Goal: Complete application form

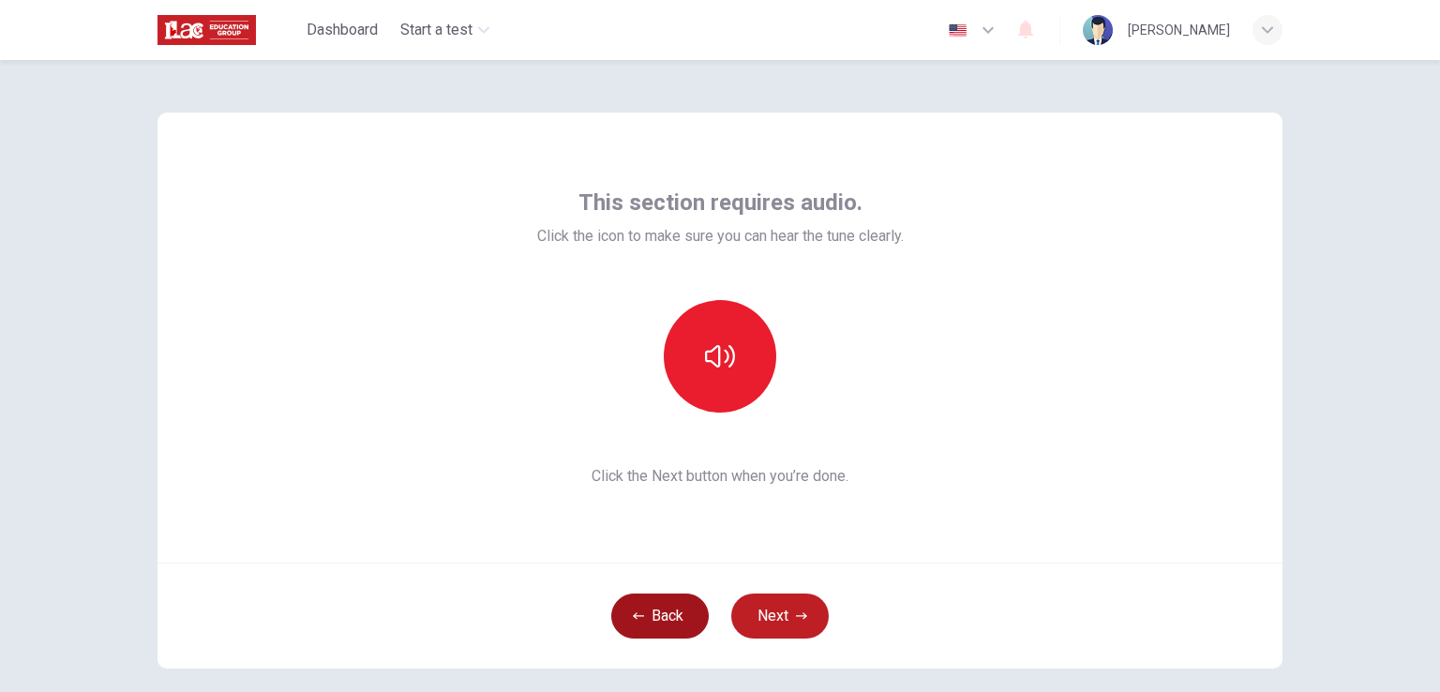
scroll to position [89, 0]
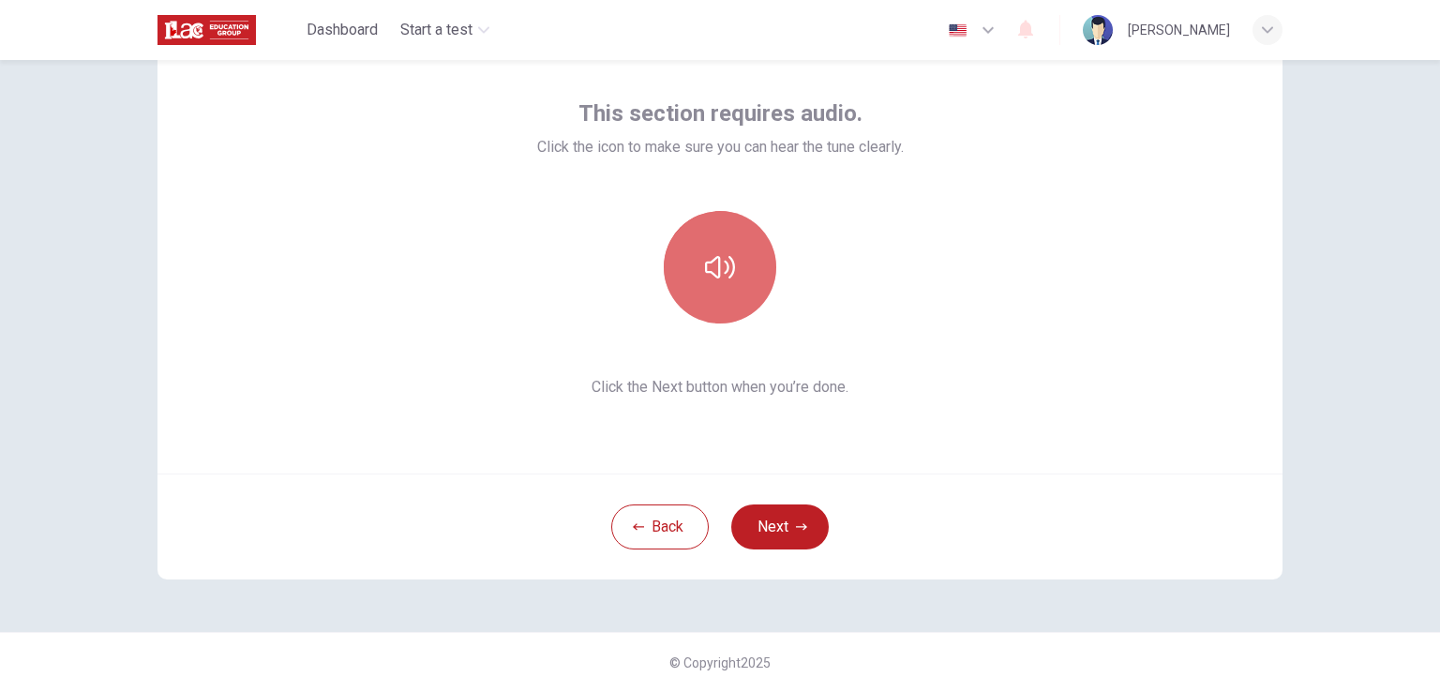
click at [716, 248] on button "button" at bounding box center [720, 267] width 113 height 113
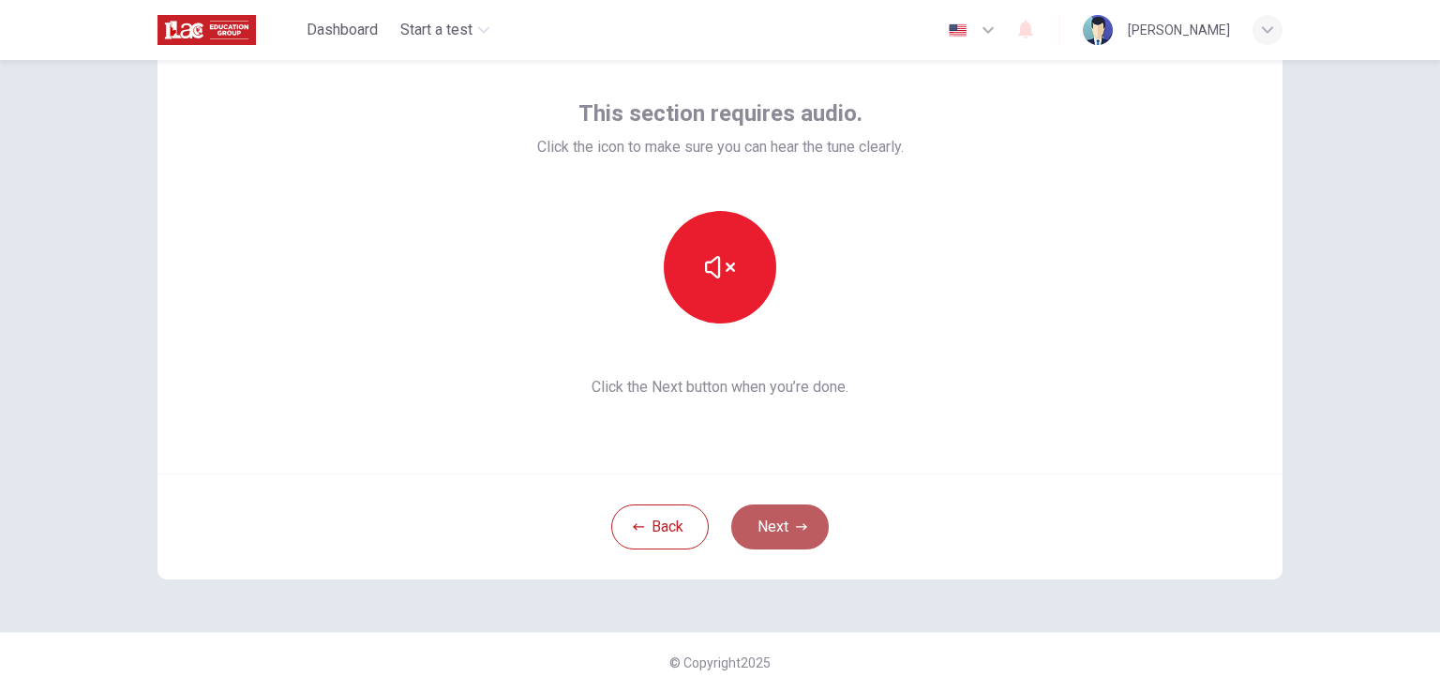
click at [761, 529] on button "Next" at bounding box center [780, 526] width 98 height 45
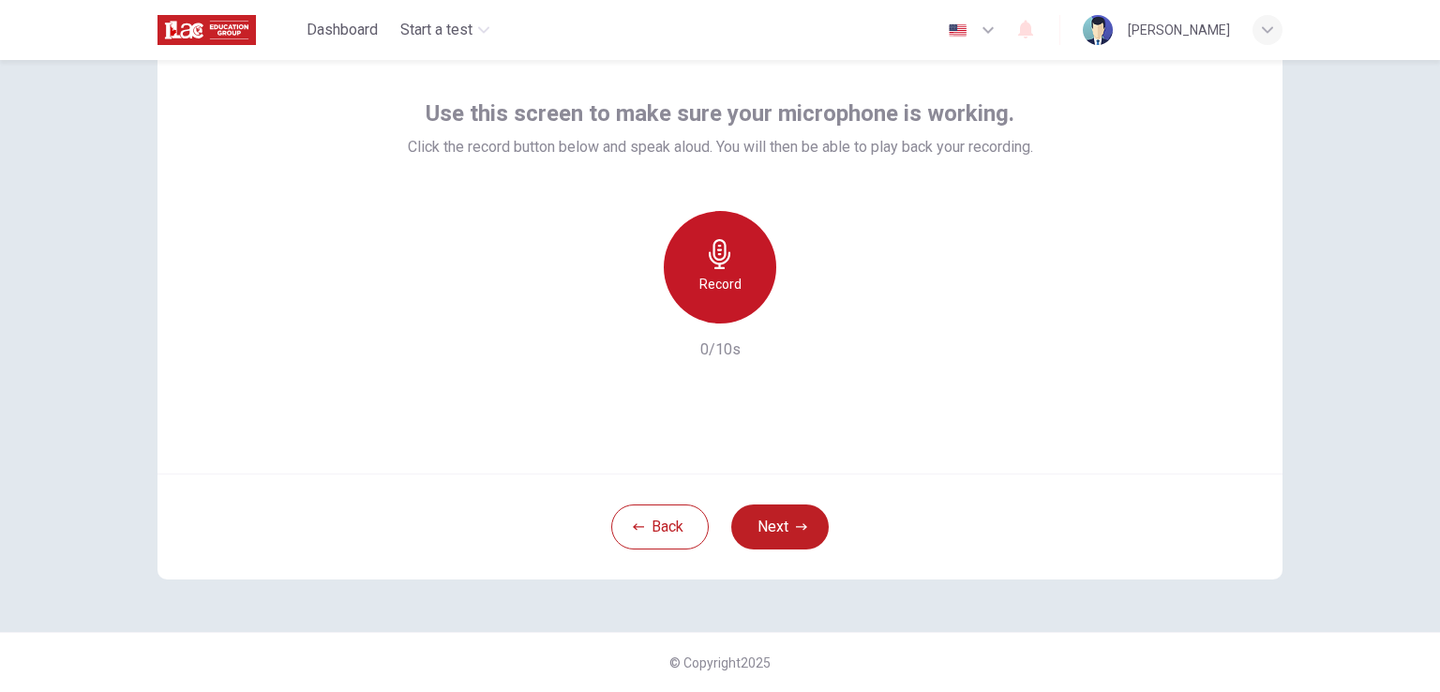
click at [716, 252] on icon "button" at bounding box center [720, 254] width 30 height 30
click at [741, 273] on div "Stop" at bounding box center [720, 267] width 113 height 113
click at [799, 319] on div "button" at bounding box center [806, 308] width 30 height 30
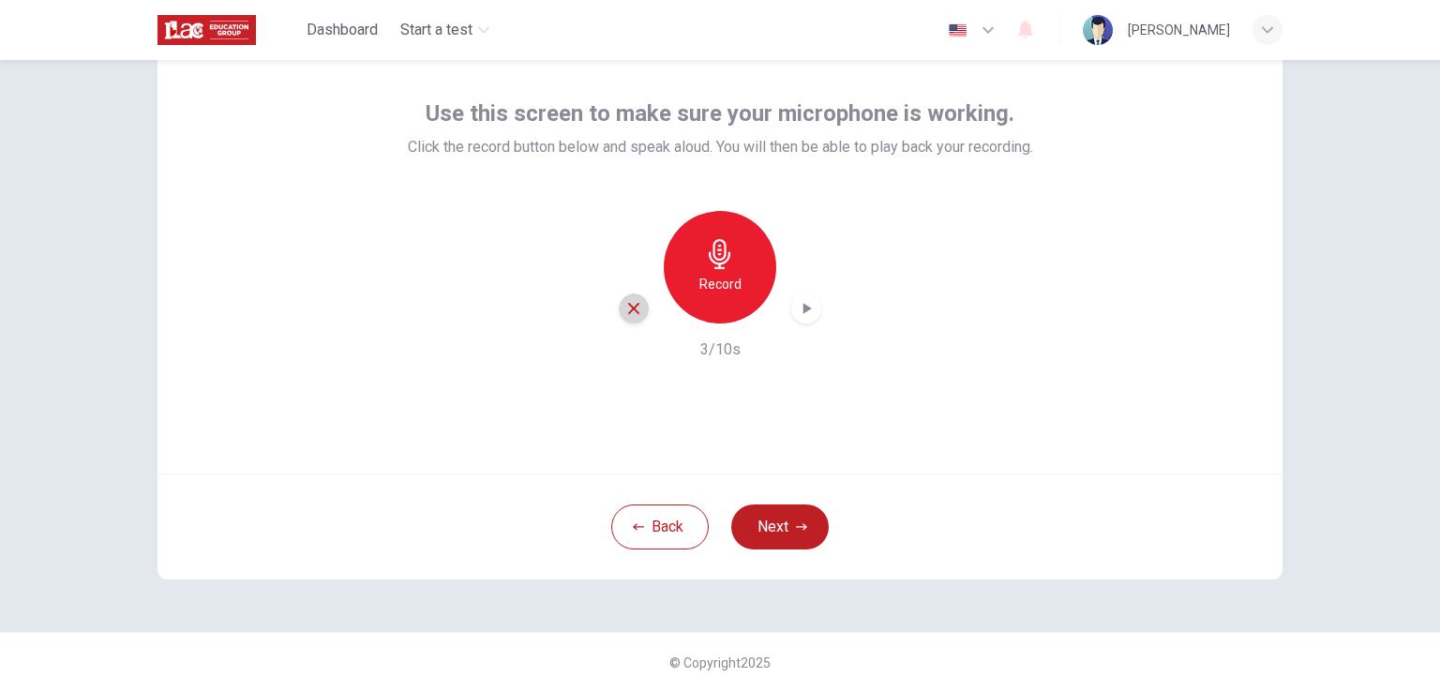
click at [619, 308] on div "button" at bounding box center [634, 308] width 30 height 30
click at [735, 250] on div "Record" at bounding box center [720, 267] width 113 height 113
click at [734, 290] on div "Stop" at bounding box center [720, 267] width 113 height 113
click at [800, 303] on icon "button" at bounding box center [806, 308] width 19 height 19
click at [653, 526] on button "Back" at bounding box center [660, 526] width 98 height 45
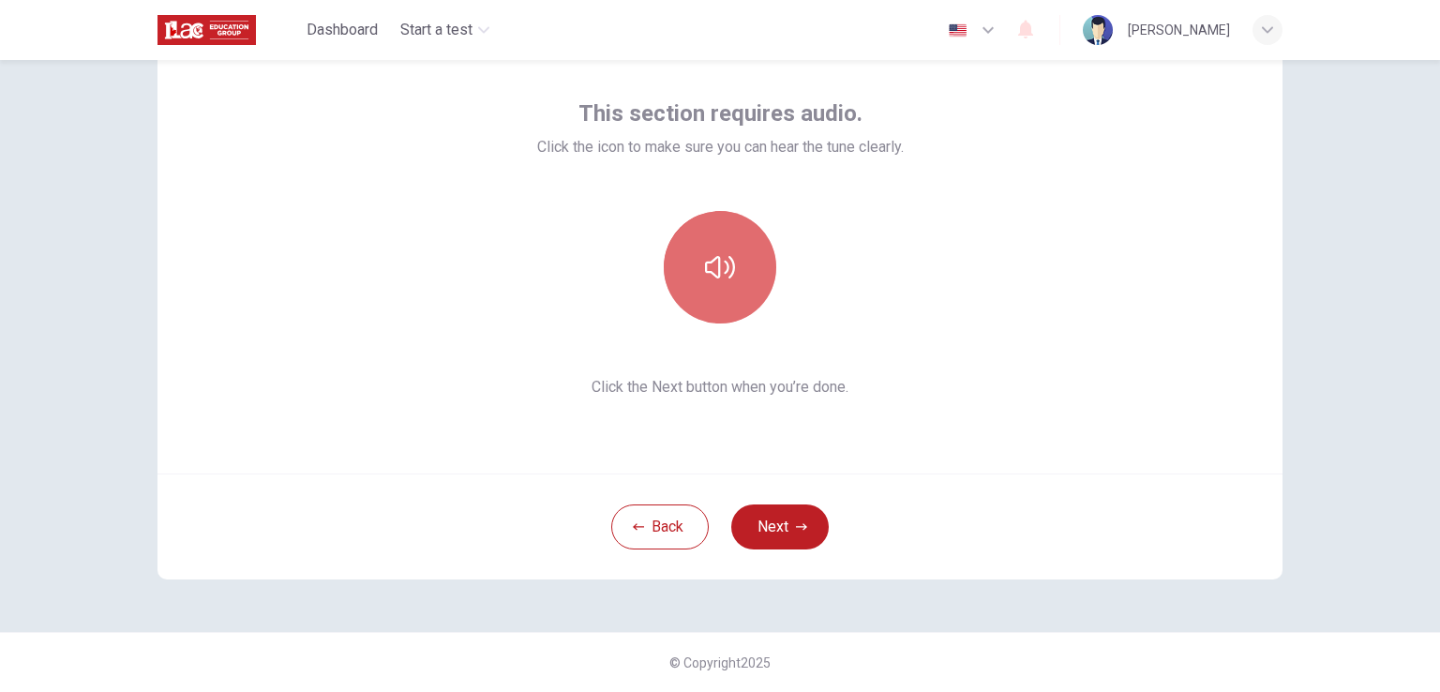
click at [709, 230] on button "button" at bounding box center [720, 267] width 113 height 113
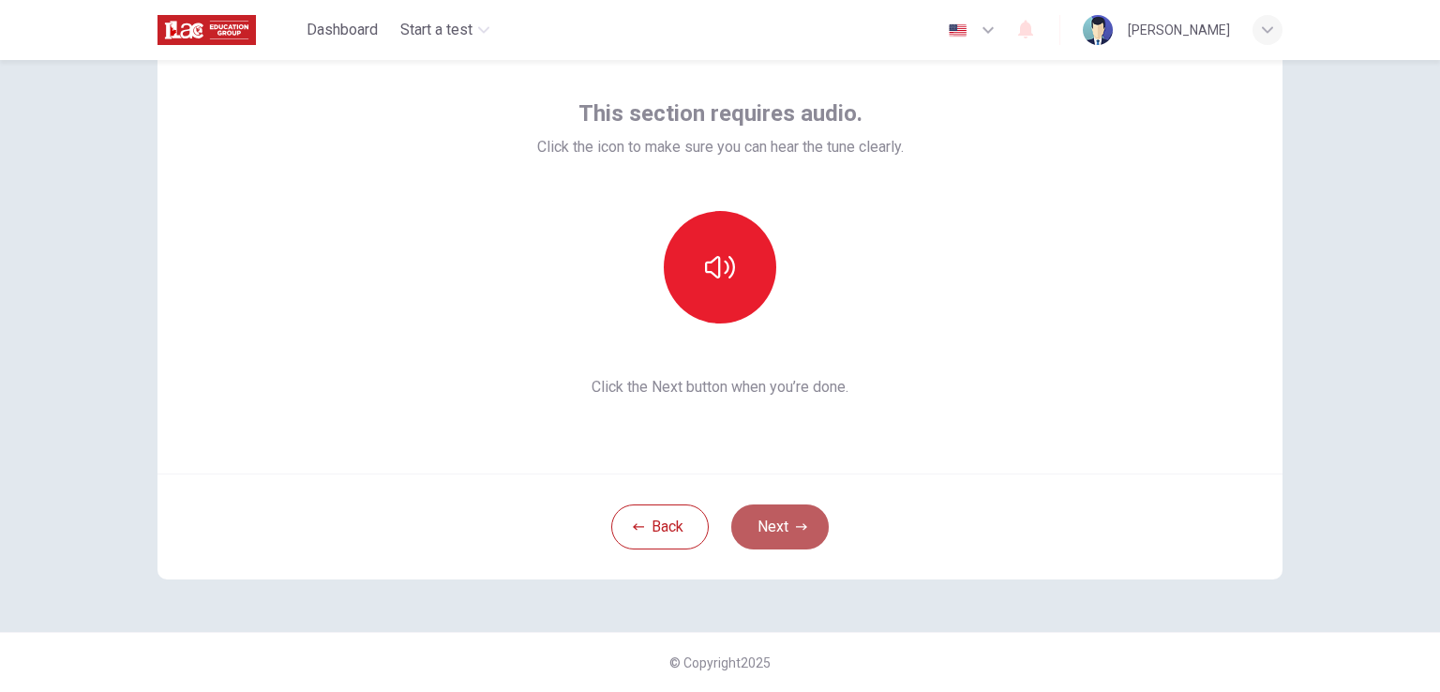
click at [758, 507] on button "Next" at bounding box center [780, 526] width 98 height 45
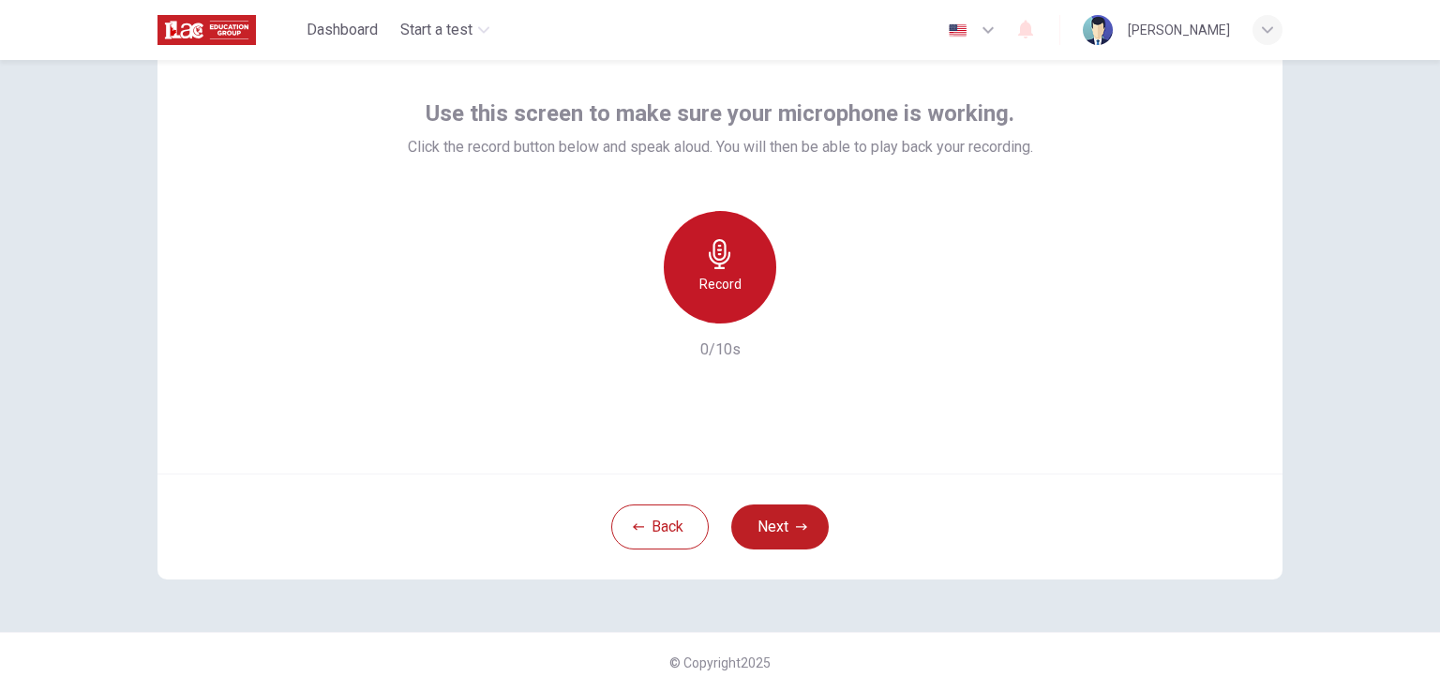
click at [705, 263] on icon "button" at bounding box center [720, 254] width 30 height 30
click at [712, 250] on icon "button" at bounding box center [720, 254] width 30 height 30
click at [811, 308] on div "button" at bounding box center [806, 308] width 30 height 30
click at [715, 248] on icon "button" at bounding box center [720, 254] width 22 height 30
click at [724, 271] on div "Stop" at bounding box center [720, 267] width 113 height 113
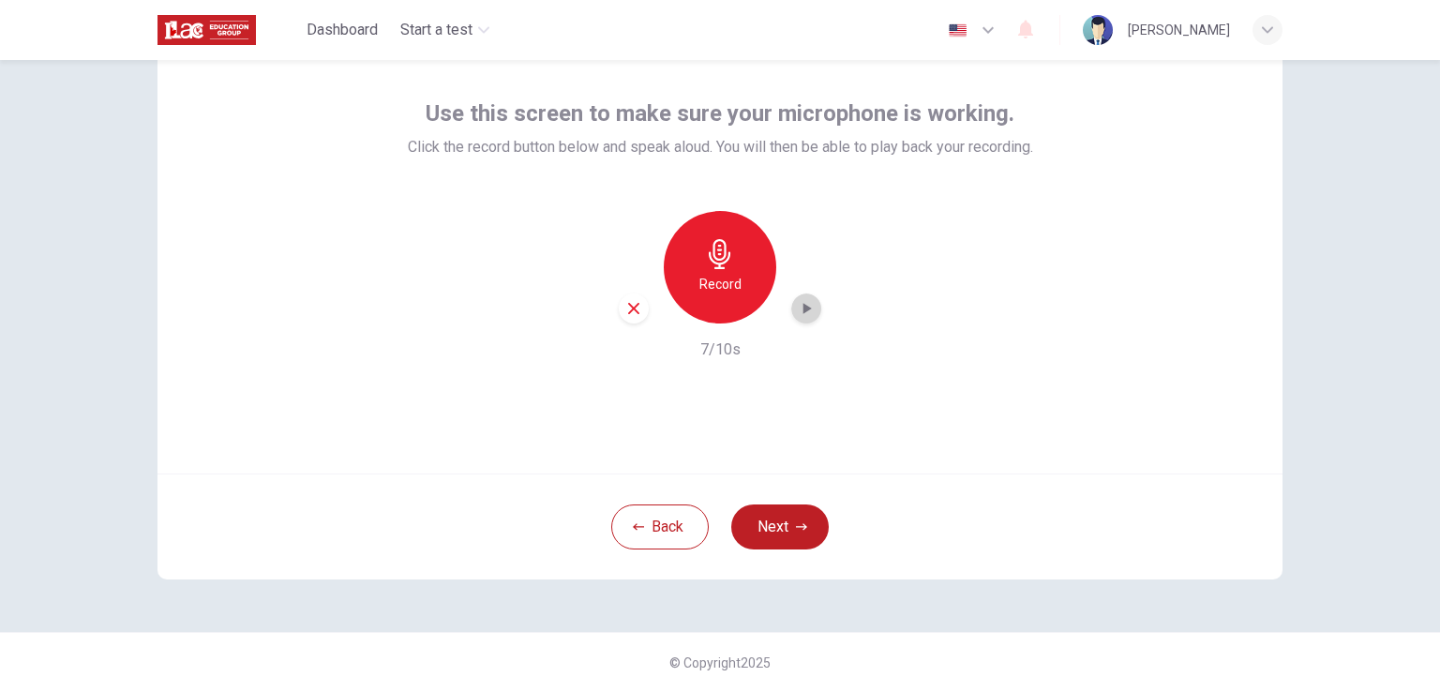
click at [805, 310] on icon "button" at bounding box center [806, 308] width 19 height 19
click at [669, 531] on button "Back" at bounding box center [660, 526] width 98 height 45
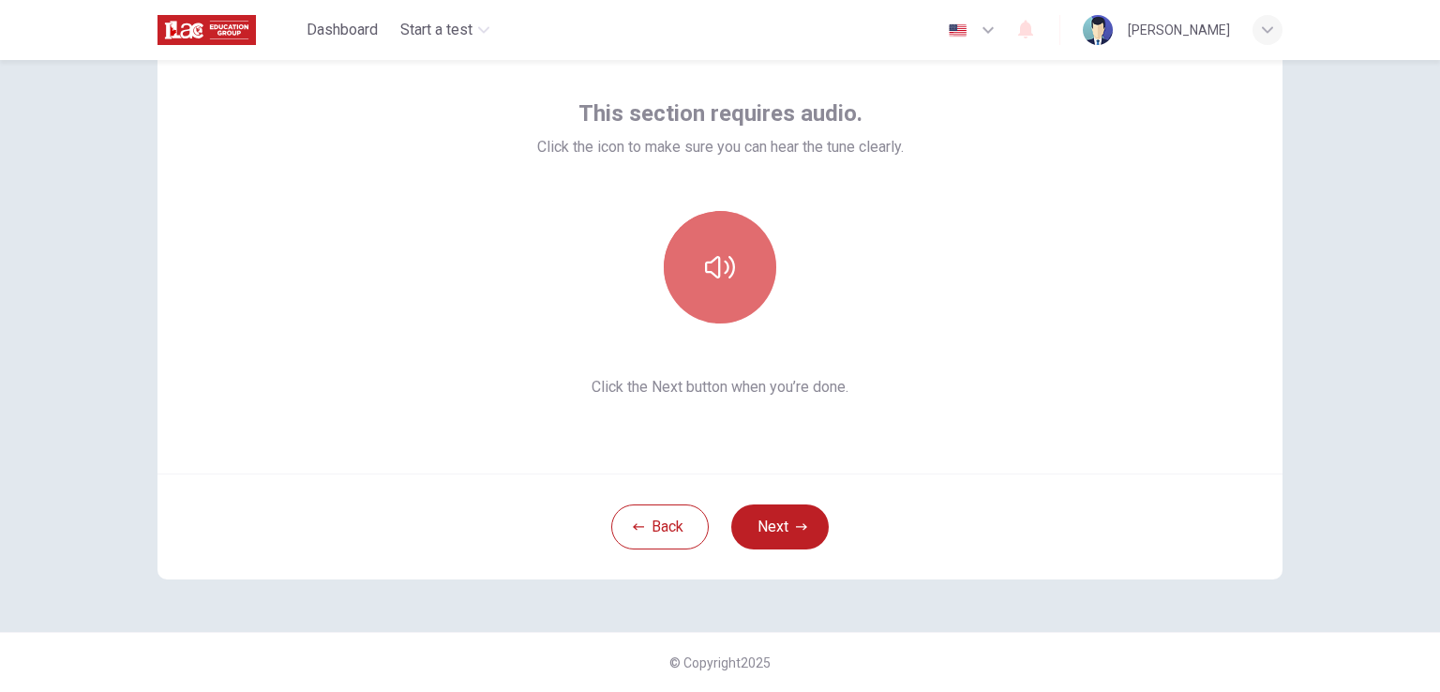
click at [721, 272] on icon "button" at bounding box center [720, 267] width 30 height 23
click at [721, 272] on icon "button" at bounding box center [720, 267] width 30 height 30
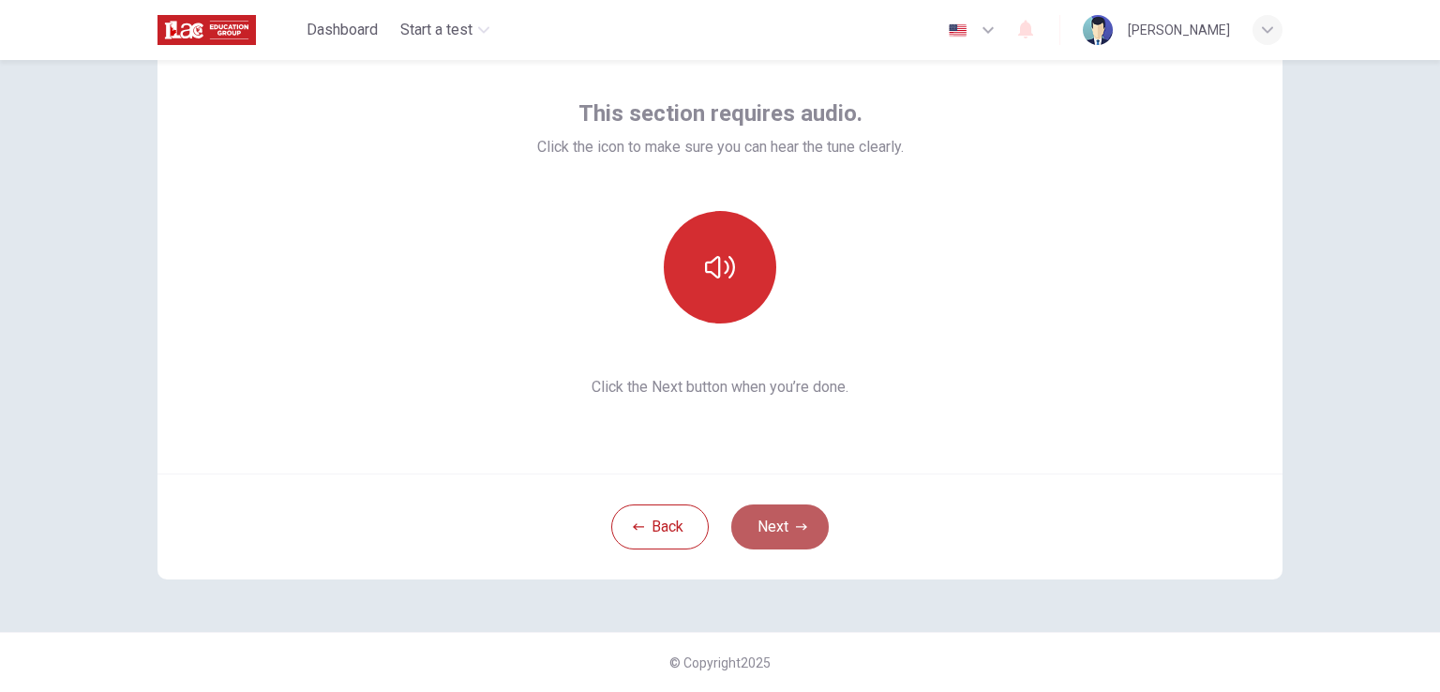
click at [796, 522] on icon "button" at bounding box center [801, 526] width 11 height 11
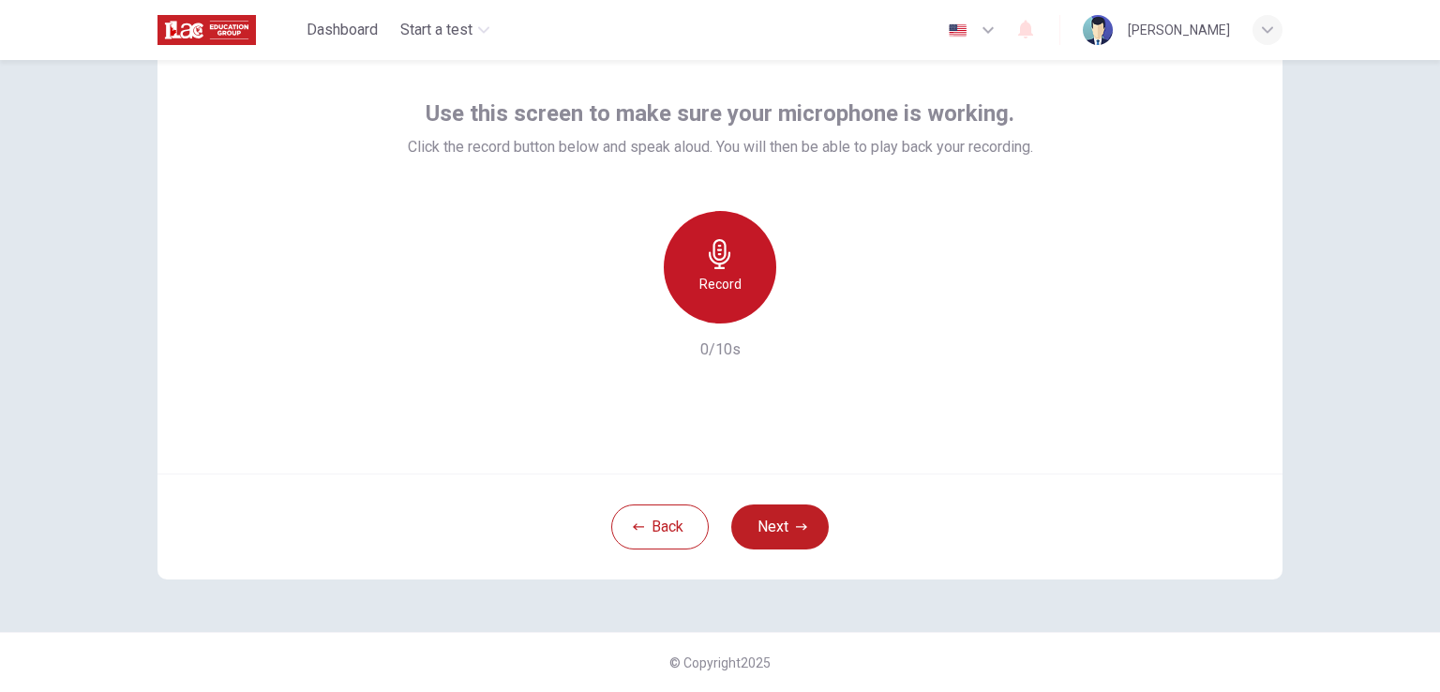
click at [714, 276] on h6 "Record" at bounding box center [720, 284] width 42 height 23
click at [714, 276] on h6 "Stop" at bounding box center [720, 284] width 28 height 23
click at [797, 304] on icon "button" at bounding box center [806, 308] width 19 height 19
click at [724, 269] on div "Record" at bounding box center [720, 267] width 113 height 113
click at [724, 269] on div "Stop" at bounding box center [720, 267] width 113 height 113
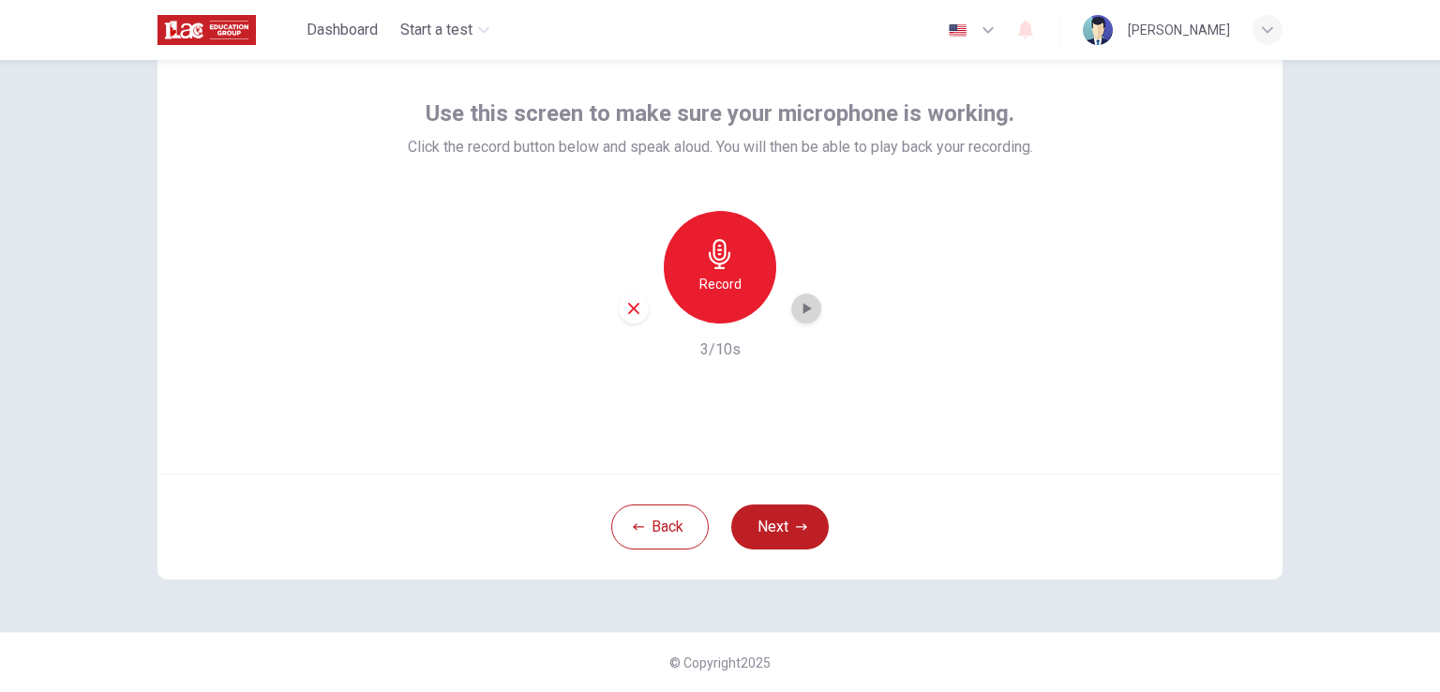
click at [811, 311] on div "button" at bounding box center [806, 308] width 30 height 30
click at [721, 271] on div "Record" at bounding box center [720, 267] width 113 height 113
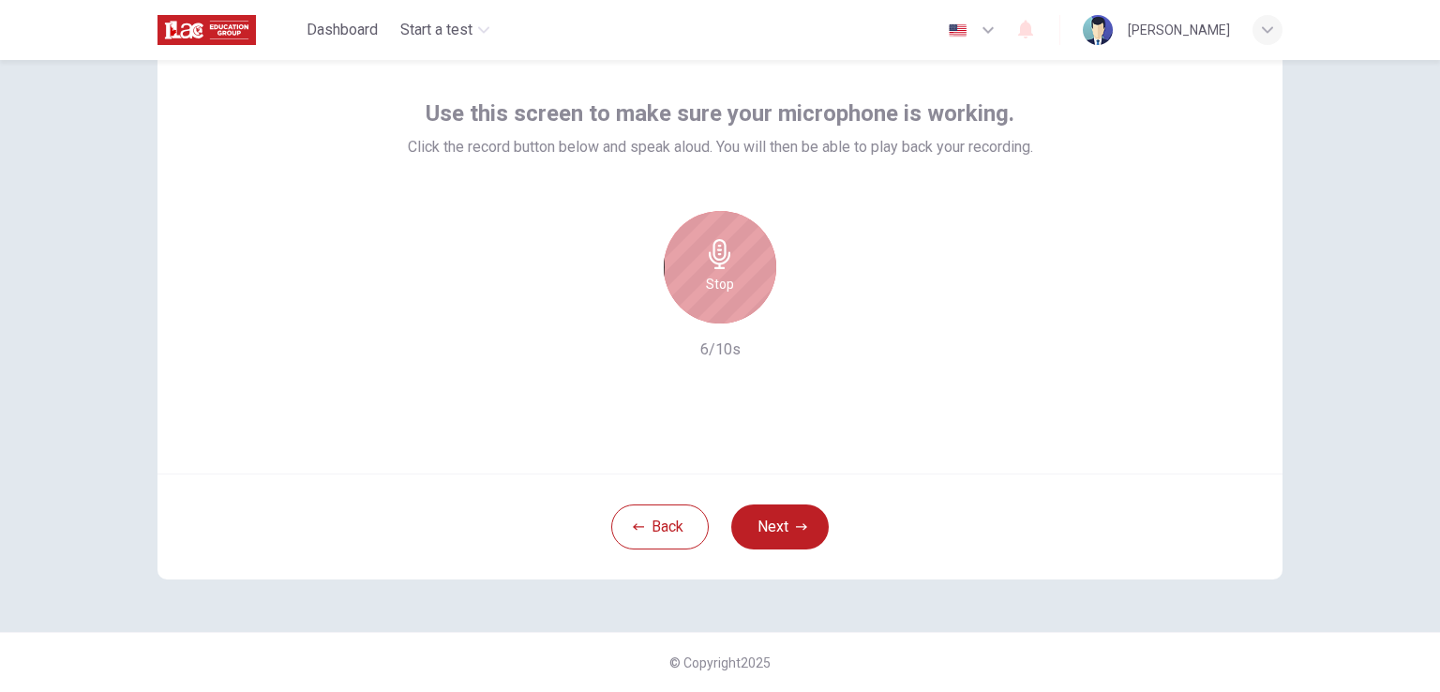
click at [712, 241] on icon "button" at bounding box center [720, 254] width 22 height 30
click at [799, 293] on div "button" at bounding box center [806, 308] width 30 height 30
click at [713, 286] on h6 "Record" at bounding box center [720, 284] width 42 height 23
click at [713, 286] on h6 "Stop" at bounding box center [720, 284] width 28 height 23
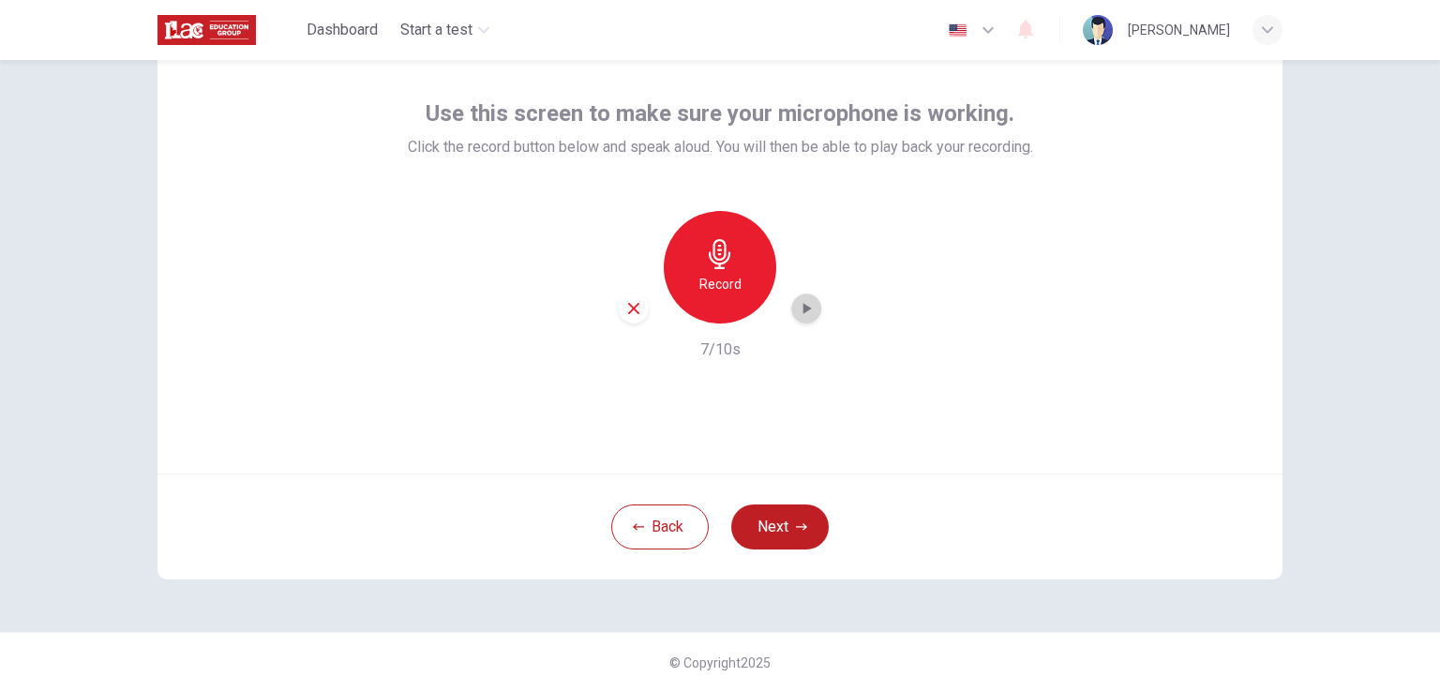
click at [791, 306] on div "button" at bounding box center [806, 308] width 30 height 30
click at [670, 254] on div "Record" at bounding box center [720, 267] width 113 height 113
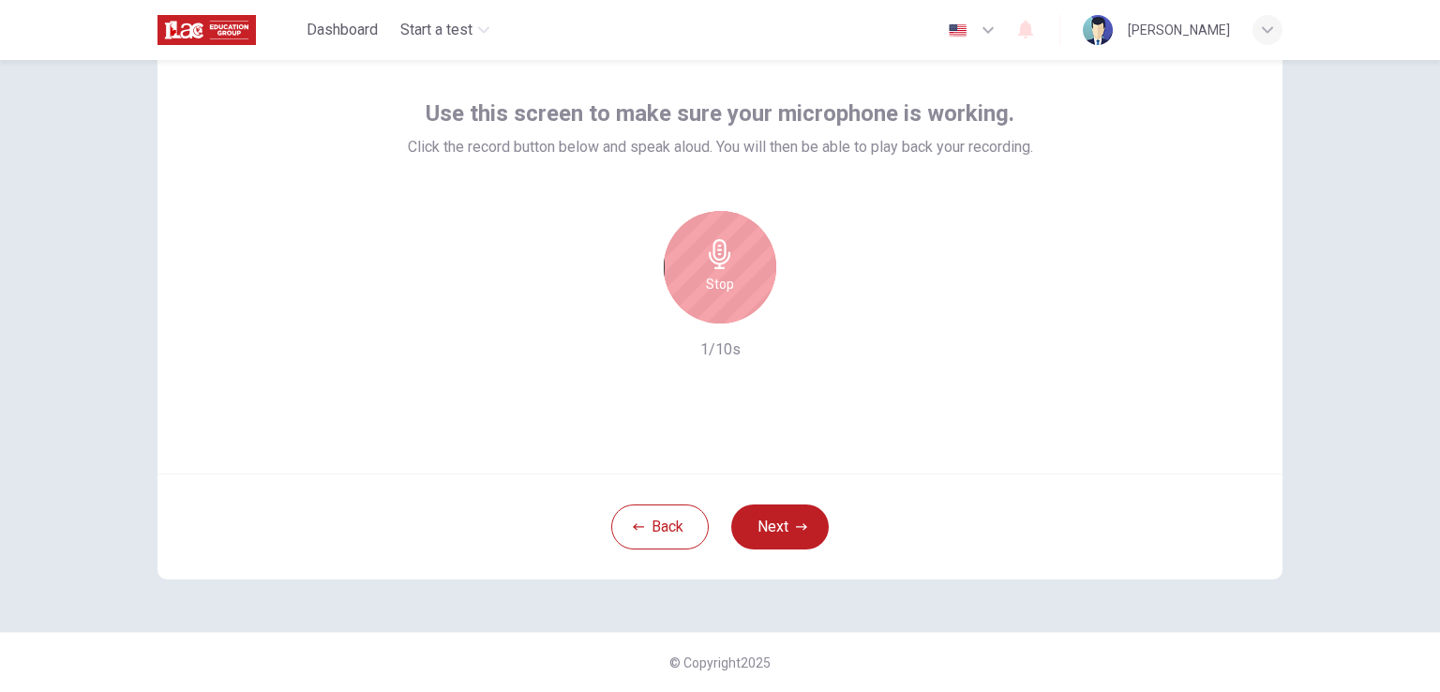
click at [716, 252] on icon "button" at bounding box center [720, 254] width 30 height 30
click at [705, 260] on icon "button" at bounding box center [720, 254] width 30 height 30
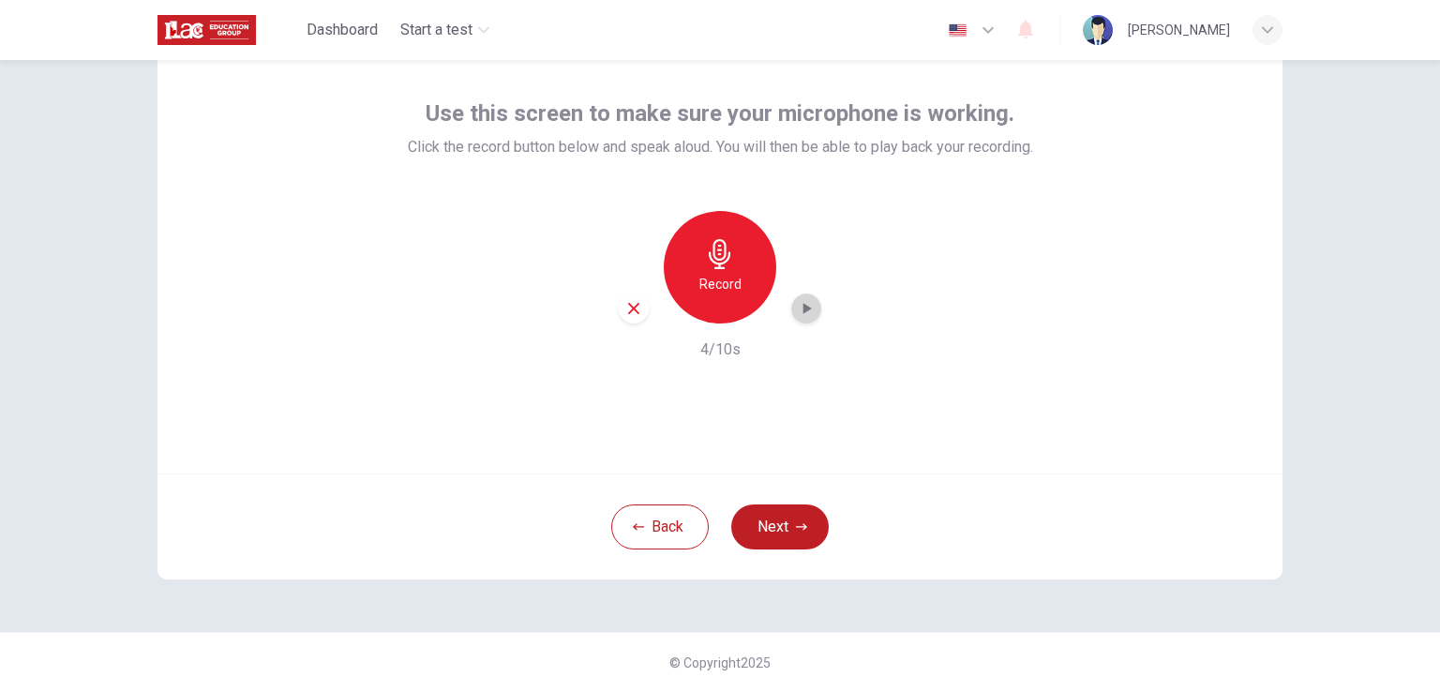
click at [791, 296] on div "button" at bounding box center [806, 308] width 30 height 30
click at [719, 297] on div "Record" at bounding box center [720, 267] width 113 height 113
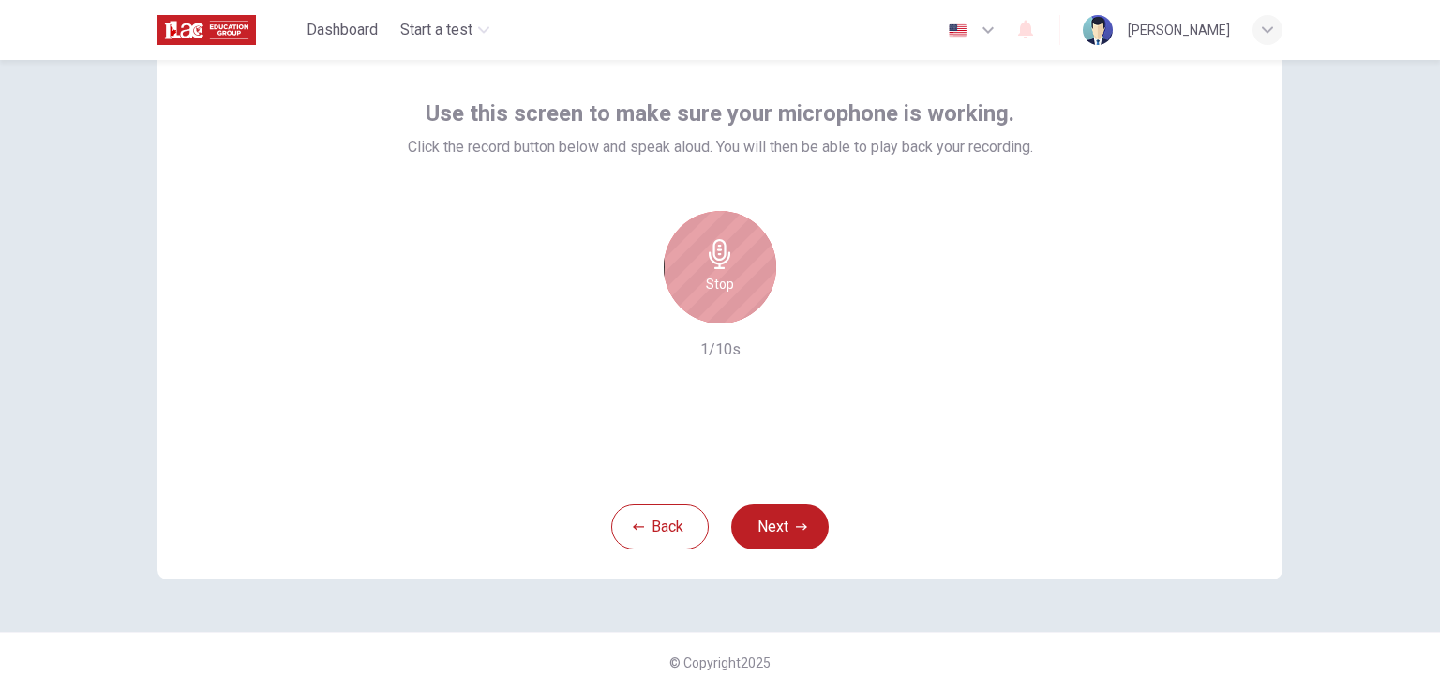
click at [719, 297] on div "Stop" at bounding box center [720, 267] width 113 height 113
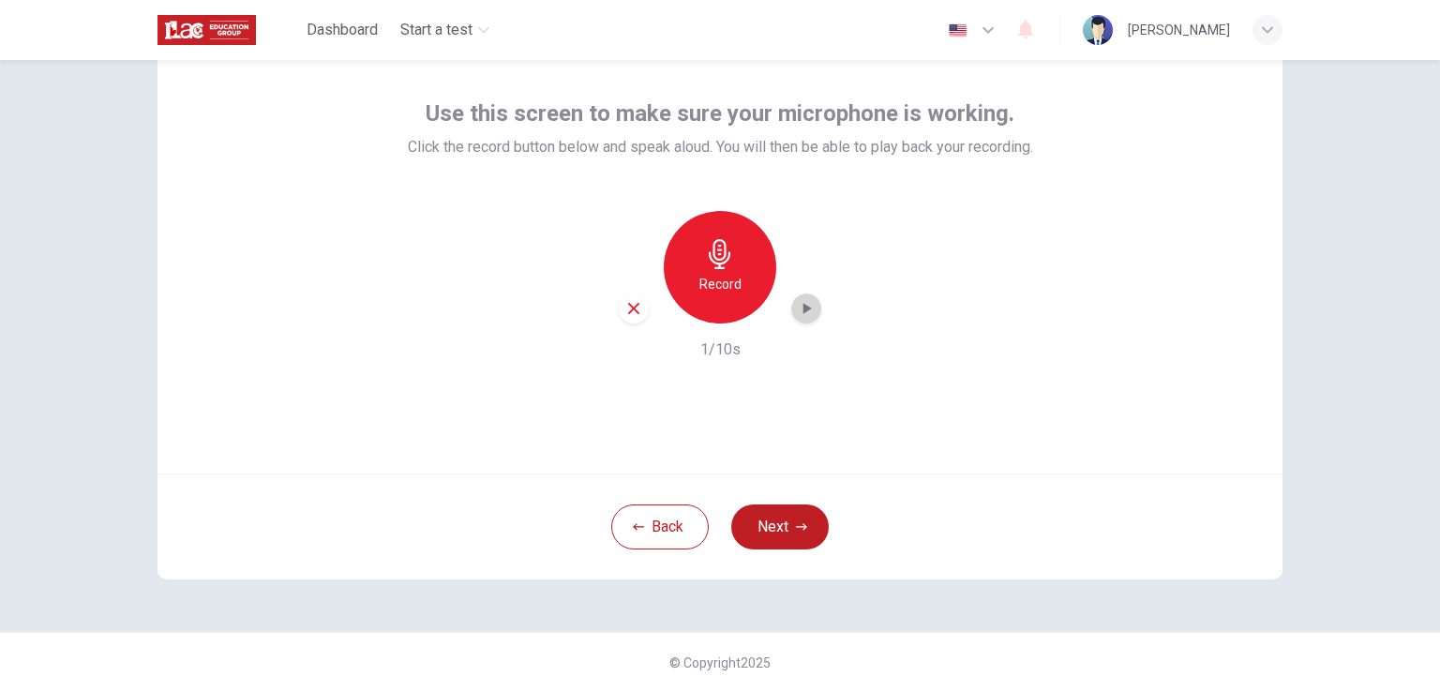
click at [800, 316] on icon "button" at bounding box center [806, 308] width 19 height 19
click at [702, 283] on h6 "Record" at bounding box center [720, 284] width 42 height 23
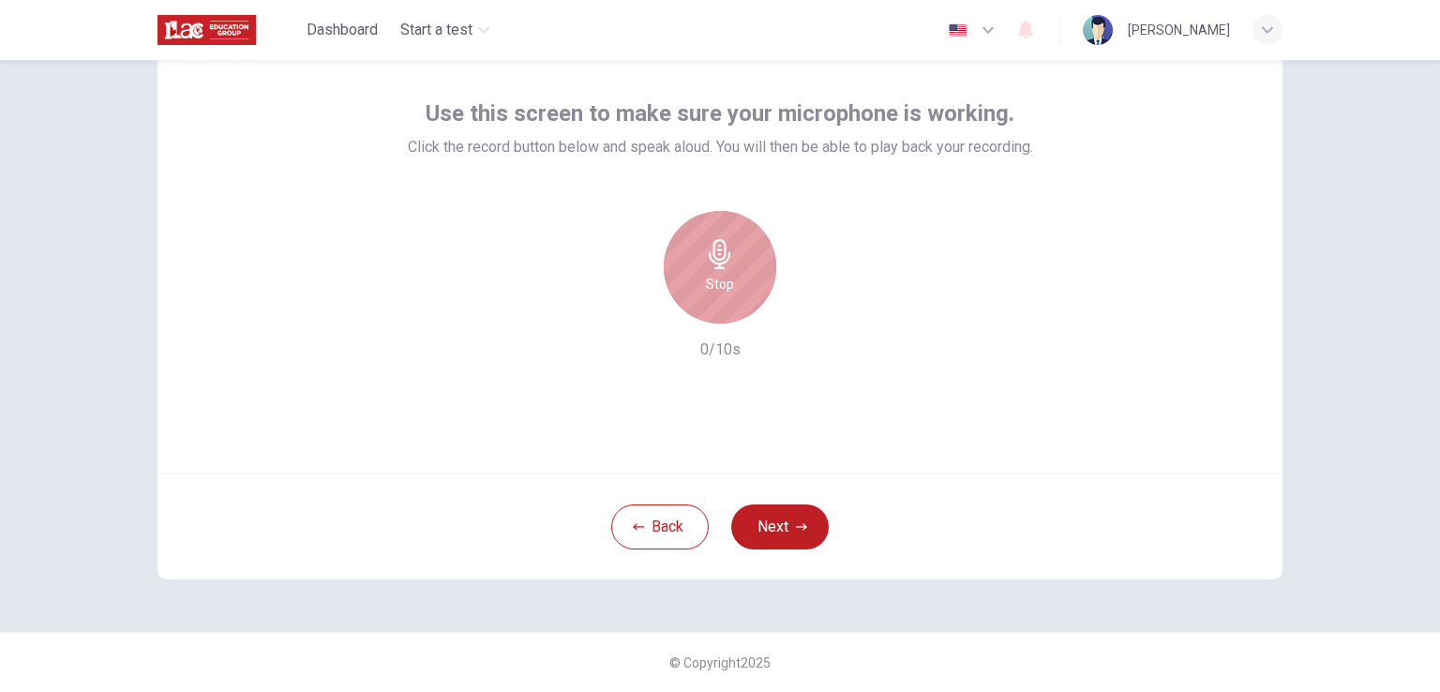
click at [706, 283] on h6 "Stop" at bounding box center [720, 284] width 28 height 23
click at [702, 283] on h6 "Record" at bounding box center [720, 284] width 42 height 23
click at [706, 283] on h6 "Stop" at bounding box center [720, 284] width 28 height 23
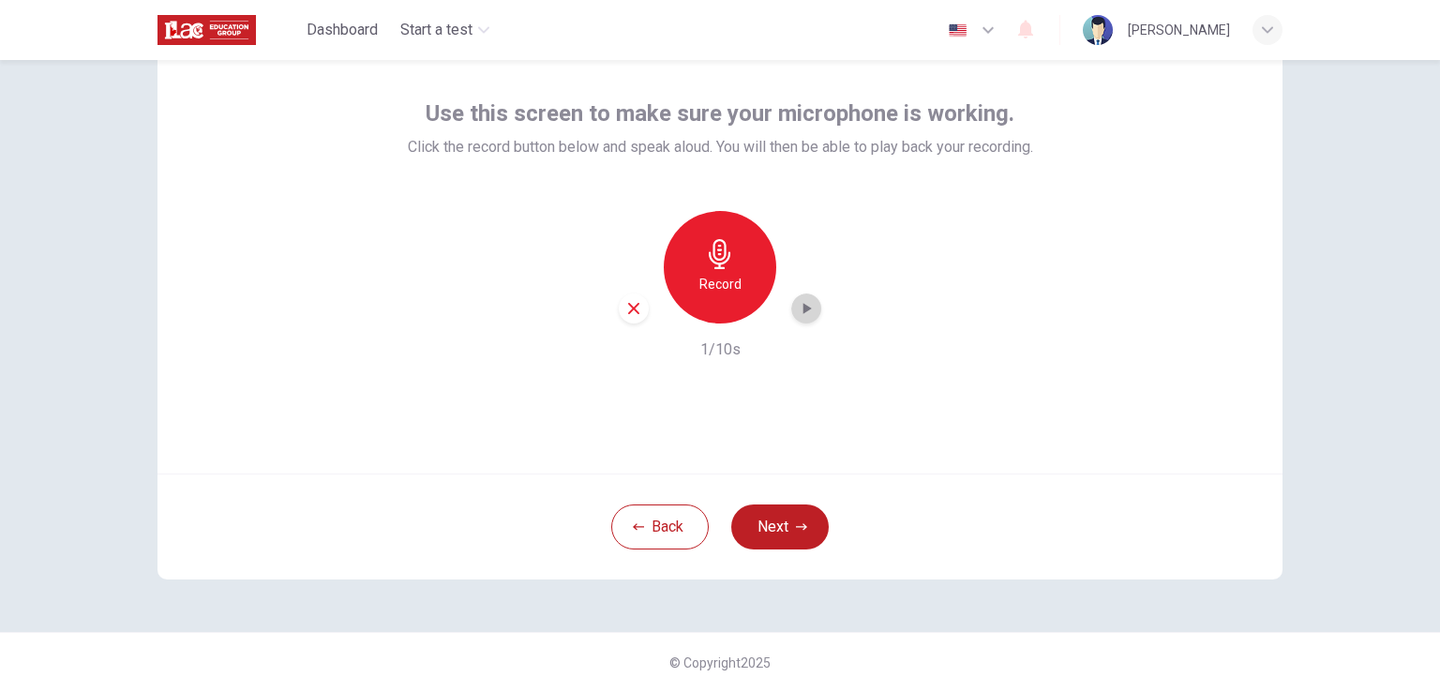
click at [808, 316] on icon "button" at bounding box center [806, 308] width 19 height 19
click at [768, 191] on div "Use this screen to make sure your microphone is working. Click the record butto…" at bounding box center [720, 229] width 625 height 263
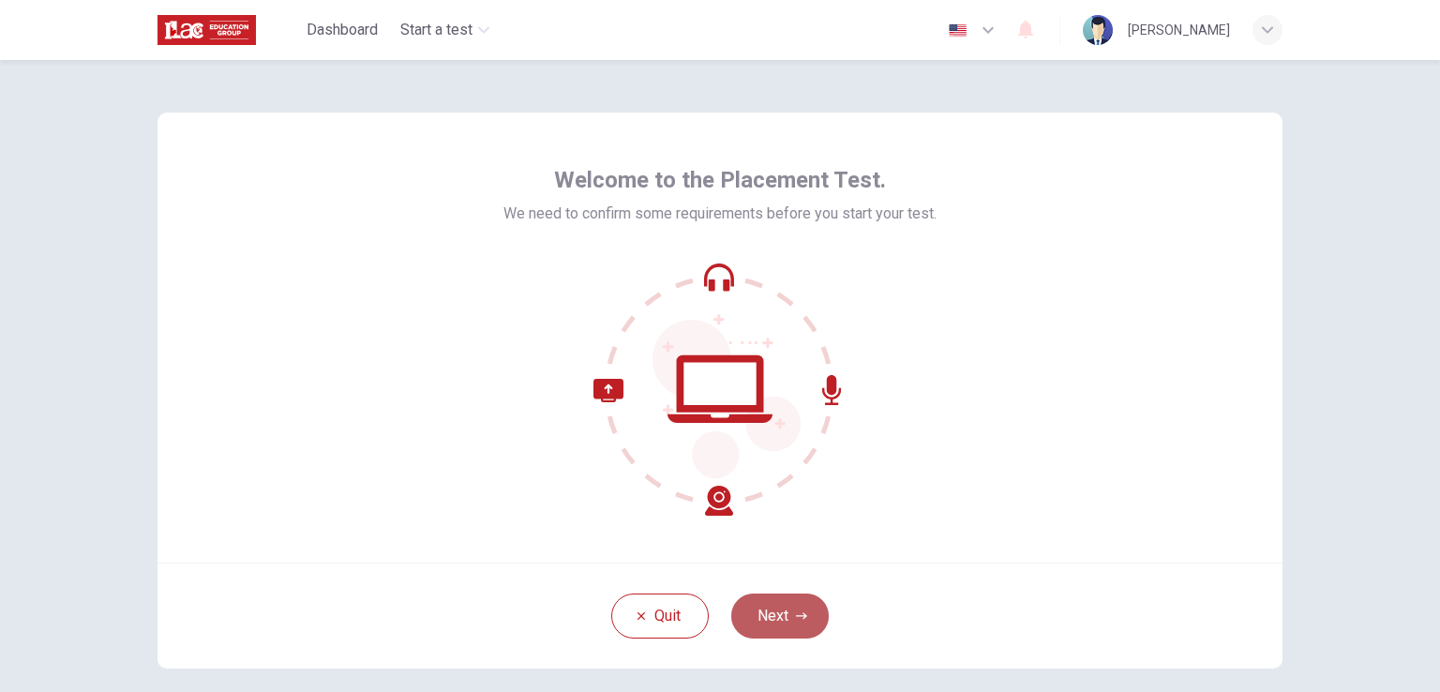
click at [765, 611] on button "Next" at bounding box center [780, 616] width 98 height 45
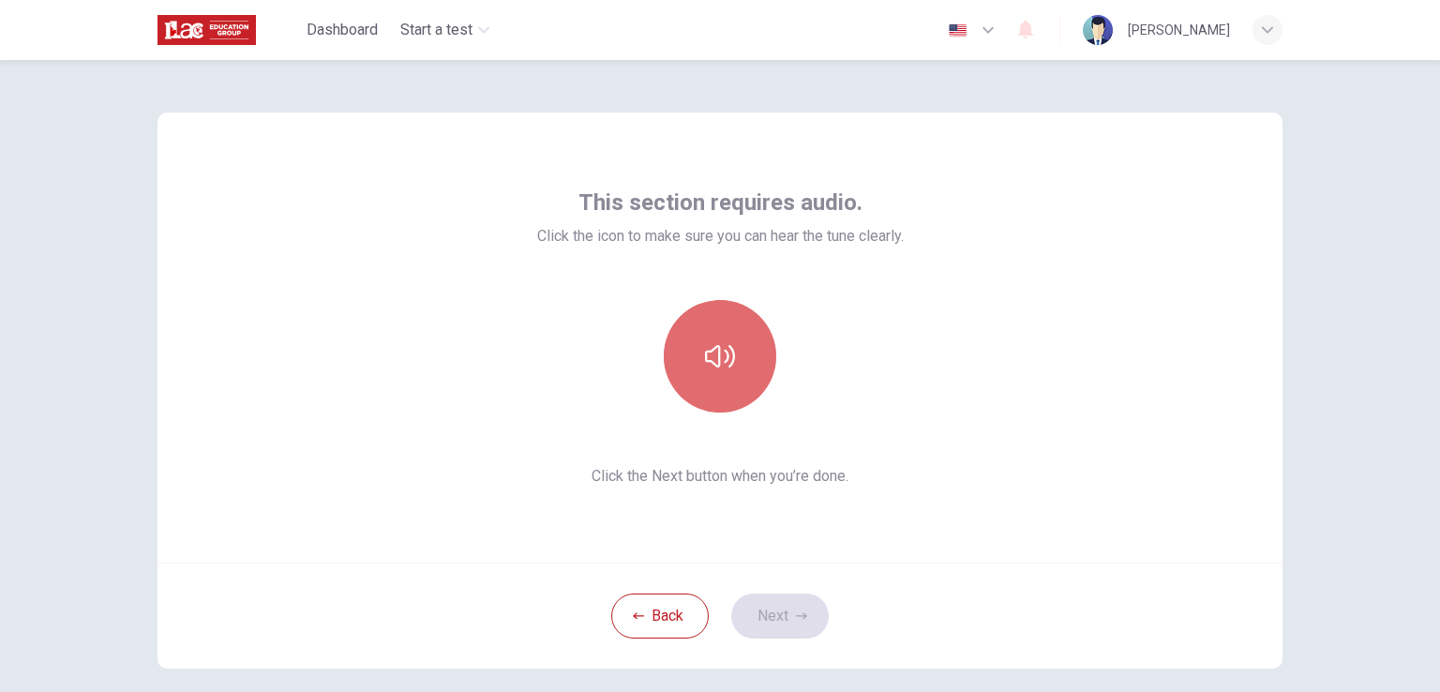
click at [725, 389] on button "button" at bounding box center [720, 356] width 113 height 113
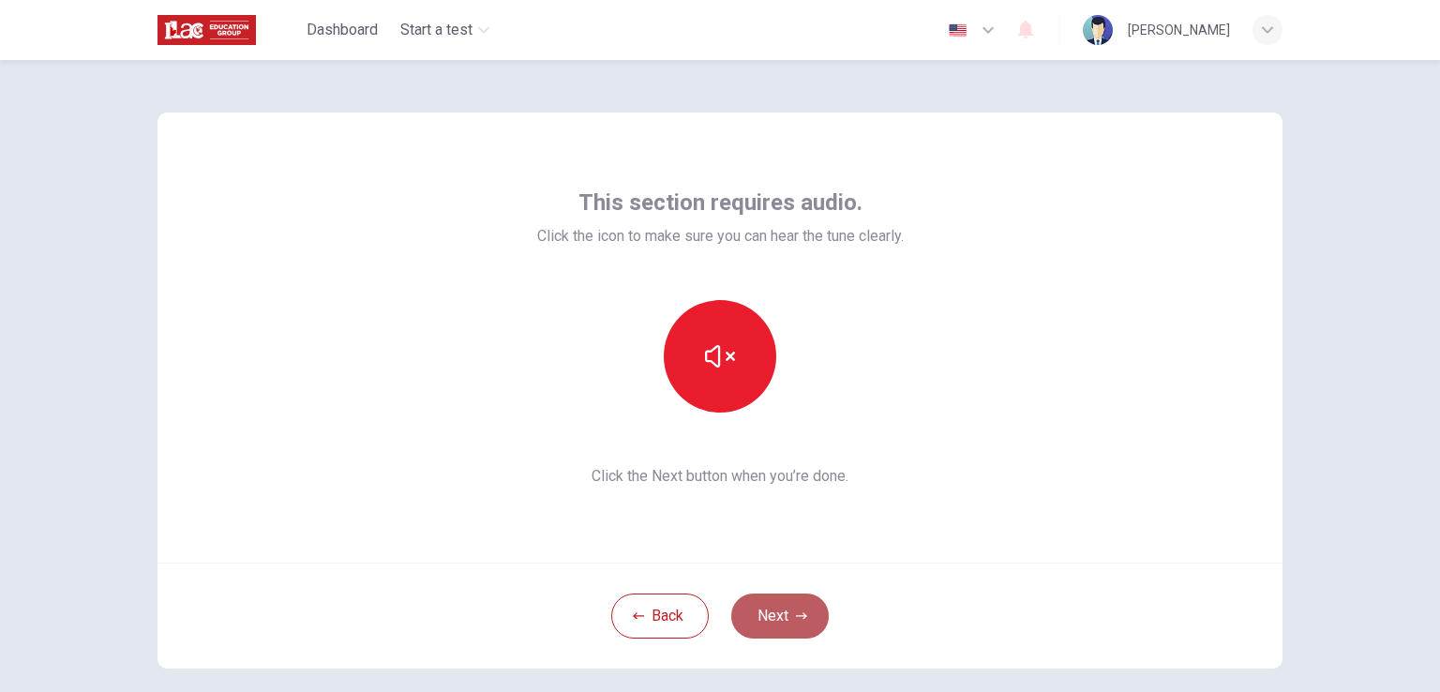
click at [791, 623] on button "Next" at bounding box center [780, 616] width 98 height 45
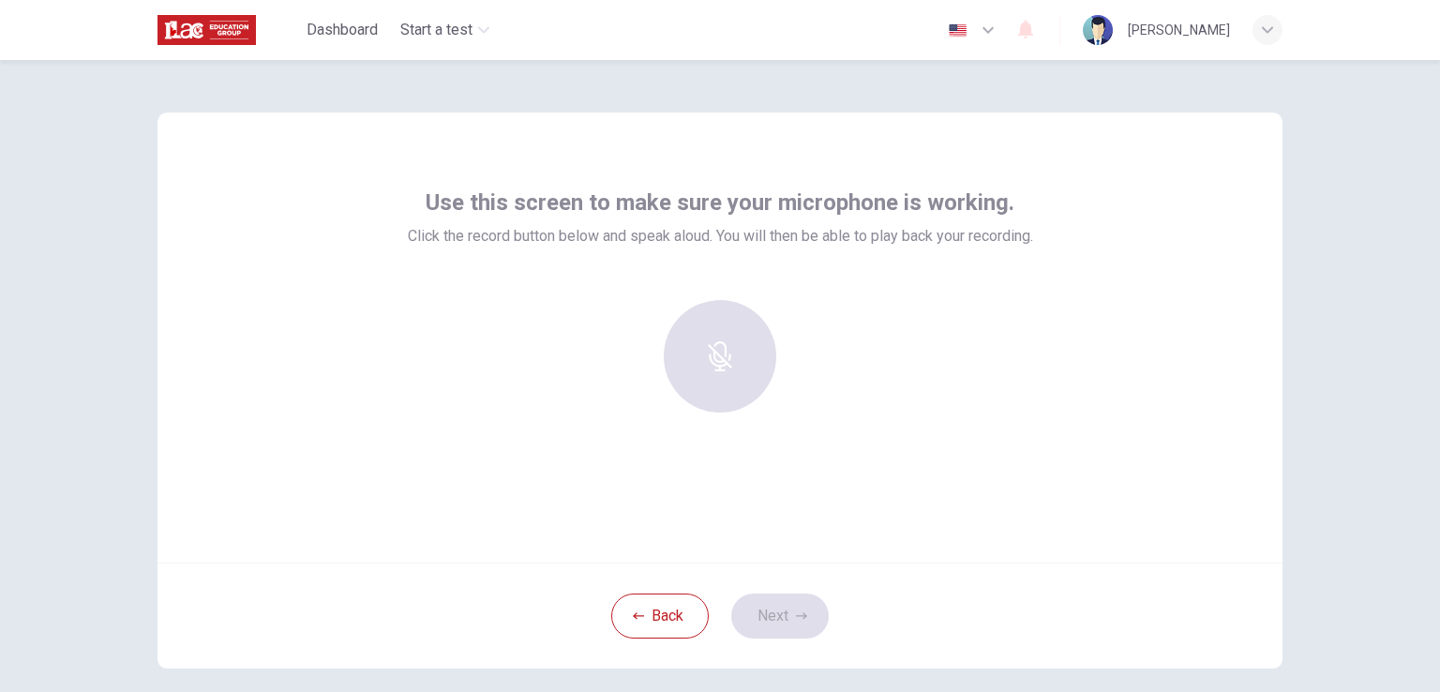
click at [724, 348] on div at bounding box center [720, 356] width 203 height 113
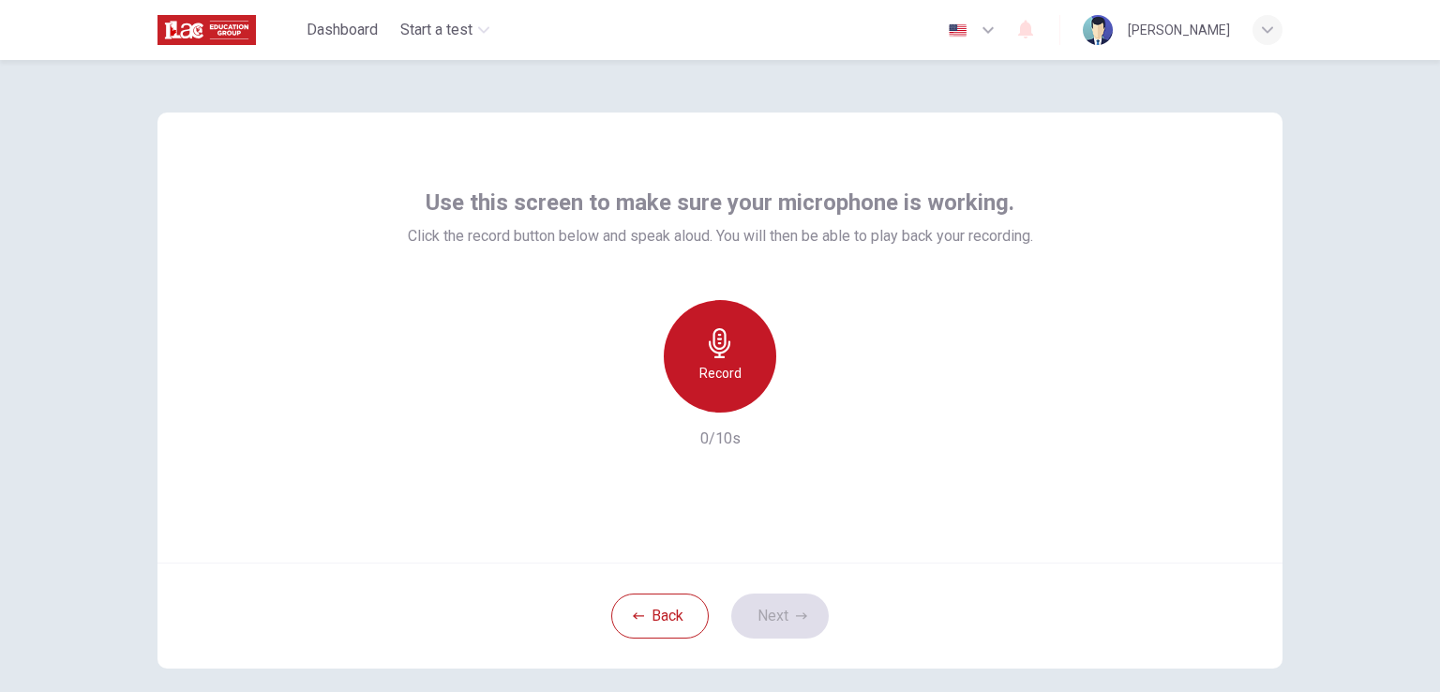
click at [722, 342] on icon "button" at bounding box center [720, 343] width 30 height 30
click at [726, 335] on icon "button" at bounding box center [720, 343] width 30 height 30
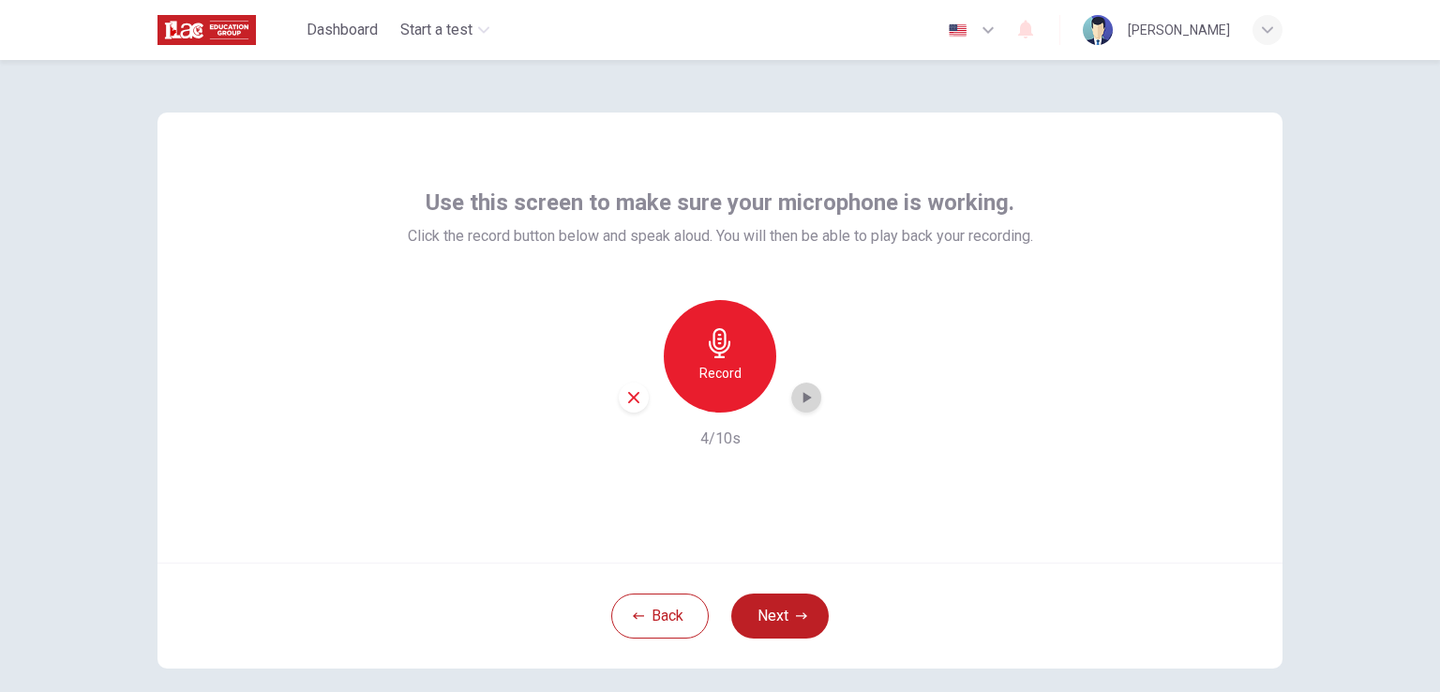
click at [797, 390] on icon "button" at bounding box center [806, 397] width 19 height 19
click at [732, 321] on div "Record" at bounding box center [720, 356] width 113 height 113
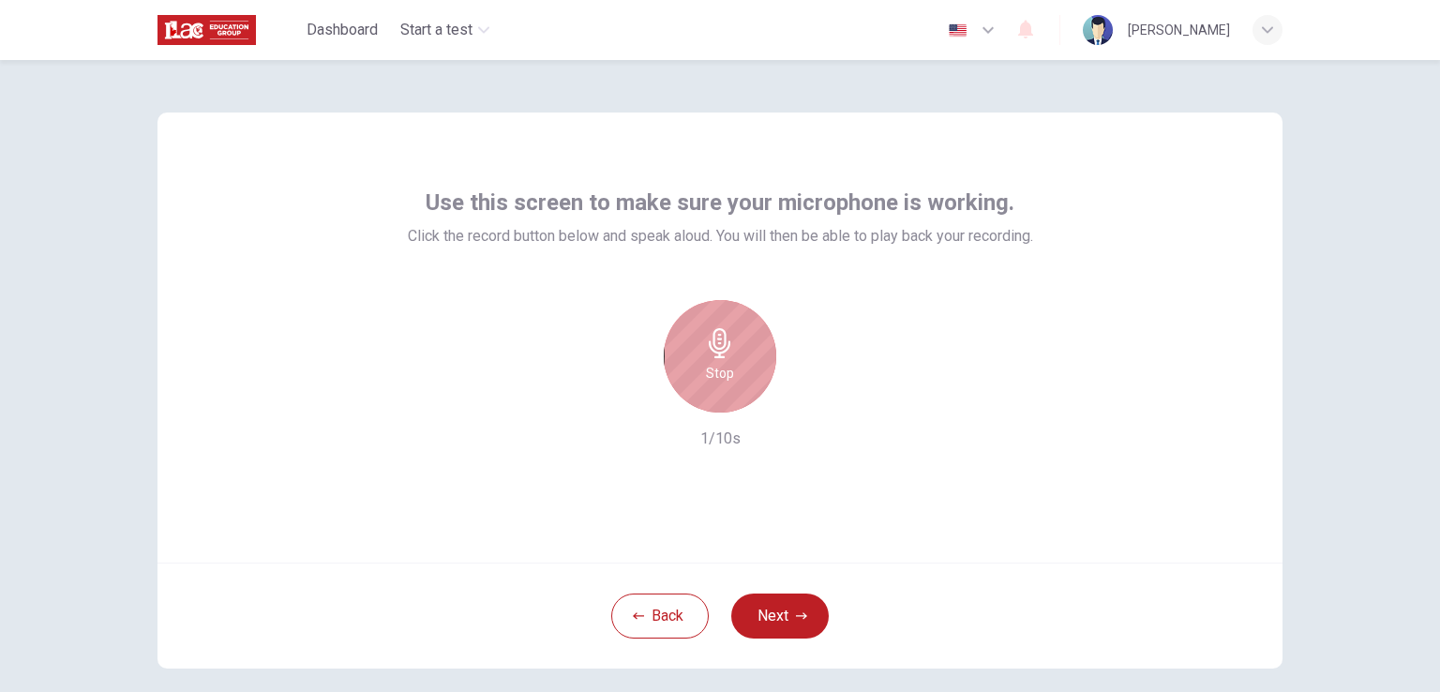
click at [732, 321] on div "Stop" at bounding box center [720, 356] width 113 height 113
click at [743, 327] on div "Record" at bounding box center [720, 356] width 113 height 113
click at [705, 381] on h6 "Record" at bounding box center [720, 373] width 42 height 23
click at [706, 381] on h6 "Stop" at bounding box center [720, 373] width 28 height 23
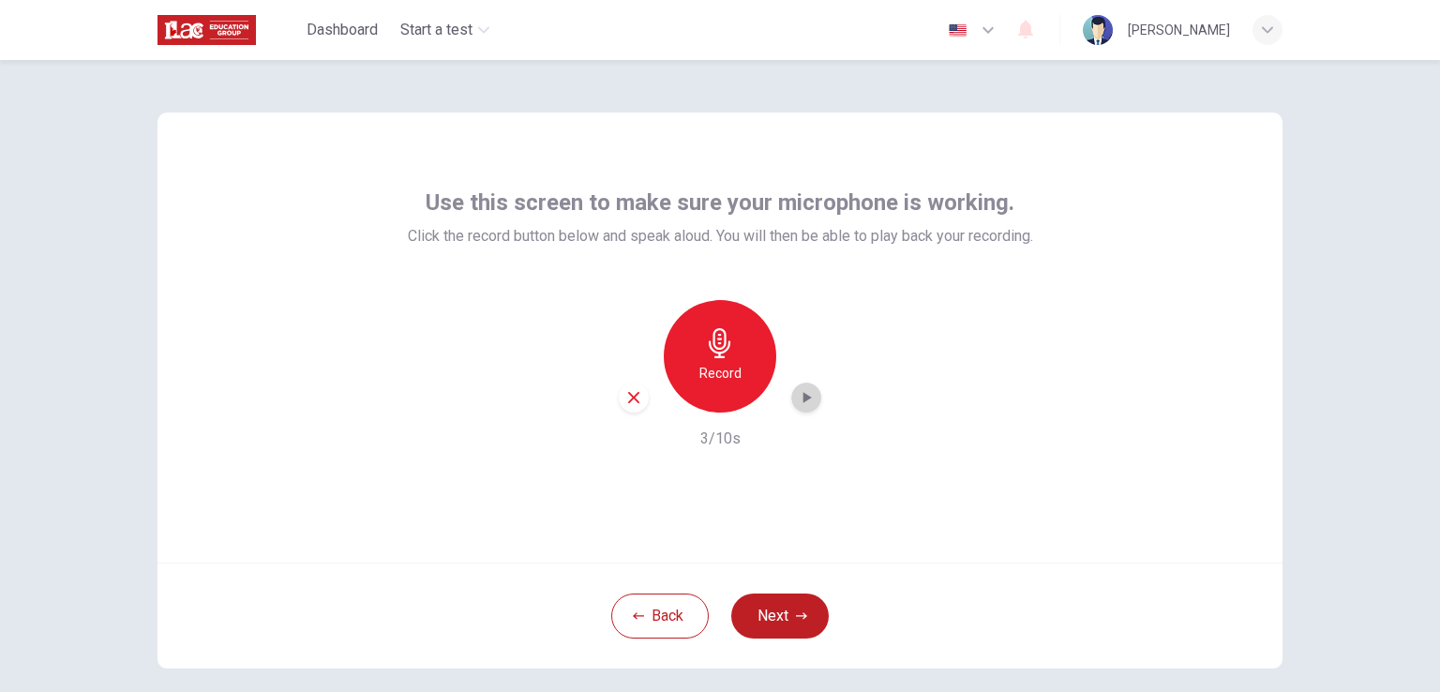
click at [802, 402] on icon "button" at bounding box center [806, 397] width 19 height 19
click at [721, 383] on h6 "Record" at bounding box center [720, 373] width 42 height 23
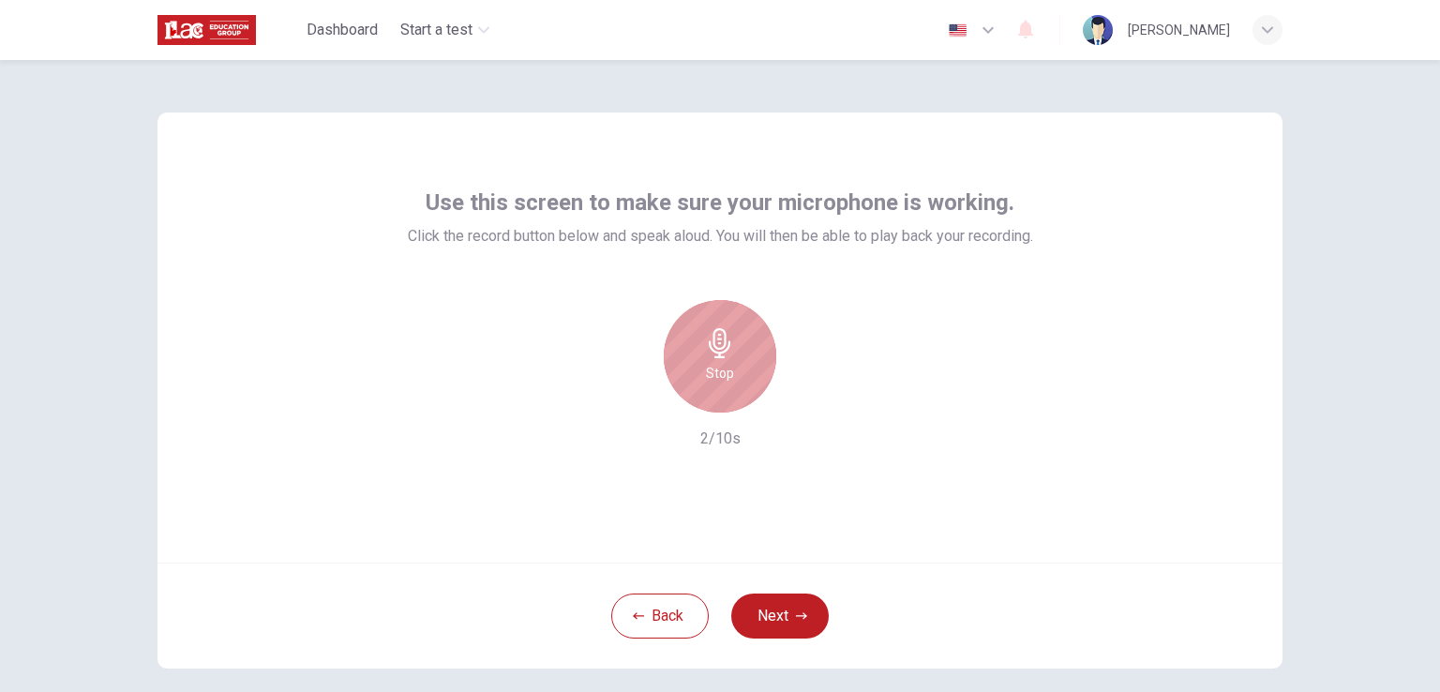
click at [721, 383] on h6 "Stop" at bounding box center [720, 373] width 28 height 23
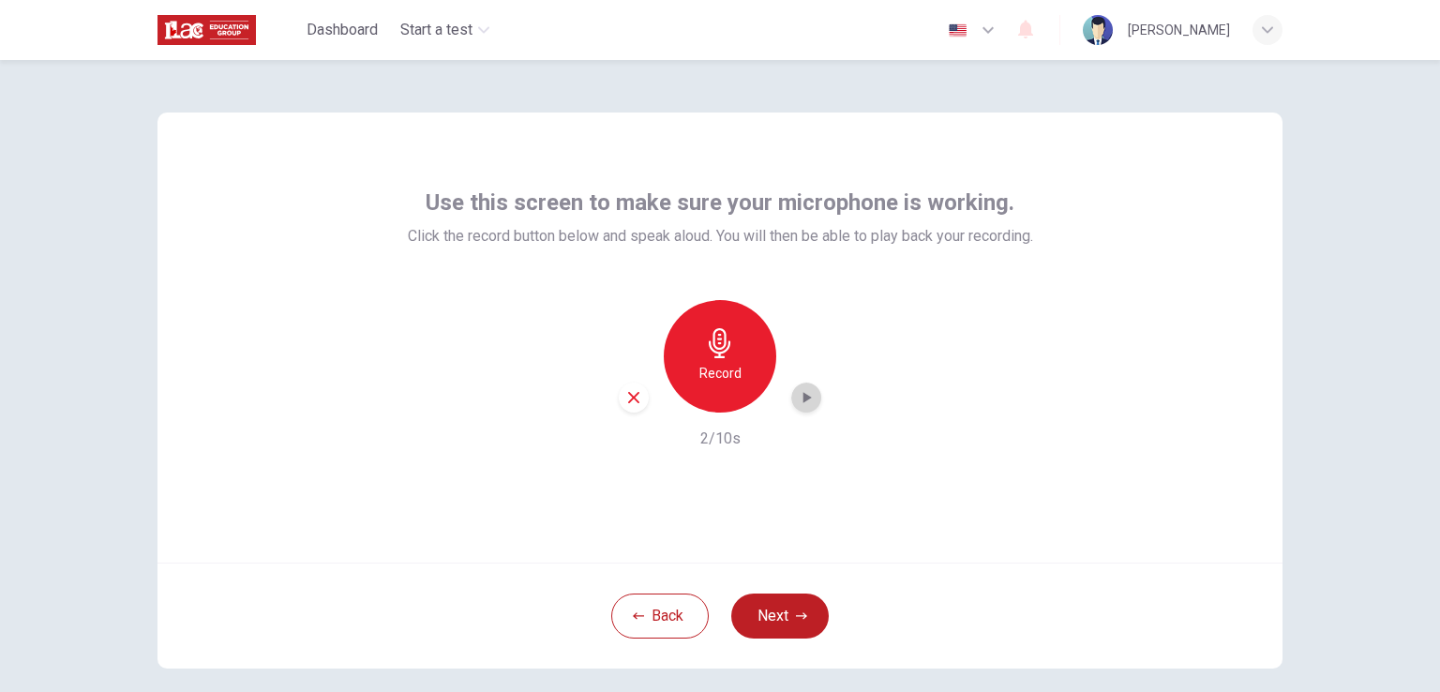
click at [806, 410] on div "button" at bounding box center [806, 398] width 30 height 30
click at [671, 606] on button "Back" at bounding box center [660, 616] width 98 height 45
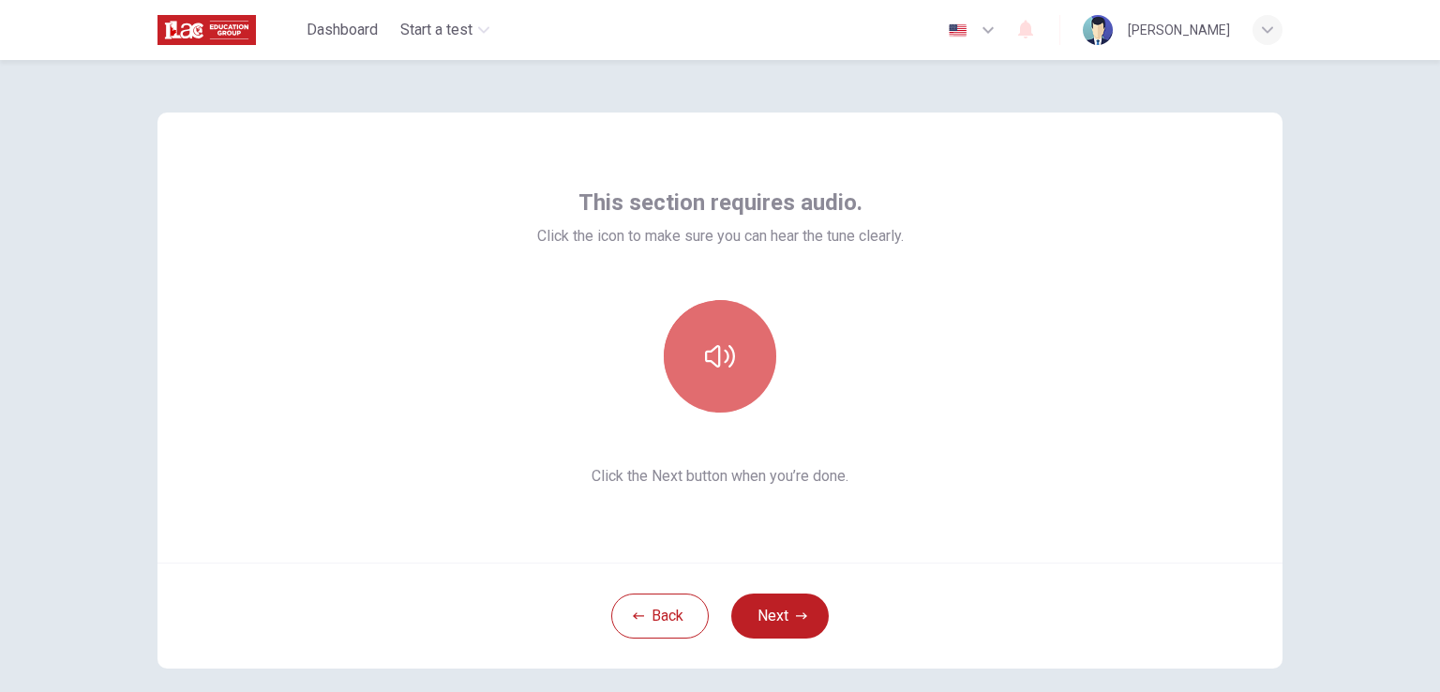
click at [705, 338] on button "button" at bounding box center [720, 356] width 113 height 113
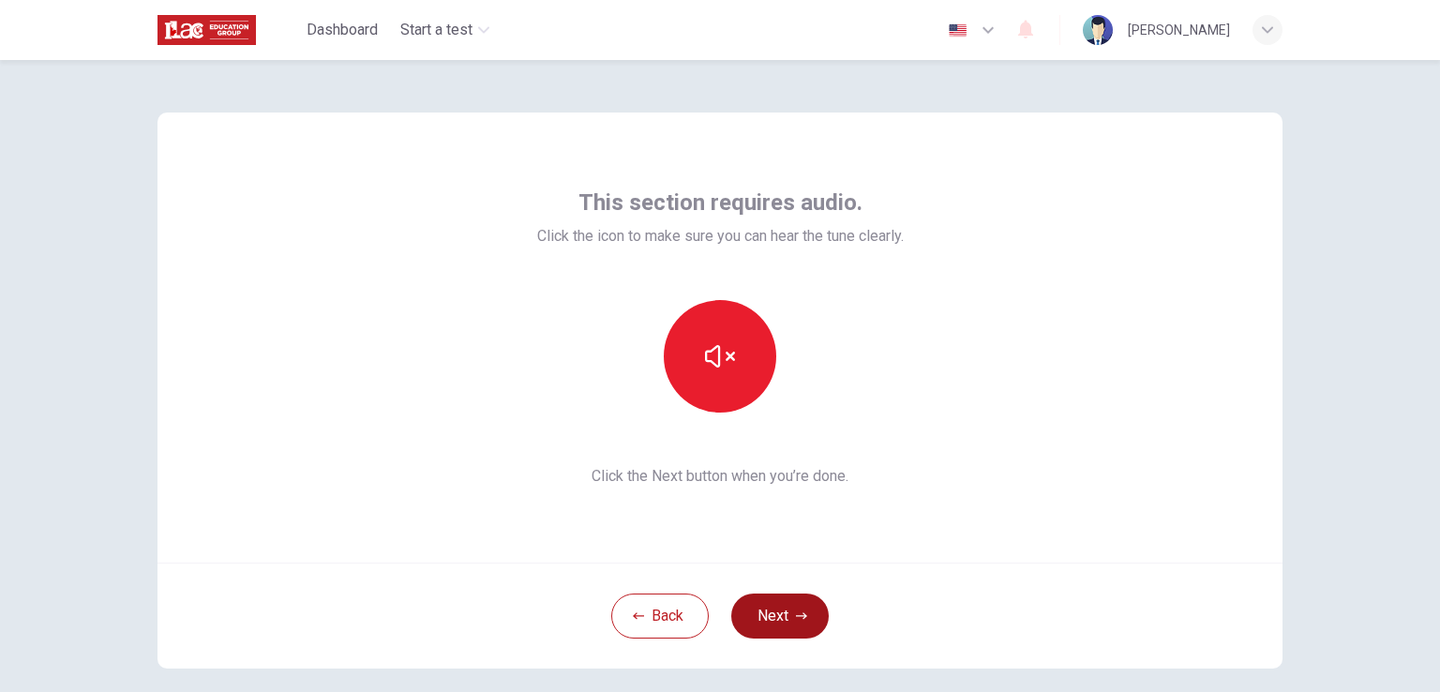
click at [761, 602] on button "Next" at bounding box center [780, 616] width 98 height 45
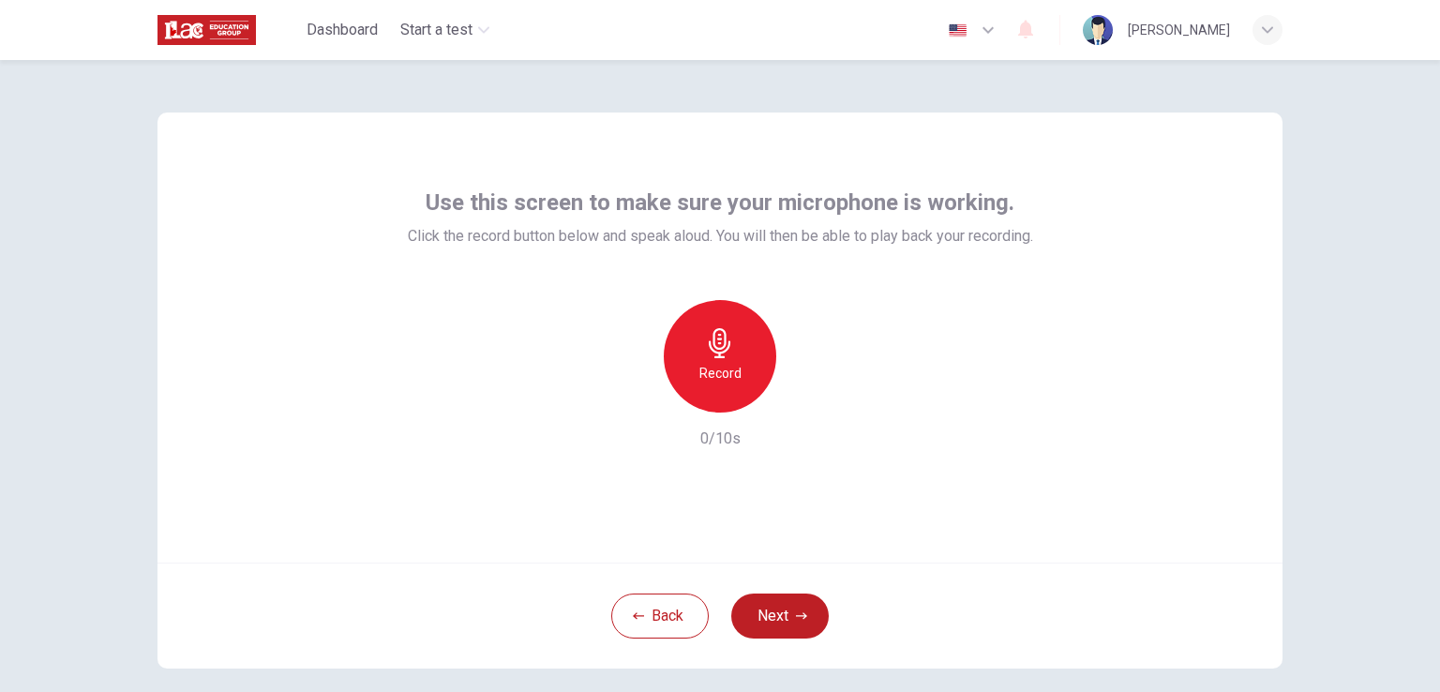
click at [699, 368] on h6 "Record" at bounding box center [720, 373] width 42 height 23
click at [730, 357] on div "Stop" at bounding box center [720, 356] width 113 height 113
click at [804, 396] on icon "button" at bounding box center [808, 397] width 8 height 11
click at [634, 403] on icon "button" at bounding box center [633, 397] width 17 height 17
click at [693, 379] on div "Record" at bounding box center [720, 356] width 113 height 113
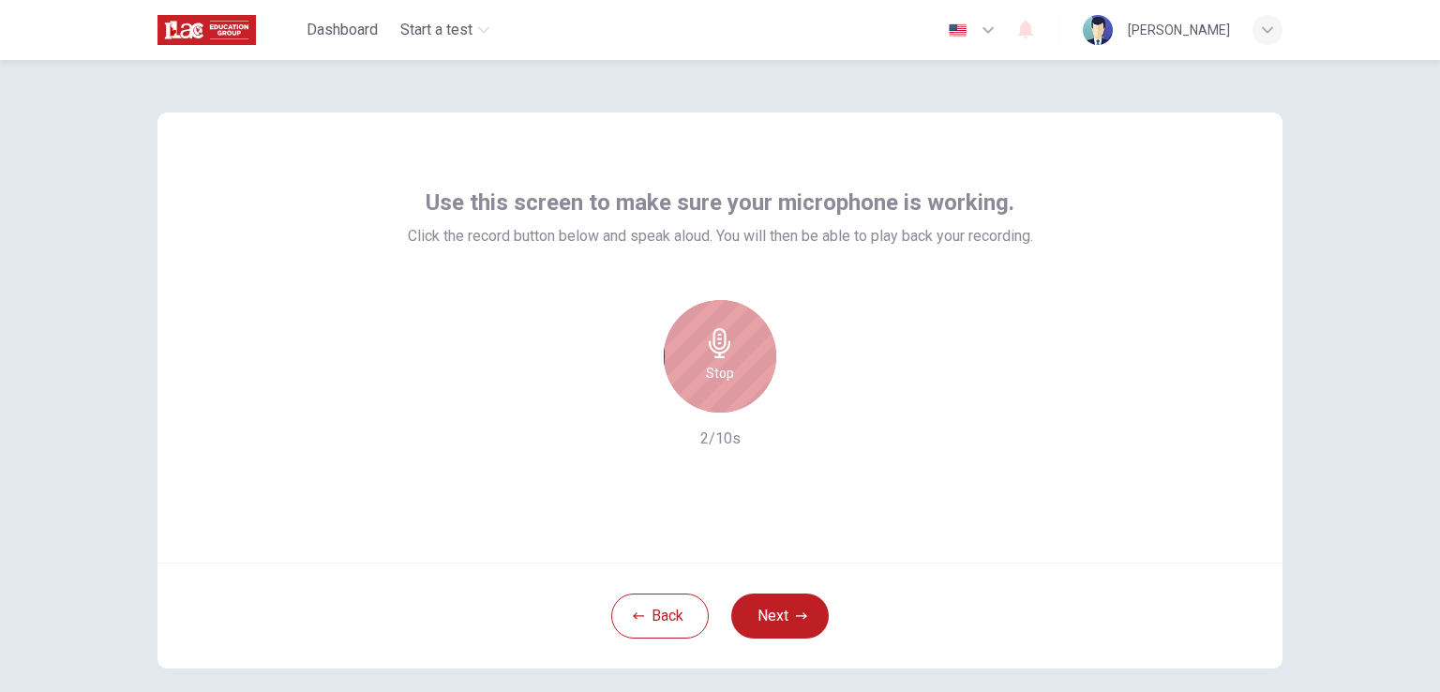
click at [714, 378] on h6 "Stop" at bounding box center [720, 373] width 28 height 23
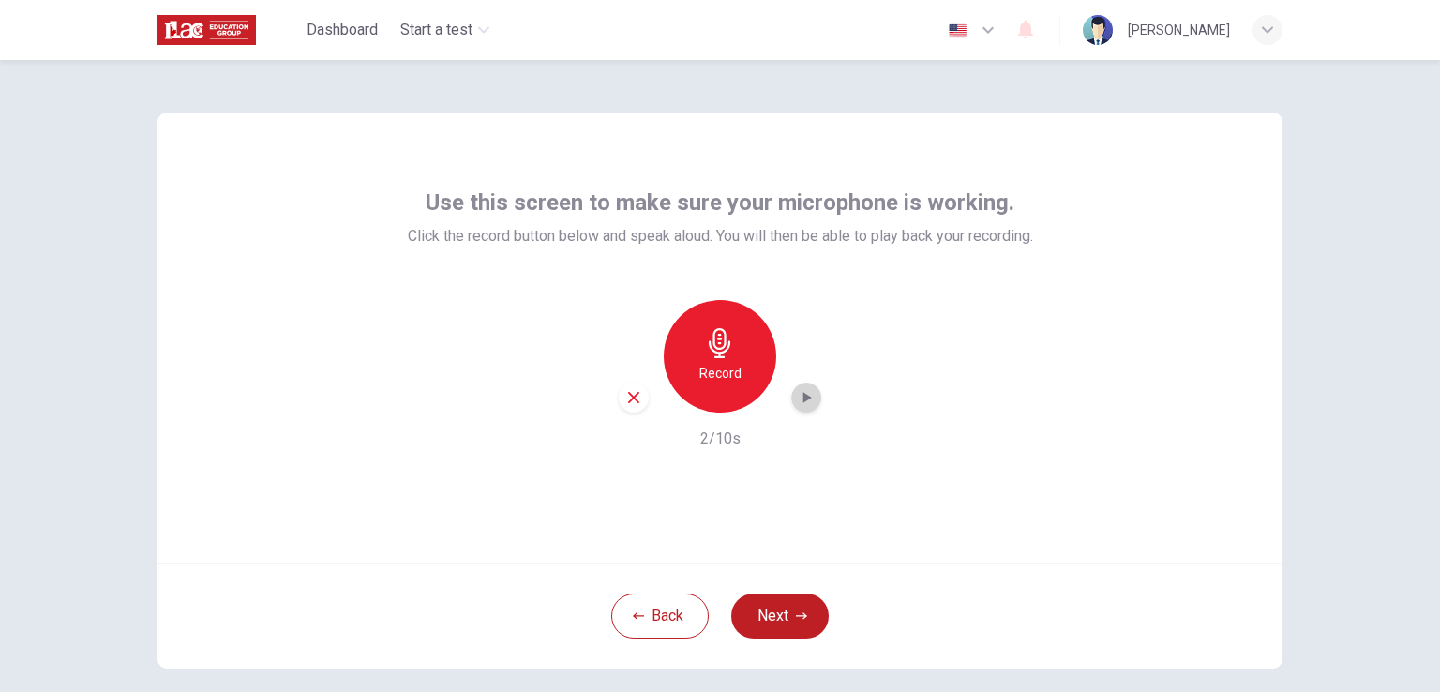
click at [802, 406] on icon "button" at bounding box center [806, 397] width 19 height 19
click at [787, 607] on button "Next" at bounding box center [780, 616] width 98 height 45
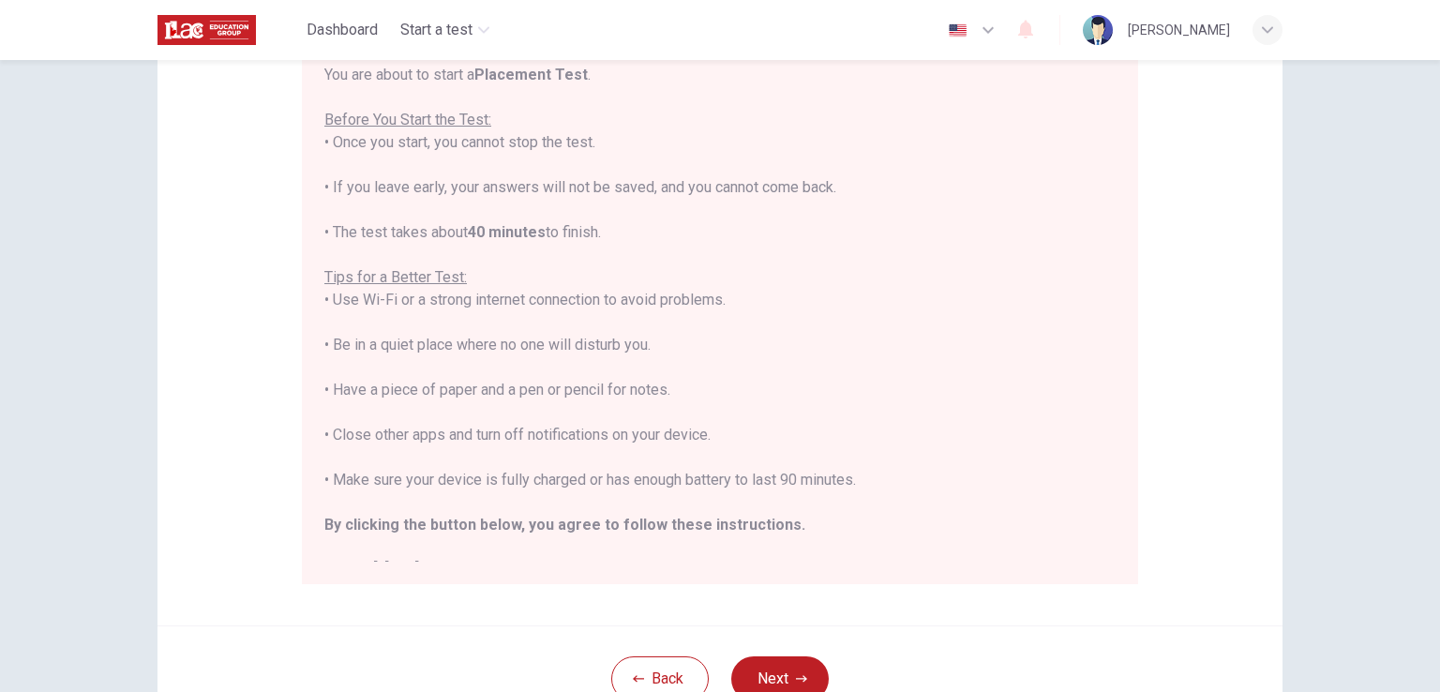
scroll to position [22, 0]
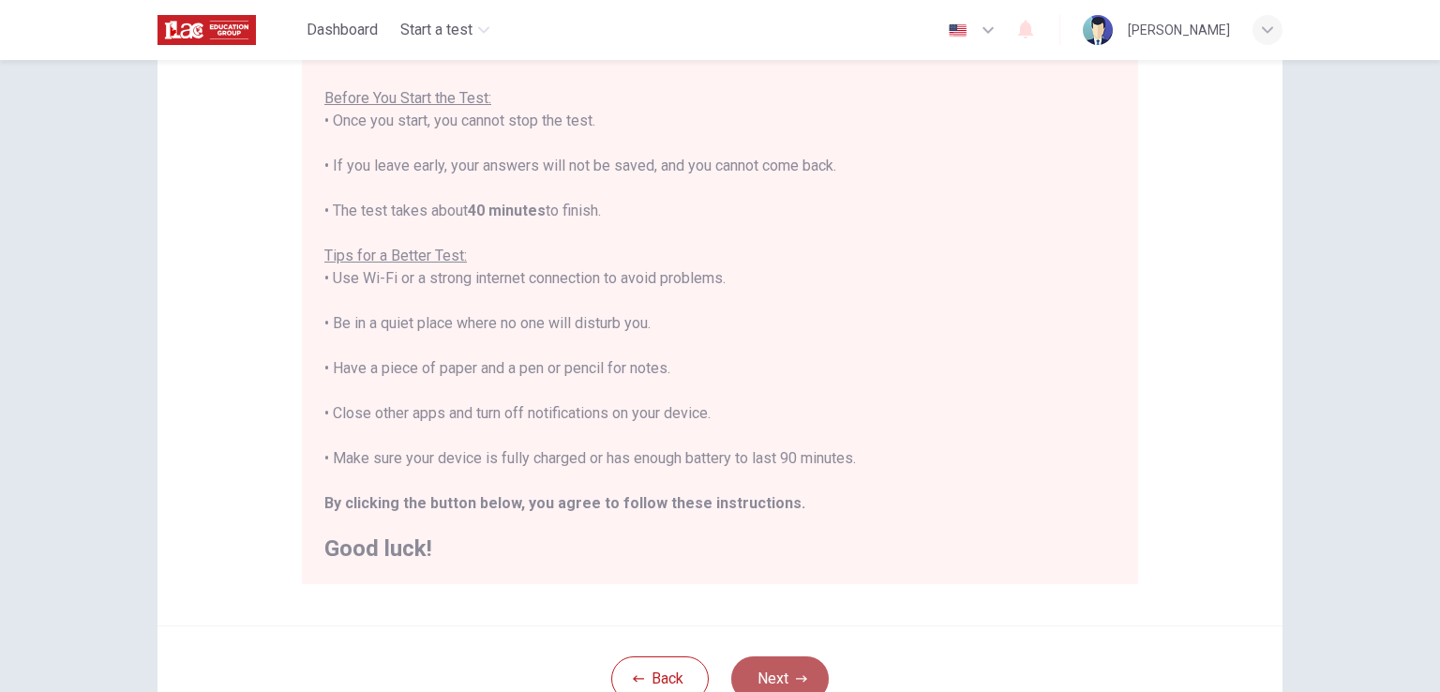
click at [789, 668] on button "Next" at bounding box center [780, 678] width 98 height 45
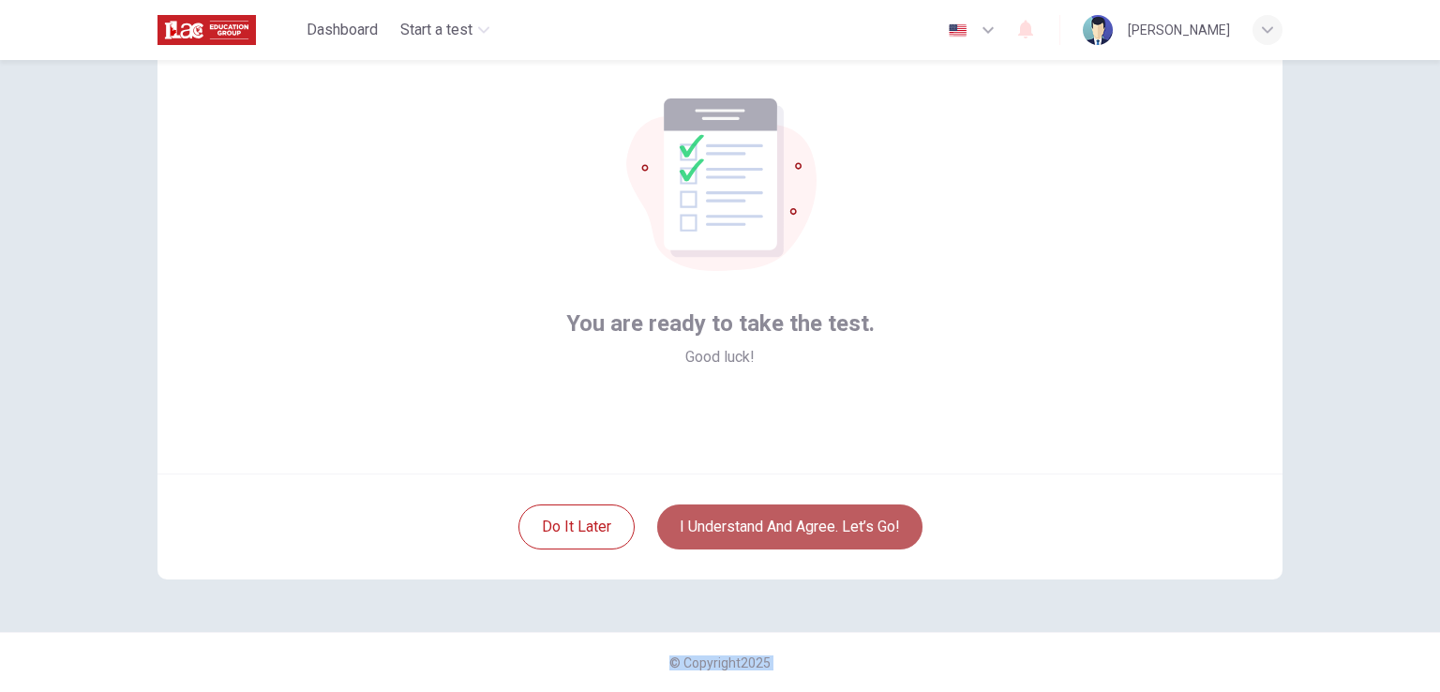
click at [834, 533] on button "I understand and agree. Let’s go!" at bounding box center [789, 526] width 265 height 45
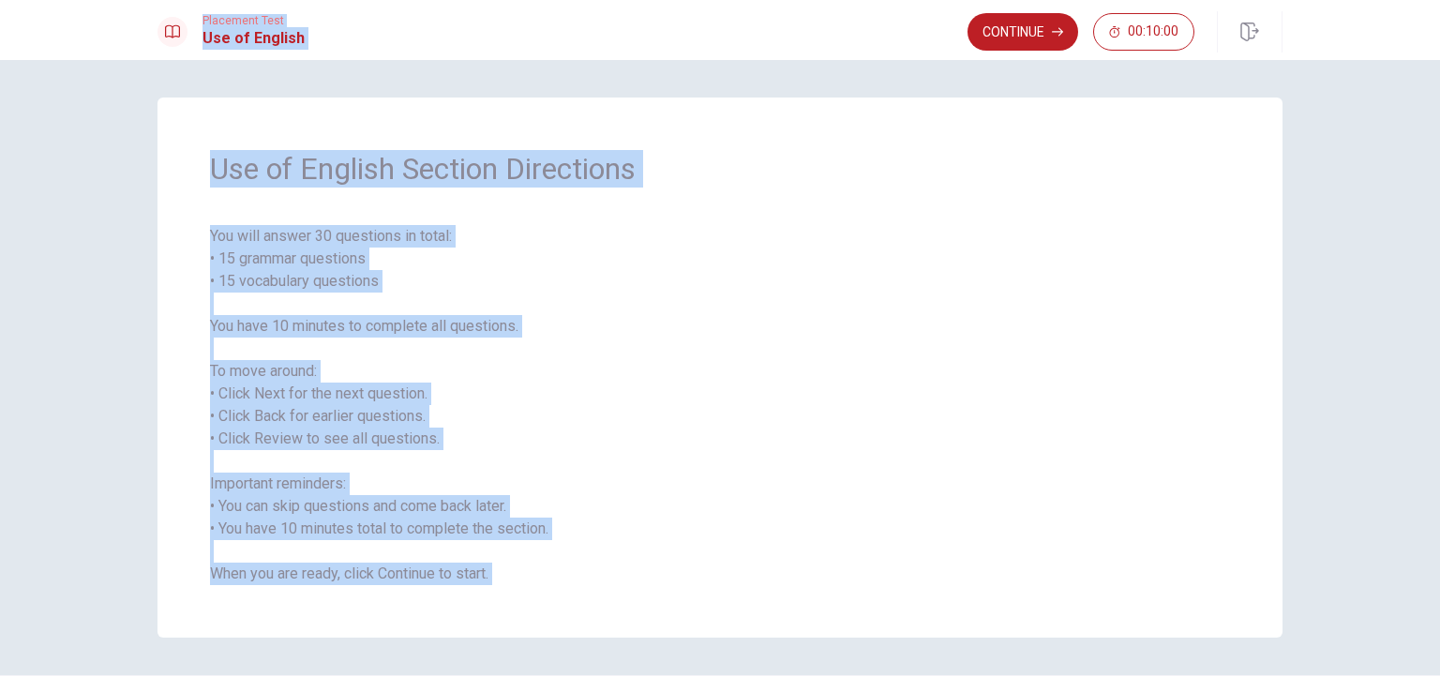
click at [585, 230] on span "You will answer 30 questions in total: • 15 grammar questions • 15 vocabulary q…" at bounding box center [720, 405] width 1020 height 360
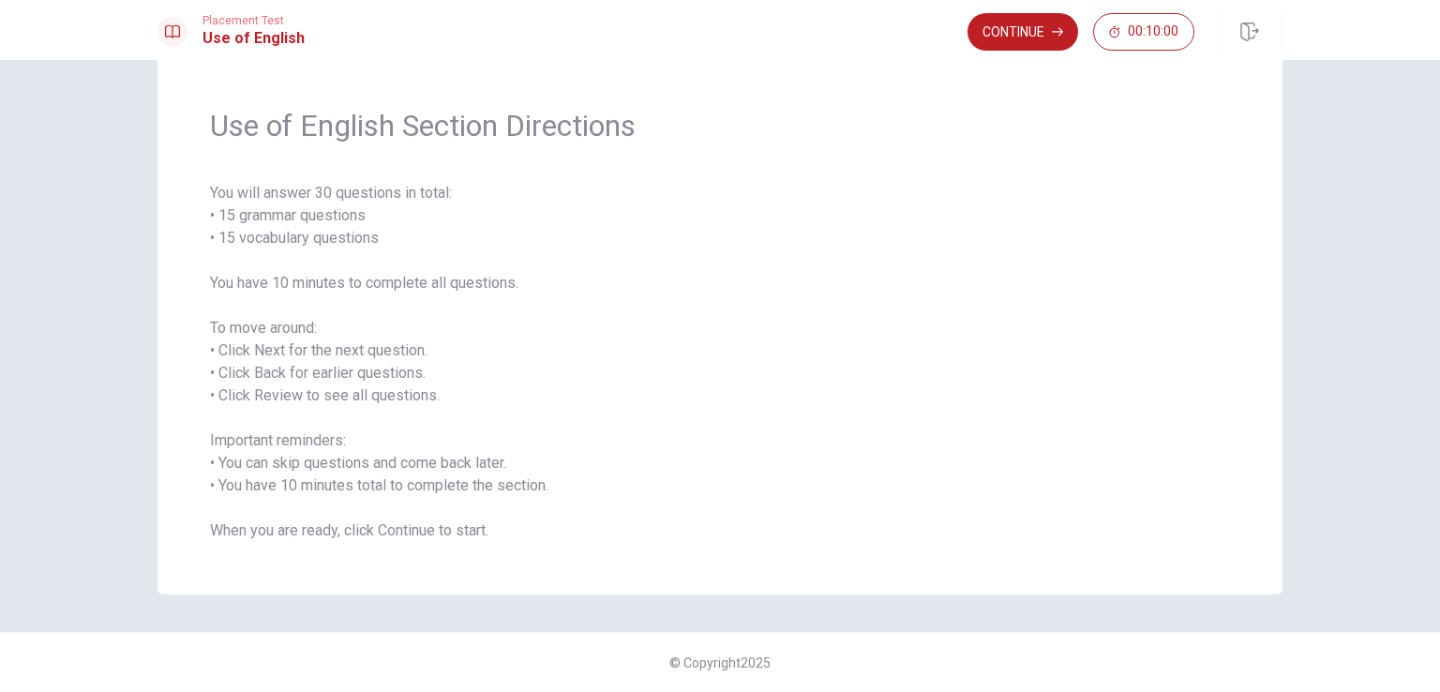
scroll to position [42, 0]
click at [1015, 24] on button "Continue" at bounding box center [1023, 32] width 111 height 38
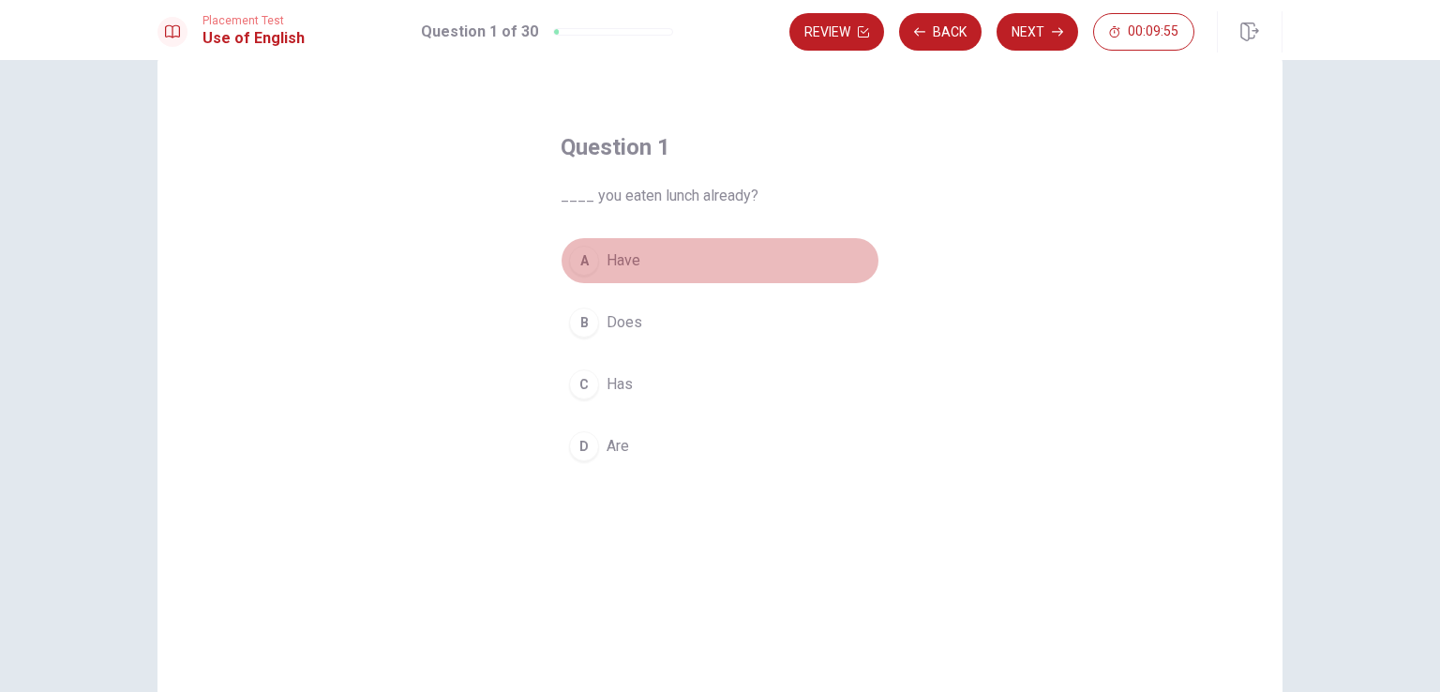
click at [635, 261] on button "A Have" at bounding box center [720, 260] width 319 height 47
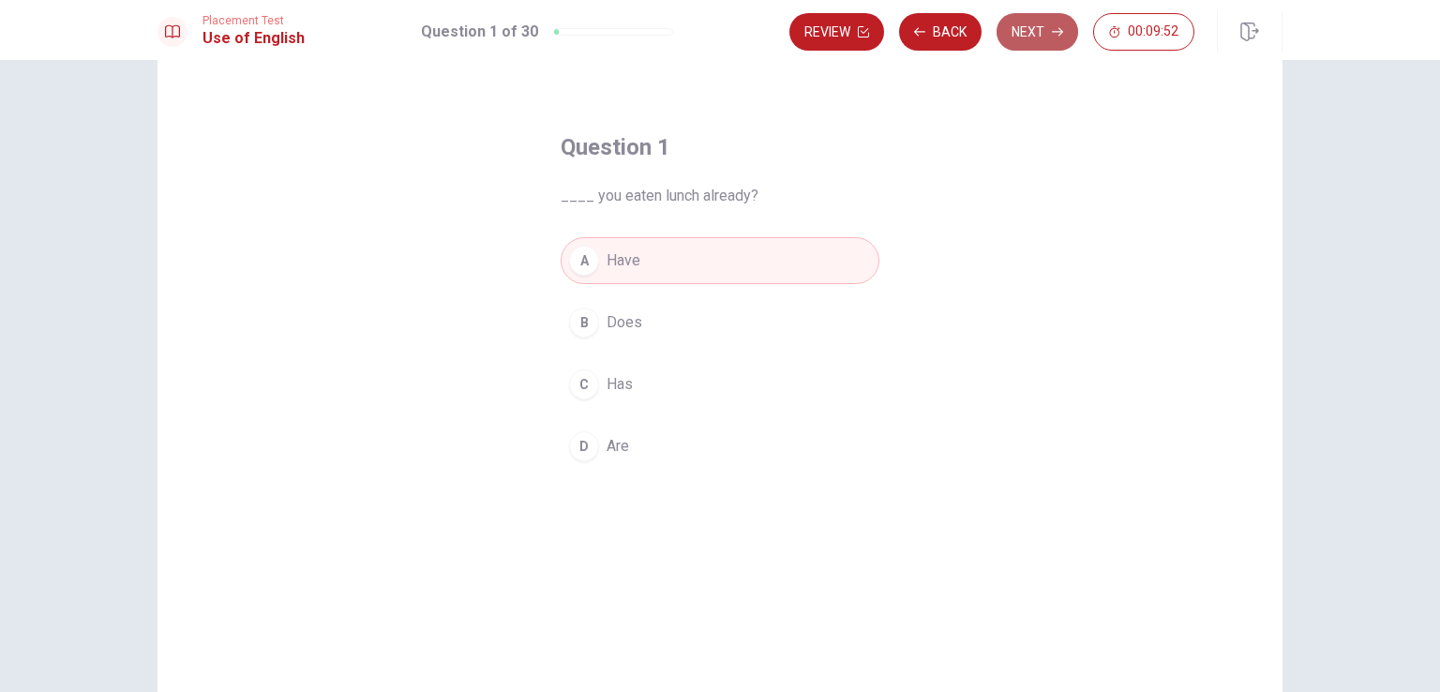
click at [1059, 15] on button "Next" at bounding box center [1038, 32] width 82 height 38
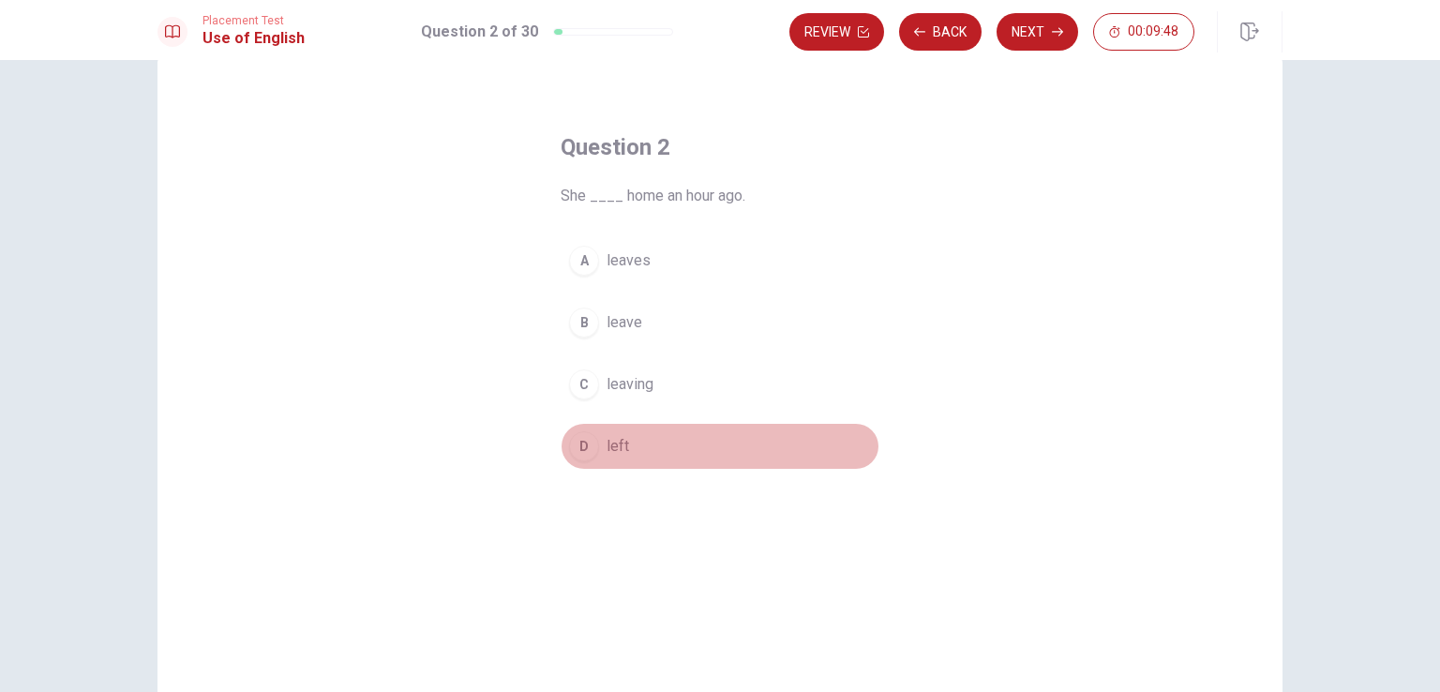
click at [615, 435] on span "left" at bounding box center [618, 446] width 23 height 23
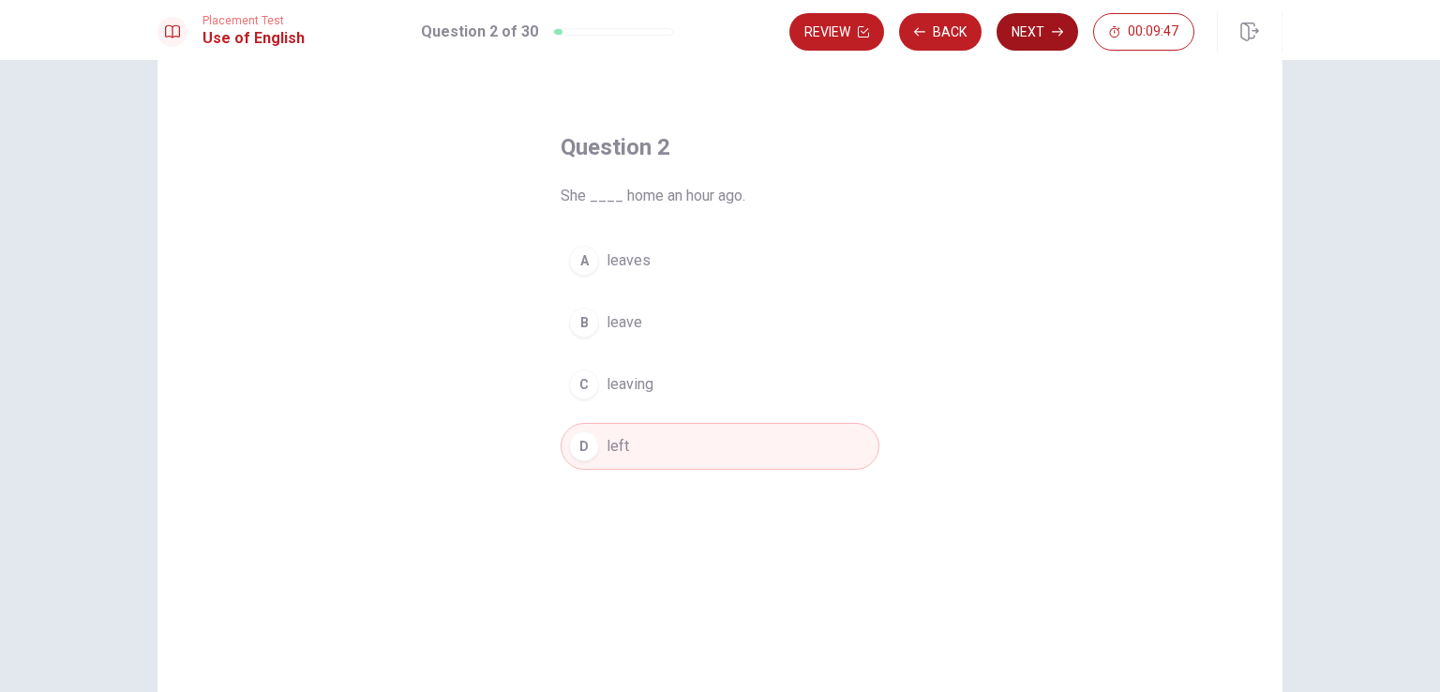
click at [1032, 27] on button "Next" at bounding box center [1038, 32] width 82 height 38
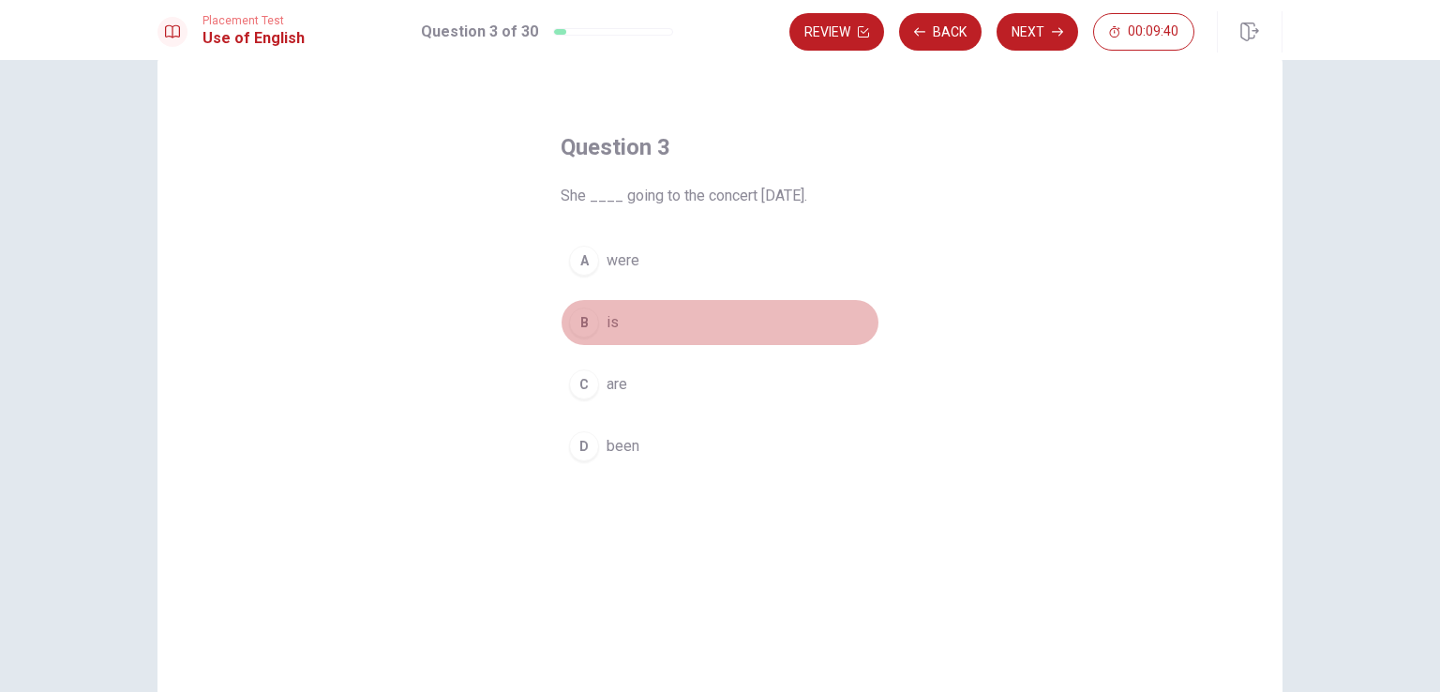
click at [590, 308] on button "B is" at bounding box center [720, 322] width 319 height 47
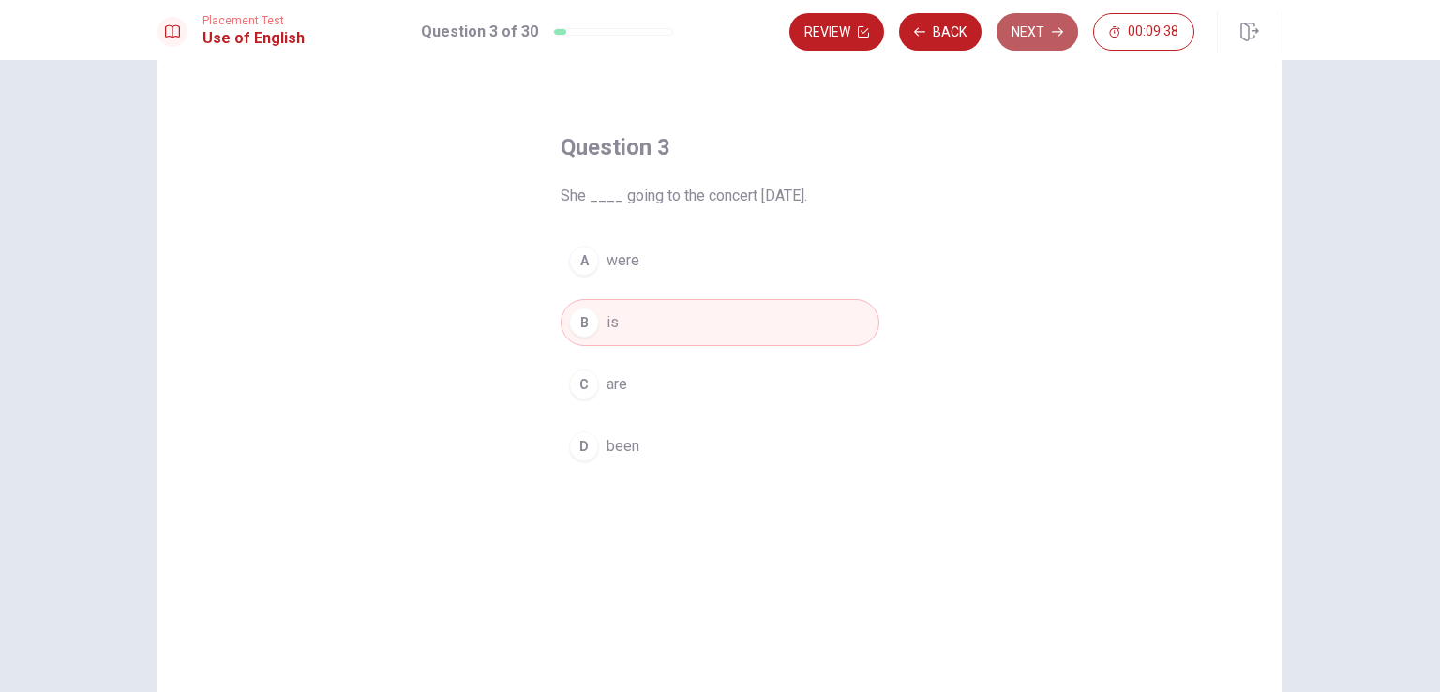
click at [1036, 24] on button "Next" at bounding box center [1038, 32] width 82 height 38
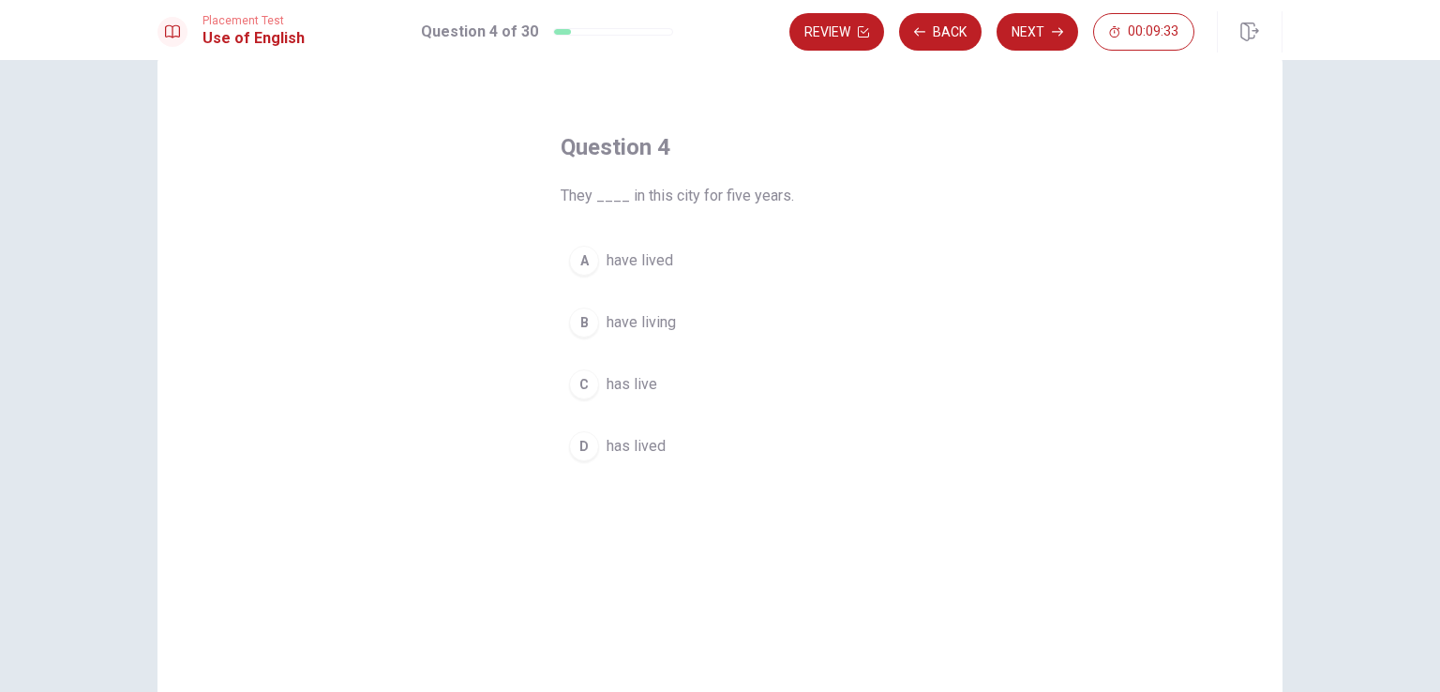
click at [623, 267] on span "have lived" at bounding box center [640, 260] width 67 height 23
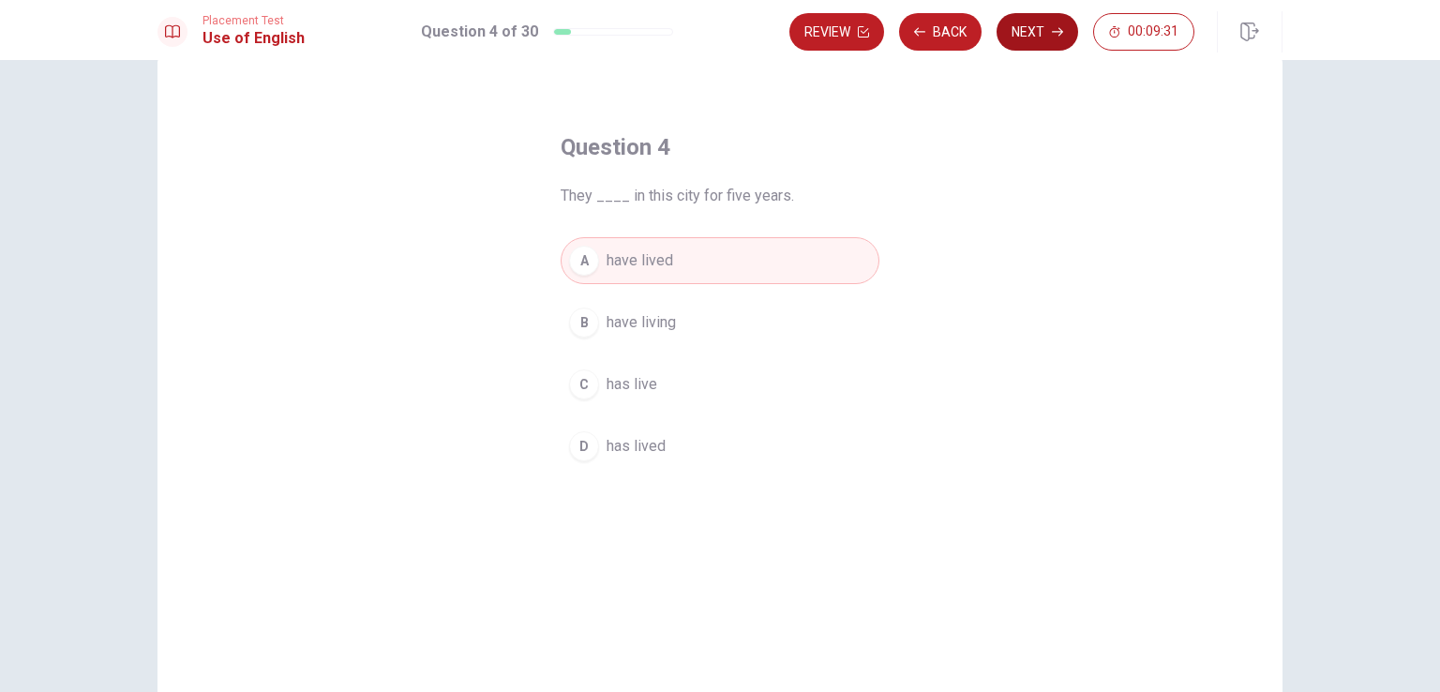
click at [1042, 32] on button "Next" at bounding box center [1038, 32] width 82 height 38
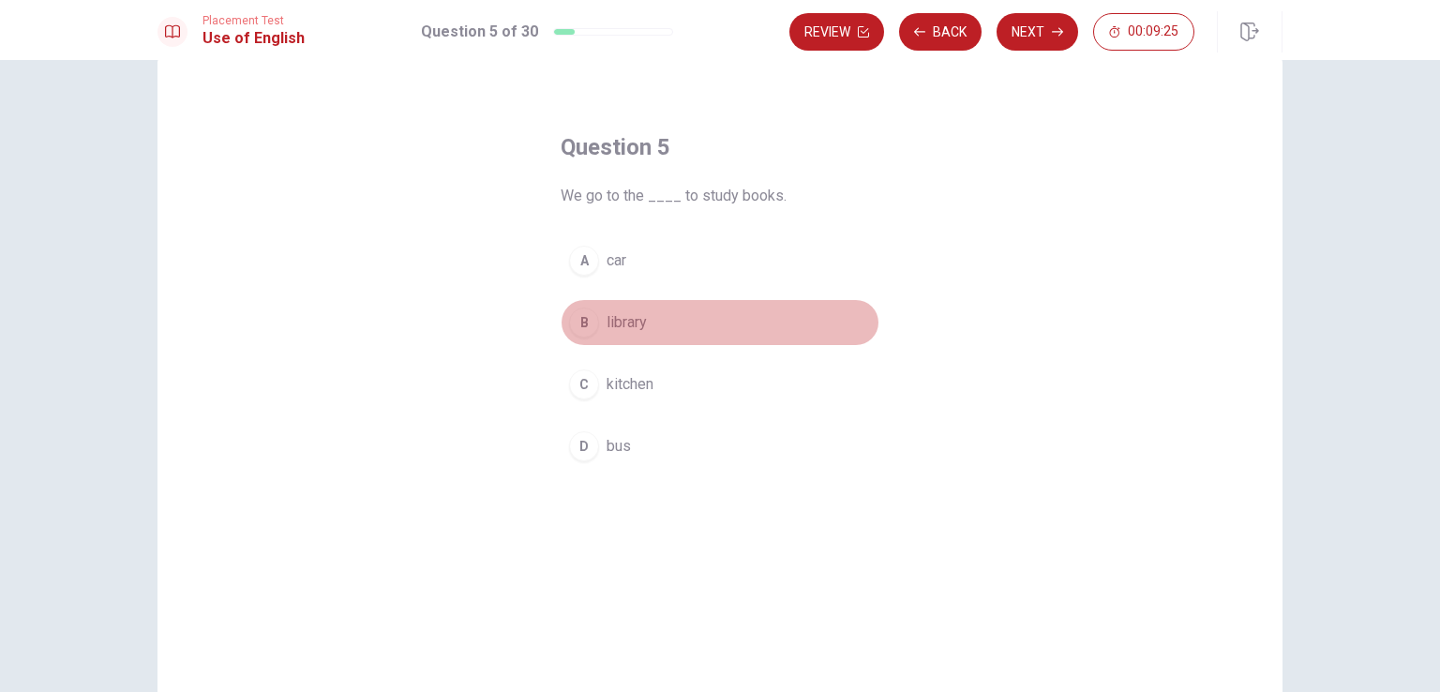
click at [607, 316] on span "library" at bounding box center [627, 322] width 40 height 23
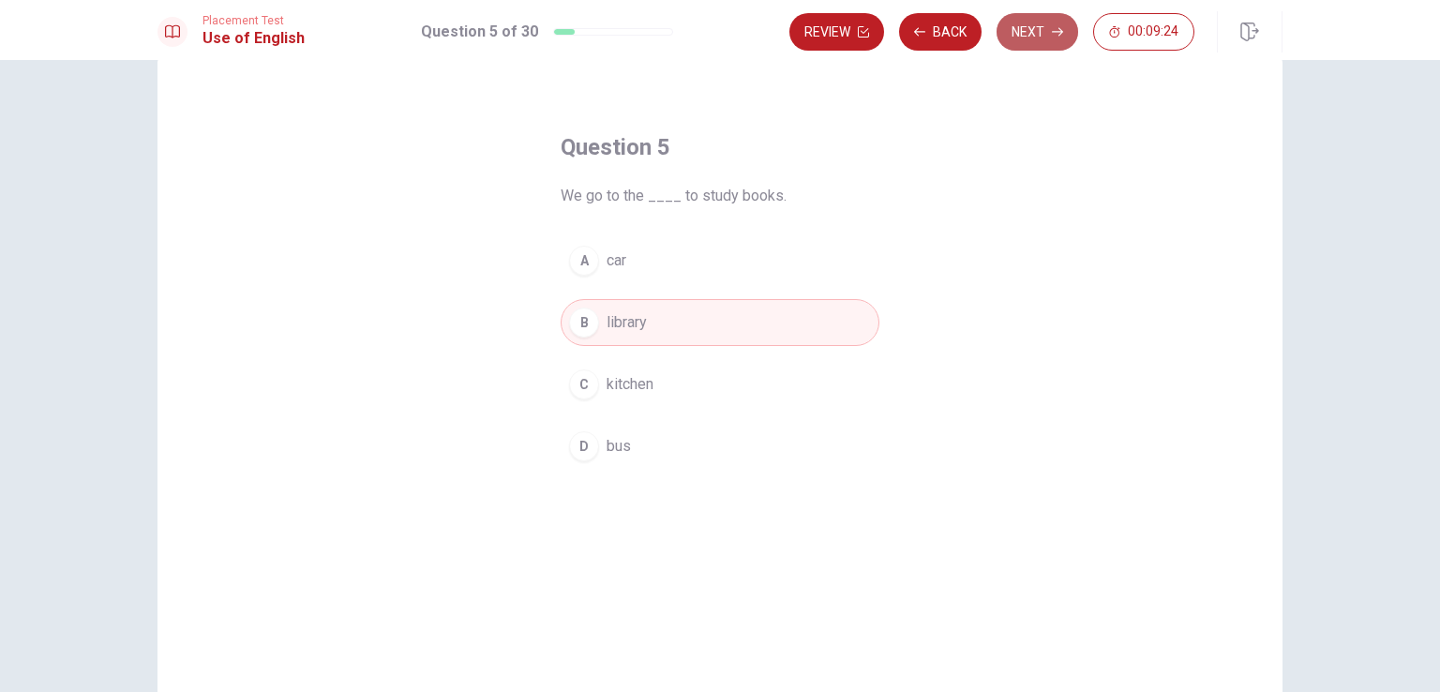
click at [1034, 35] on button "Next" at bounding box center [1038, 32] width 82 height 38
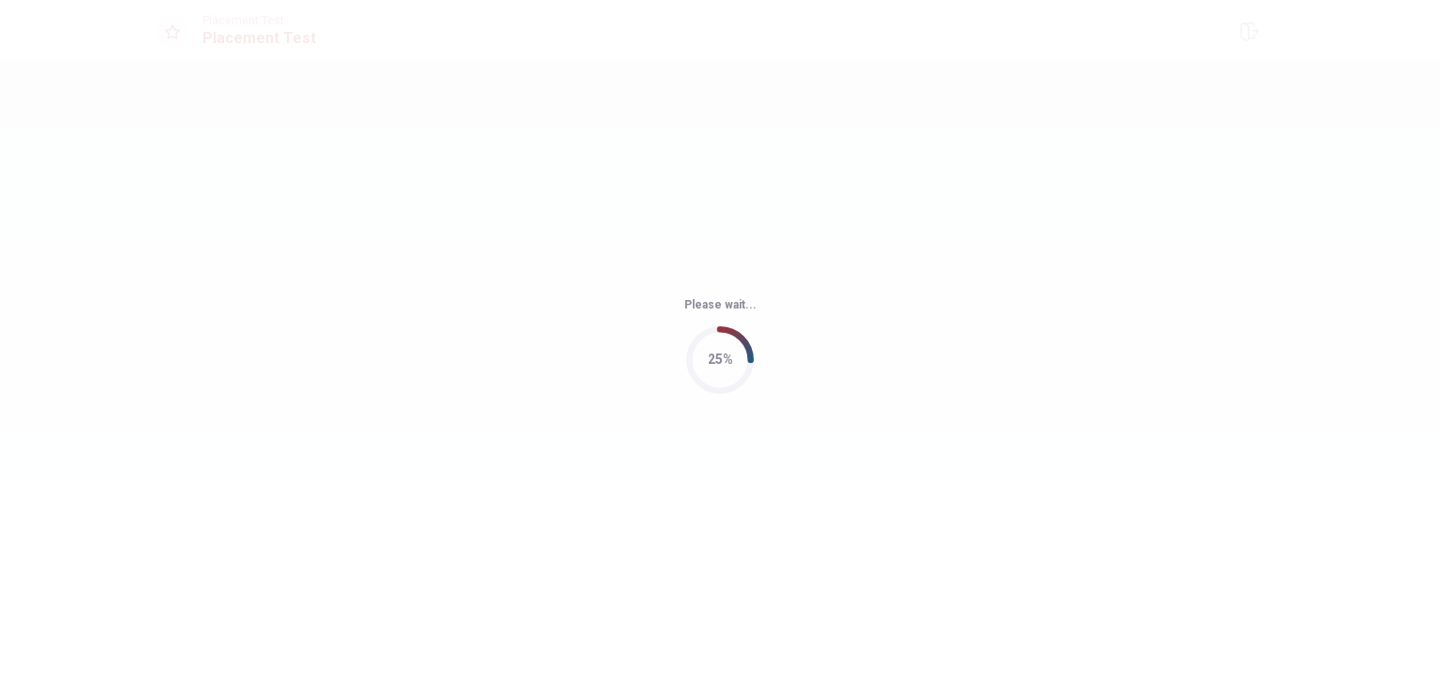
scroll to position [0, 0]
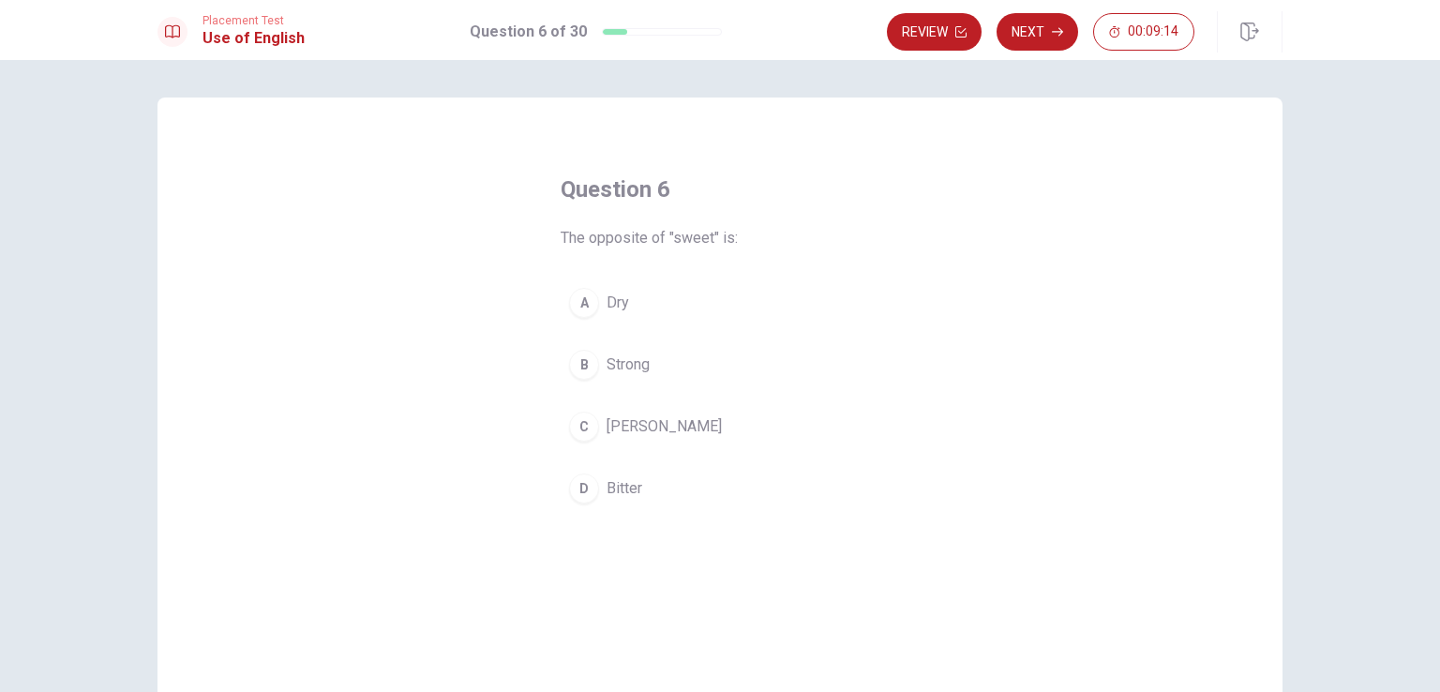
click at [595, 482] on button "D Bitter" at bounding box center [720, 488] width 319 height 47
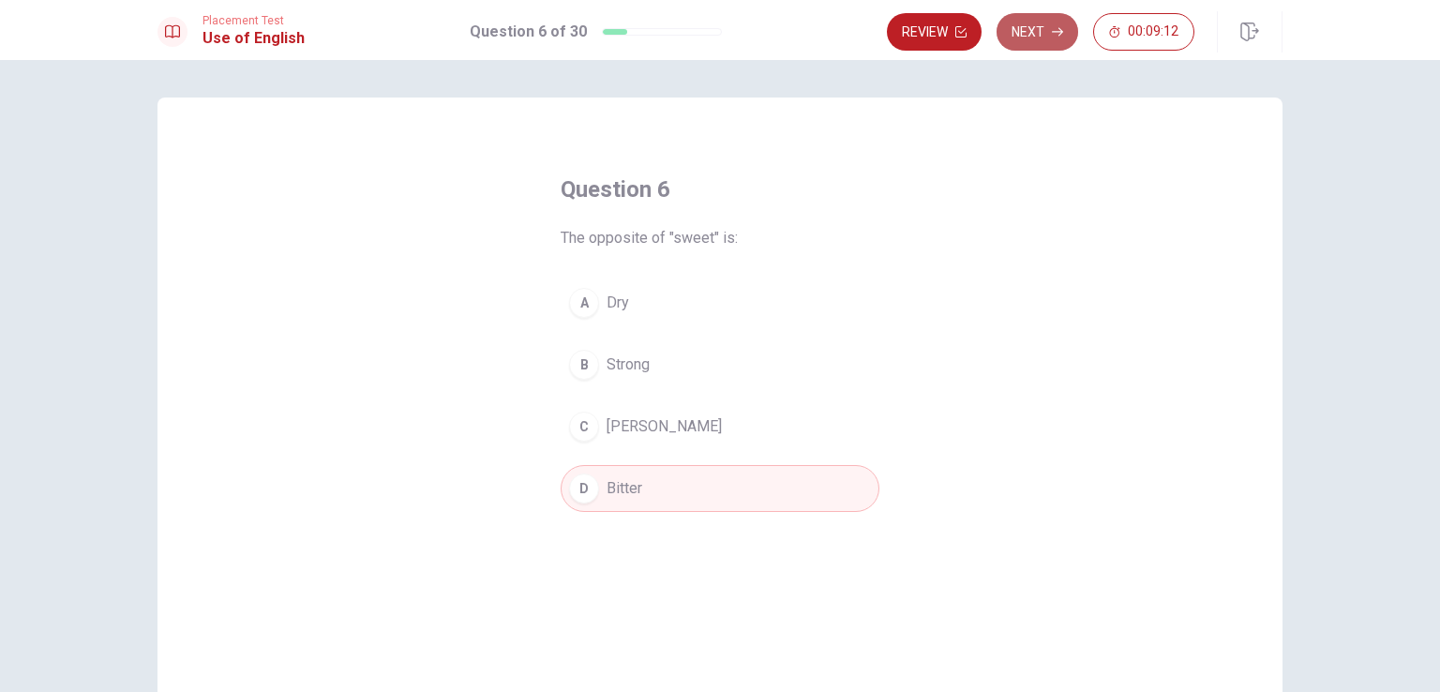
click at [1028, 35] on button "Next" at bounding box center [1038, 32] width 82 height 38
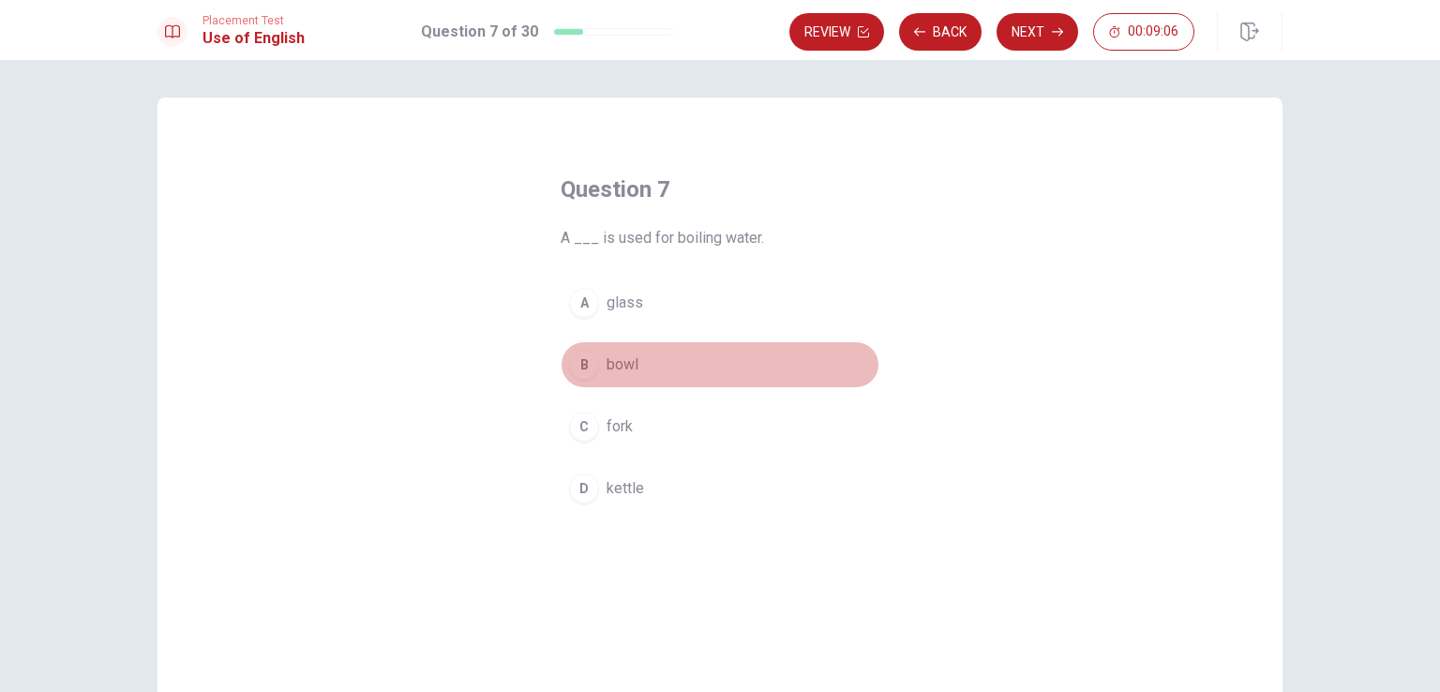
click at [618, 360] on span "bowl" at bounding box center [623, 364] width 32 height 23
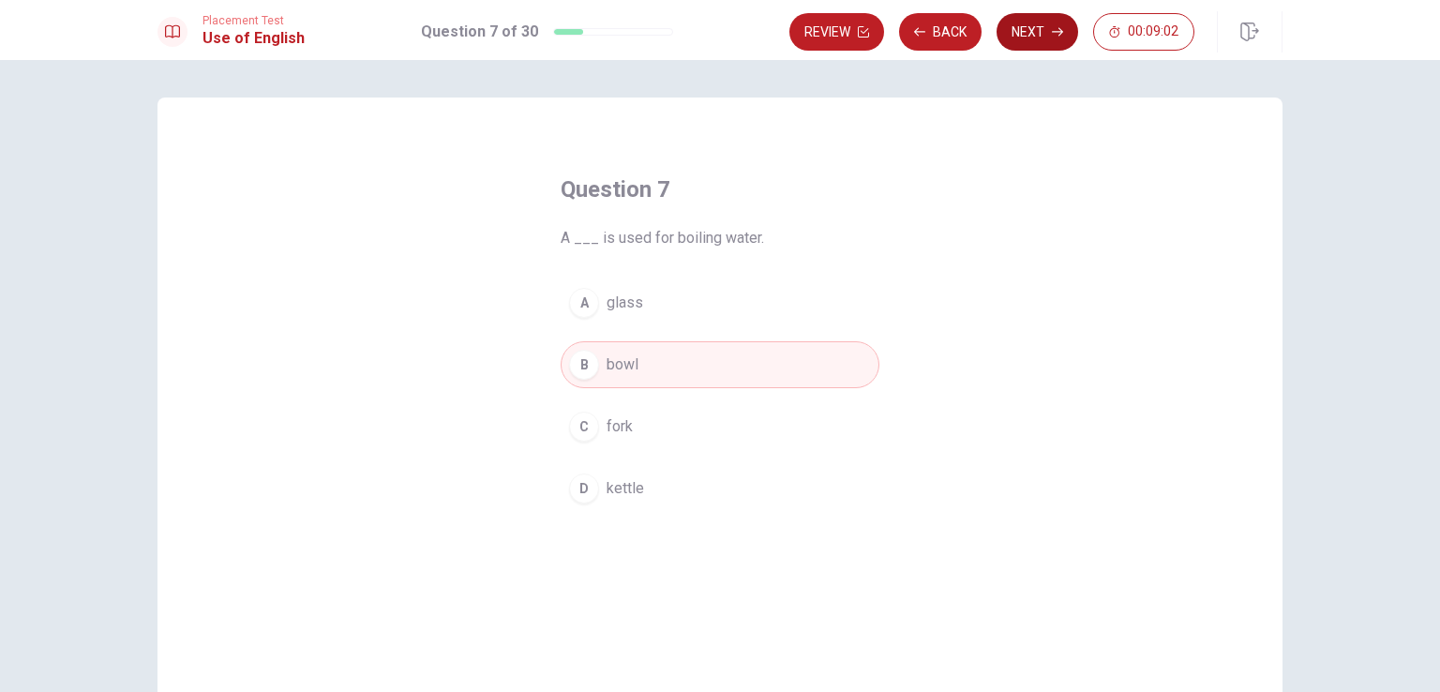
click at [1030, 23] on button "Next" at bounding box center [1038, 32] width 82 height 38
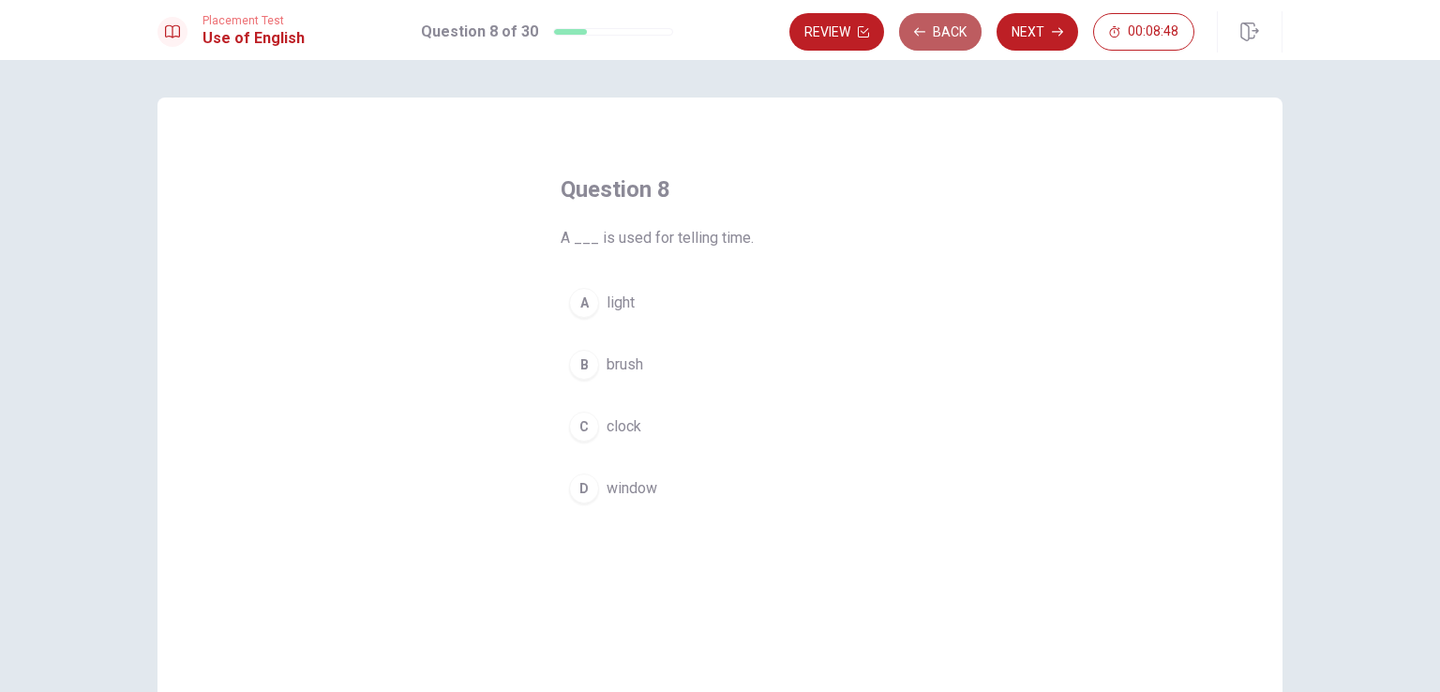
click at [922, 33] on icon "button" at bounding box center [919, 31] width 11 height 11
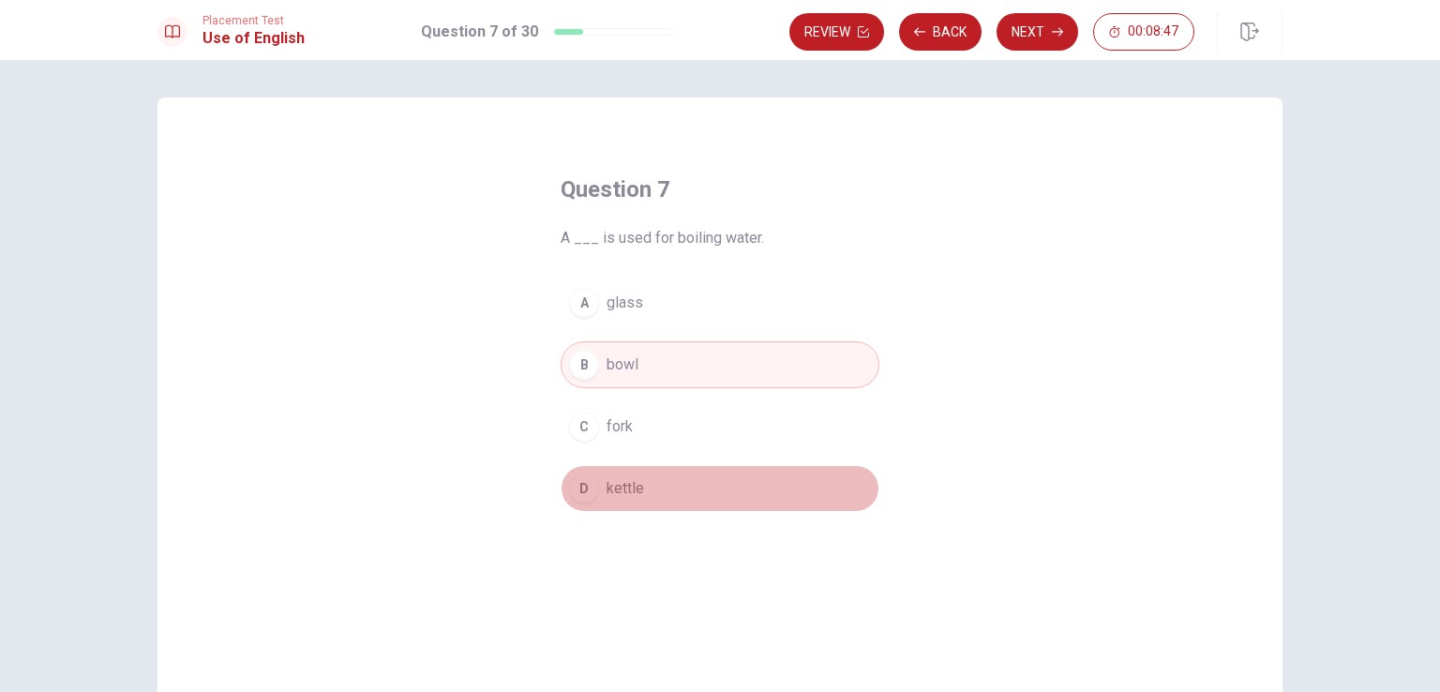
click at [641, 473] on button "D kettle" at bounding box center [720, 488] width 319 height 47
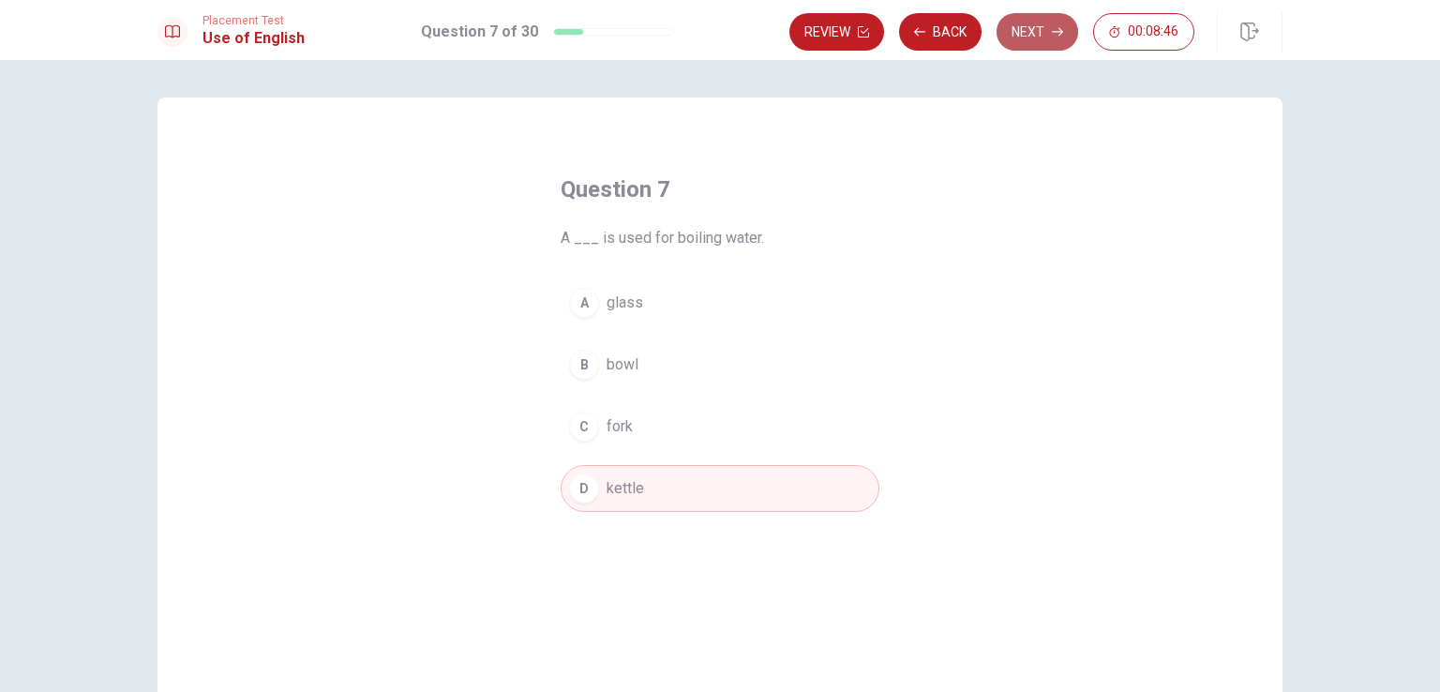
click at [1046, 31] on button "Next" at bounding box center [1038, 32] width 82 height 38
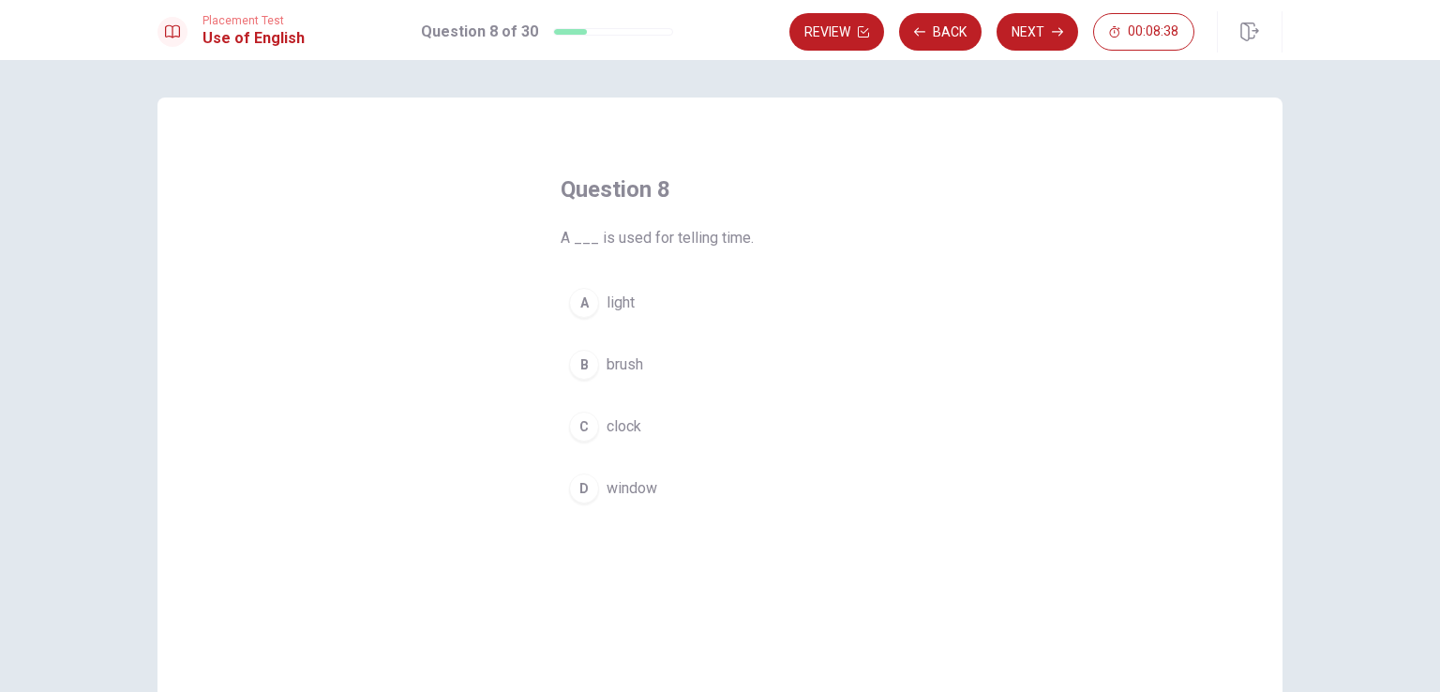
click at [622, 448] on button "C clock" at bounding box center [720, 426] width 319 height 47
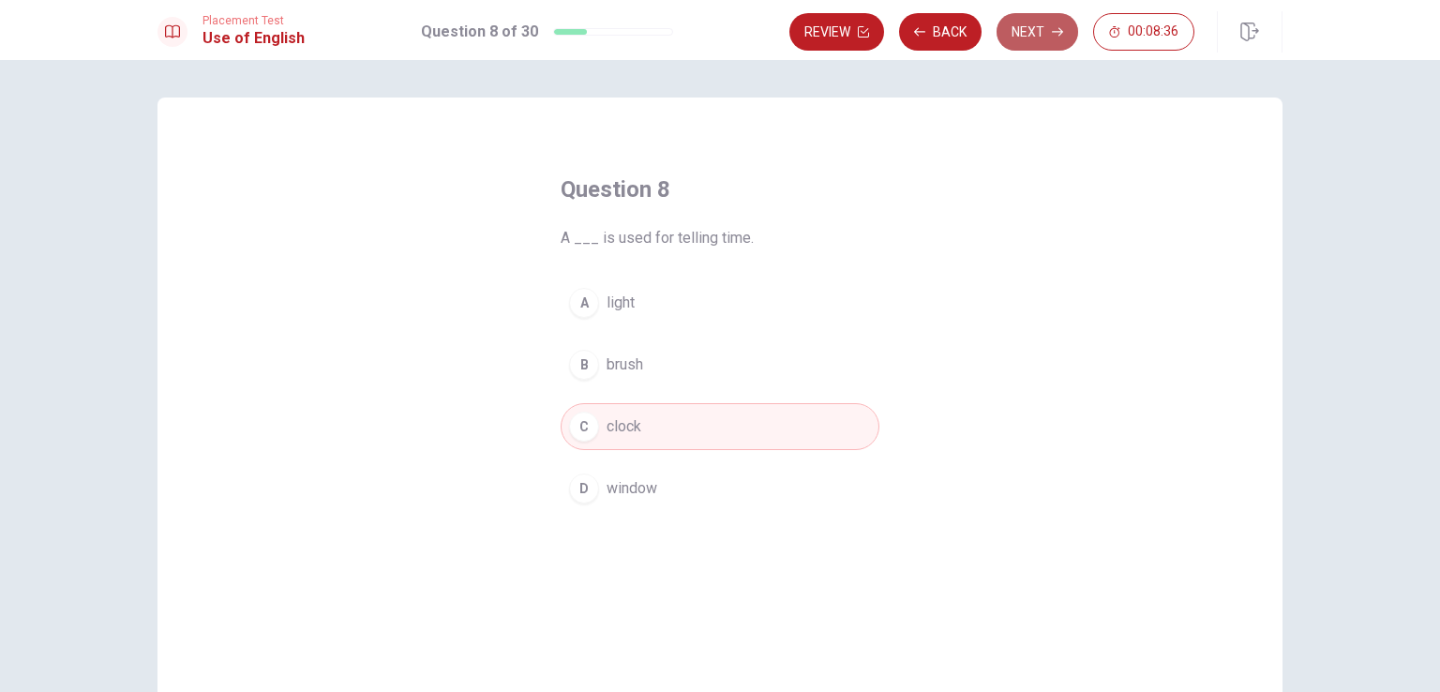
click at [1040, 38] on button "Next" at bounding box center [1038, 32] width 82 height 38
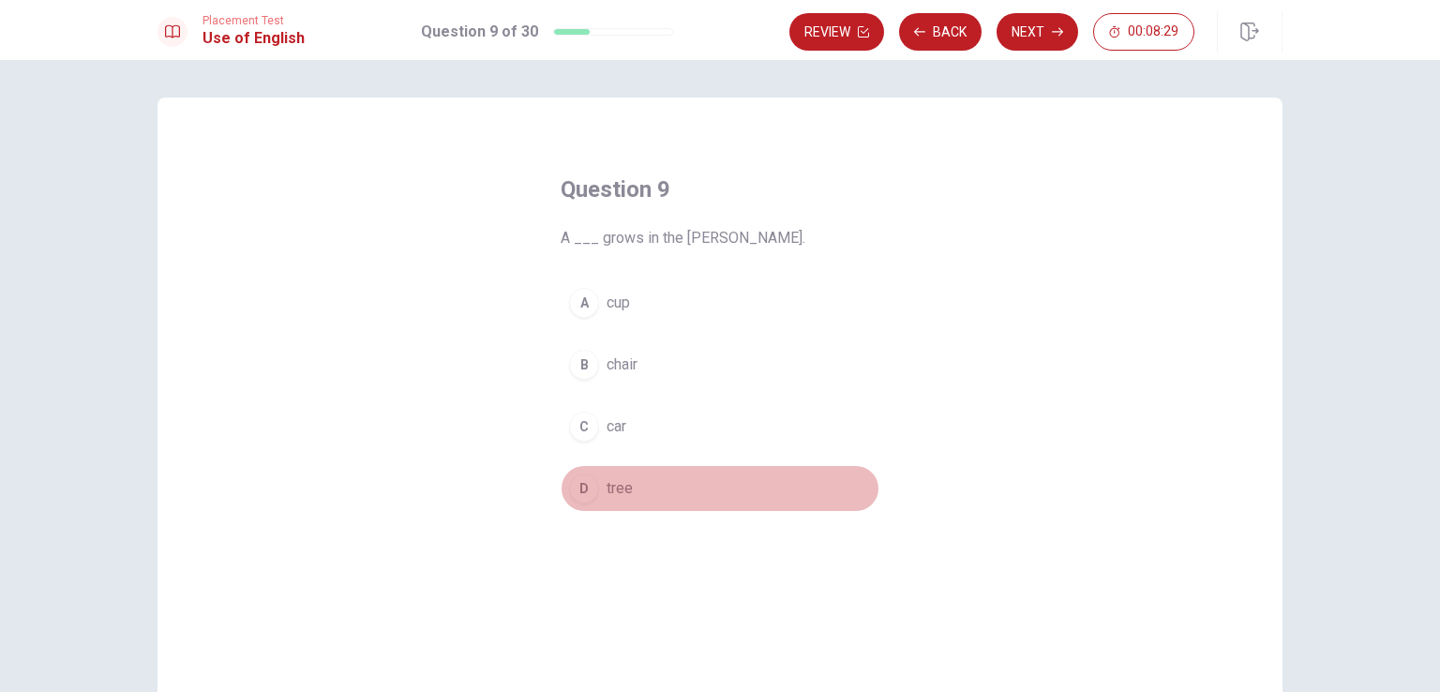
click at [600, 484] on button "D tree" at bounding box center [720, 488] width 319 height 47
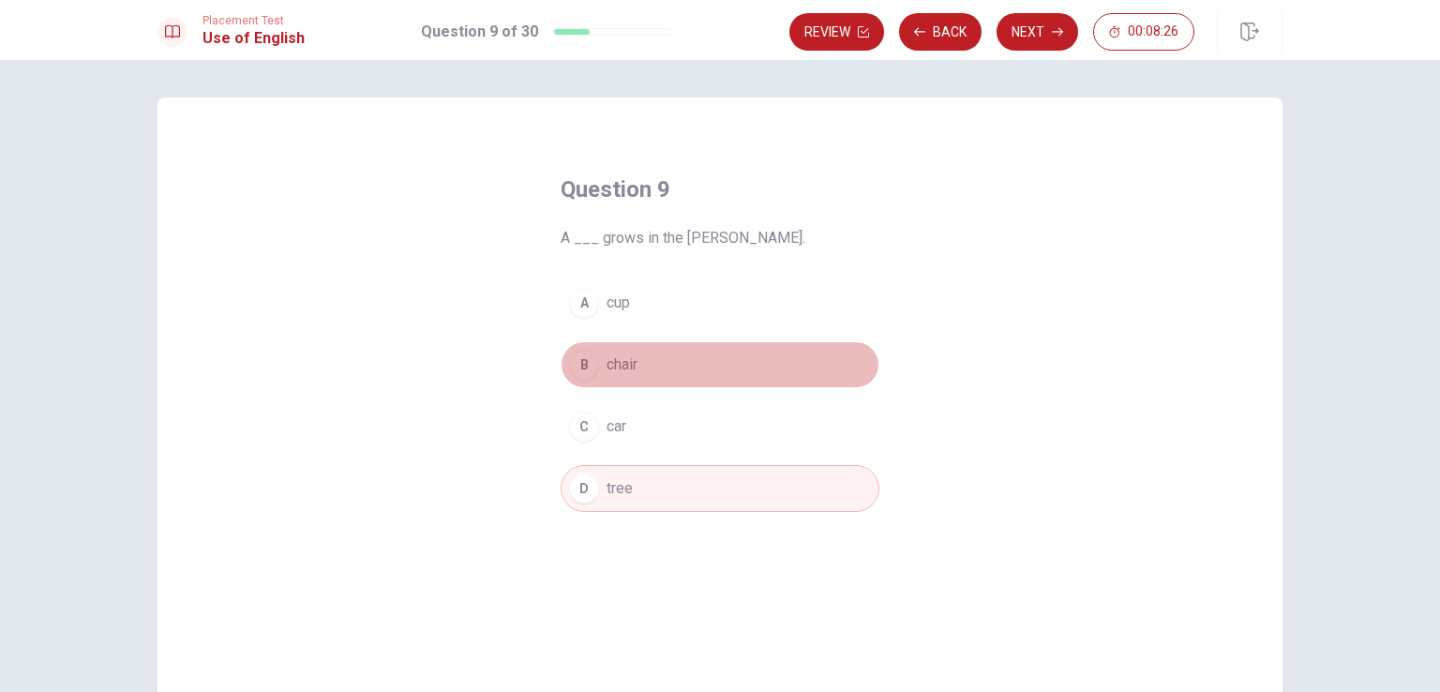
click at [581, 381] on button "B chair" at bounding box center [720, 364] width 319 height 47
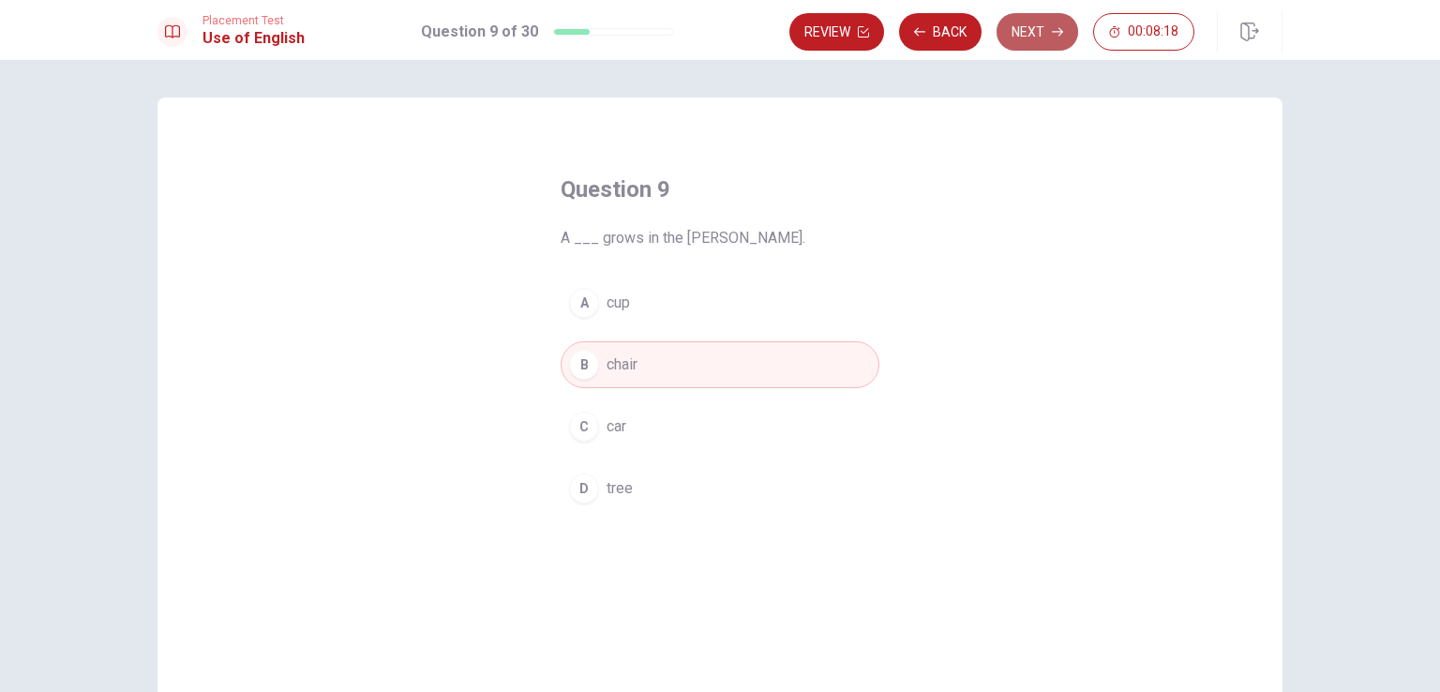
click at [1030, 27] on button "Next" at bounding box center [1038, 32] width 82 height 38
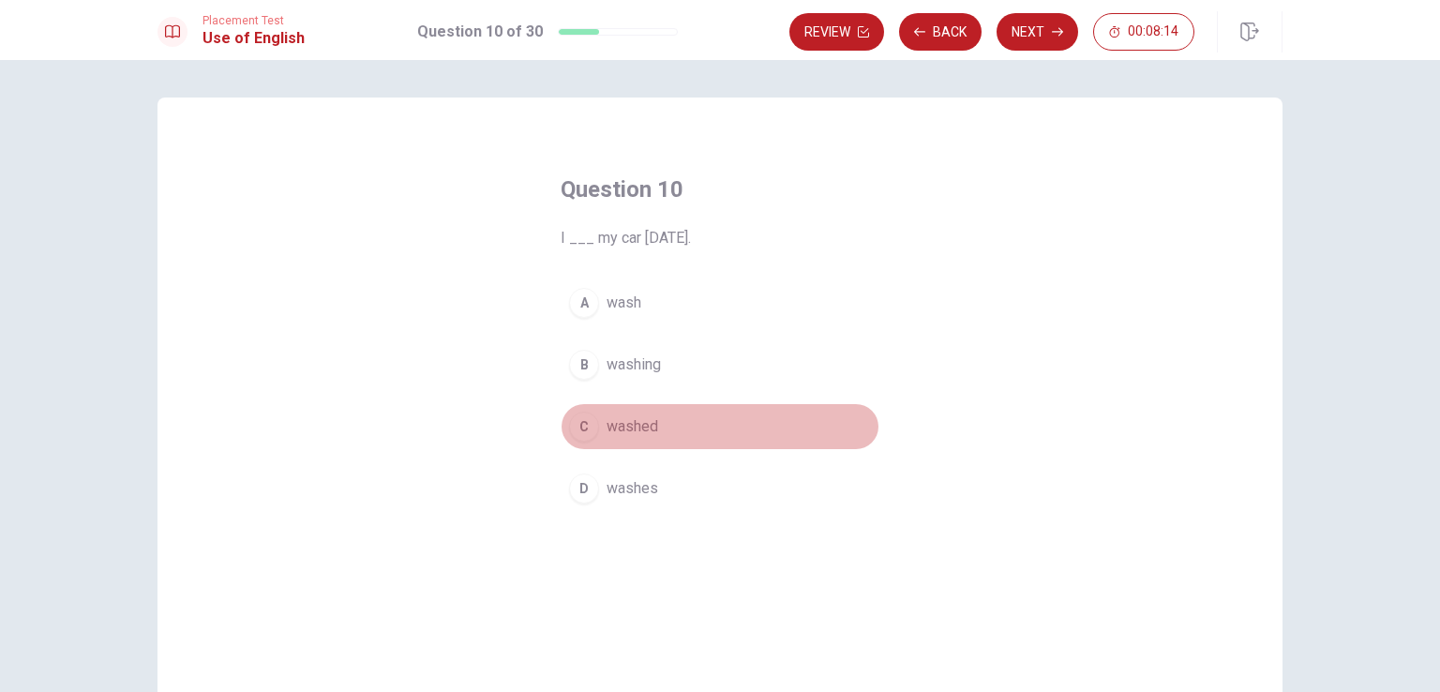
click at [636, 415] on span "washed" at bounding box center [633, 426] width 52 height 23
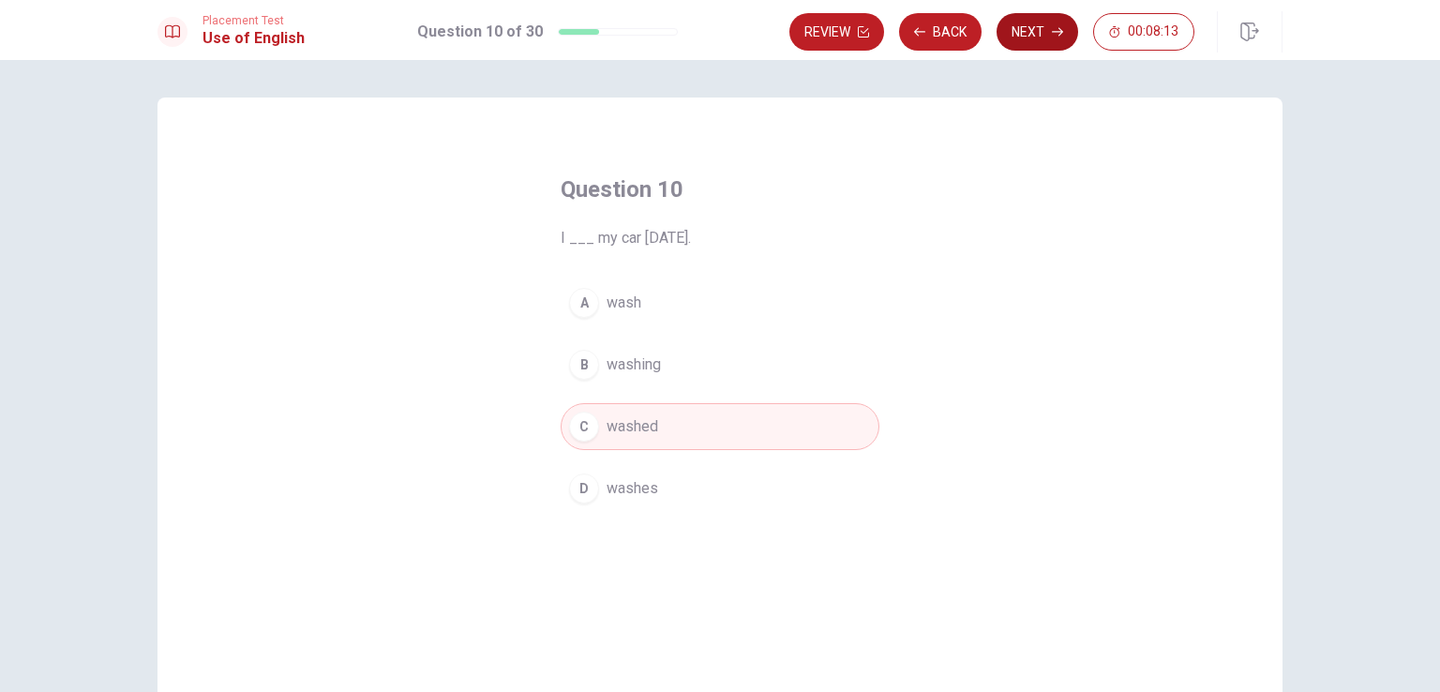
click at [1034, 18] on button "Next" at bounding box center [1038, 32] width 82 height 38
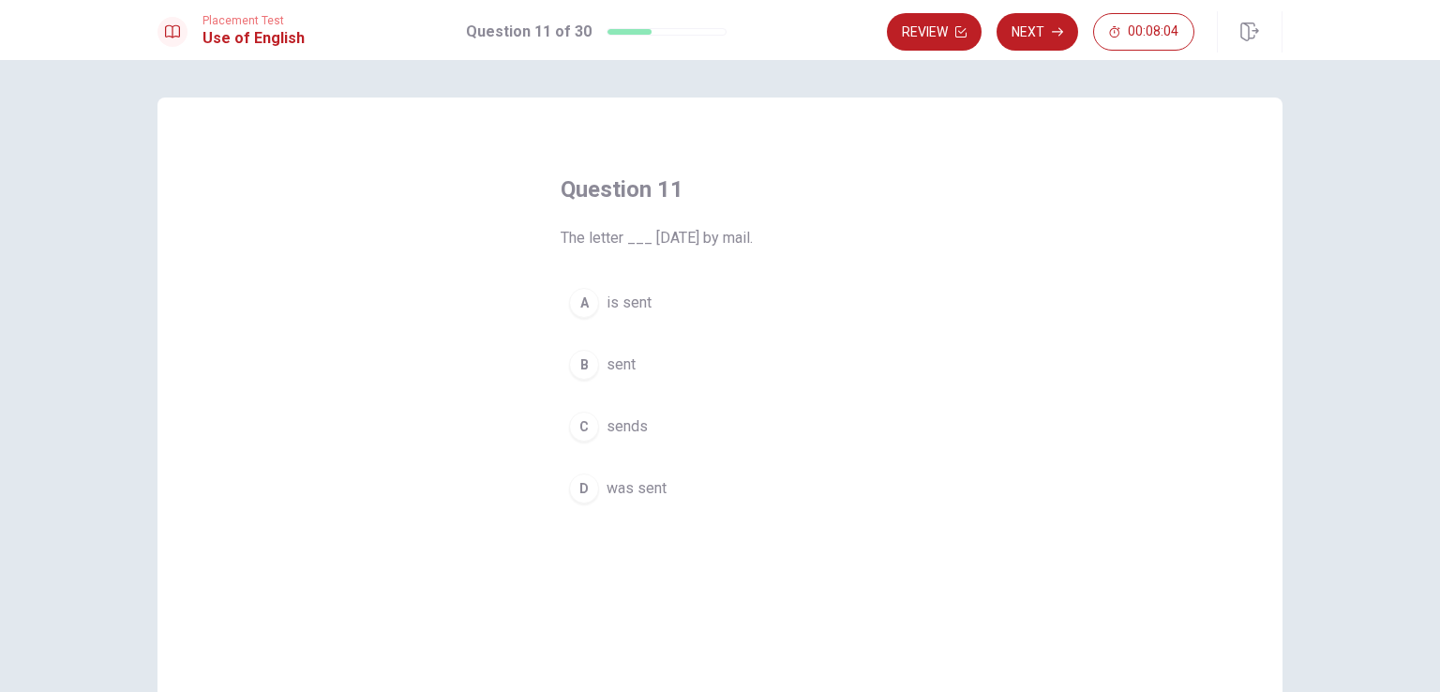
click at [613, 308] on span "is sent" at bounding box center [629, 303] width 45 height 23
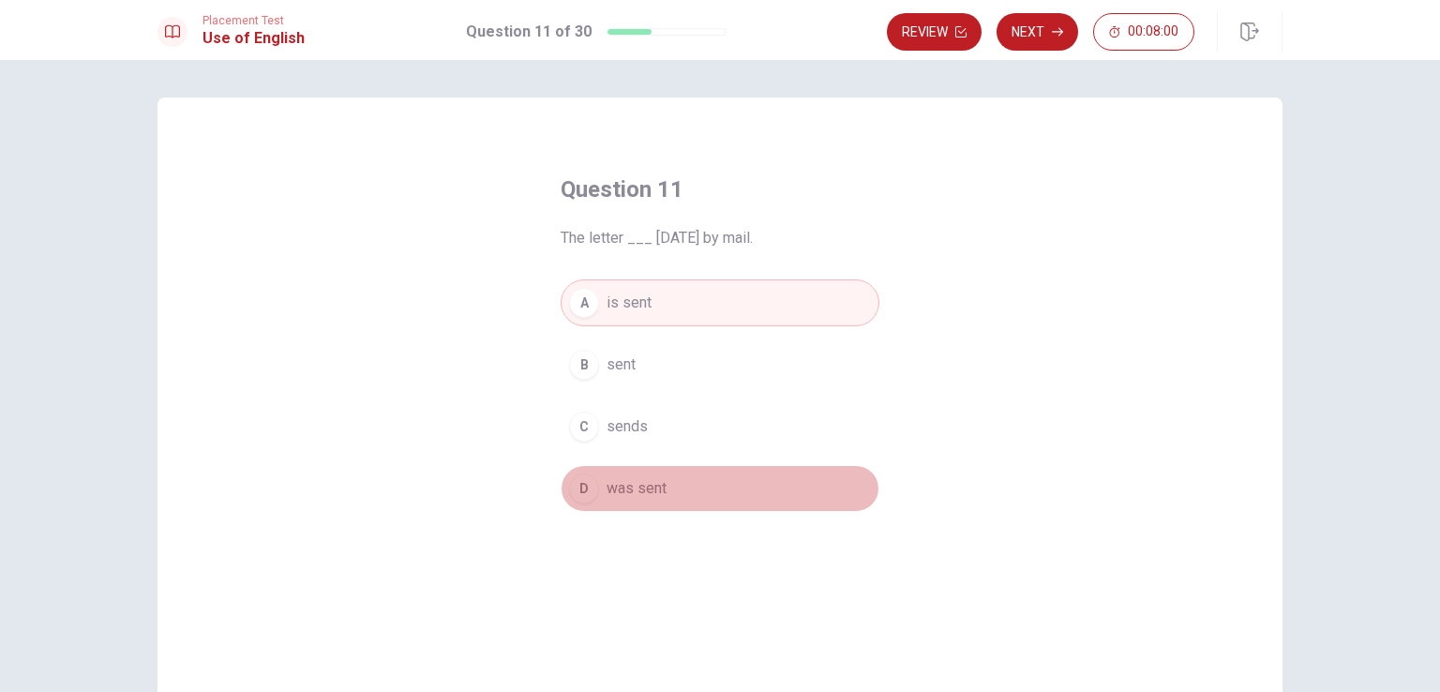
click at [614, 489] on span "was sent" at bounding box center [637, 488] width 60 height 23
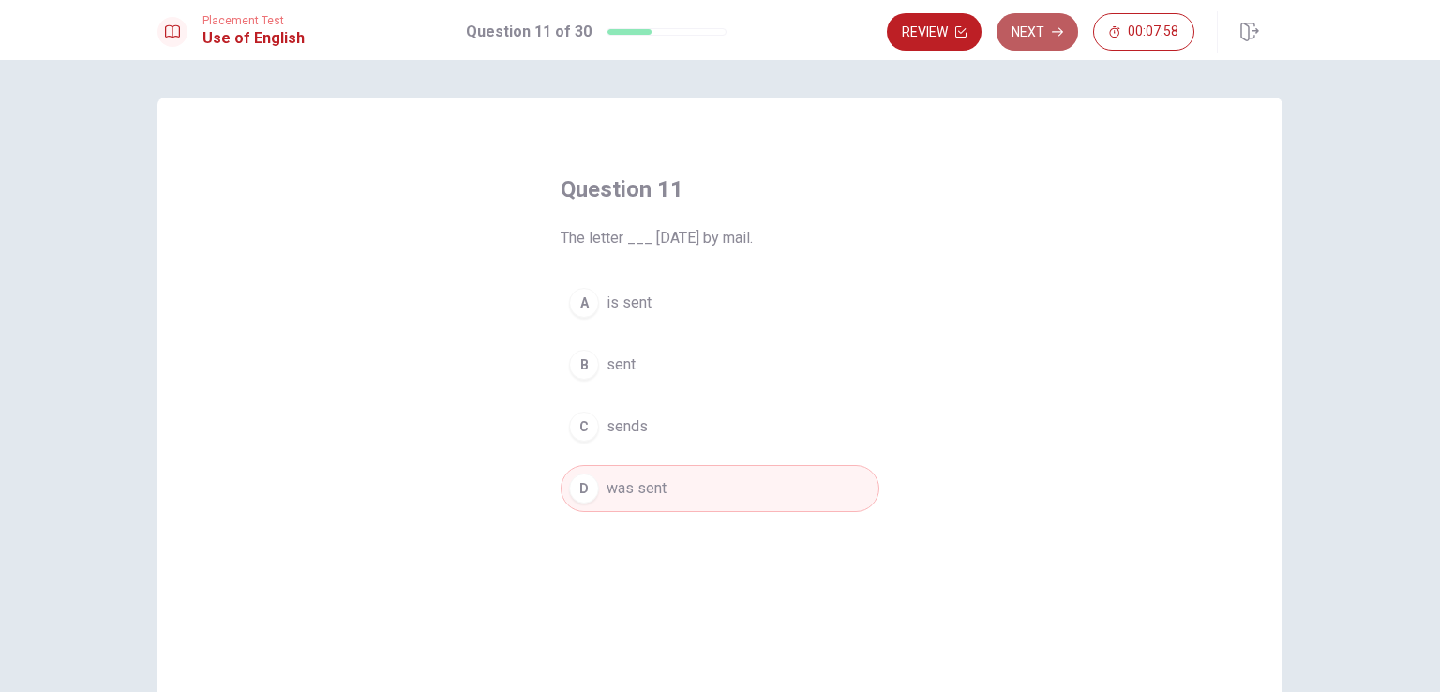
click at [1053, 22] on button "Next" at bounding box center [1038, 32] width 82 height 38
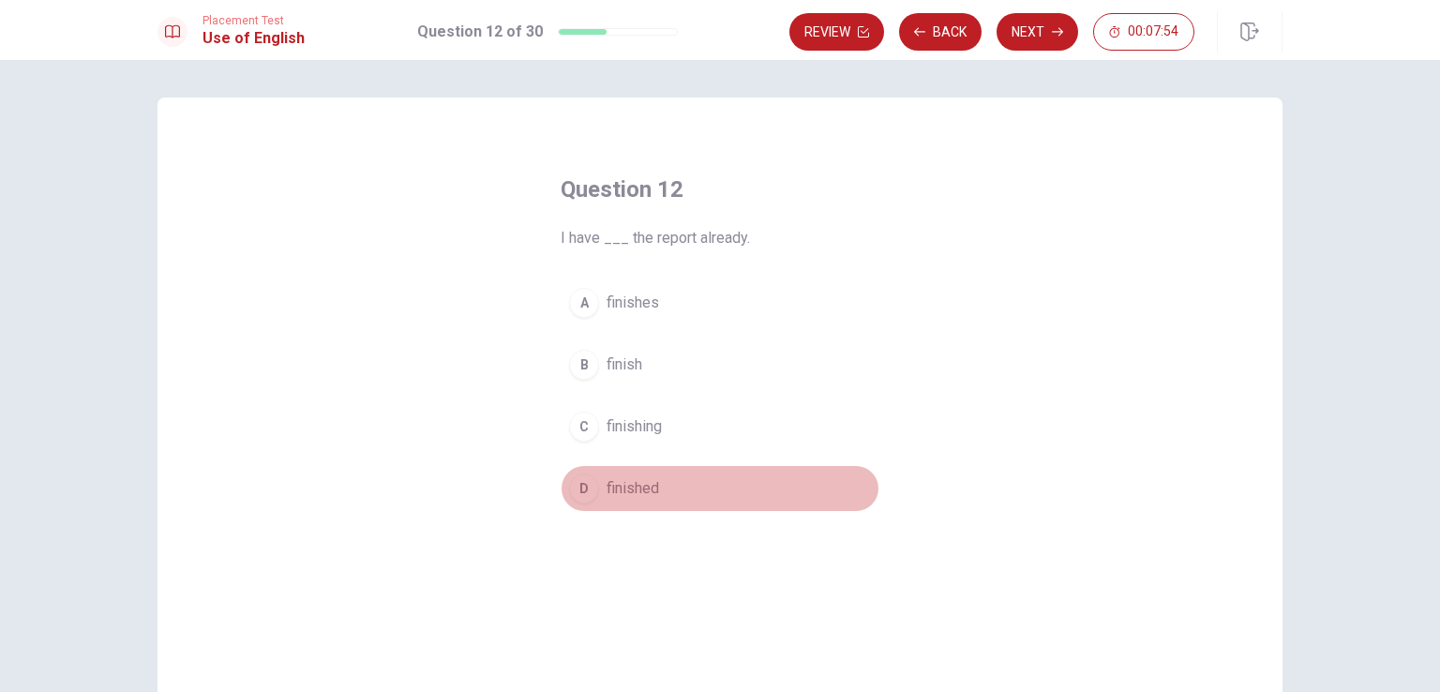
click at [607, 489] on span "finished" at bounding box center [633, 488] width 53 height 23
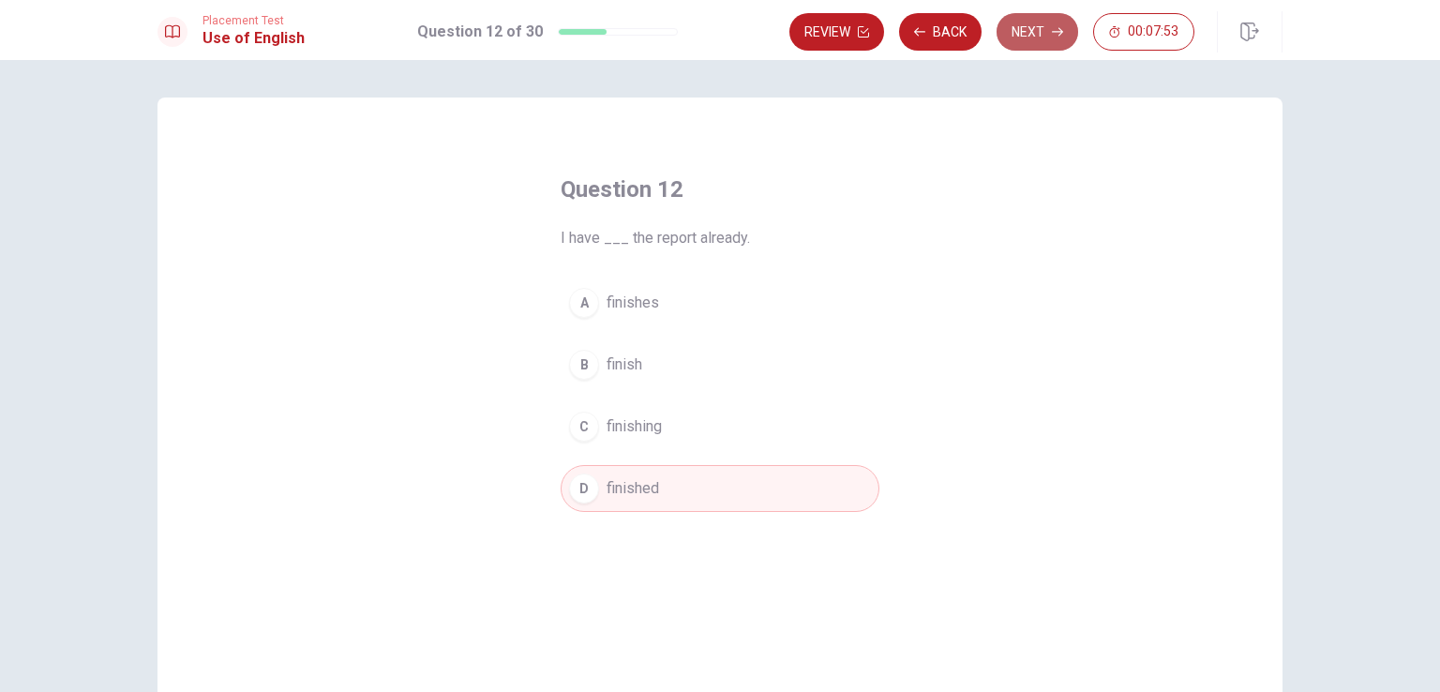
click at [1022, 21] on button "Next" at bounding box center [1038, 32] width 82 height 38
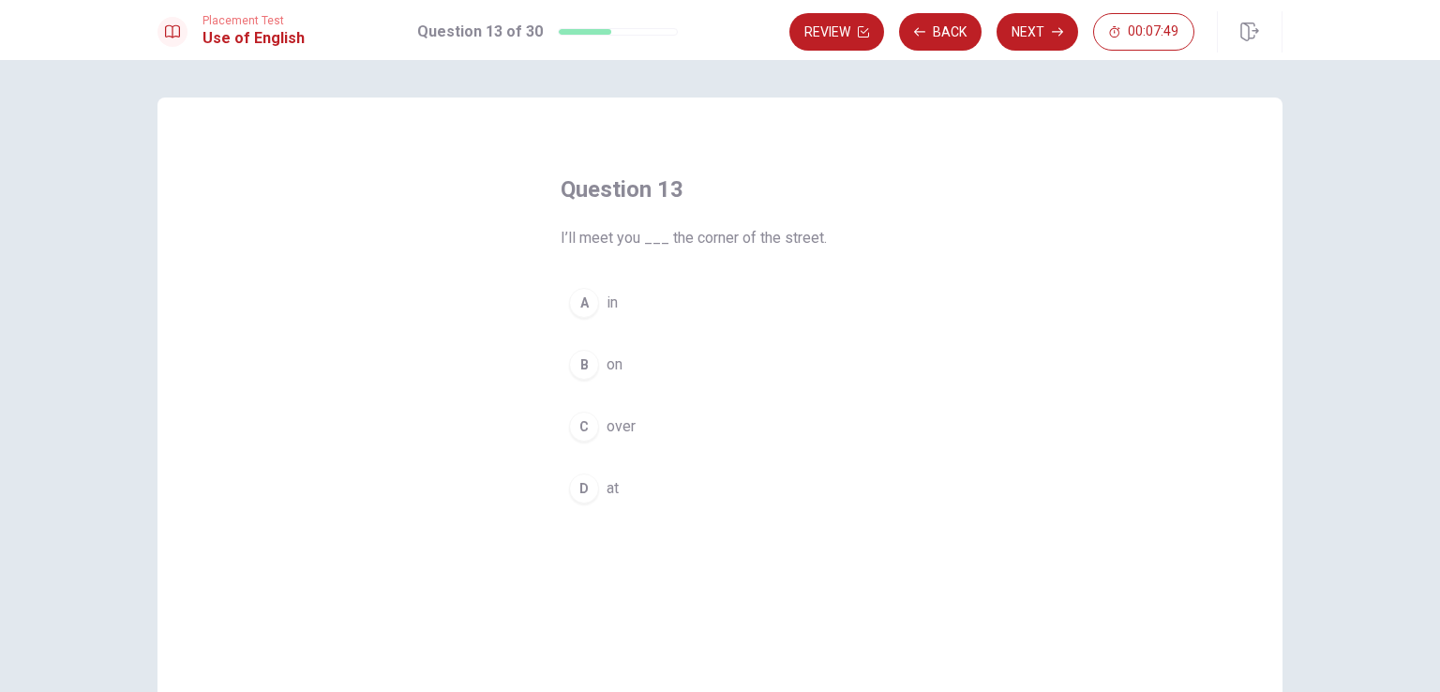
click at [596, 357] on button "B on" at bounding box center [720, 364] width 319 height 47
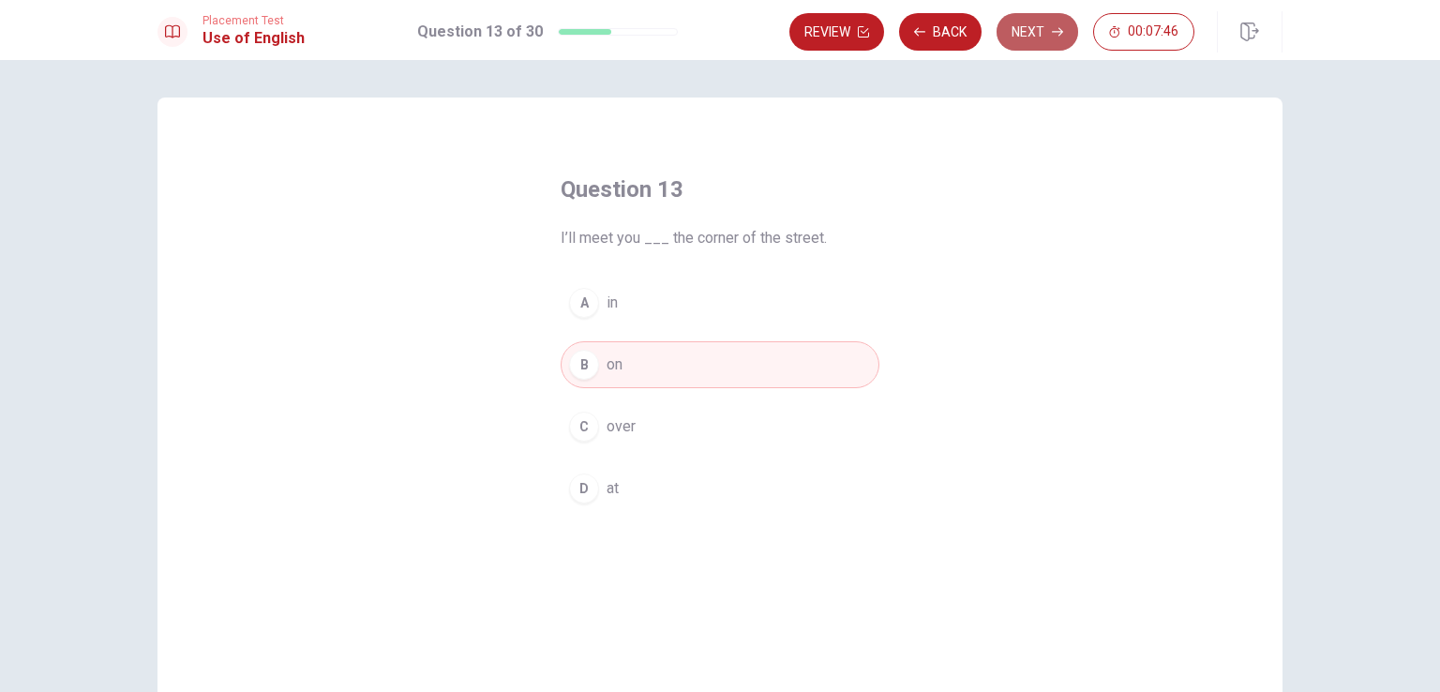
click at [1030, 43] on button "Next" at bounding box center [1038, 32] width 82 height 38
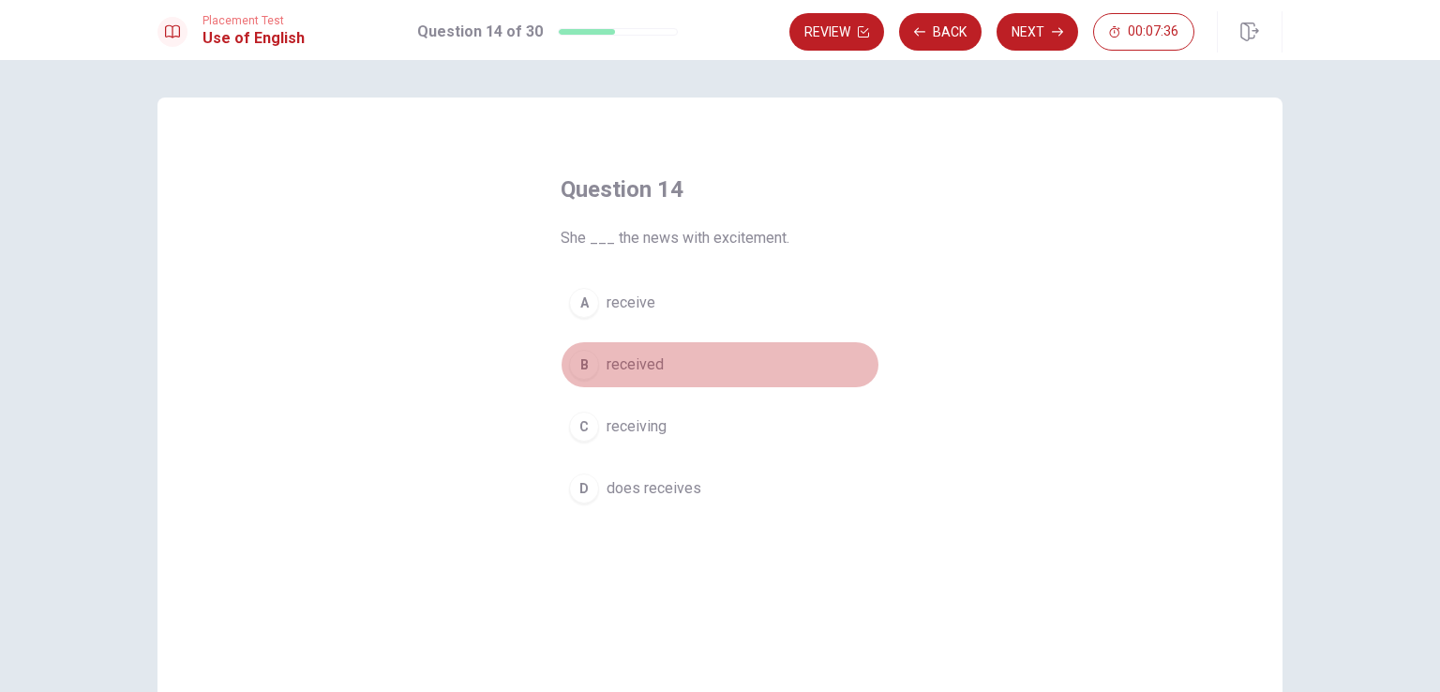
click at [622, 359] on span "received" at bounding box center [635, 364] width 57 height 23
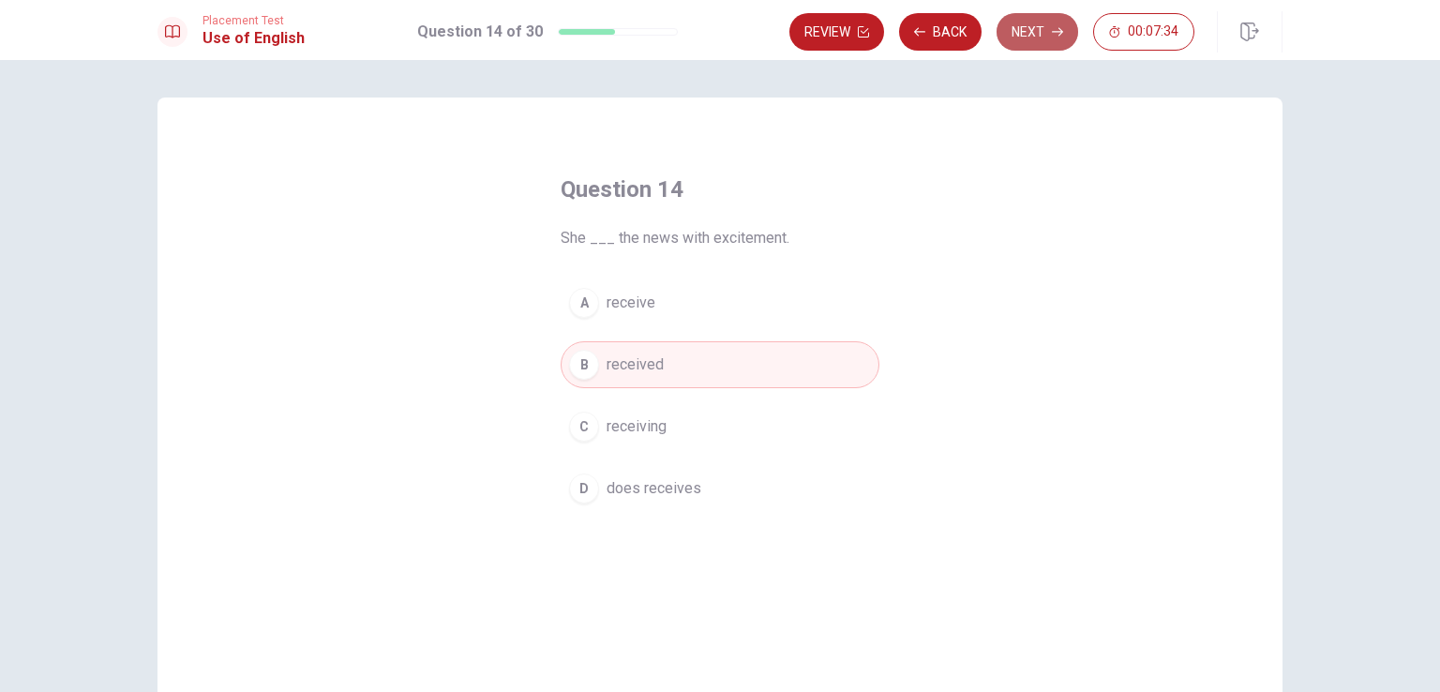
click at [1022, 23] on button "Next" at bounding box center [1038, 32] width 82 height 38
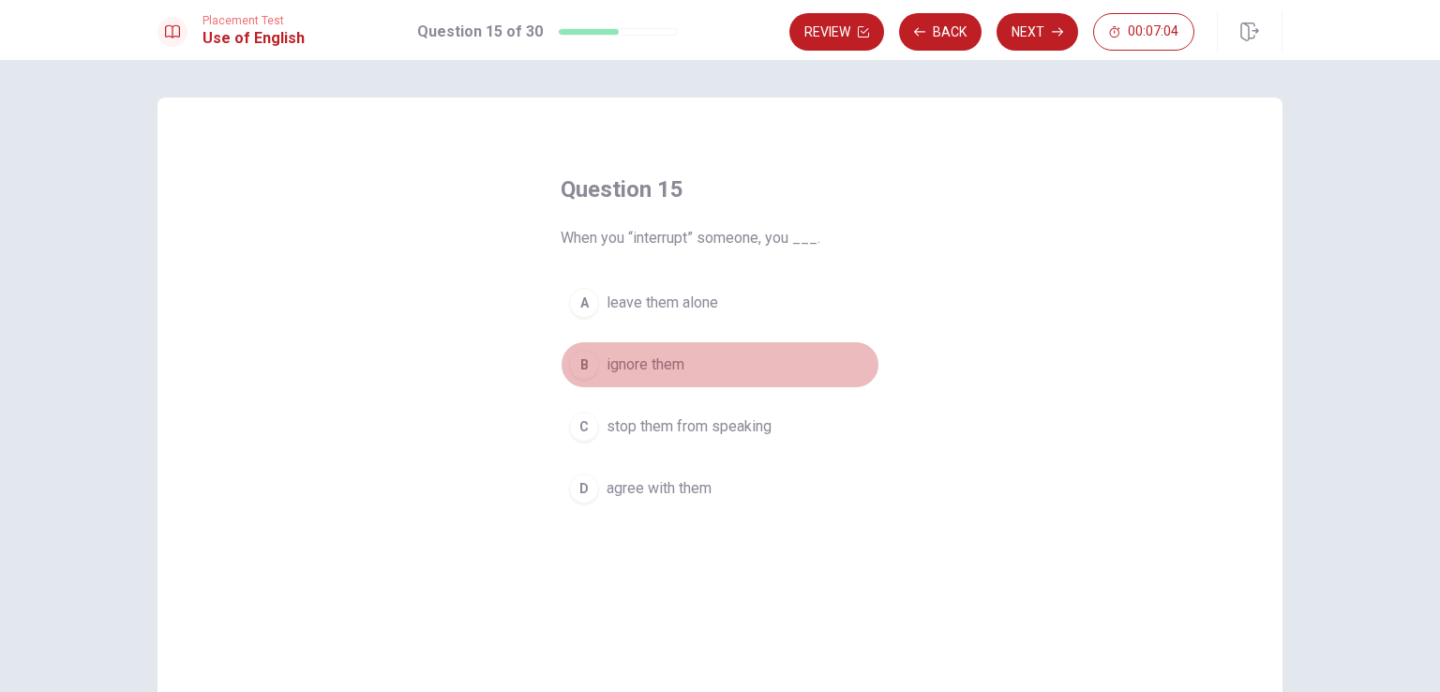
click at [653, 357] on span "ignore them" at bounding box center [646, 364] width 78 height 23
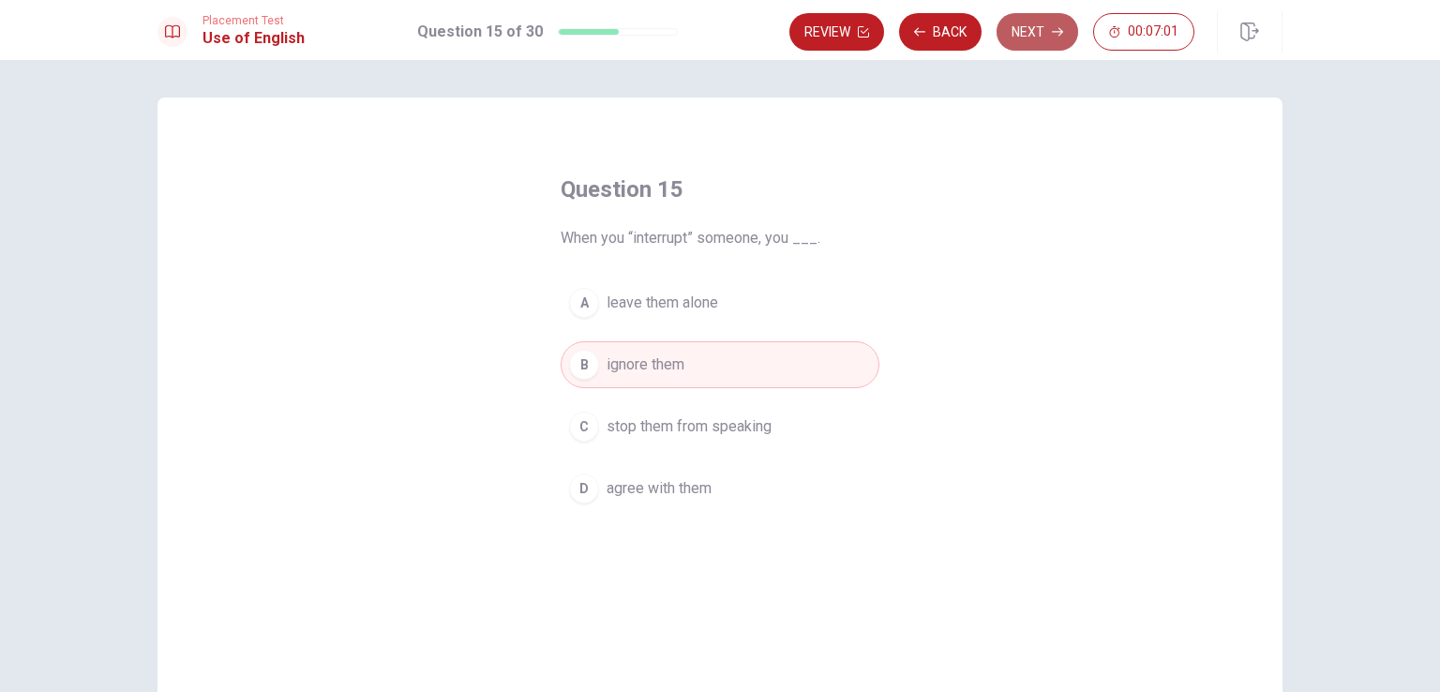
click at [1020, 32] on button "Next" at bounding box center [1038, 32] width 82 height 38
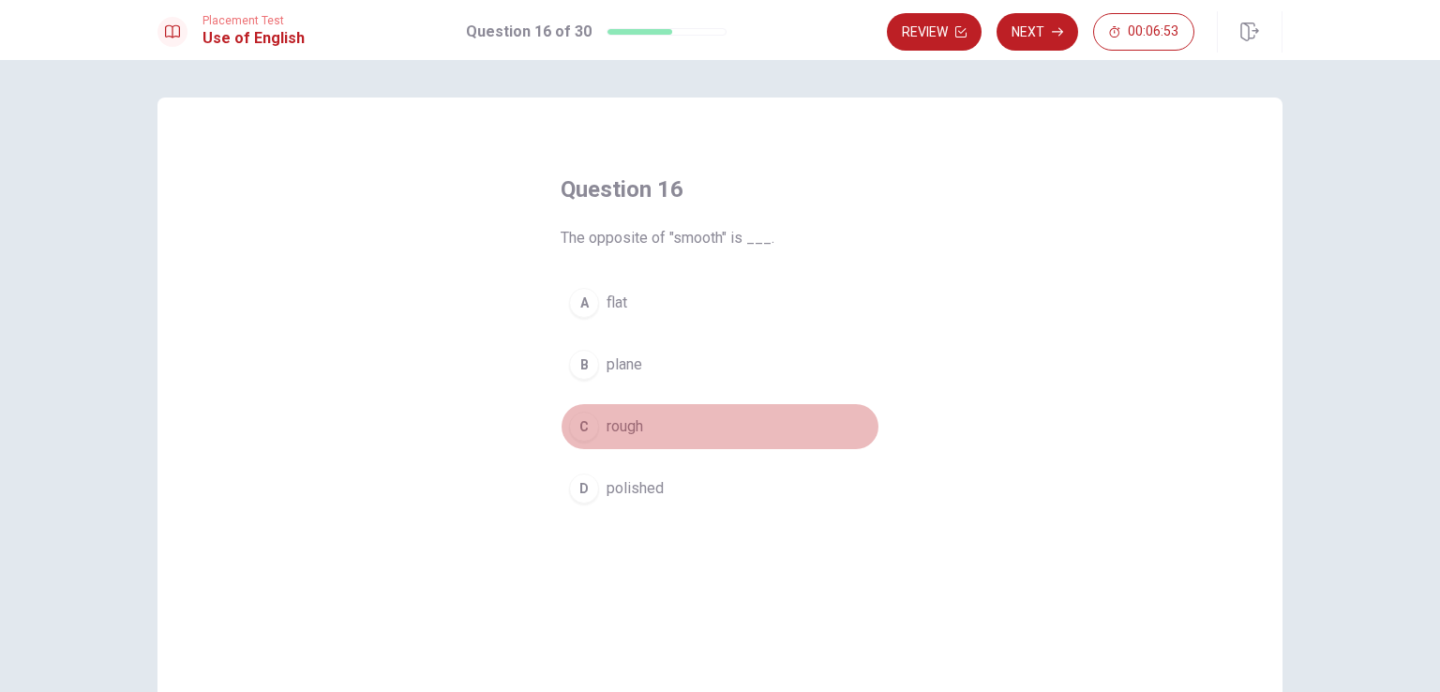
click at [609, 429] on span "rough" at bounding box center [625, 426] width 37 height 23
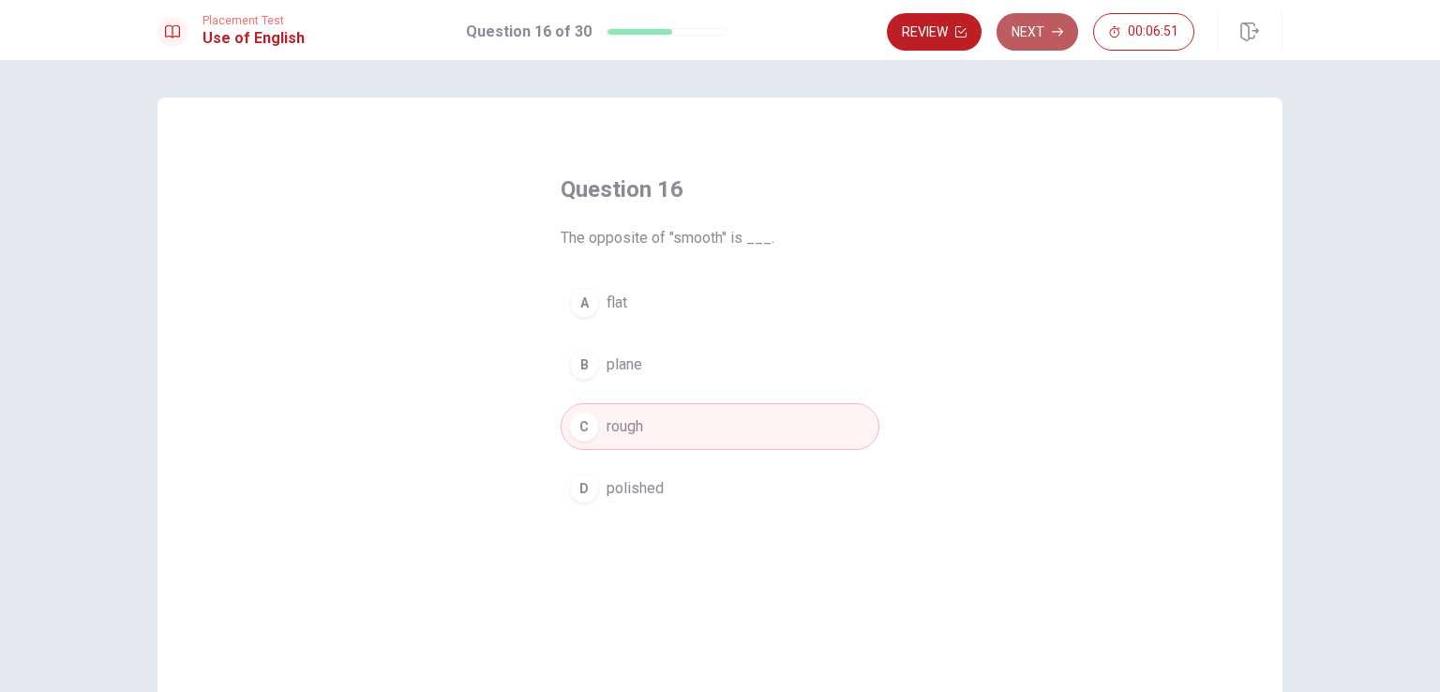
click at [1026, 27] on button "Next" at bounding box center [1038, 32] width 82 height 38
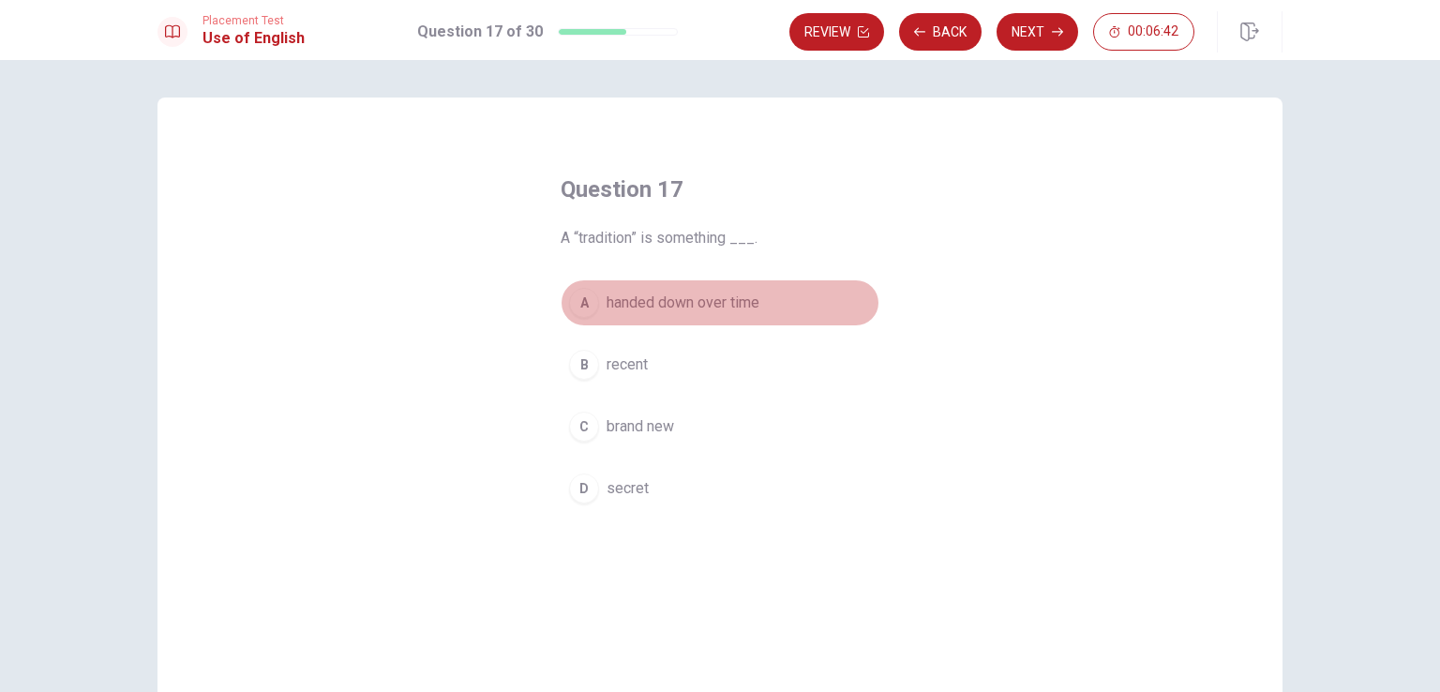
click at [666, 297] on span "handed down over time" at bounding box center [683, 303] width 153 height 23
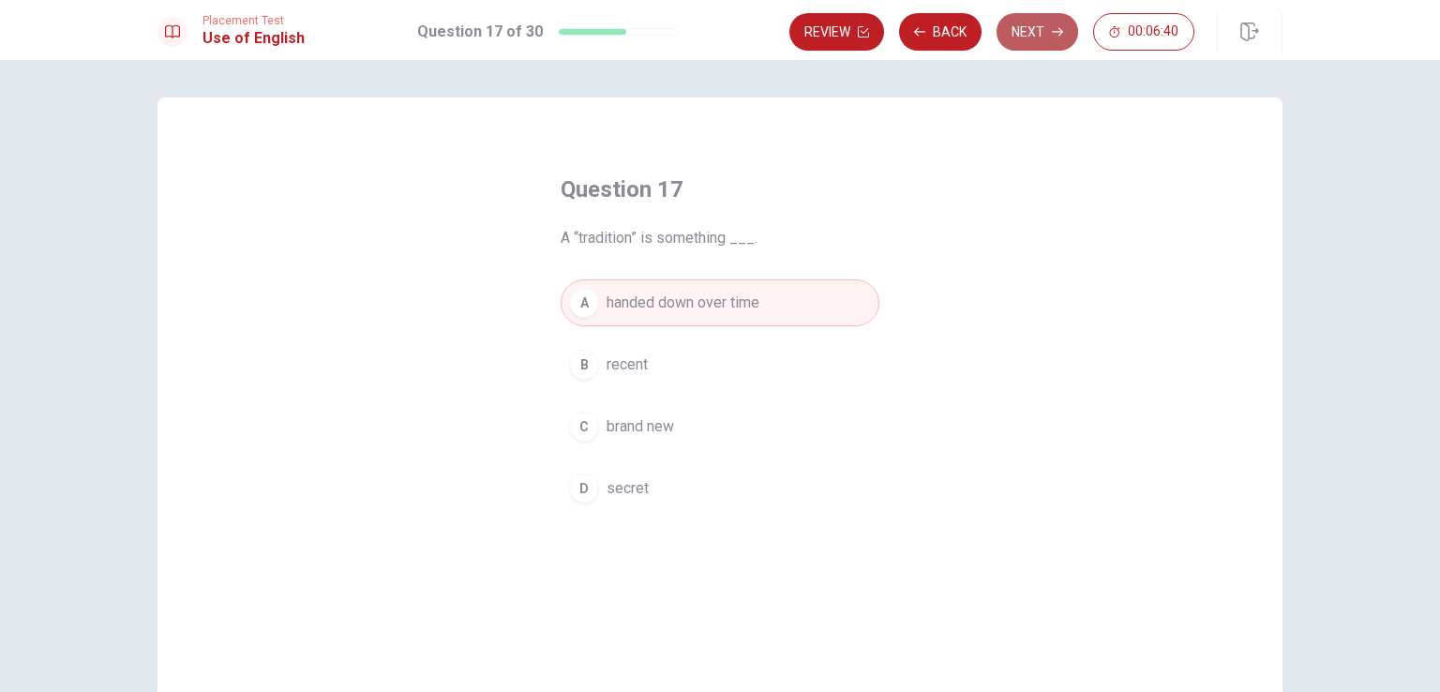
click at [1042, 50] on button "Next" at bounding box center [1038, 32] width 82 height 38
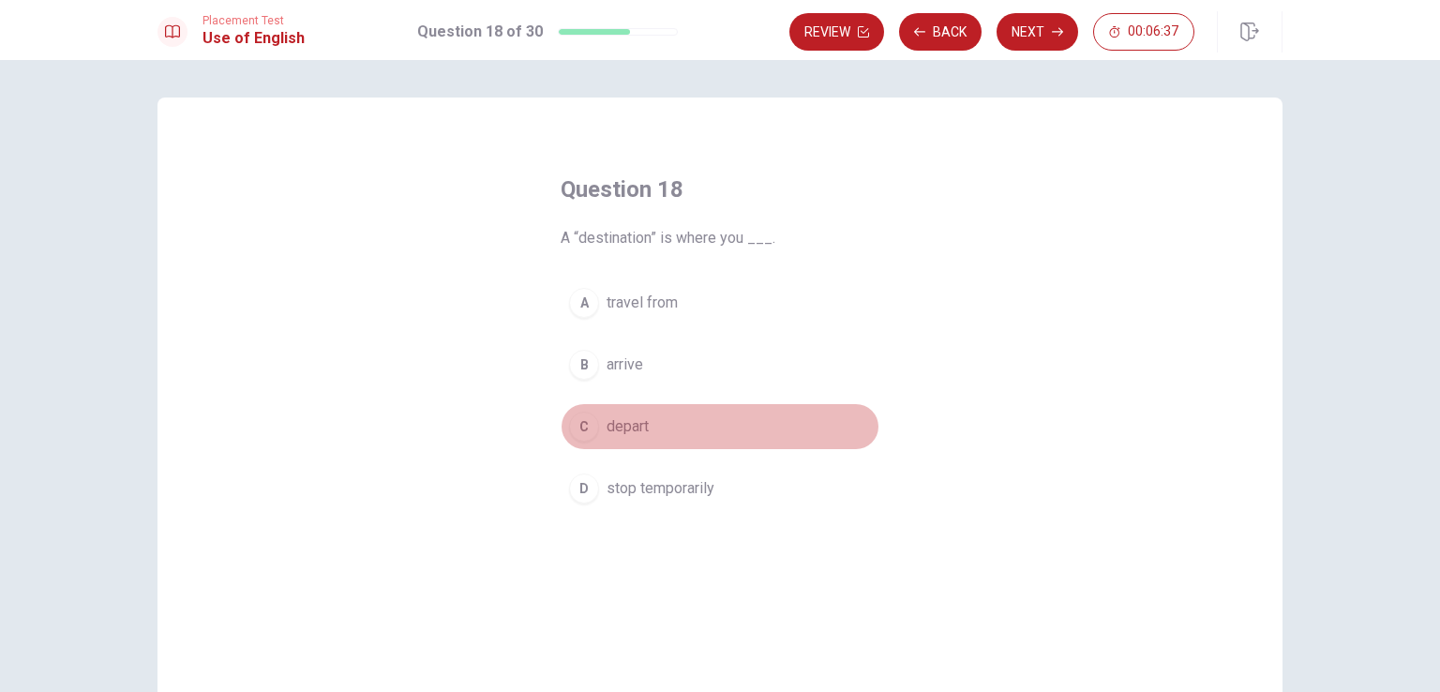
click at [604, 443] on button "C depart" at bounding box center [720, 426] width 319 height 47
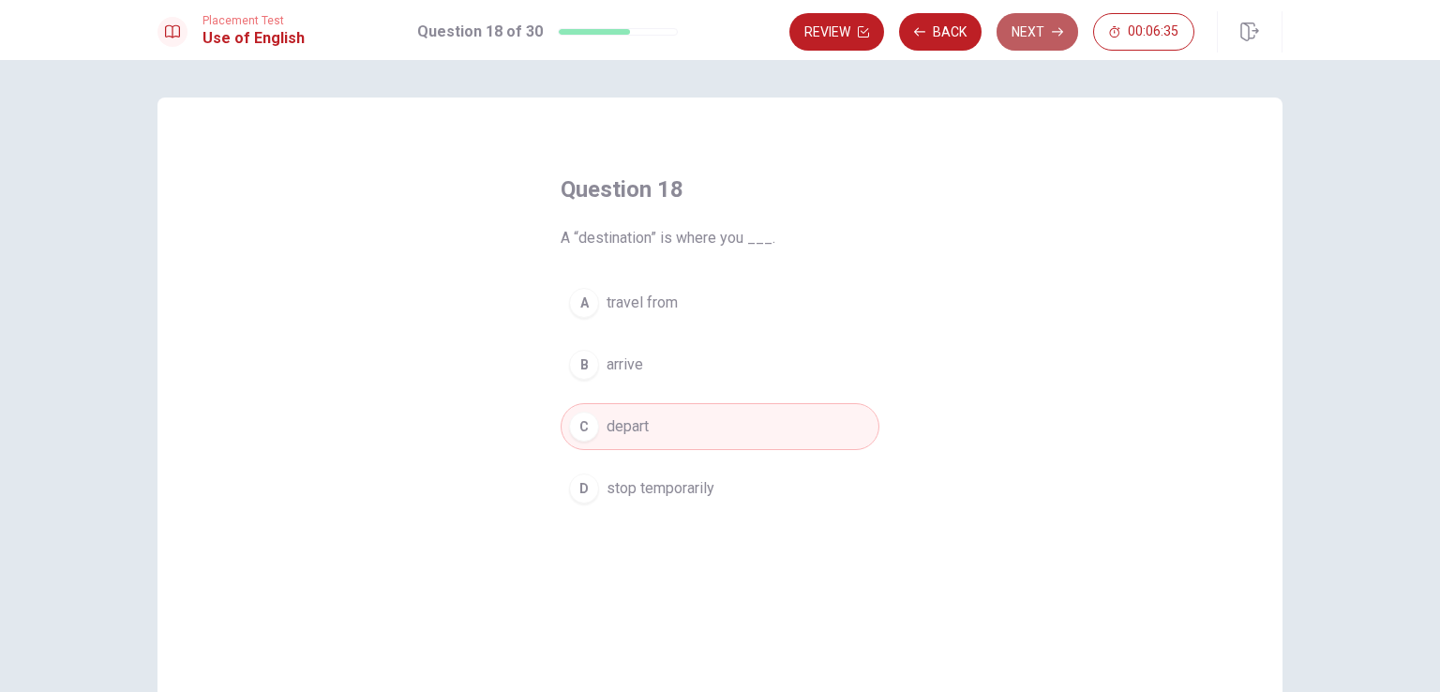
click at [1036, 32] on button "Next" at bounding box center [1038, 32] width 82 height 38
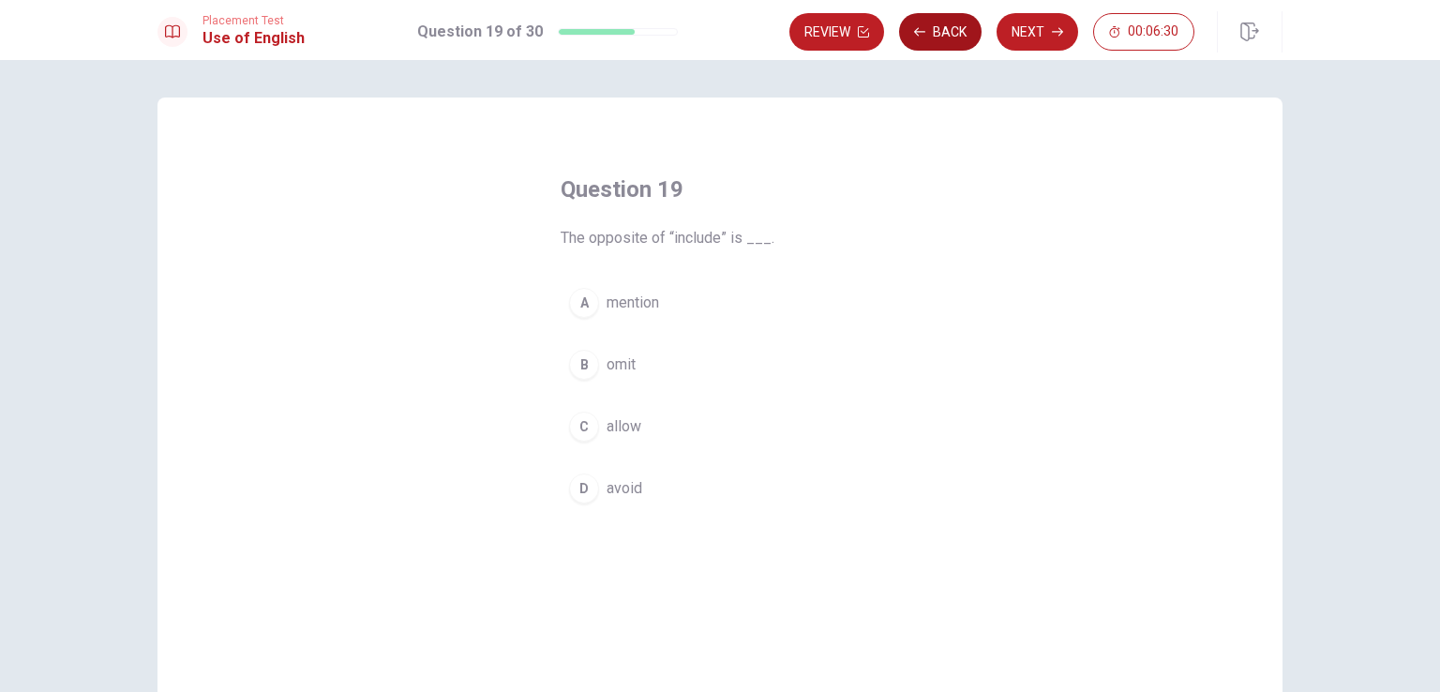
click at [925, 27] on icon "button" at bounding box center [919, 31] width 11 height 11
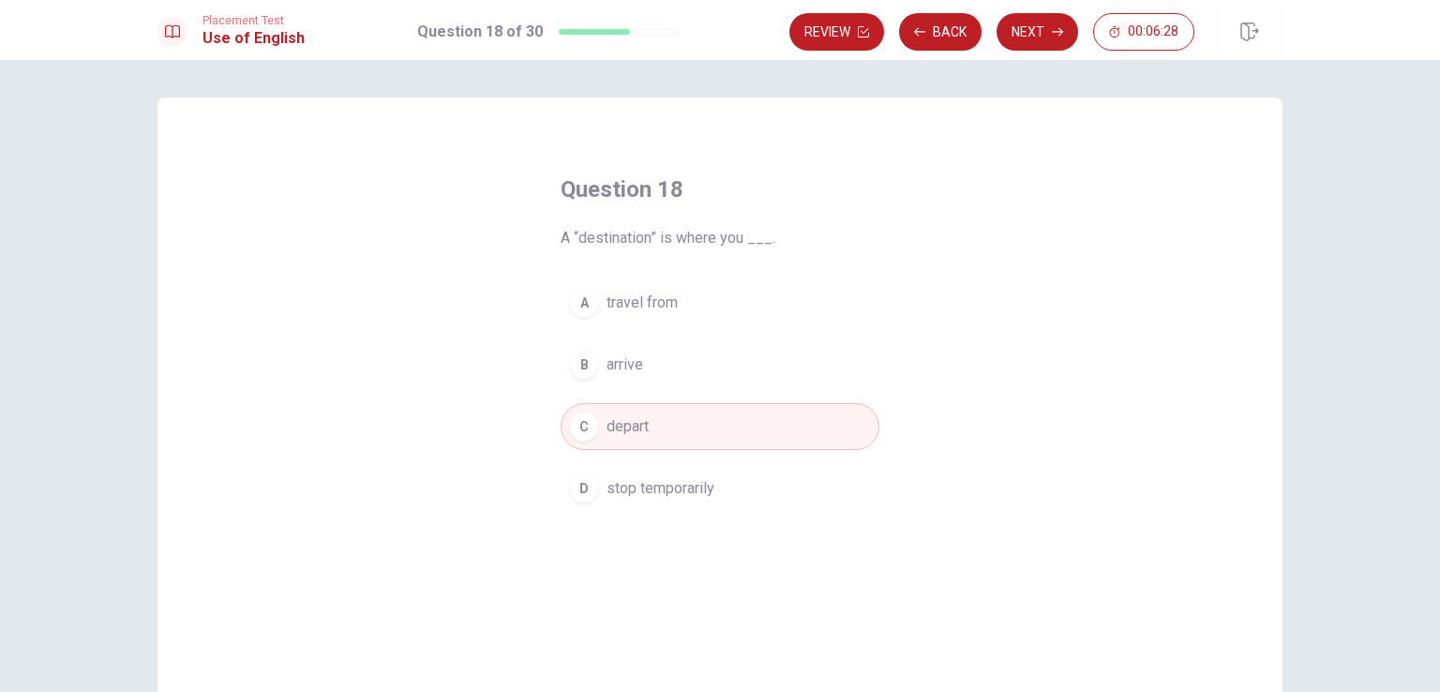
click at [609, 487] on span "stop temporarily" at bounding box center [661, 488] width 108 height 23
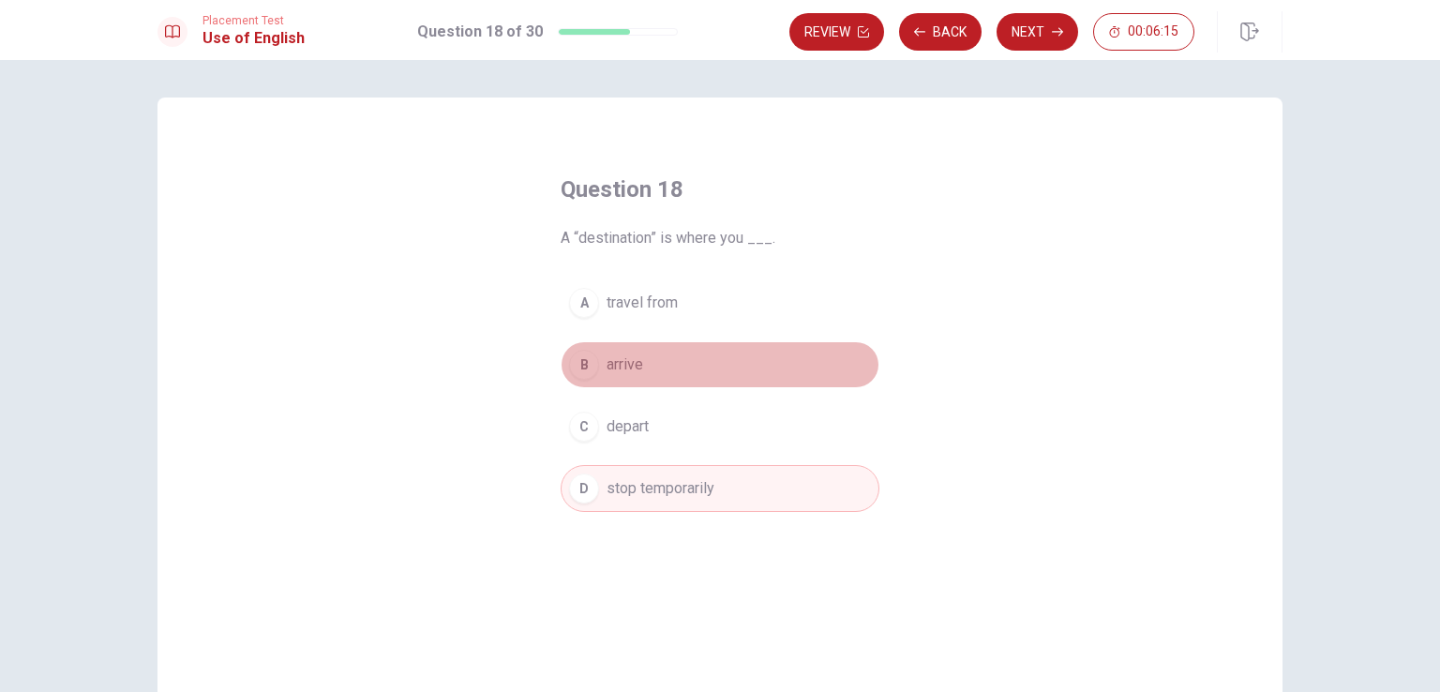
click at [637, 355] on span "arrive" at bounding box center [625, 364] width 37 height 23
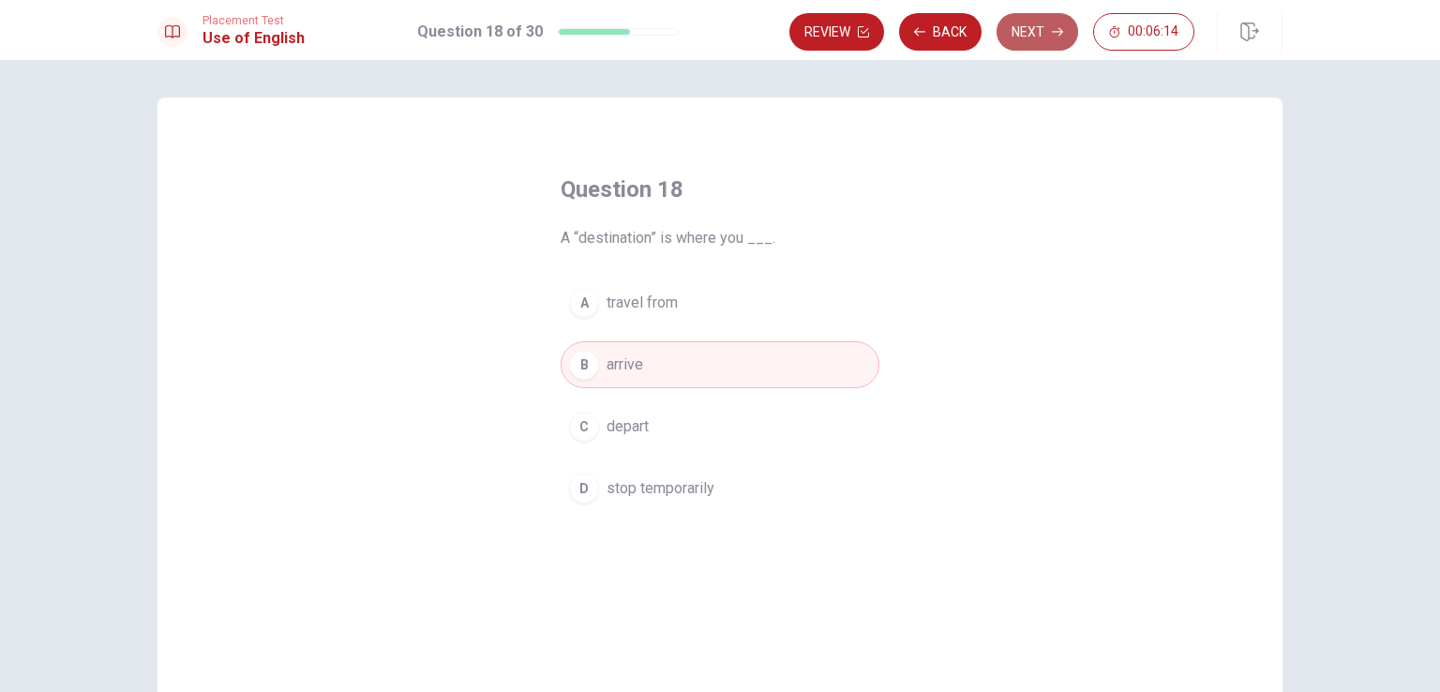
click at [1035, 38] on button "Next" at bounding box center [1038, 32] width 82 height 38
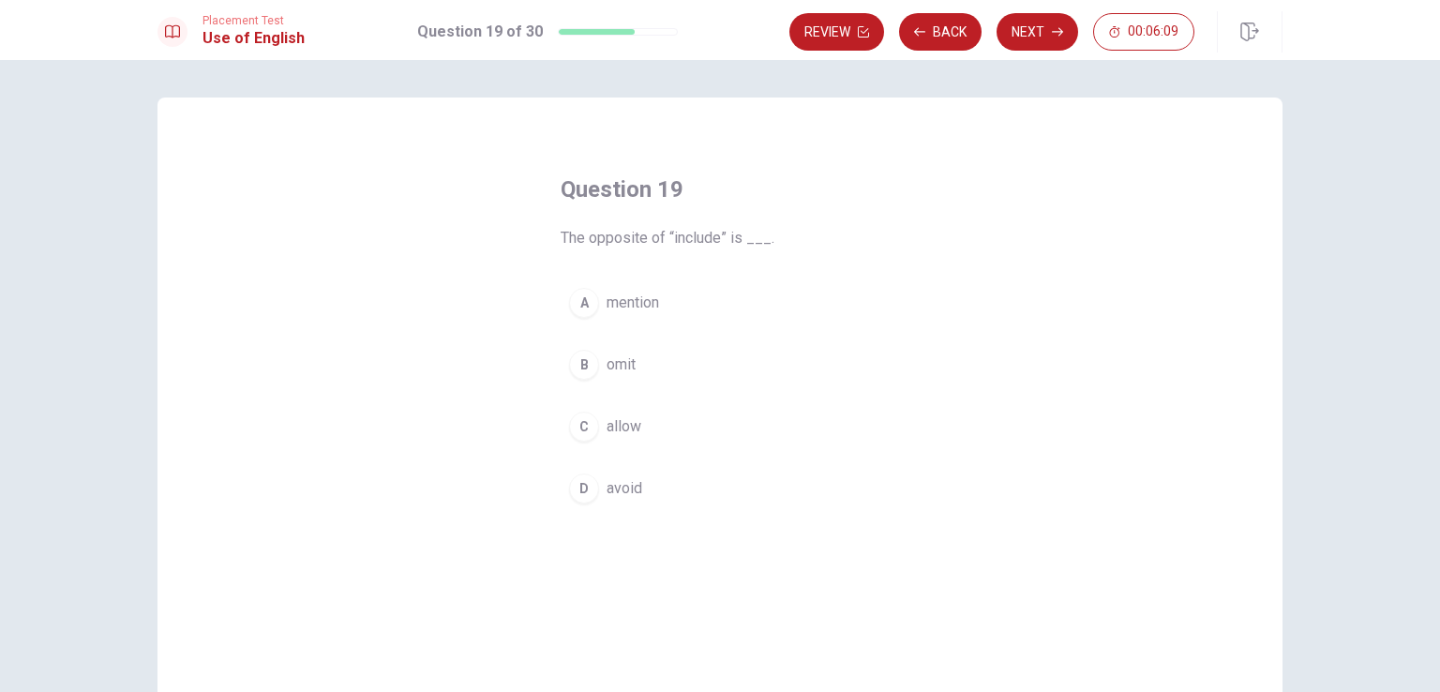
click at [624, 484] on span "avoid" at bounding box center [625, 488] width 36 height 23
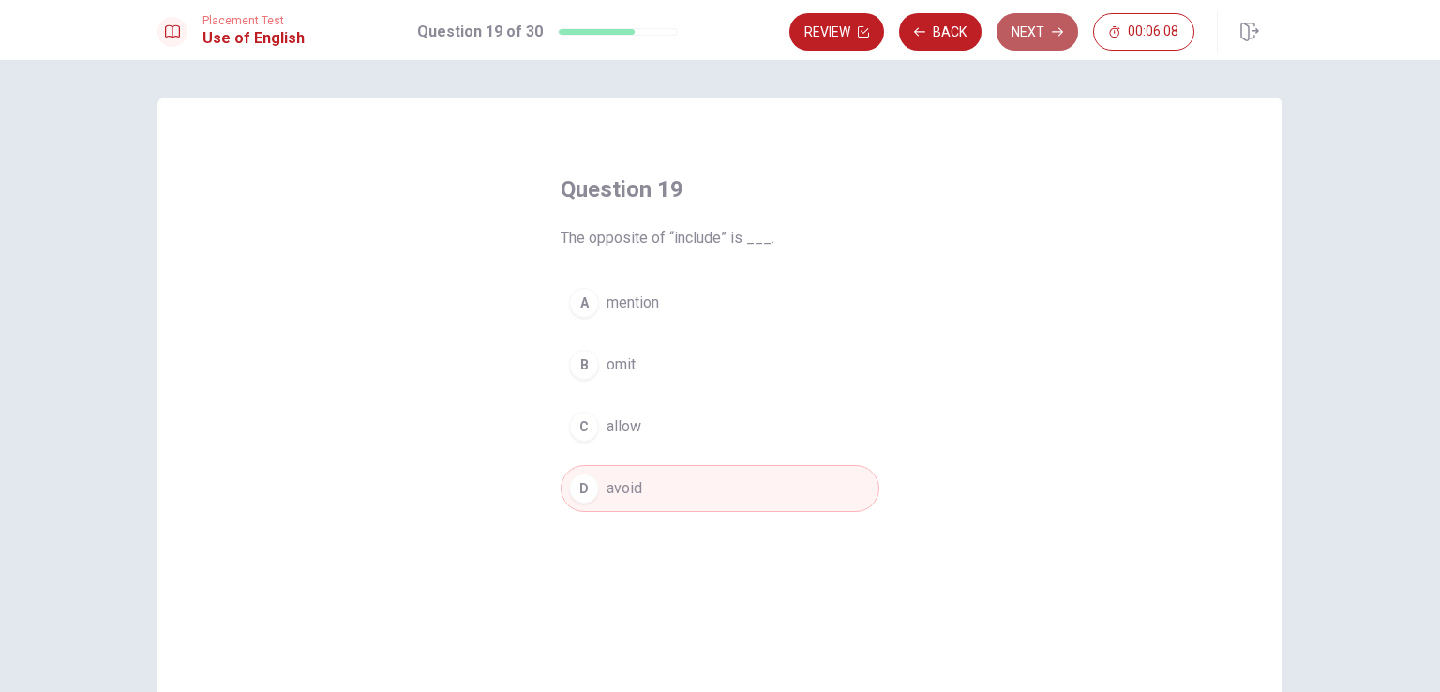
click at [1049, 33] on button "Next" at bounding box center [1038, 32] width 82 height 38
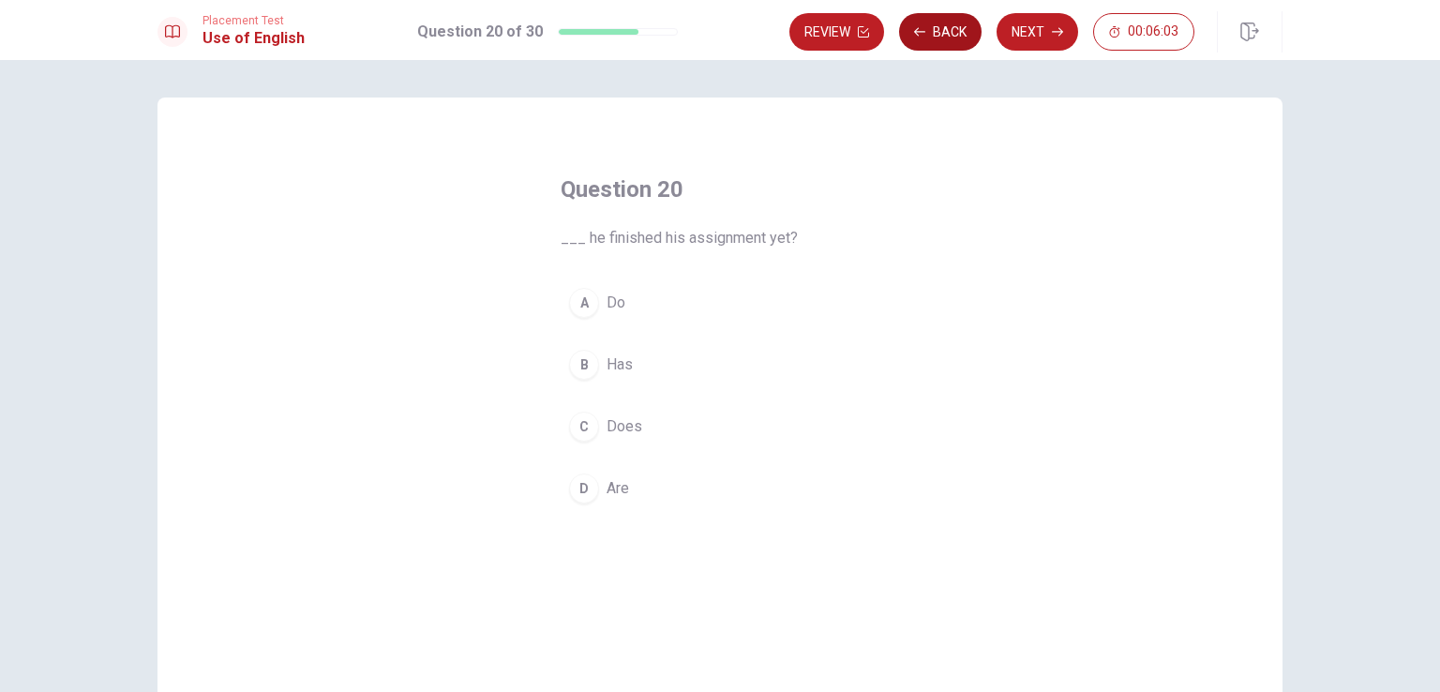
click at [933, 39] on button "Back" at bounding box center [940, 32] width 83 height 38
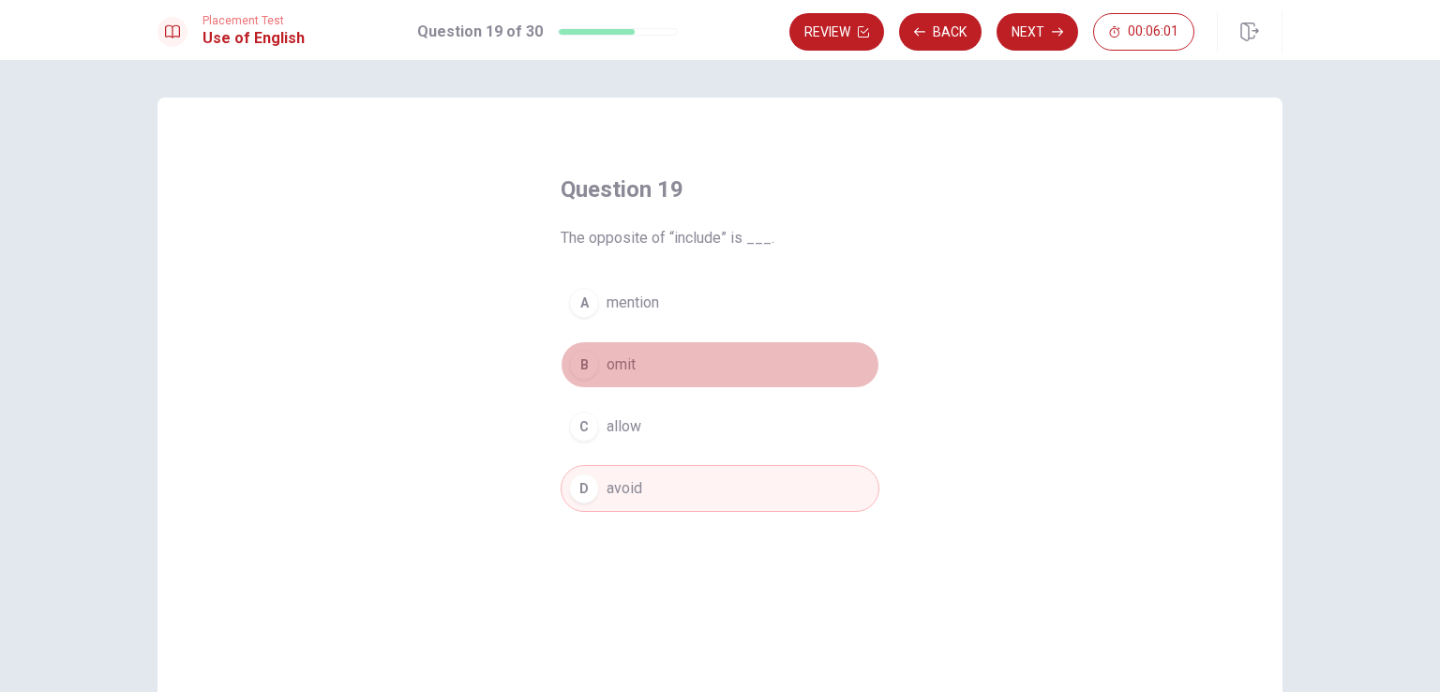
click at [660, 379] on button "B omit" at bounding box center [720, 364] width 319 height 47
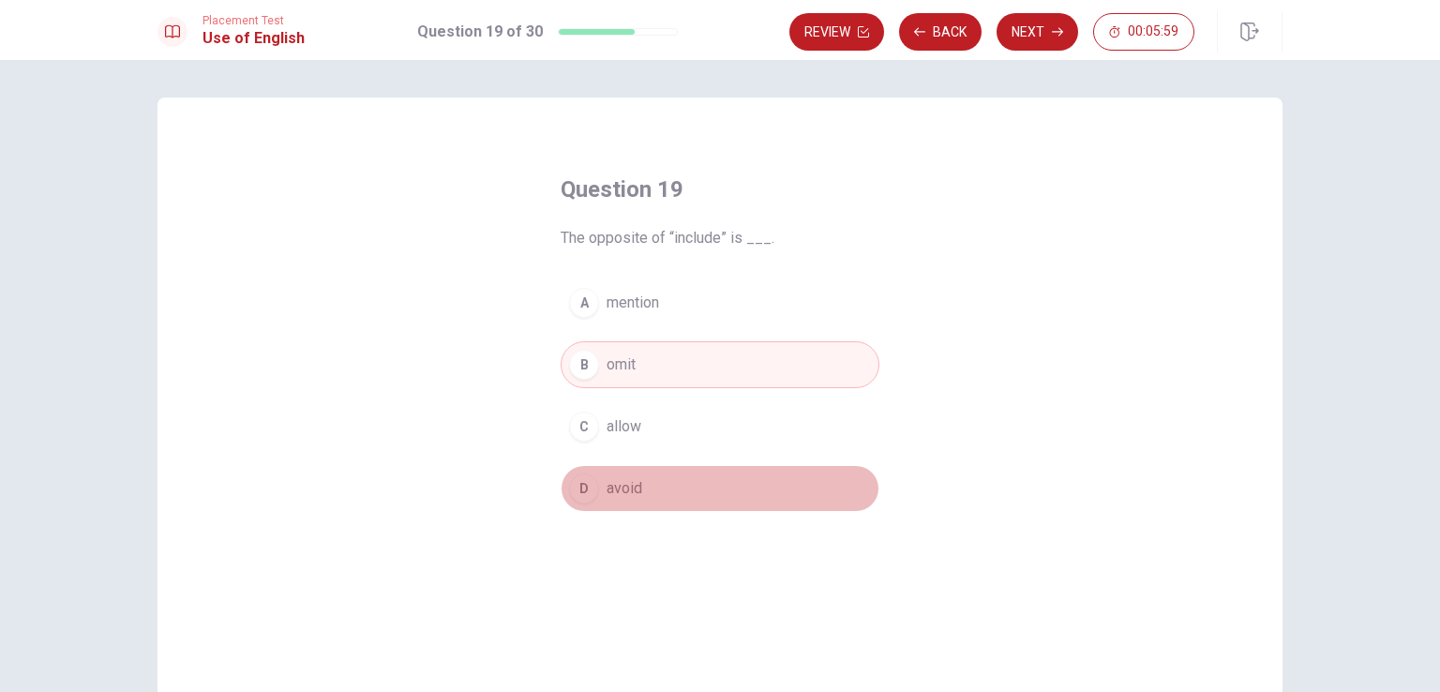
click at [709, 478] on button "D avoid" at bounding box center [720, 488] width 319 height 47
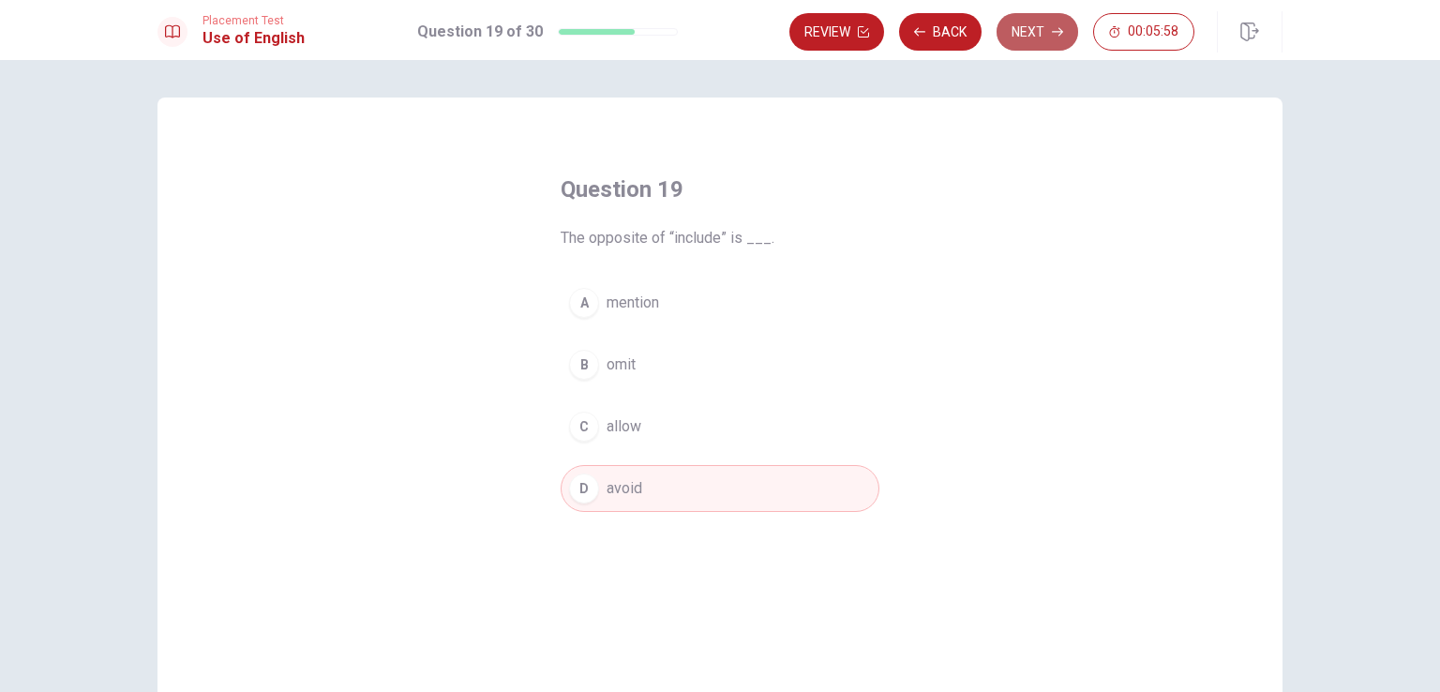
click at [1023, 32] on button "Next" at bounding box center [1038, 32] width 82 height 38
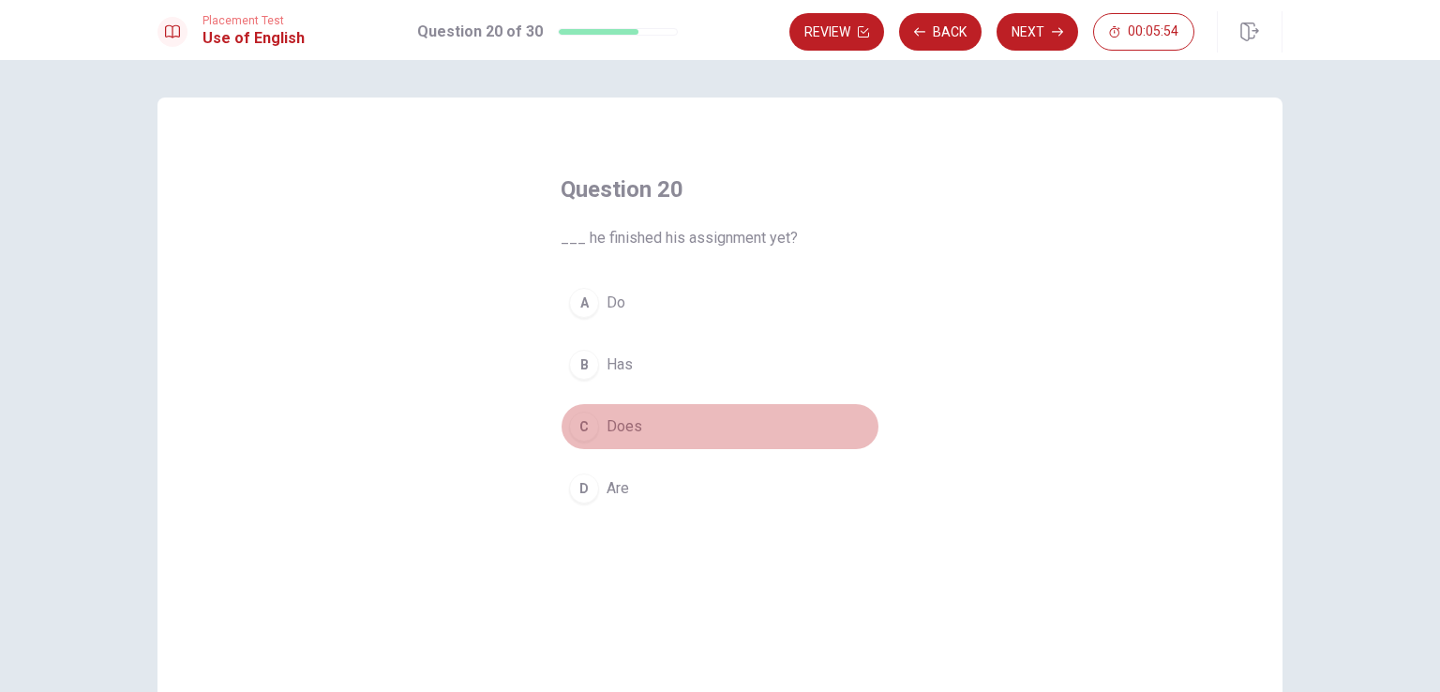
click at [623, 436] on span "Does" at bounding box center [625, 426] width 36 height 23
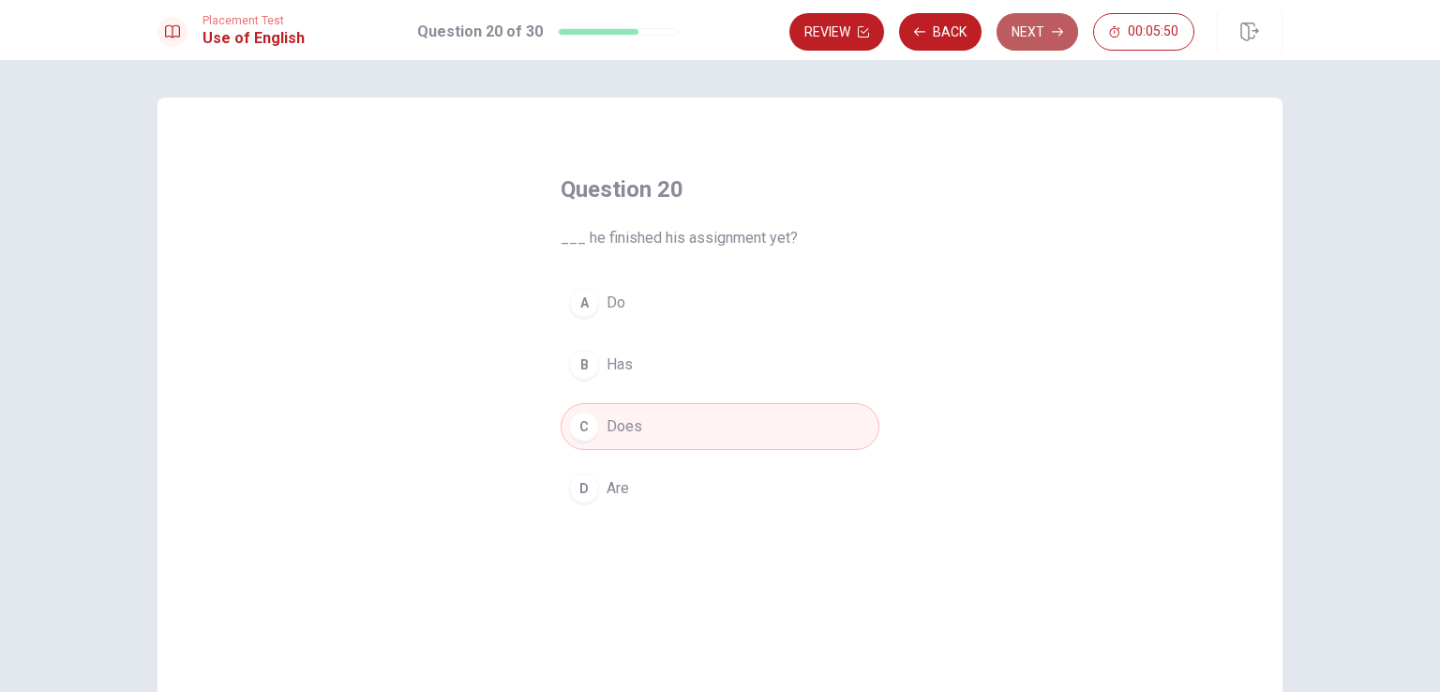
click at [1038, 40] on button "Next" at bounding box center [1038, 32] width 82 height 38
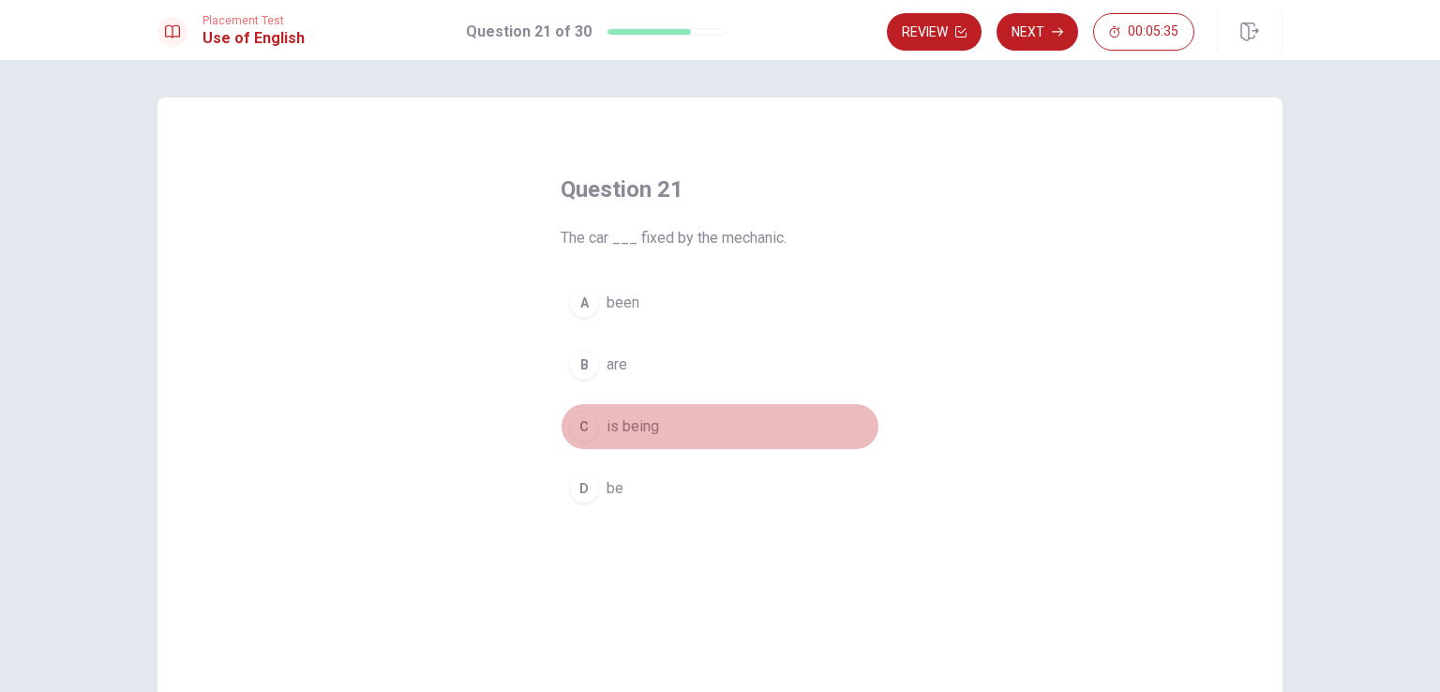
click at [581, 430] on div "C" at bounding box center [584, 427] width 30 height 30
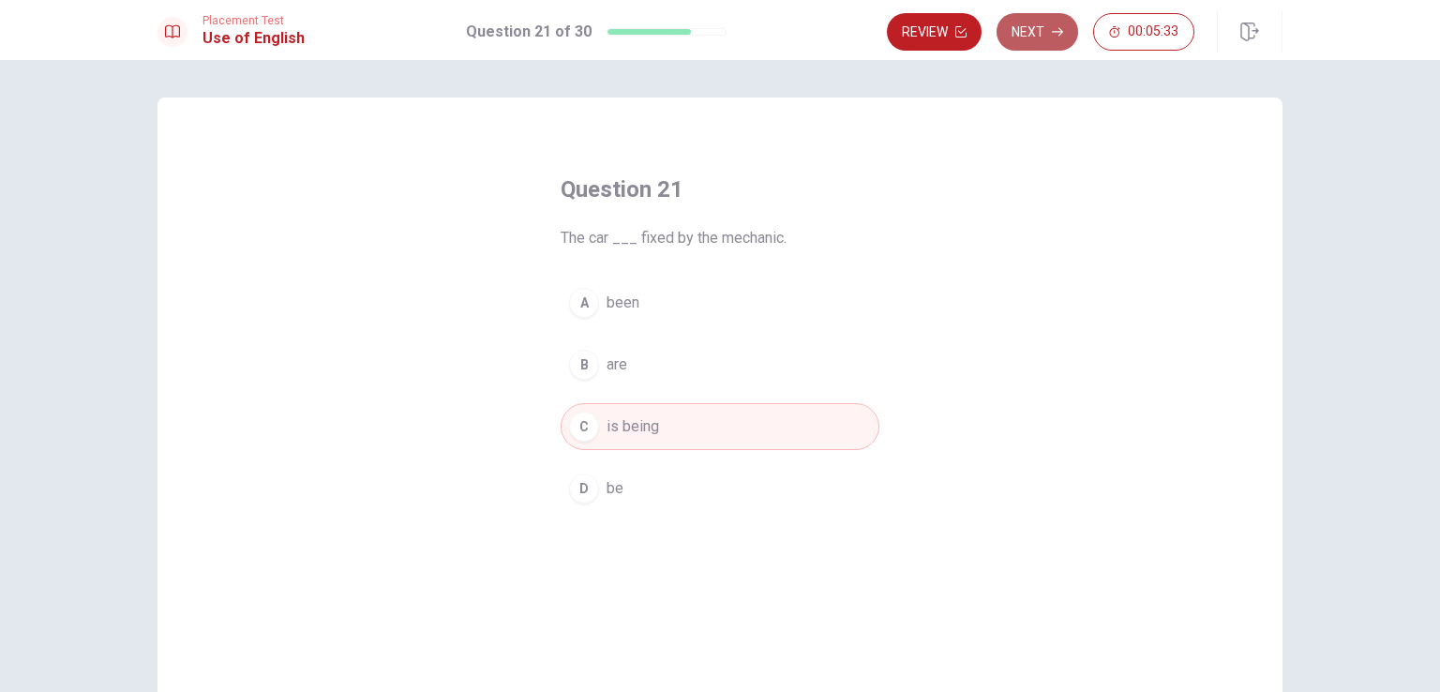
click at [1040, 49] on button "Next" at bounding box center [1038, 32] width 82 height 38
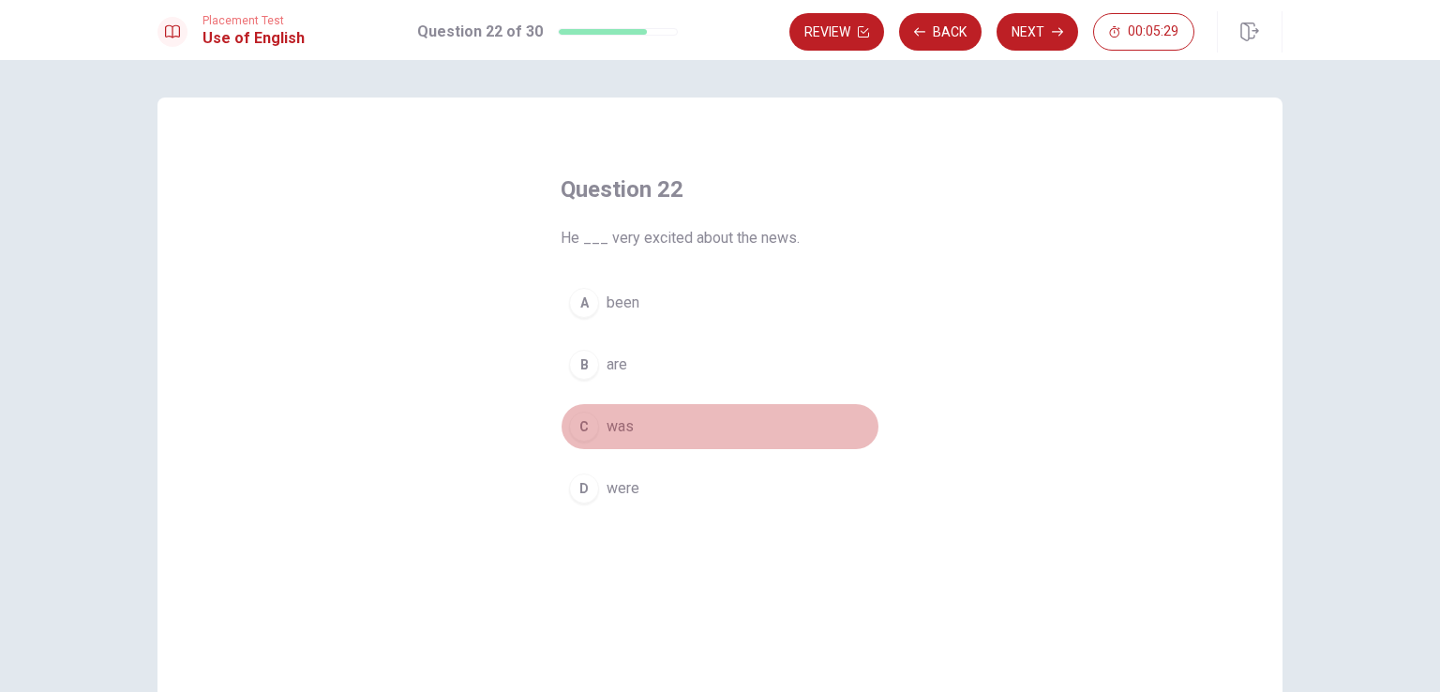
click at [585, 441] on button "C was" at bounding box center [720, 426] width 319 height 47
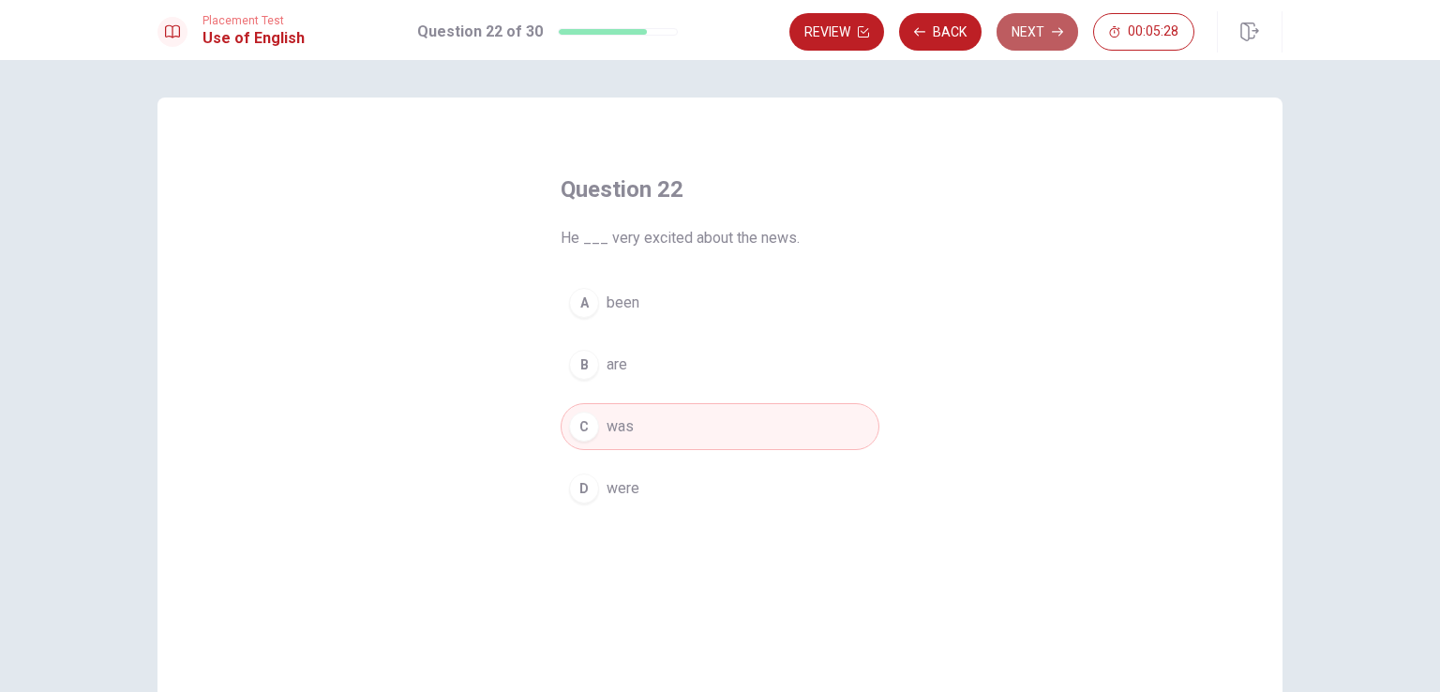
click at [1036, 38] on button "Next" at bounding box center [1038, 32] width 82 height 38
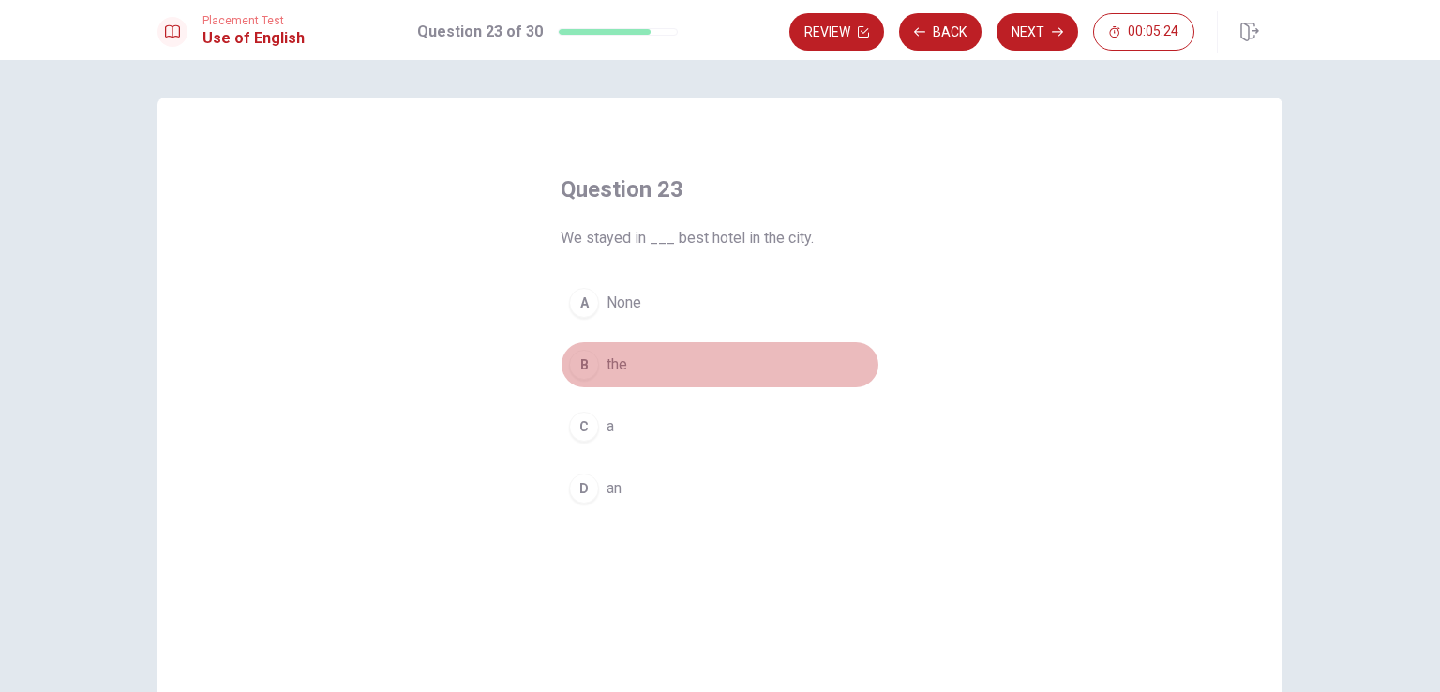
click at [589, 352] on button "B the" at bounding box center [720, 364] width 319 height 47
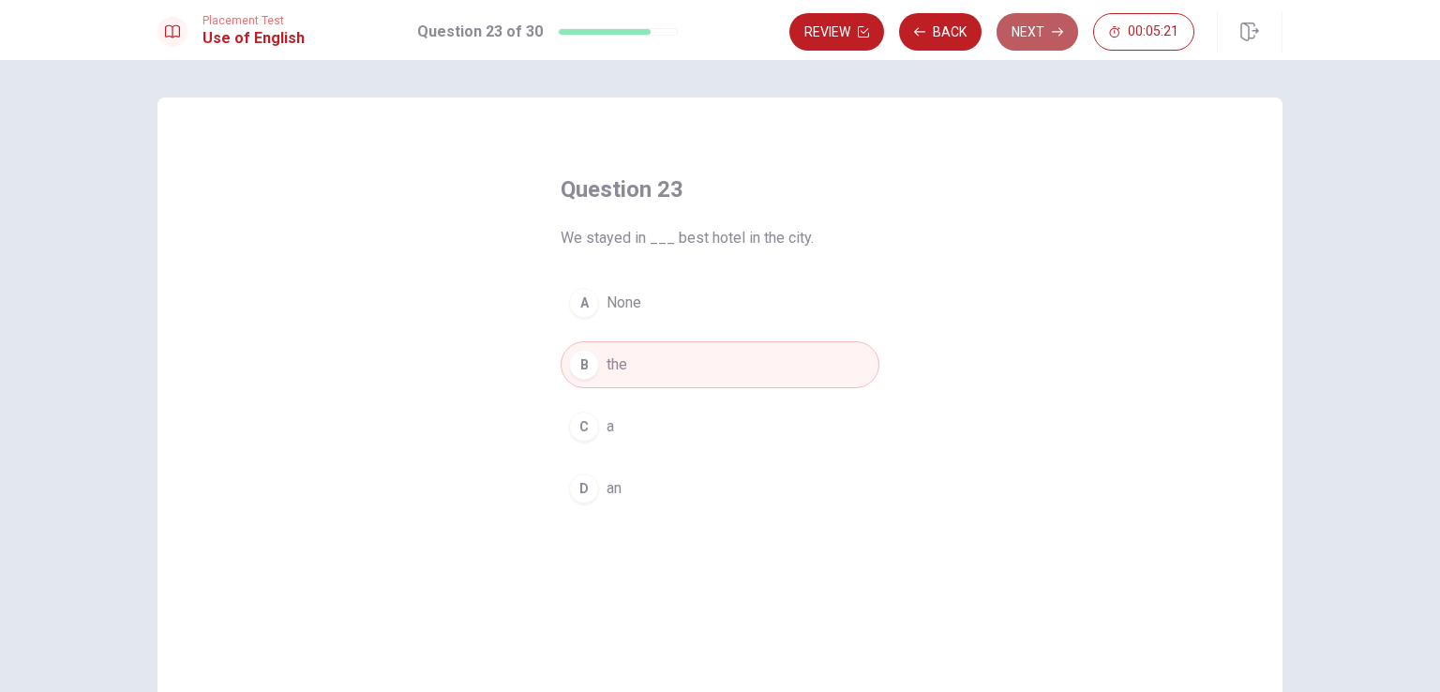
click at [1043, 36] on button "Next" at bounding box center [1038, 32] width 82 height 38
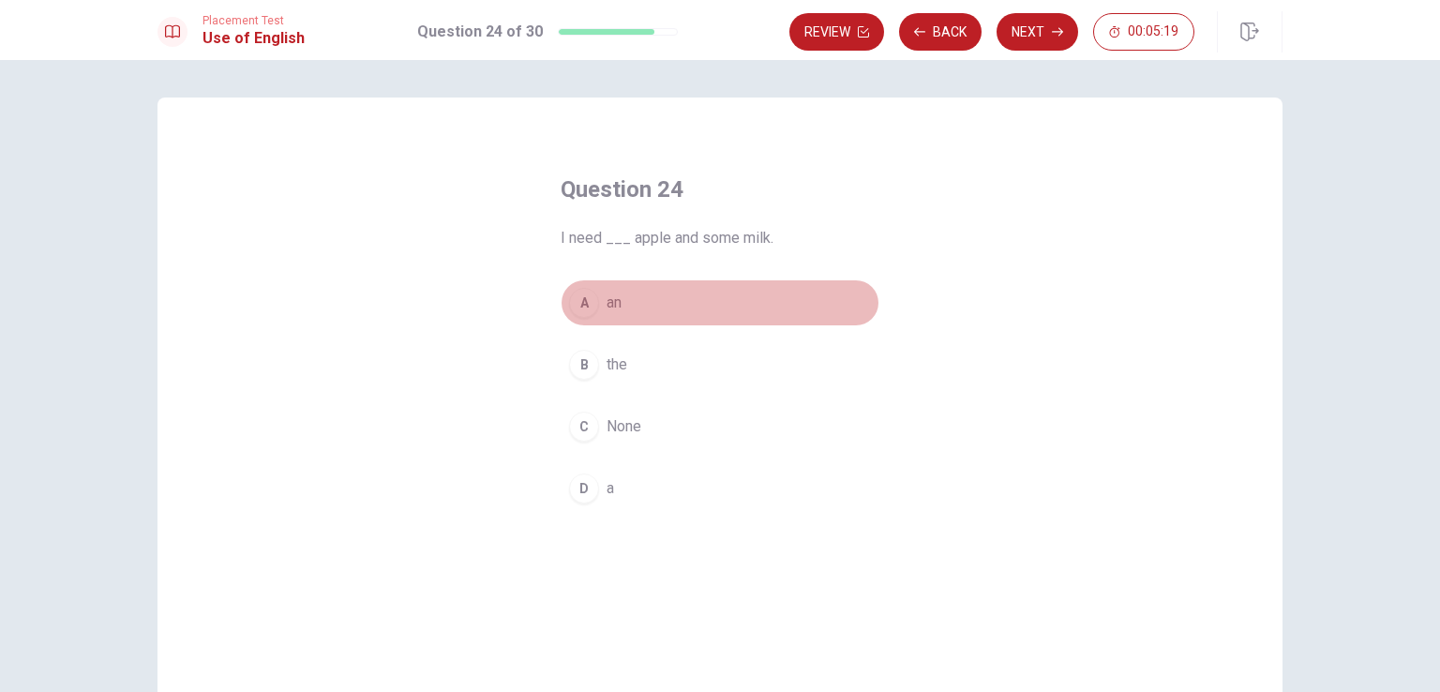
click at [569, 305] on div "A" at bounding box center [584, 303] width 30 height 30
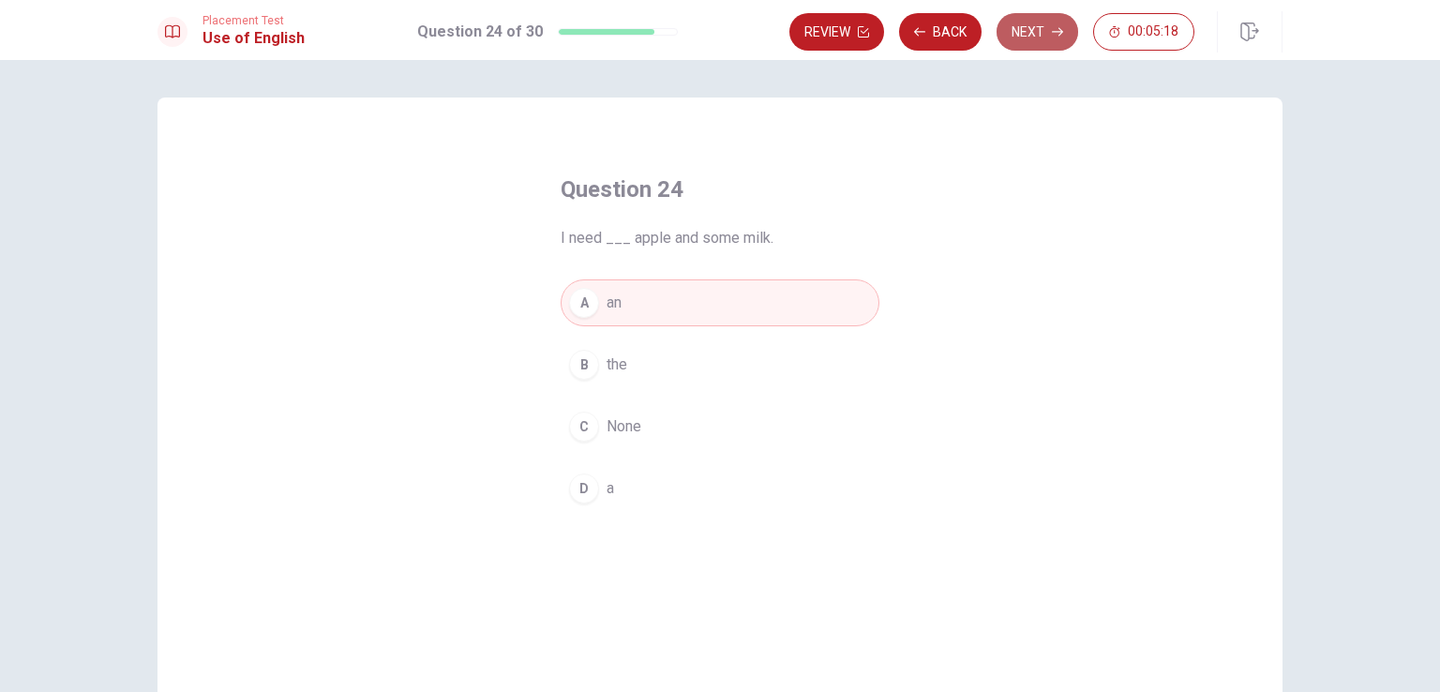
click at [1042, 27] on button "Next" at bounding box center [1038, 32] width 82 height 38
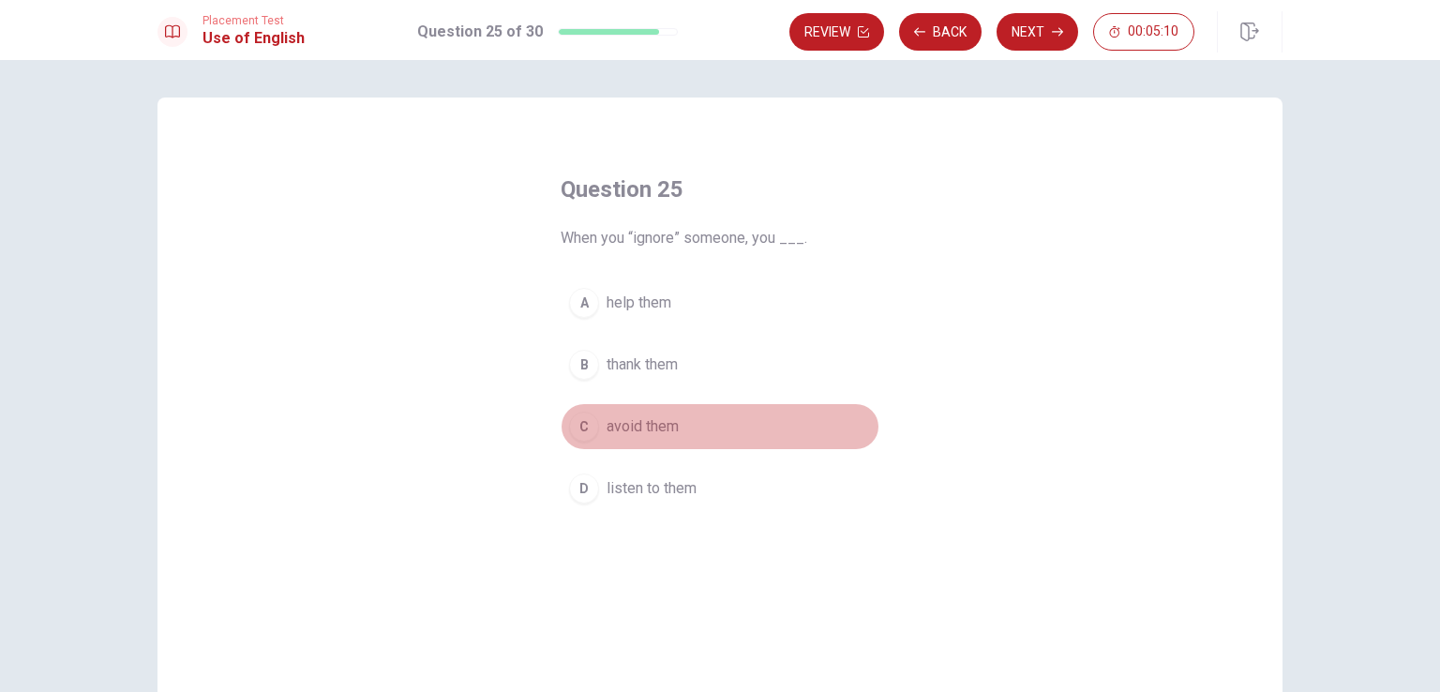
click at [651, 440] on button "C avoid them" at bounding box center [720, 426] width 319 height 47
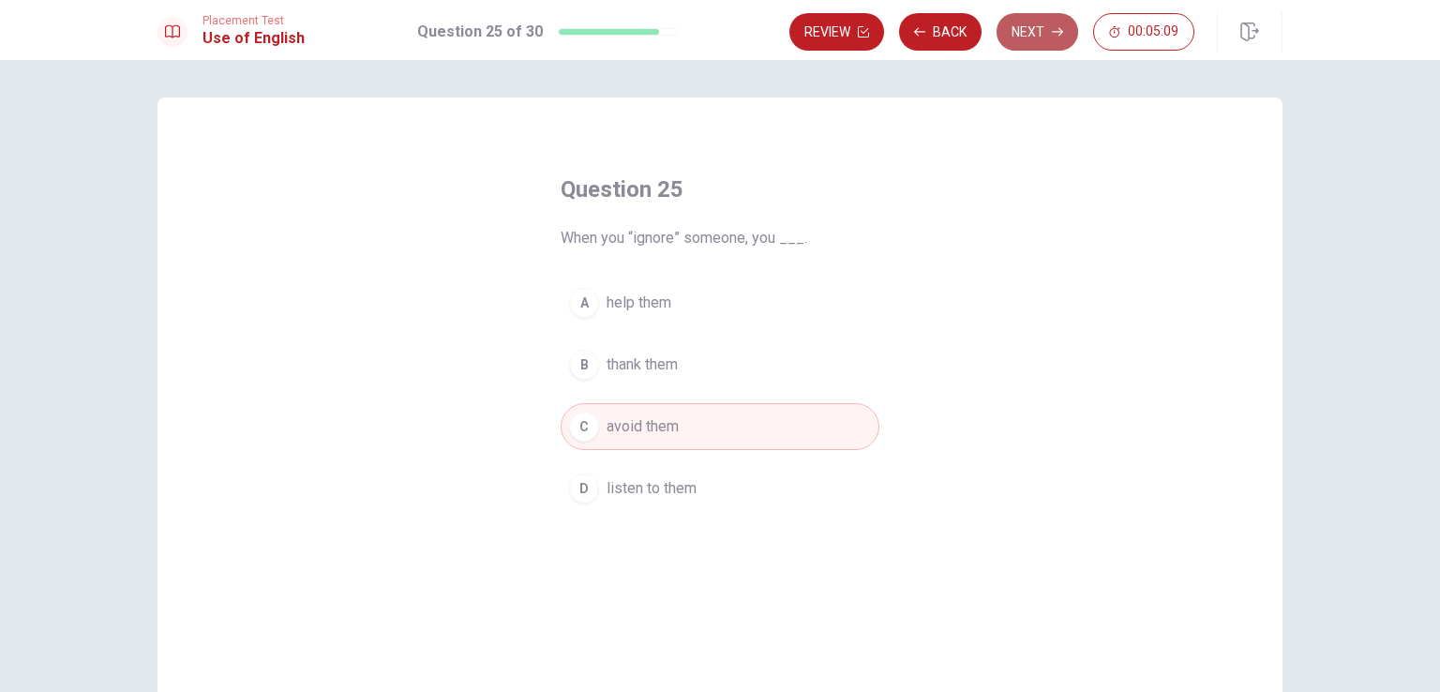
click at [1060, 24] on button "Next" at bounding box center [1038, 32] width 82 height 38
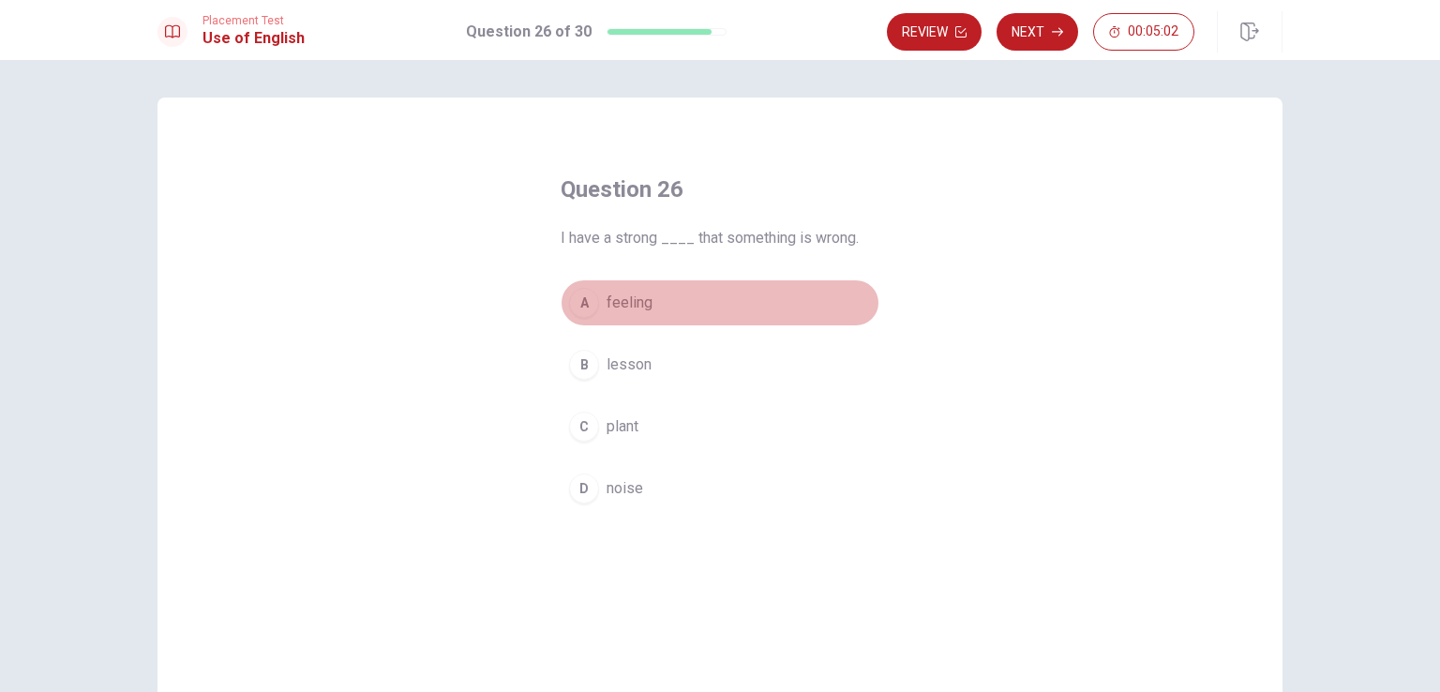
click at [623, 310] on span "feeling" at bounding box center [630, 303] width 46 height 23
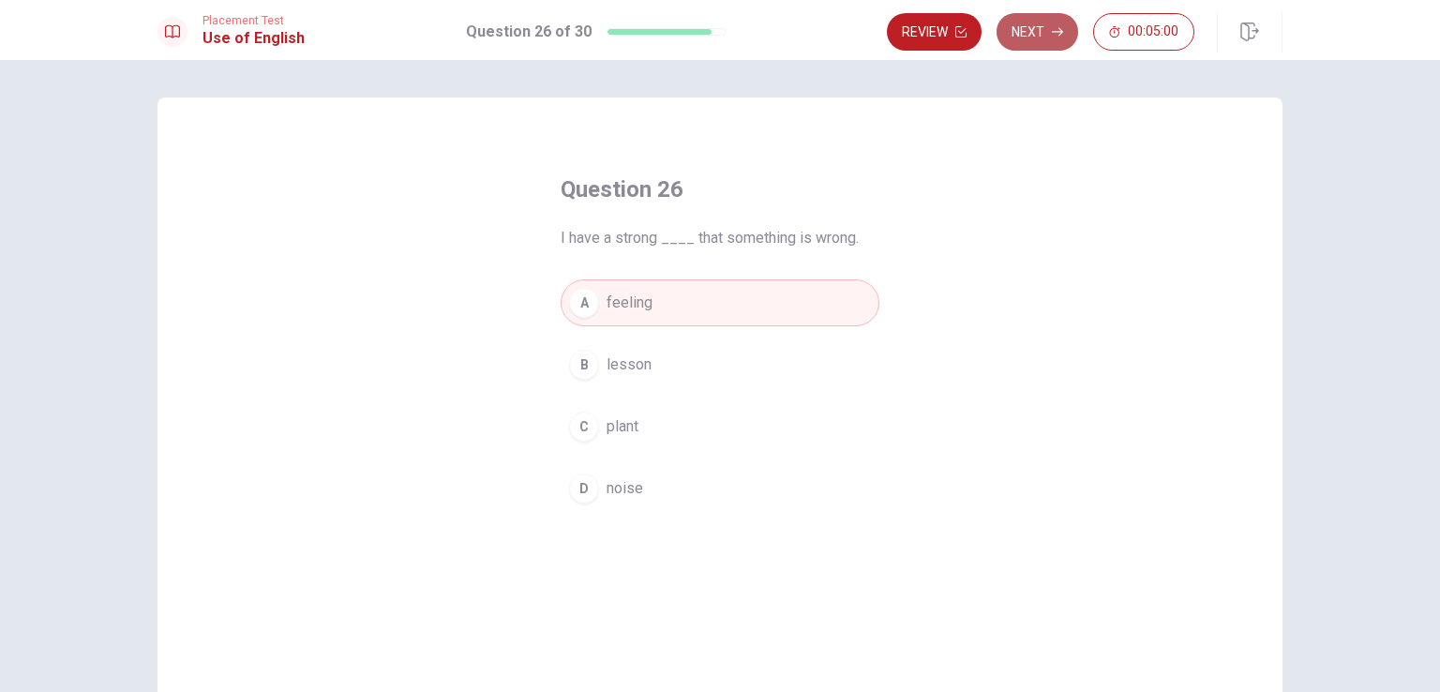
click at [1053, 43] on button "Next" at bounding box center [1038, 32] width 82 height 38
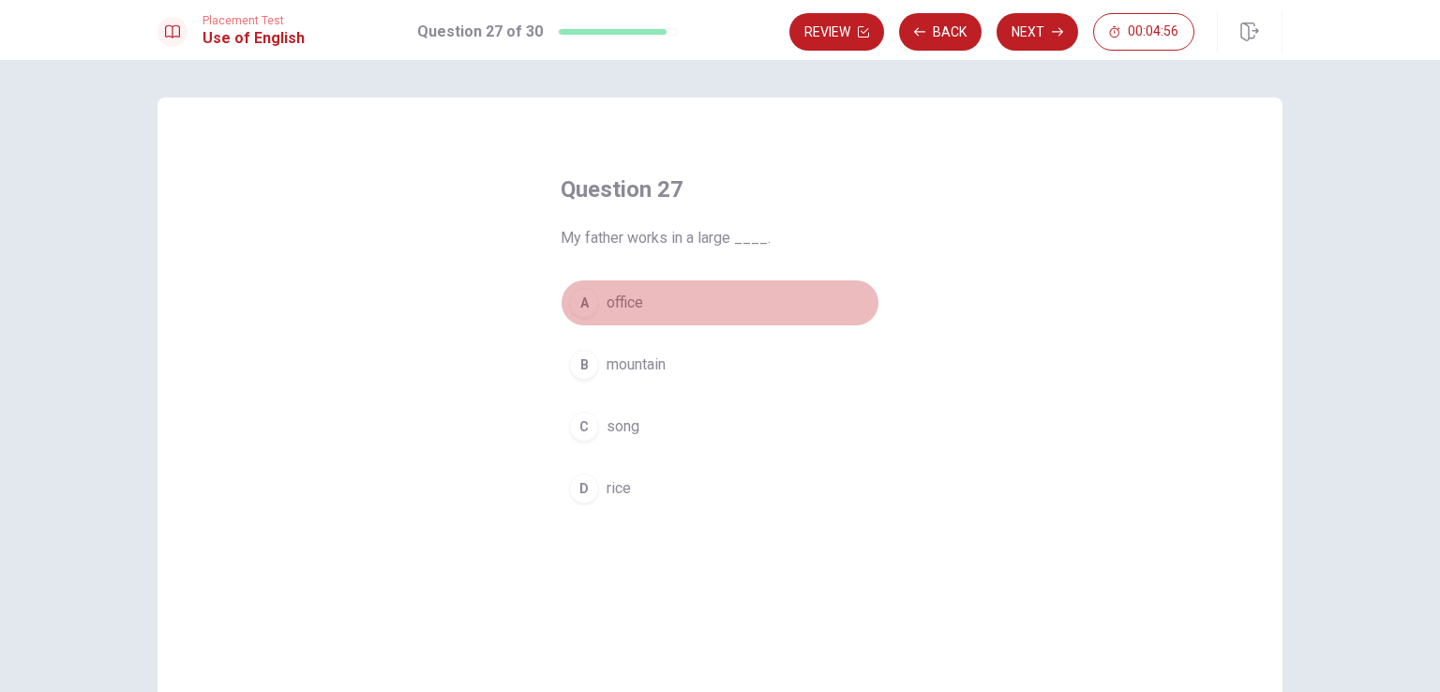
click at [620, 303] on span "office" at bounding box center [625, 303] width 37 height 23
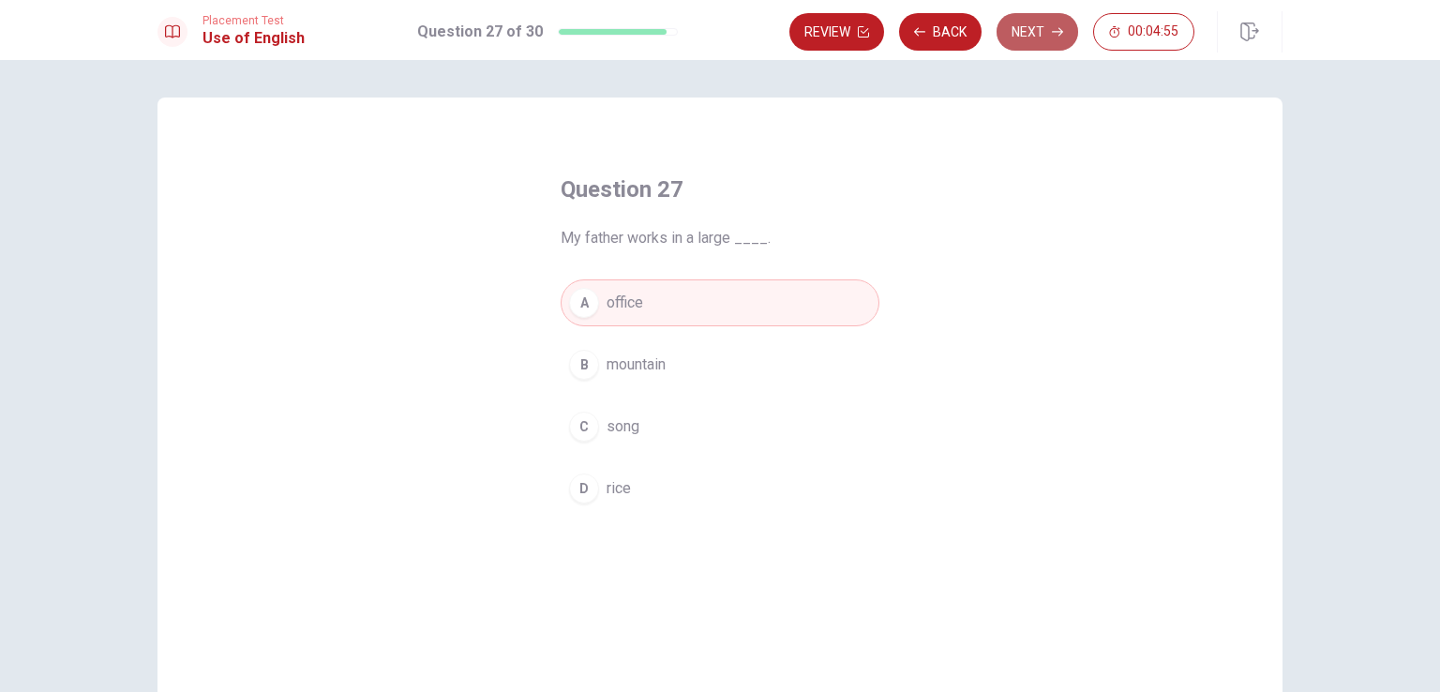
click at [1031, 41] on button "Next" at bounding box center [1038, 32] width 82 height 38
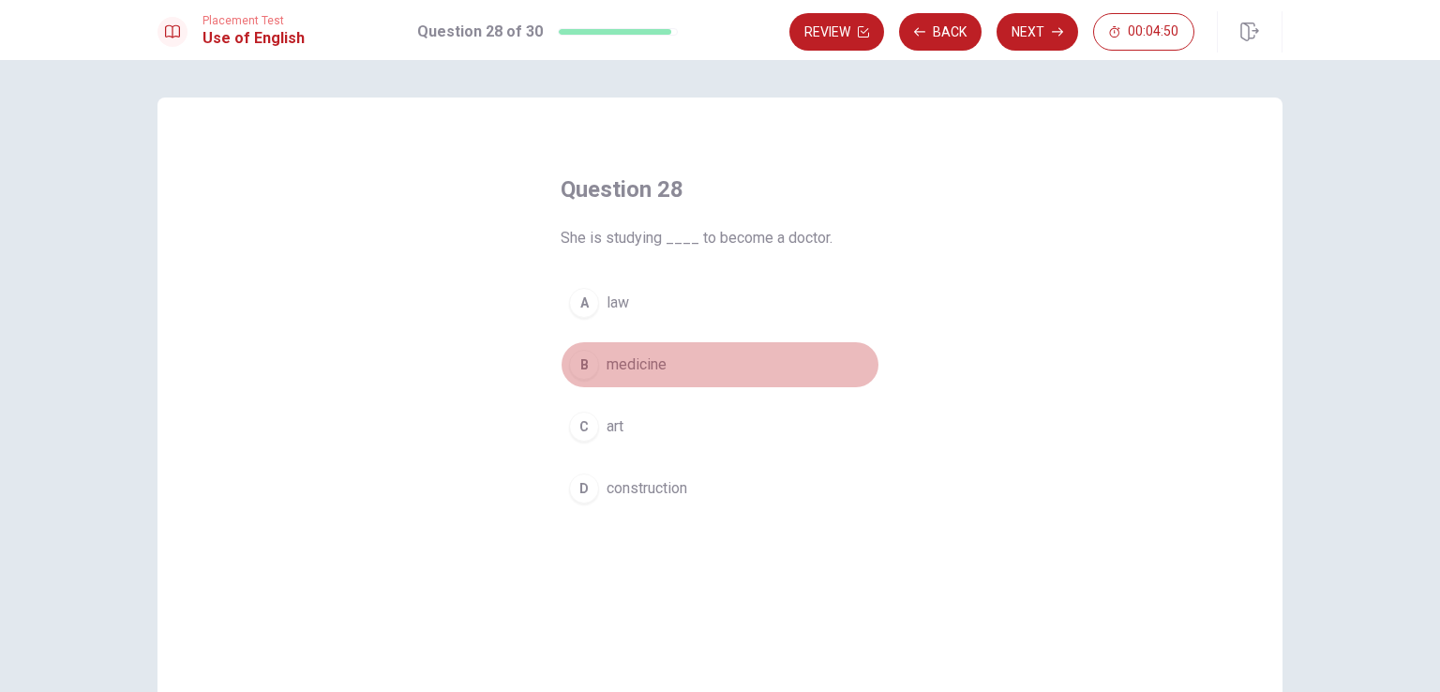
click at [618, 375] on span "medicine" at bounding box center [637, 364] width 60 height 23
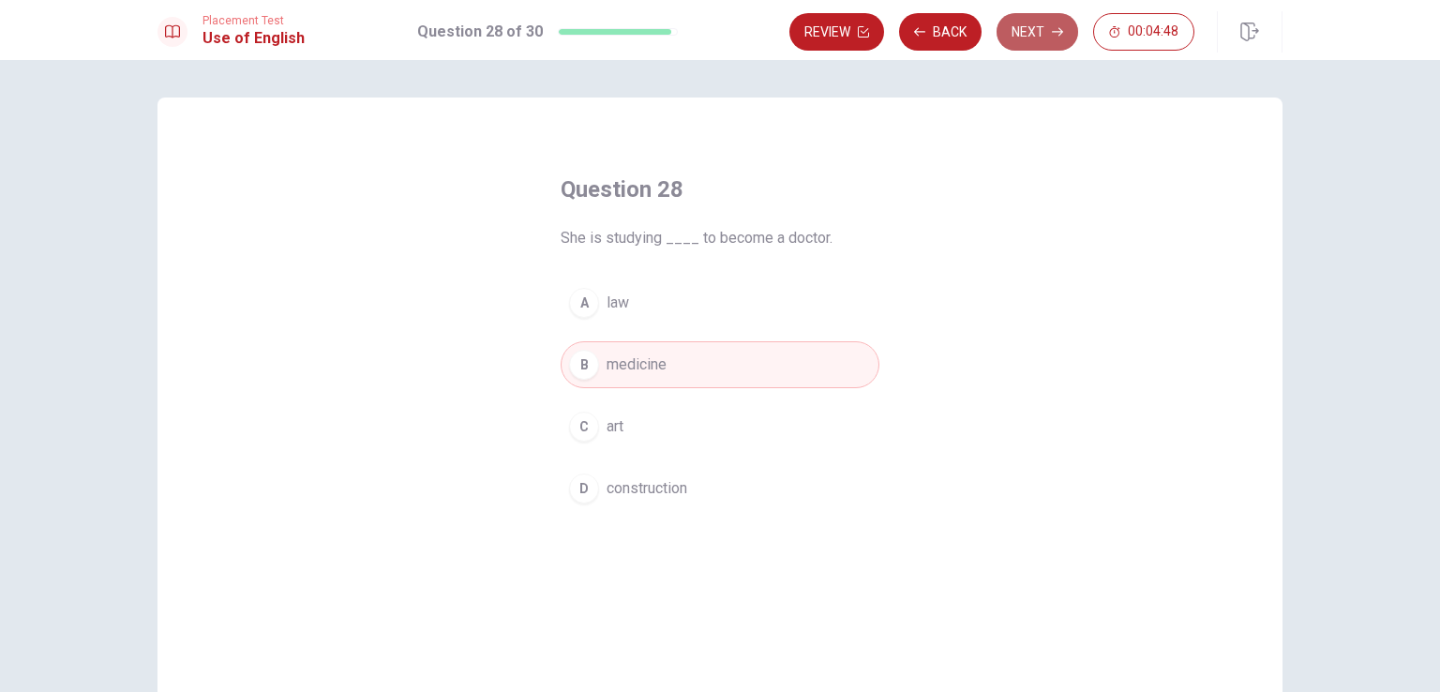
click at [1048, 37] on button "Next" at bounding box center [1038, 32] width 82 height 38
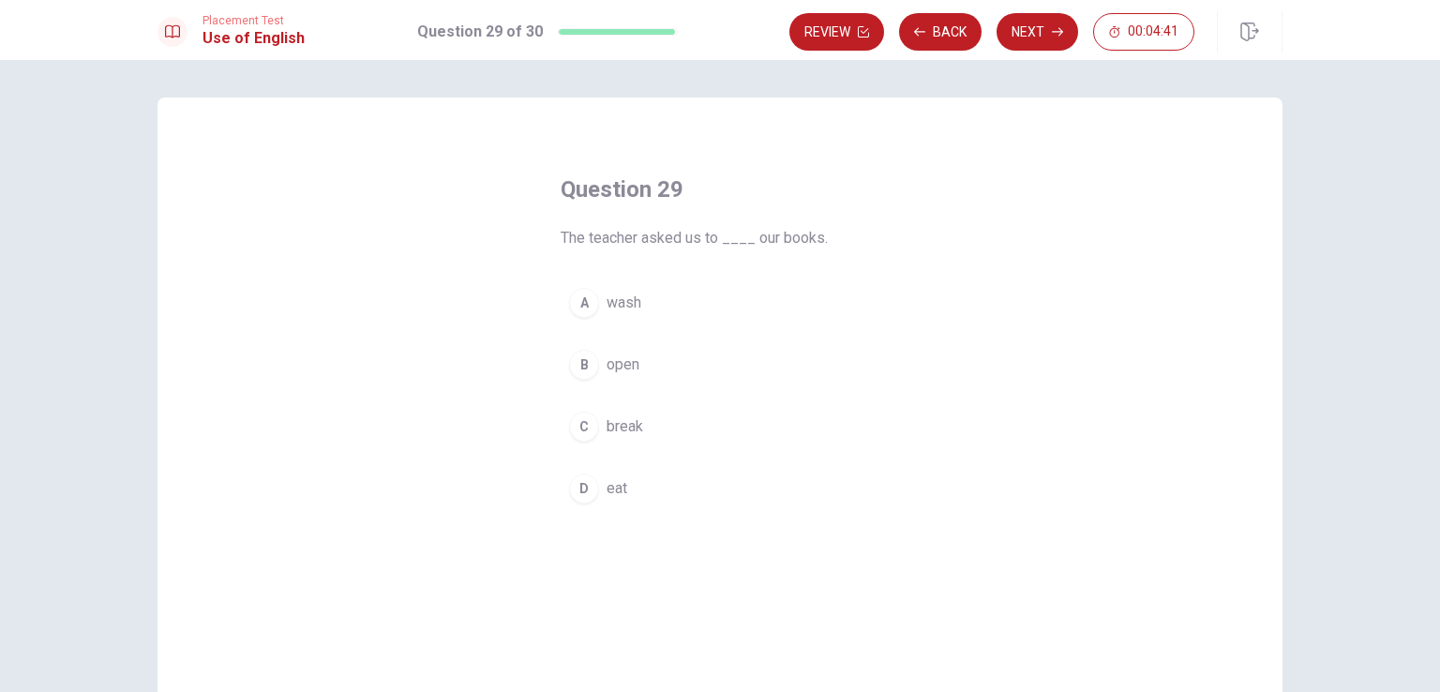
click at [609, 367] on span "open" at bounding box center [623, 364] width 33 height 23
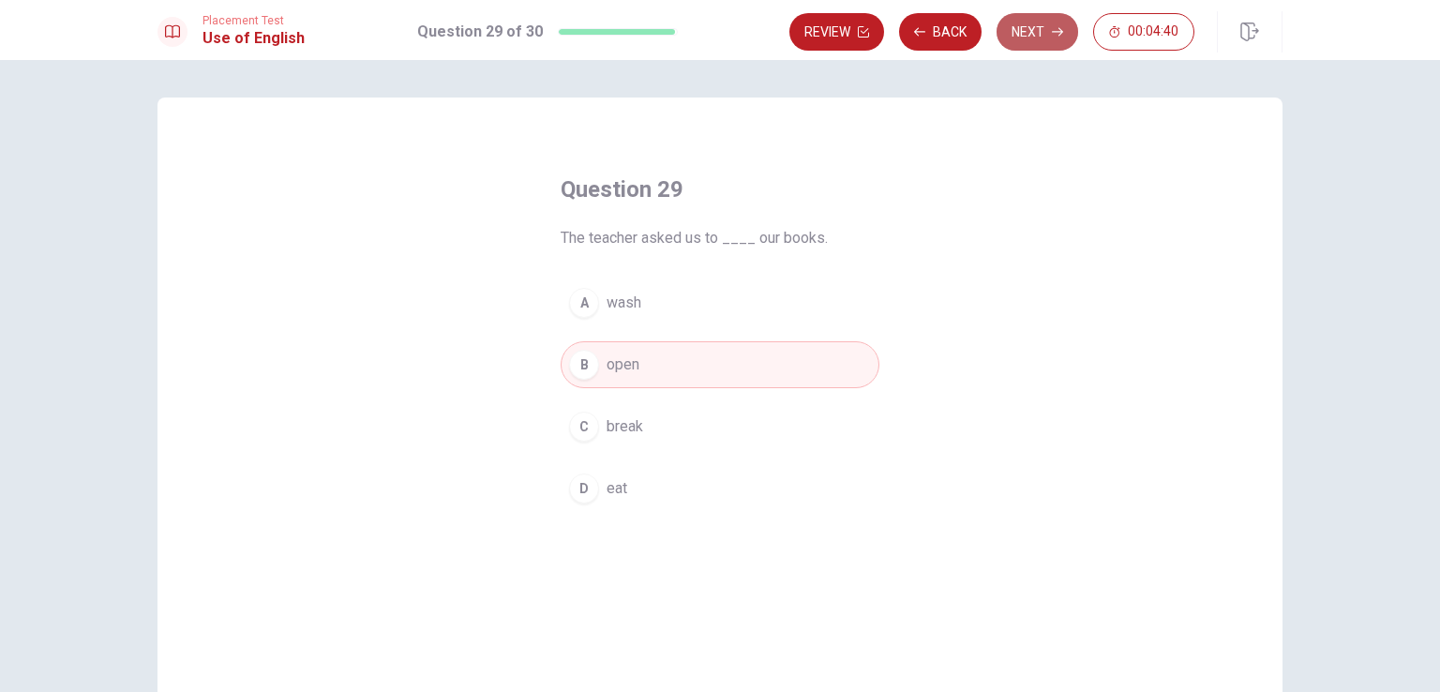
click at [1009, 23] on button "Next" at bounding box center [1038, 32] width 82 height 38
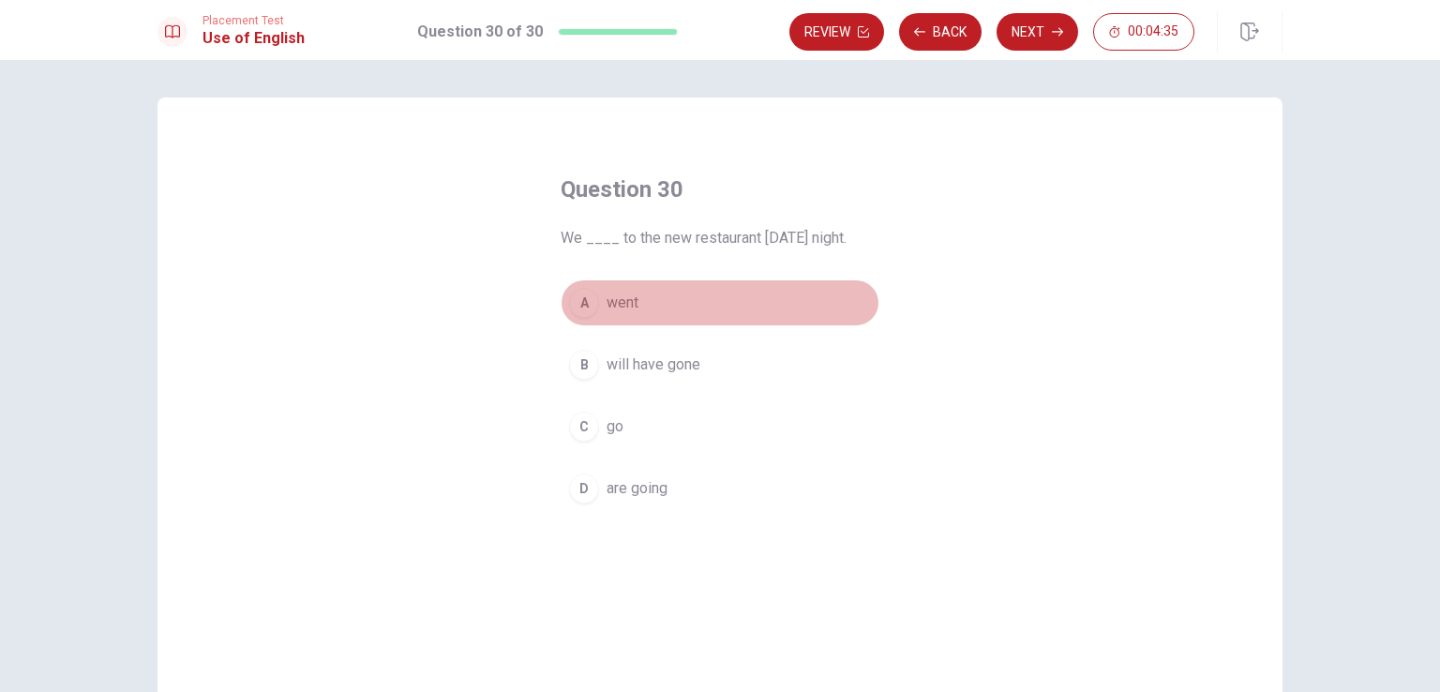
click at [607, 299] on span "went" at bounding box center [623, 303] width 32 height 23
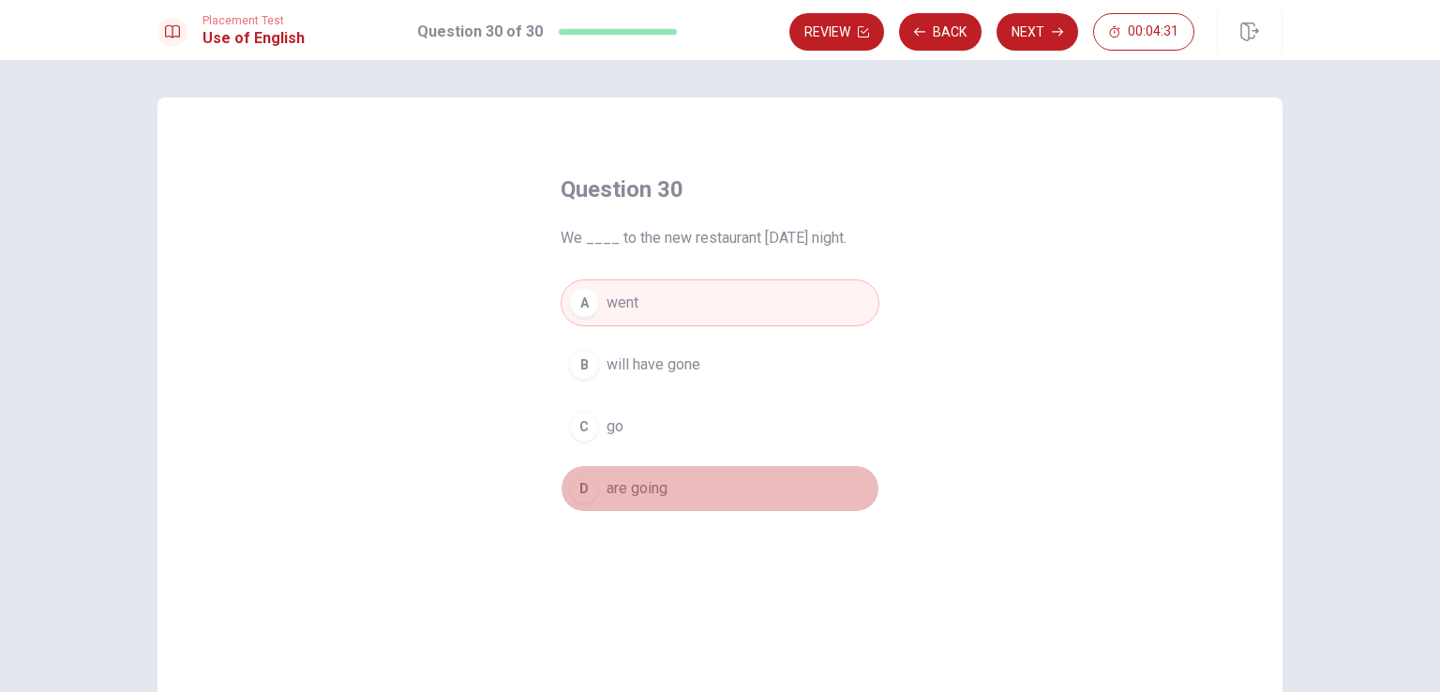
click at [634, 485] on span "are going" at bounding box center [637, 488] width 61 height 23
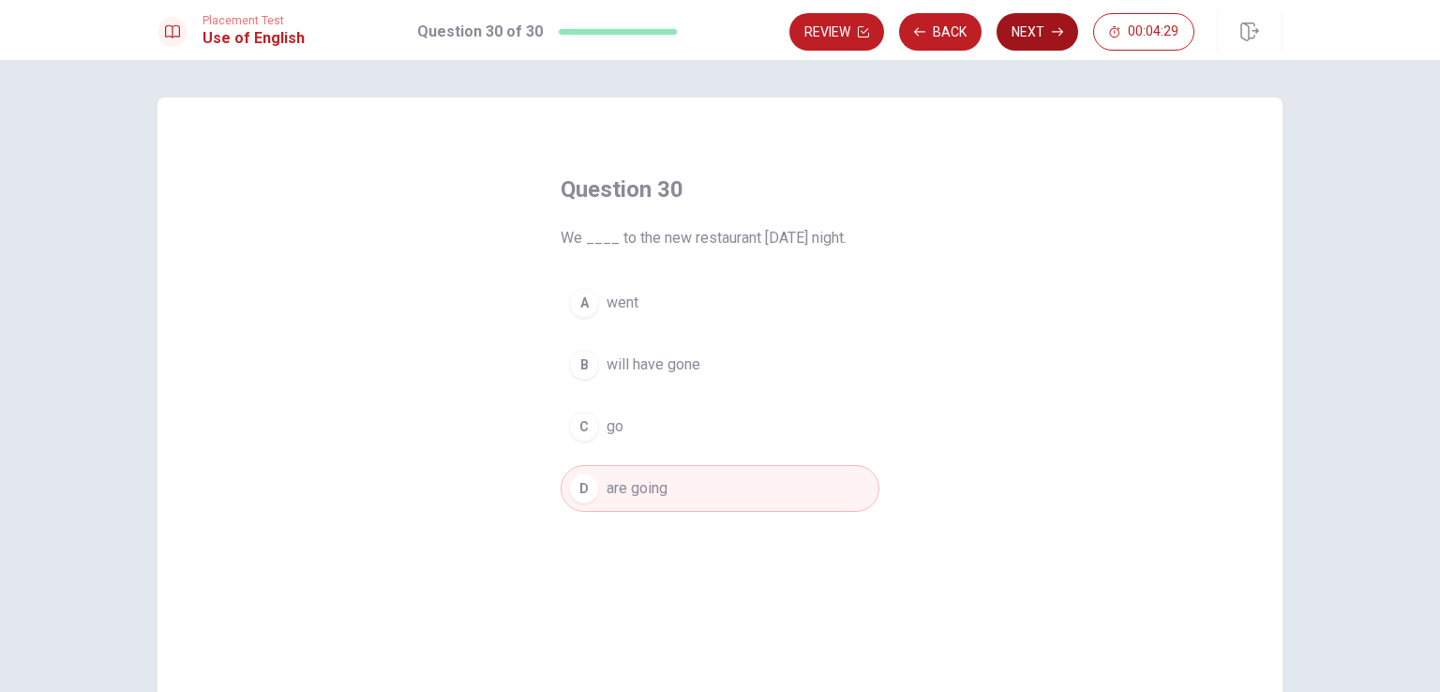
click at [1041, 27] on button "Next" at bounding box center [1038, 32] width 82 height 38
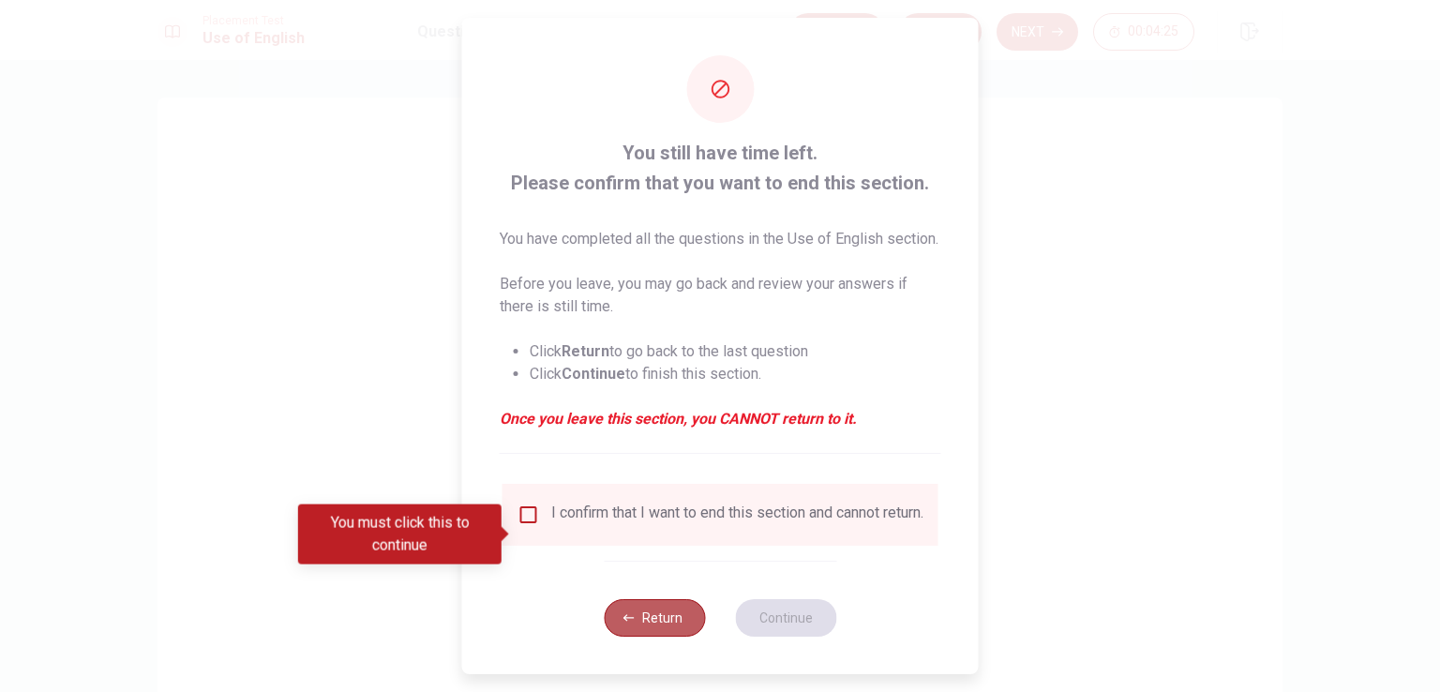
click at [645, 637] on button "Return" at bounding box center [654, 618] width 101 height 38
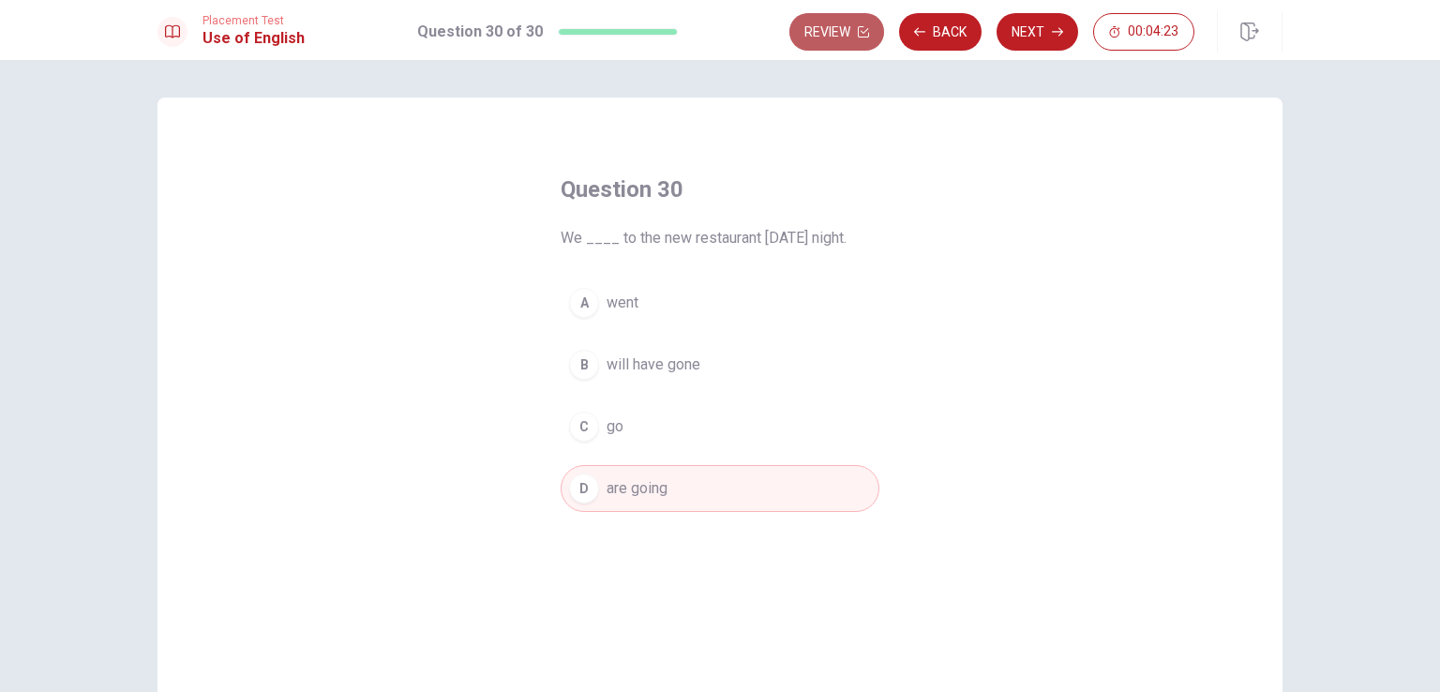
click at [850, 47] on button "Review" at bounding box center [836, 32] width 95 height 38
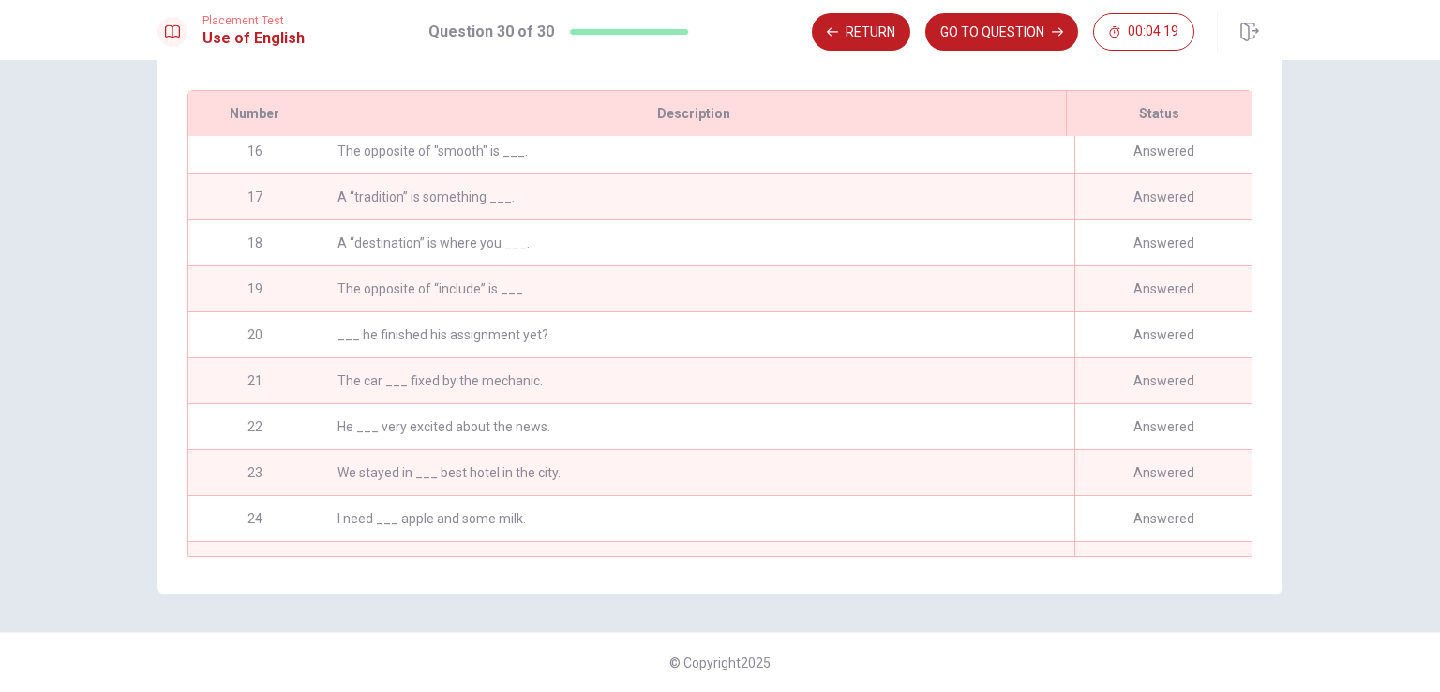
scroll to position [585, 0]
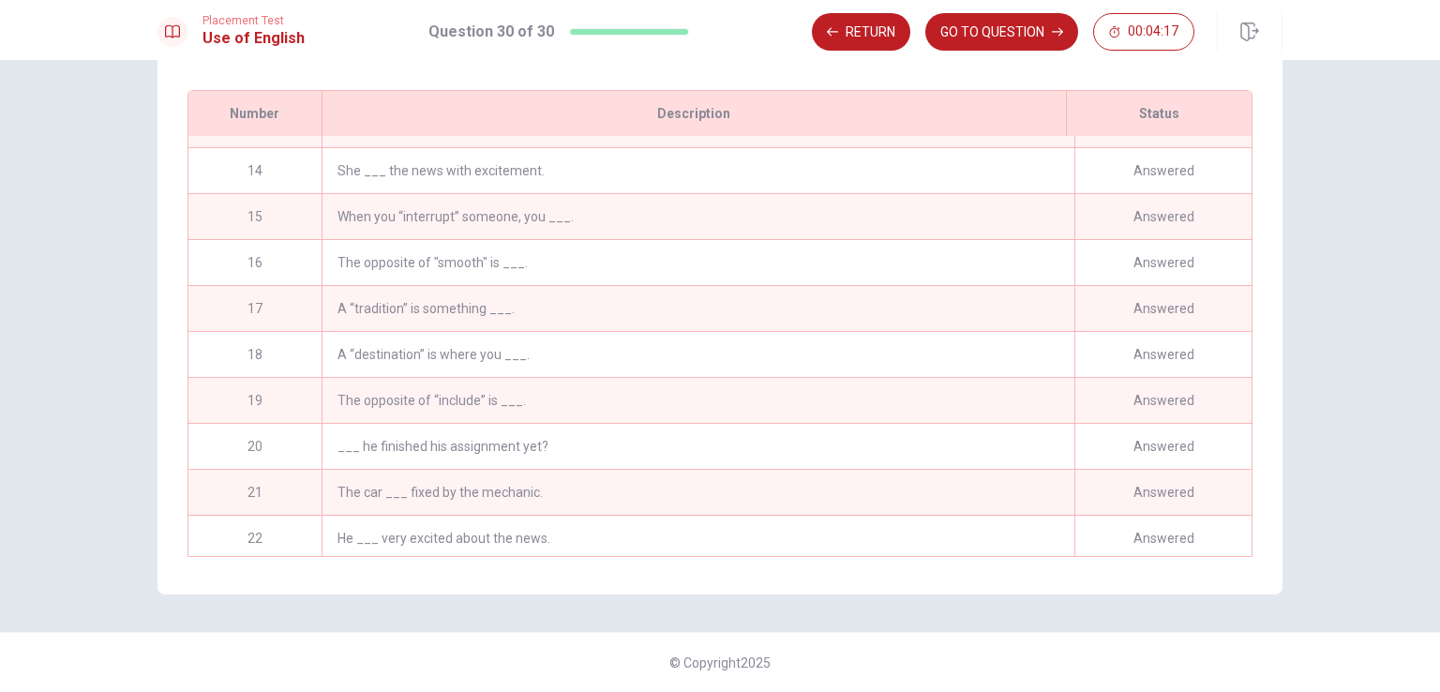
click at [608, 203] on div "When you “interrupt” someone, you ___." at bounding box center [698, 216] width 753 height 45
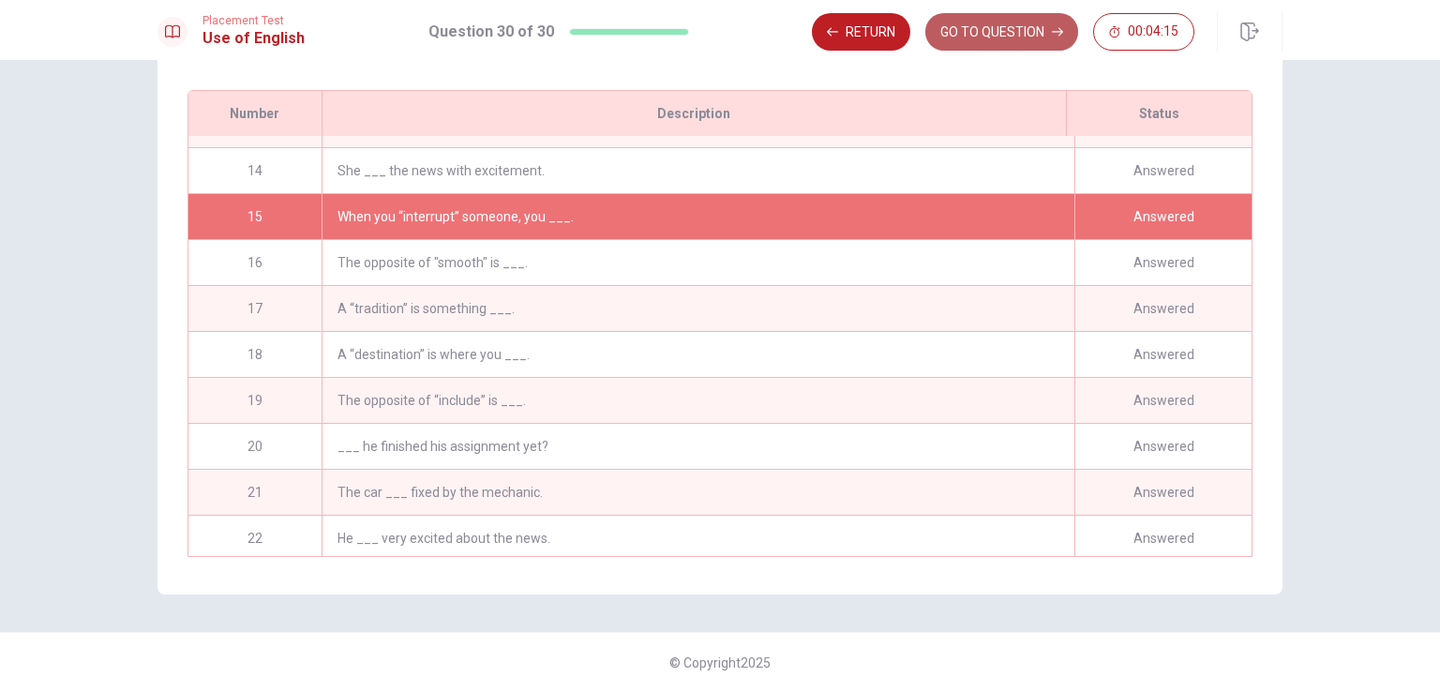
click at [962, 37] on button "GO TO QUESTION" at bounding box center [1001, 32] width 153 height 38
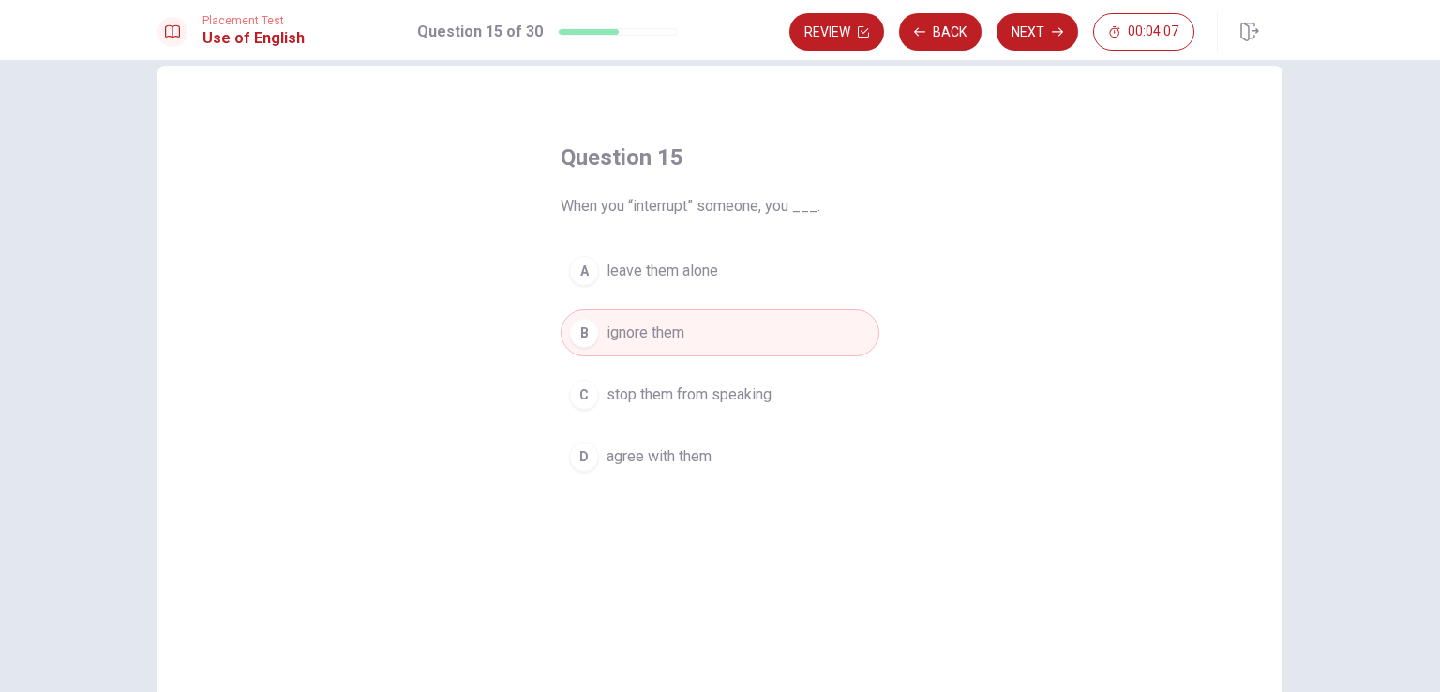
scroll to position [31, 0]
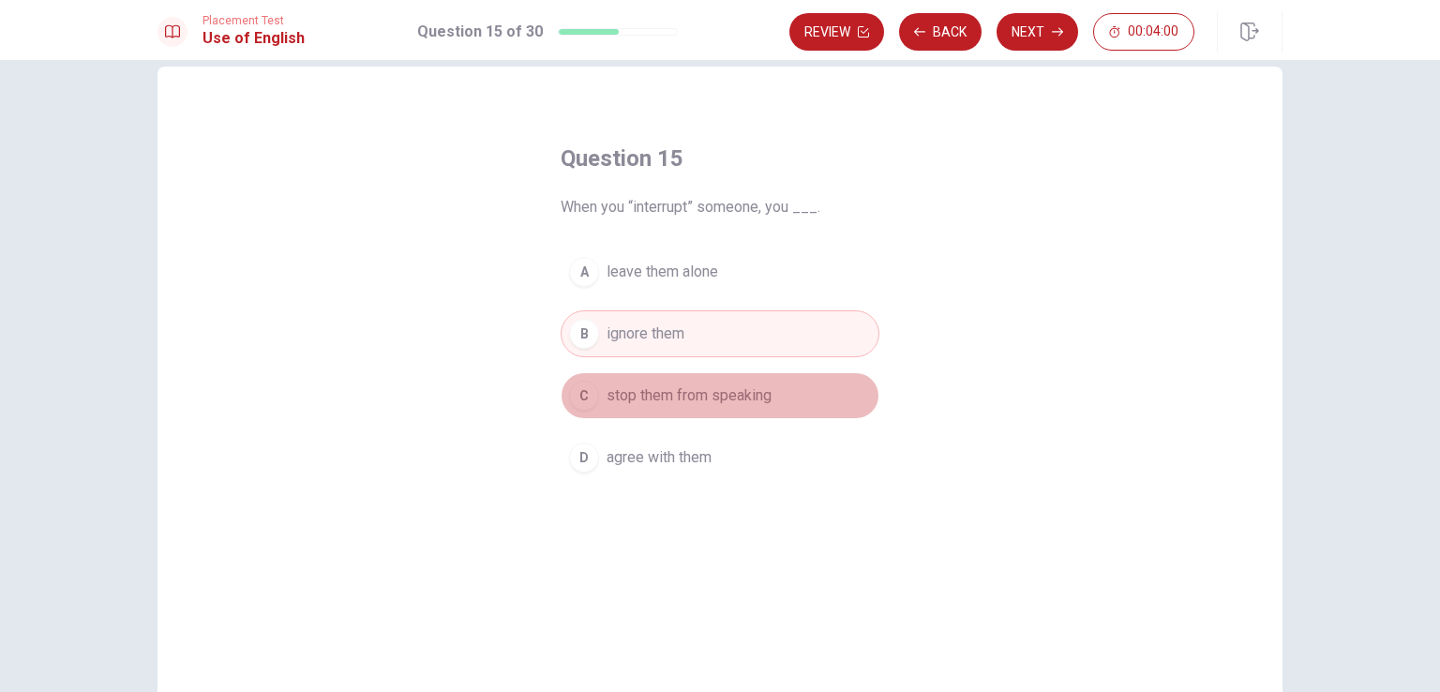
click at [725, 397] on span "stop them from speaking" at bounding box center [689, 395] width 165 height 23
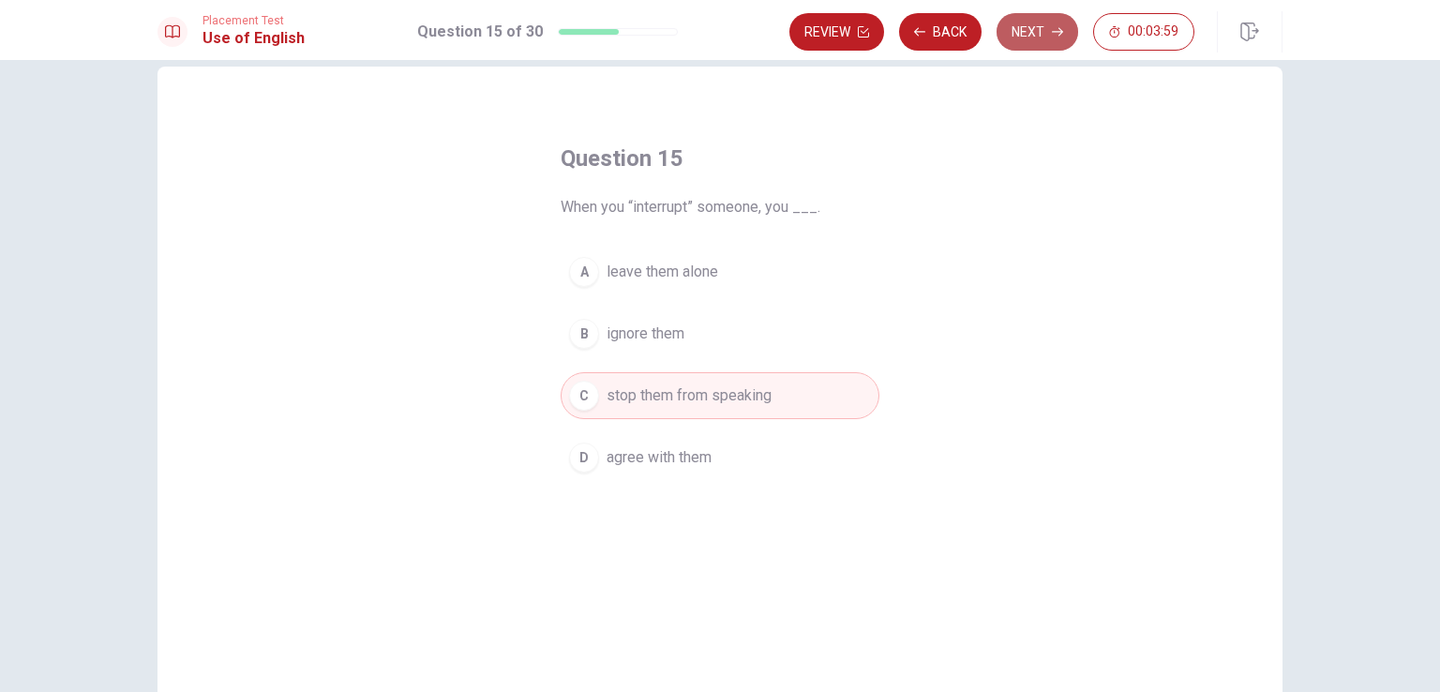
click at [1031, 23] on button "Next" at bounding box center [1038, 32] width 82 height 38
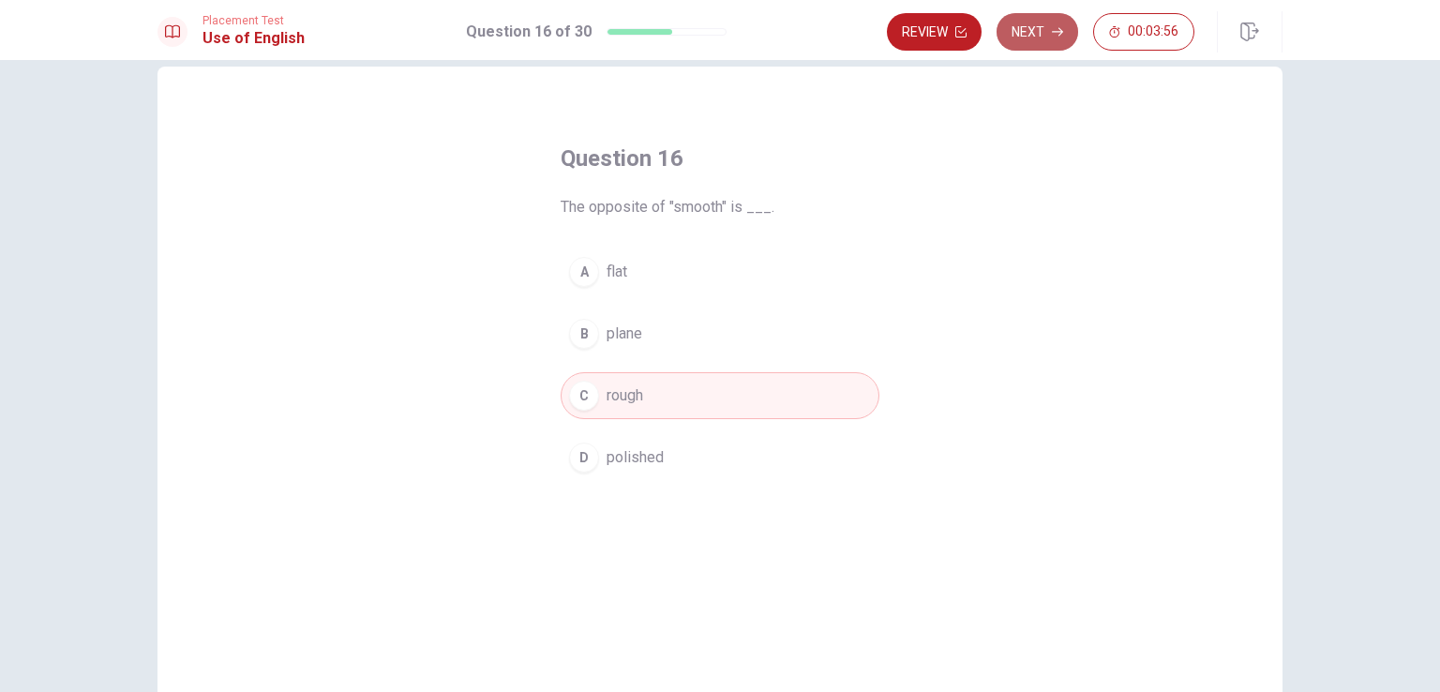
click at [1054, 30] on icon "button" at bounding box center [1057, 31] width 11 height 11
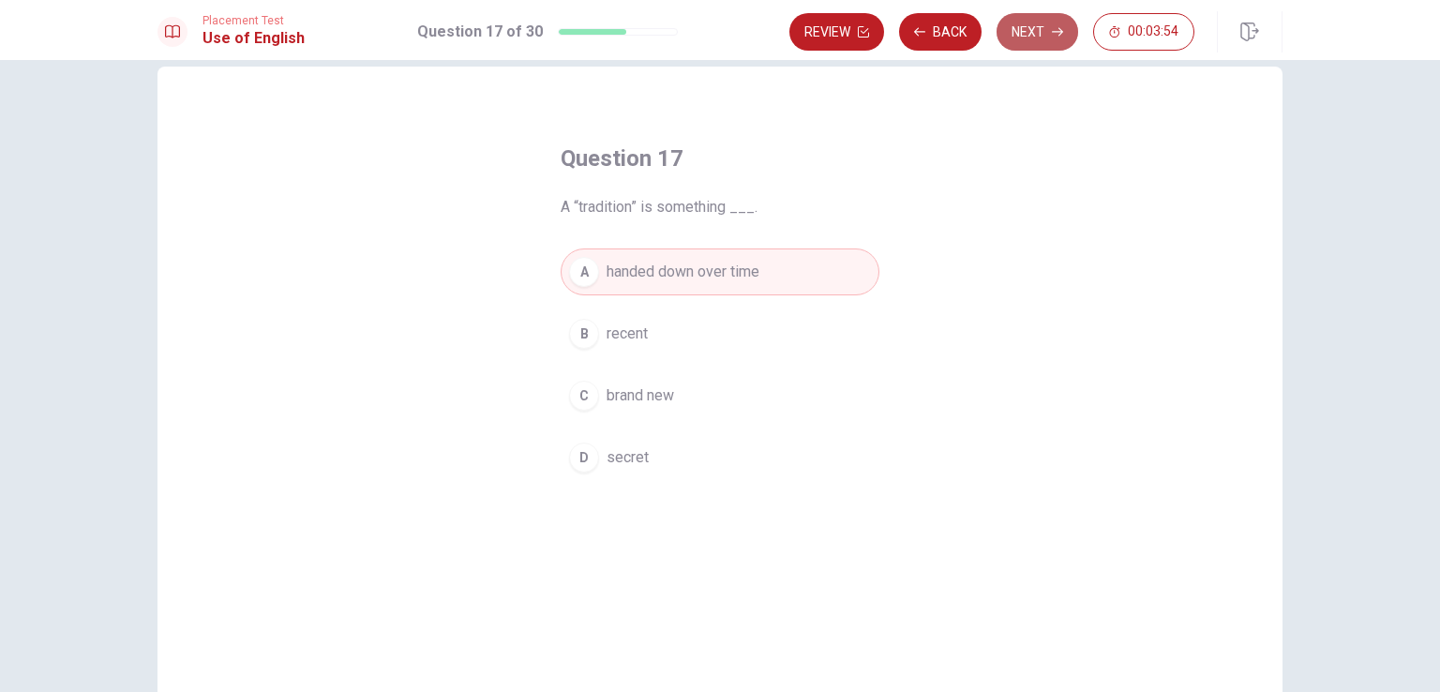
click at [1054, 30] on icon "button" at bounding box center [1057, 31] width 11 height 11
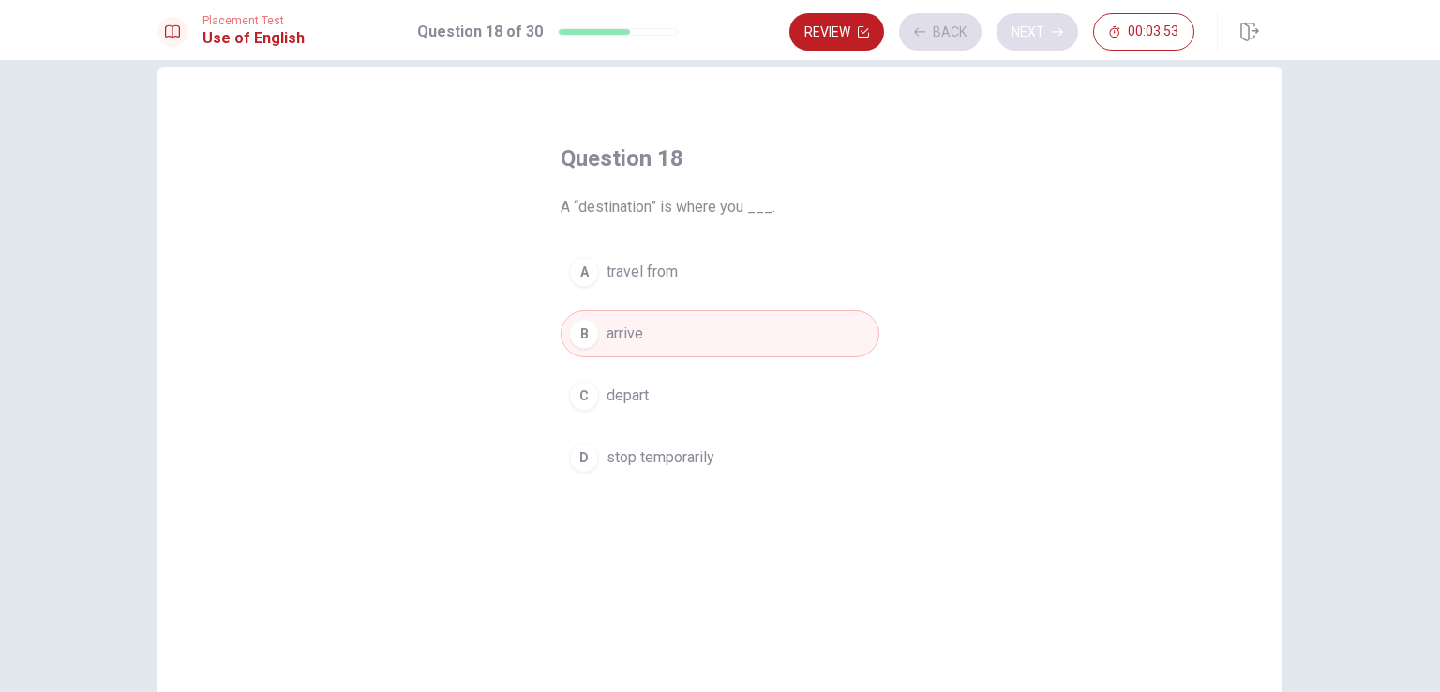
click at [1054, 30] on div "Review Back Next 00:03:53" at bounding box center [991, 32] width 405 height 38
click at [1054, 30] on icon "button" at bounding box center [1057, 31] width 11 height 11
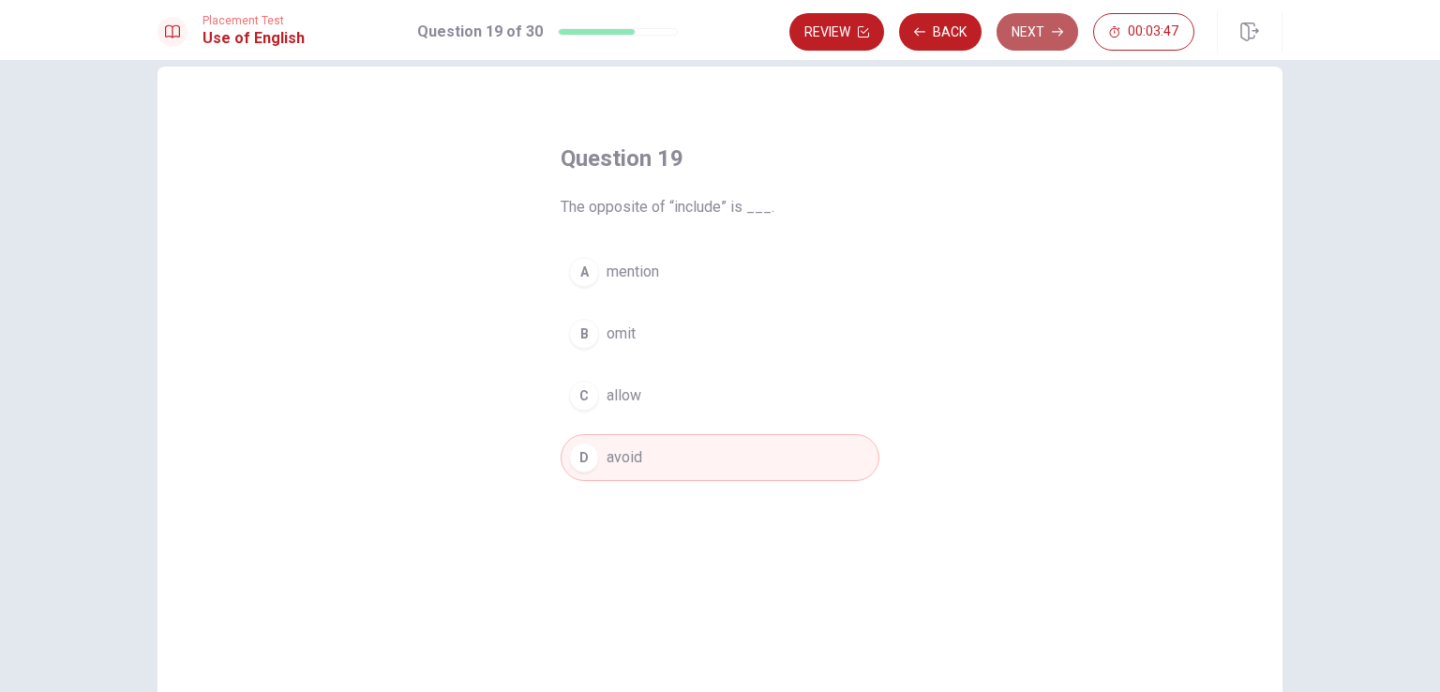
click at [1046, 28] on button "Next" at bounding box center [1038, 32] width 82 height 38
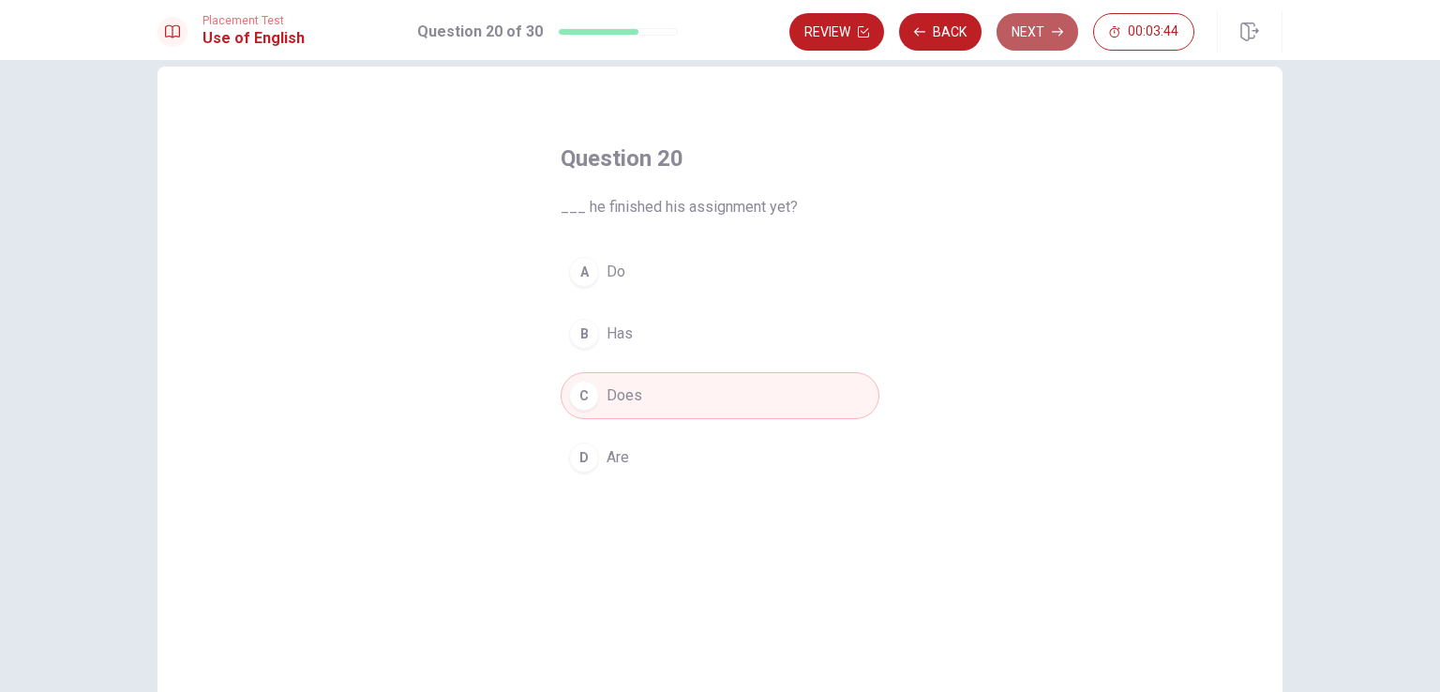
click at [1034, 42] on button "Next" at bounding box center [1038, 32] width 82 height 38
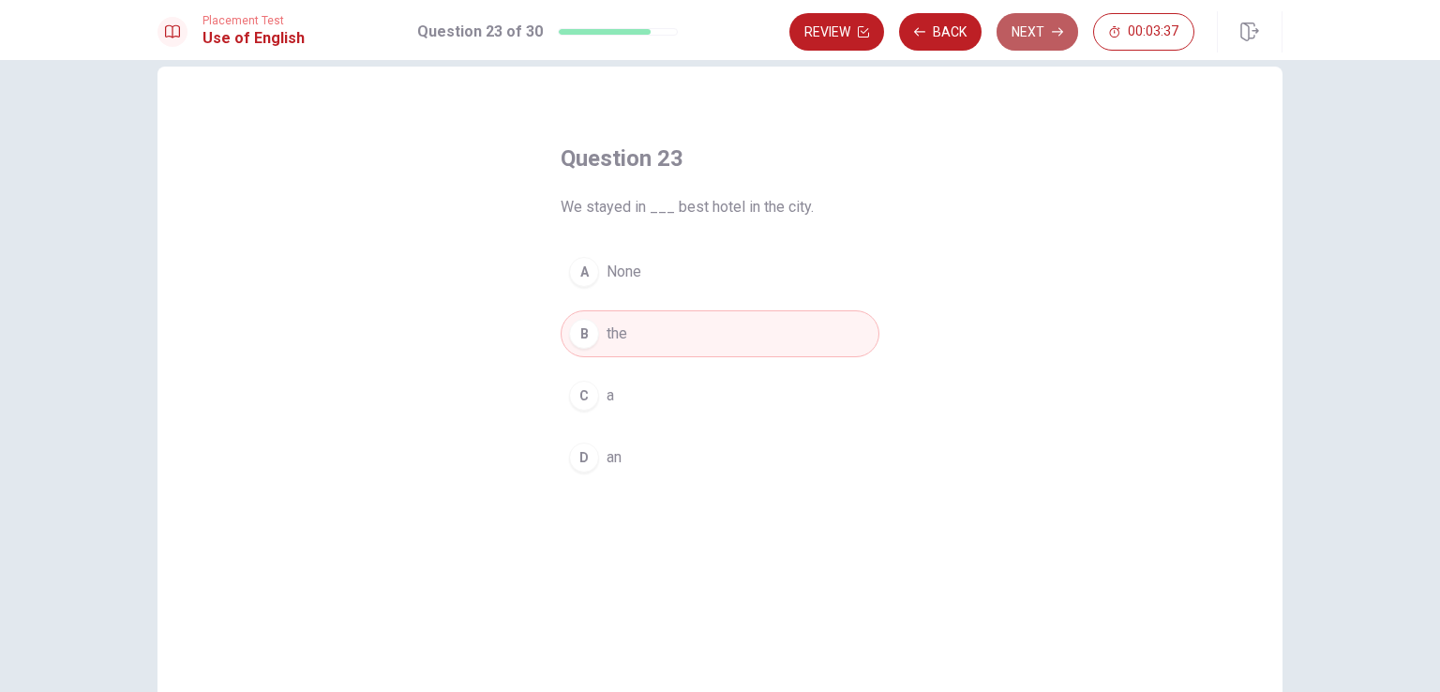
click at [1034, 42] on button "Next" at bounding box center [1038, 32] width 82 height 38
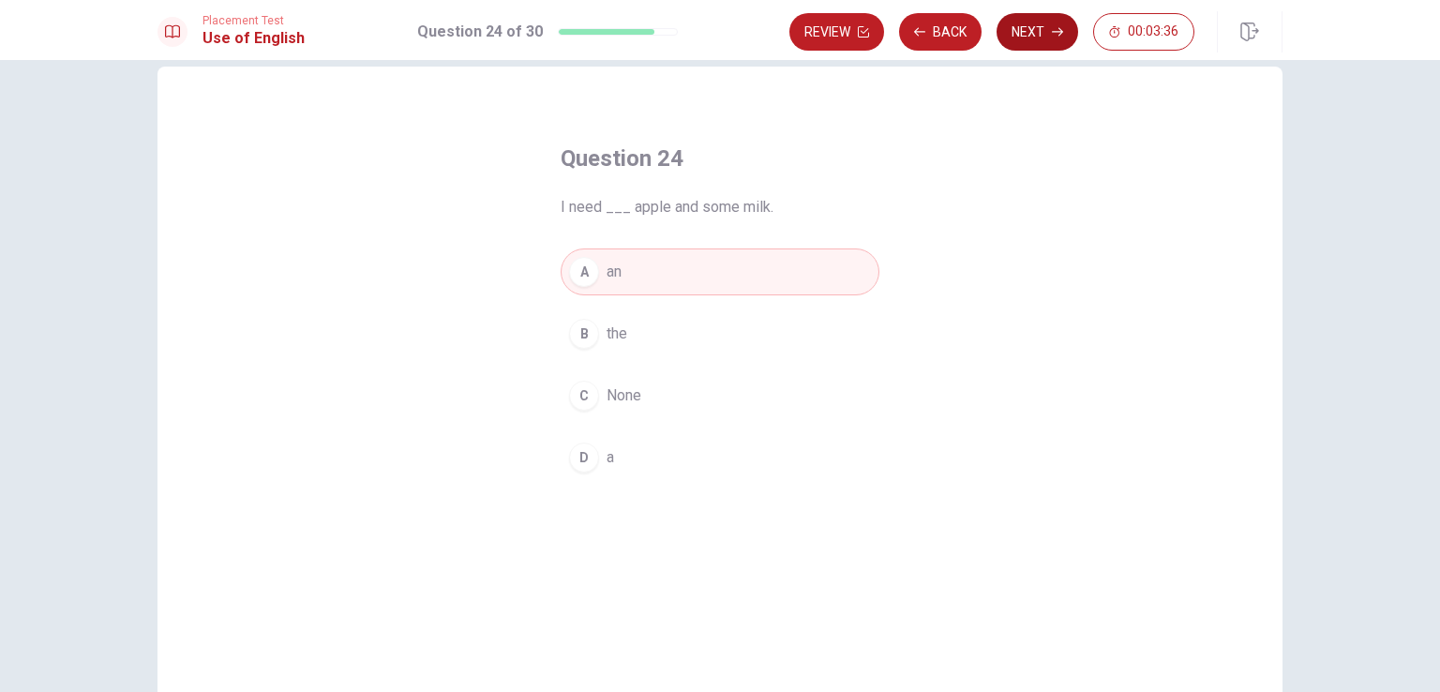
click at [1034, 42] on div "Review Back Next 00:03:36" at bounding box center [991, 32] width 405 height 38
click at [1034, 42] on button "Next" at bounding box center [1038, 32] width 82 height 38
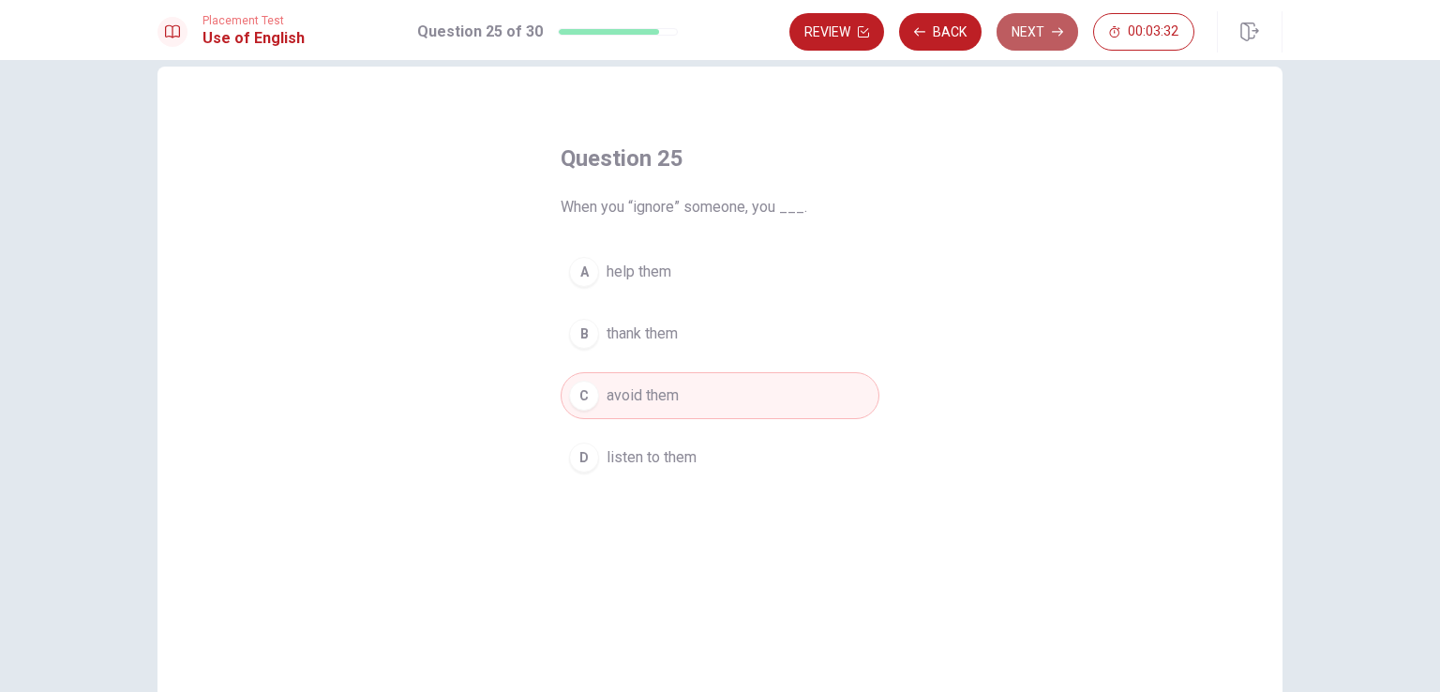
click at [1034, 42] on button "Next" at bounding box center [1038, 32] width 82 height 38
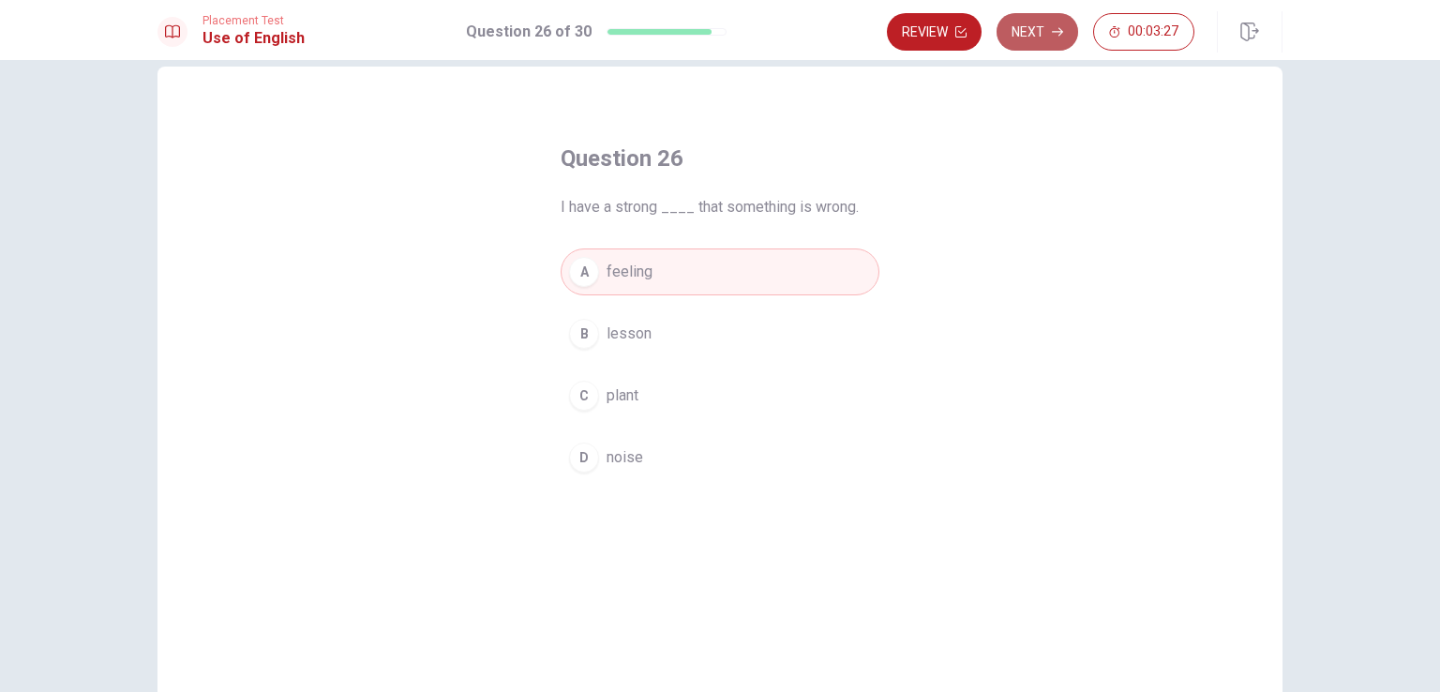
click at [1034, 42] on button "Next" at bounding box center [1038, 32] width 82 height 38
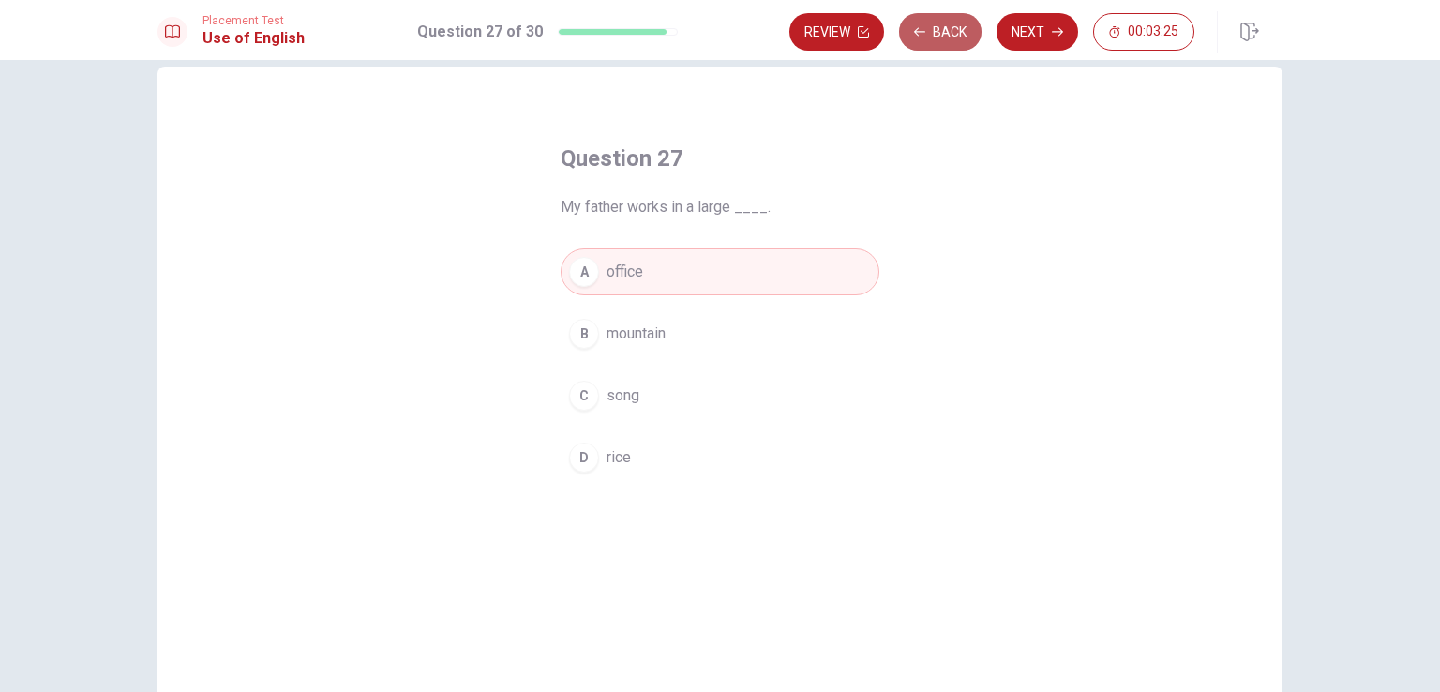
click at [930, 37] on button "Back" at bounding box center [940, 32] width 83 height 38
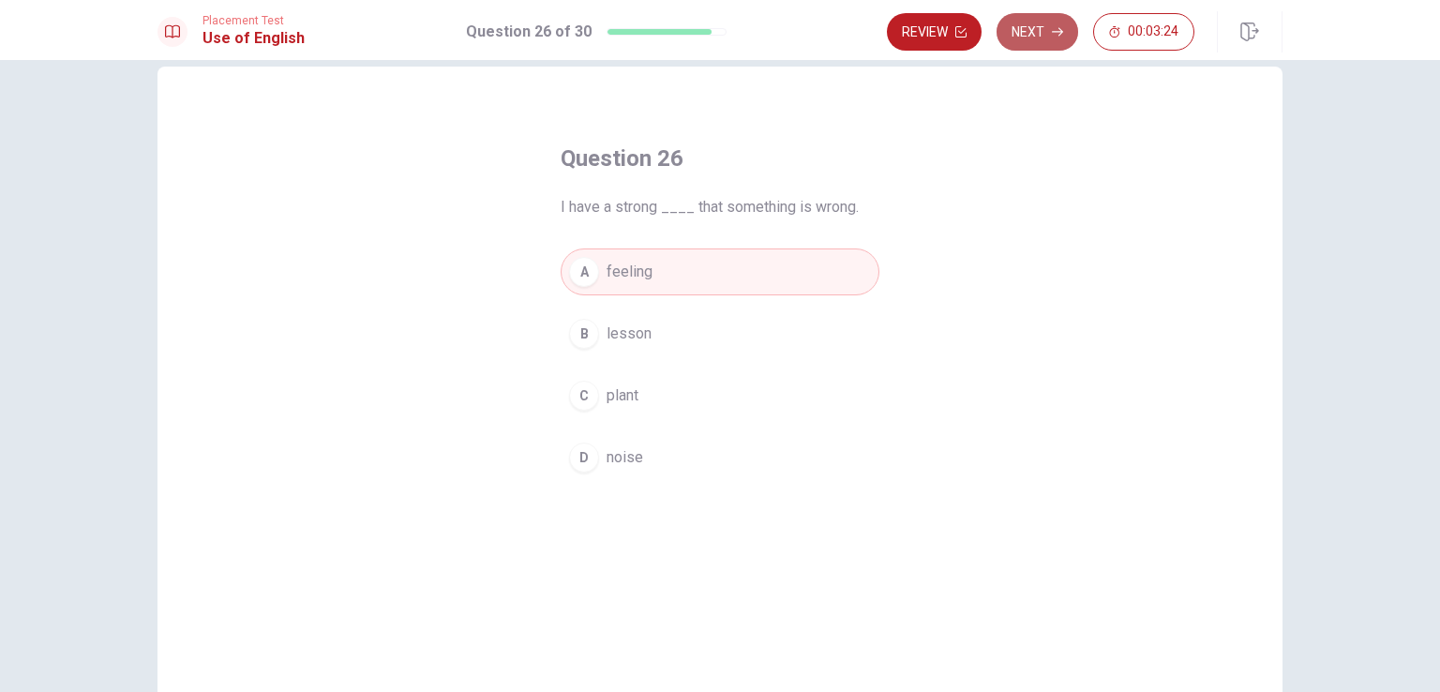
click at [1036, 27] on button "Next" at bounding box center [1038, 32] width 82 height 38
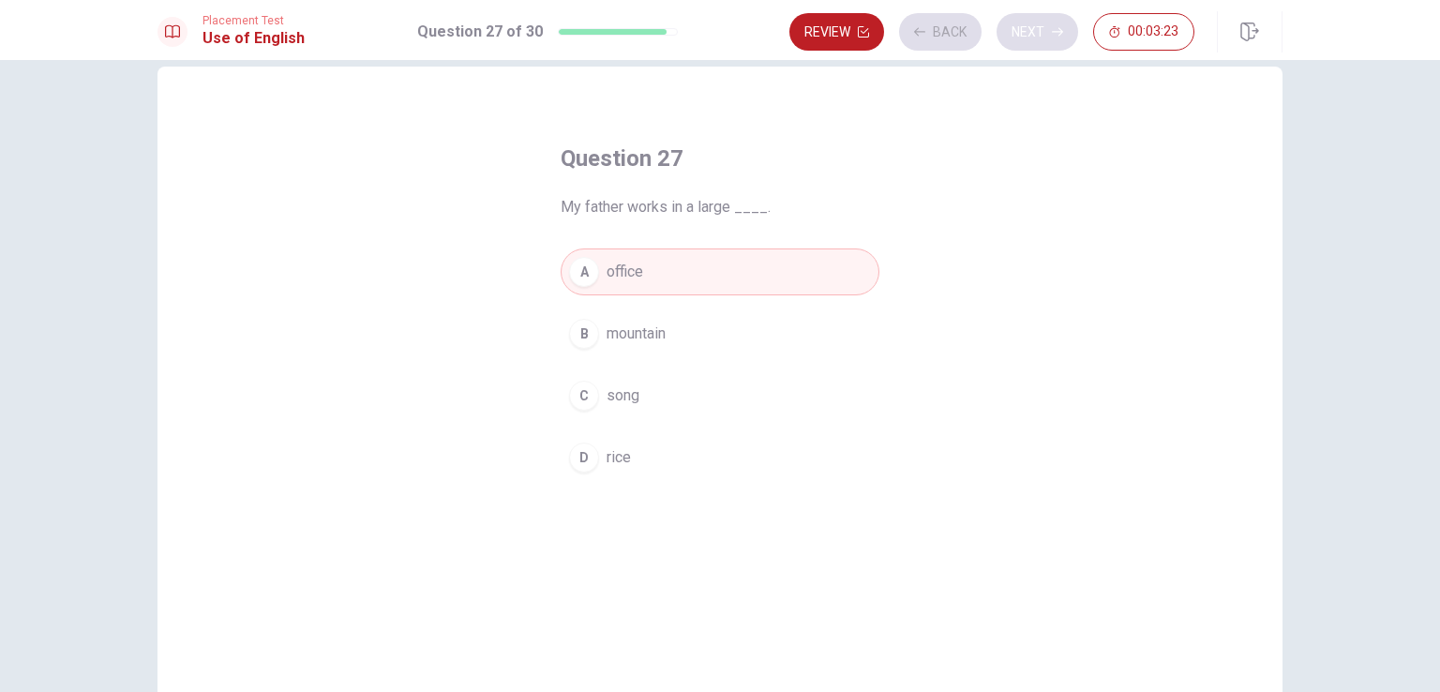
click at [1036, 27] on div "Review Back Next 00:03:23" at bounding box center [991, 32] width 405 height 38
click at [1036, 27] on button "Next" at bounding box center [1038, 32] width 82 height 38
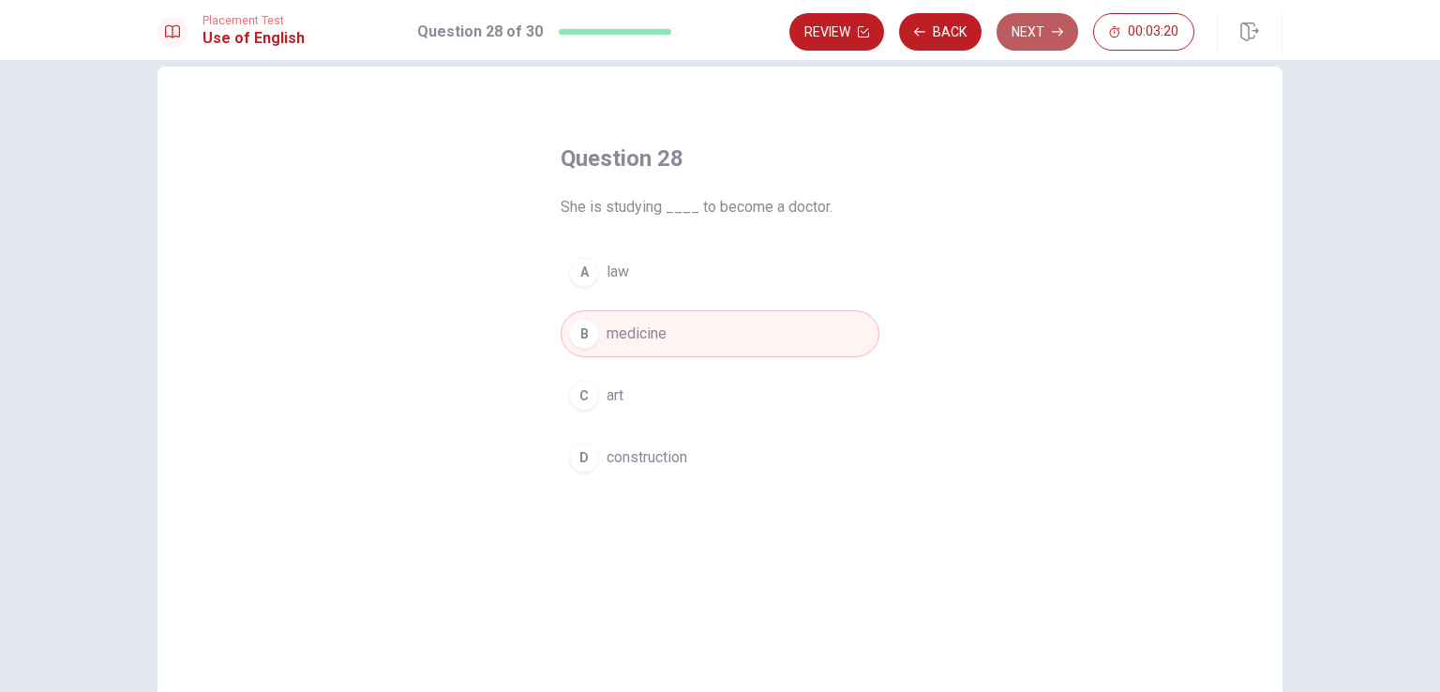
click at [1036, 27] on button "Next" at bounding box center [1038, 32] width 82 height 38
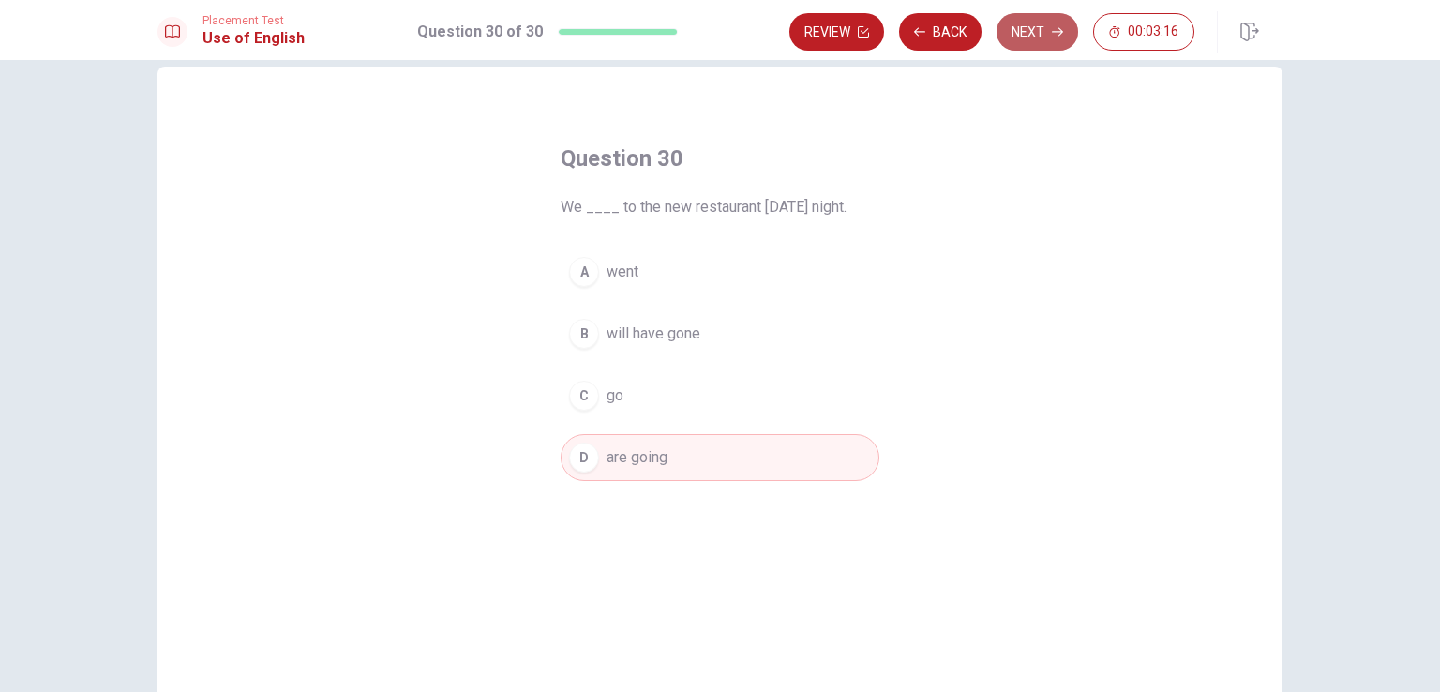
click at [1036, 27] on button "Next" at bounding box center [1038, 32] width 82 height 38
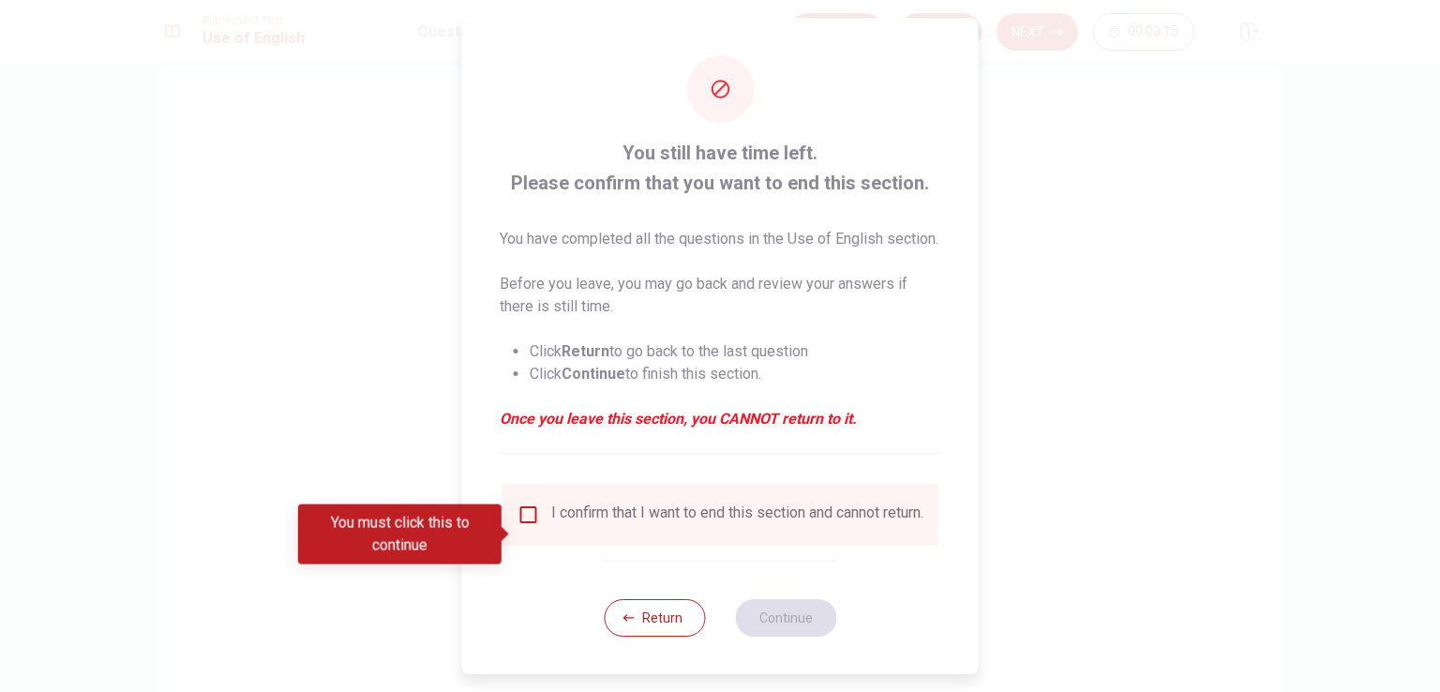
click at [641, 526] on div "I confirm that I want to end this section and cannot return." at bounding box center [737, 515] width 372 height 23
click at [681, 526] on div "I confirm that I want to end this section and cannot return." at bounding box center [737, 515] width 372 height 23
click at [534, 526] on input "You must click this to continue" at bounding box center [529, 515] width 23 height 23
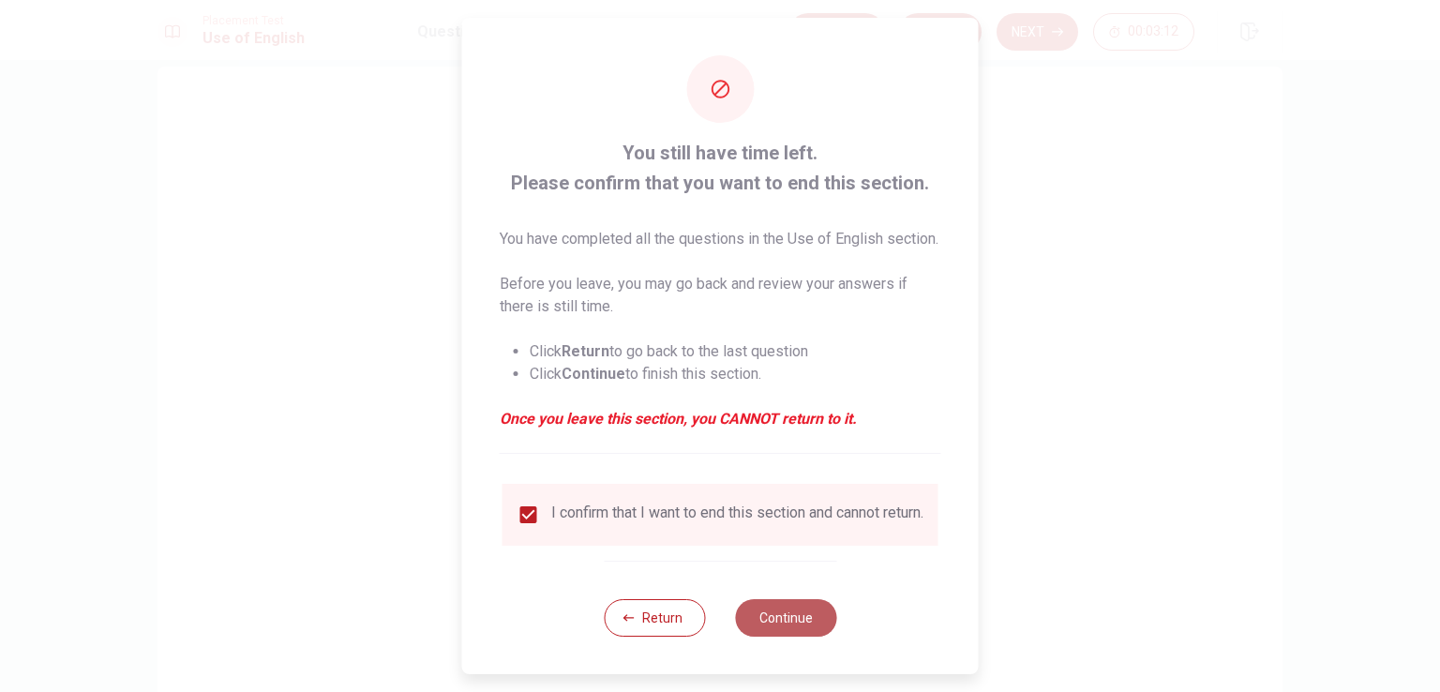
click at [751, 637] on button "Continue" at bounding box center [785, 618] width 101 height 38
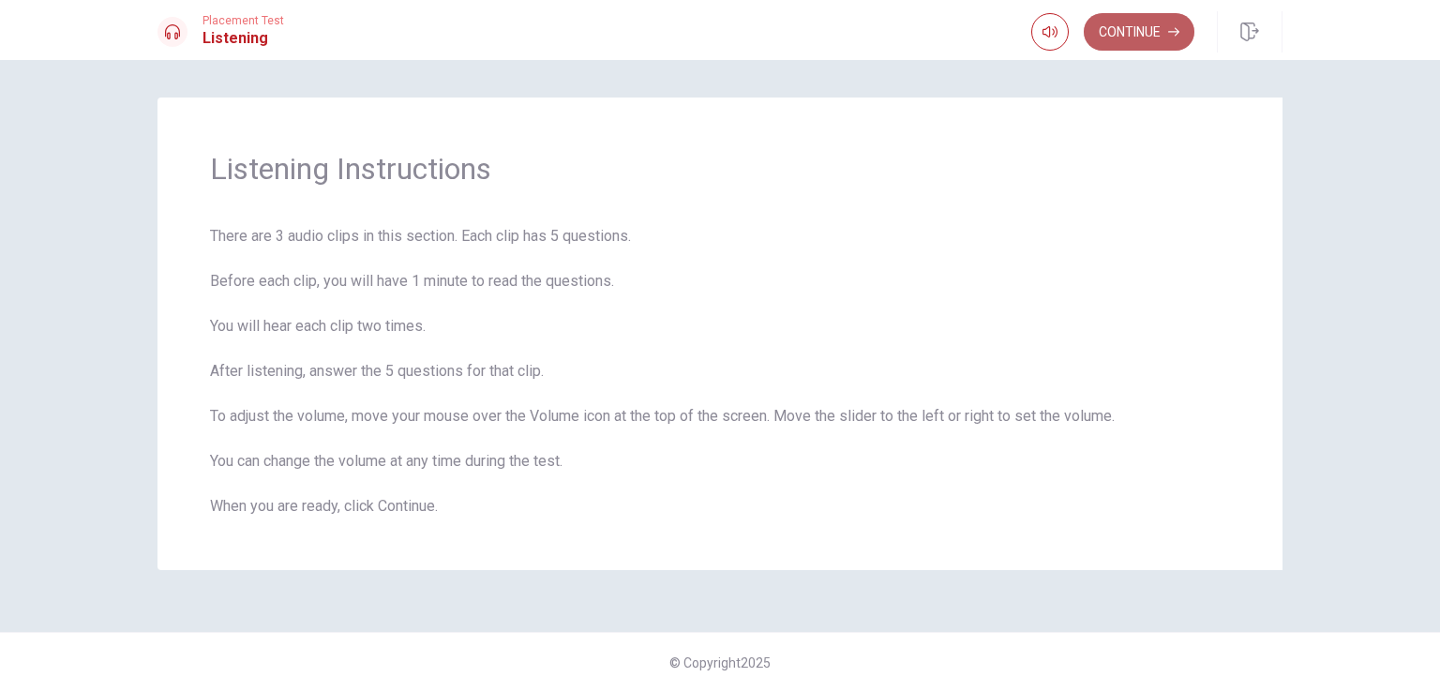
click at [1134, 35] on button "Continue" at bounding box center [1139, 32] width 111 height 38
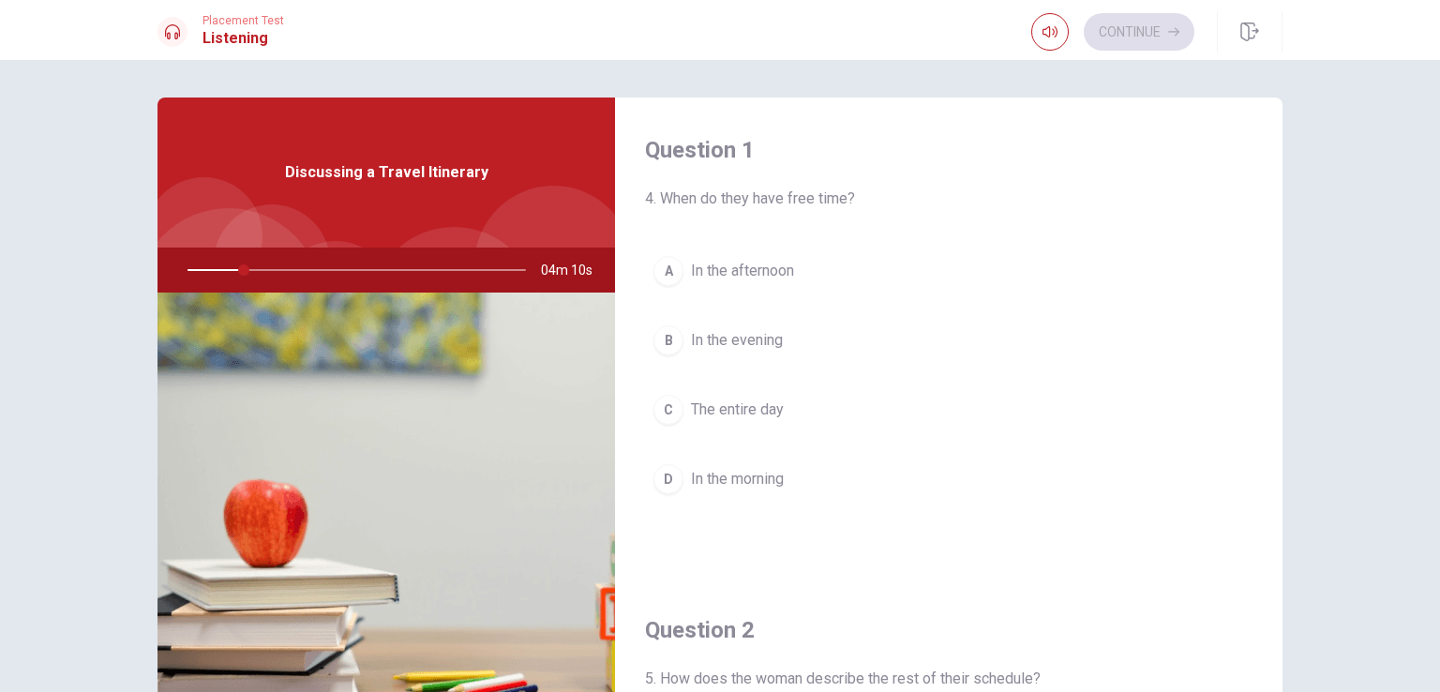
click at [248, 263] on div at bounding box center [353, 270] width 376 height 45
click at [251, 267] on div at bounding box center [353, 270] width 376 height 45
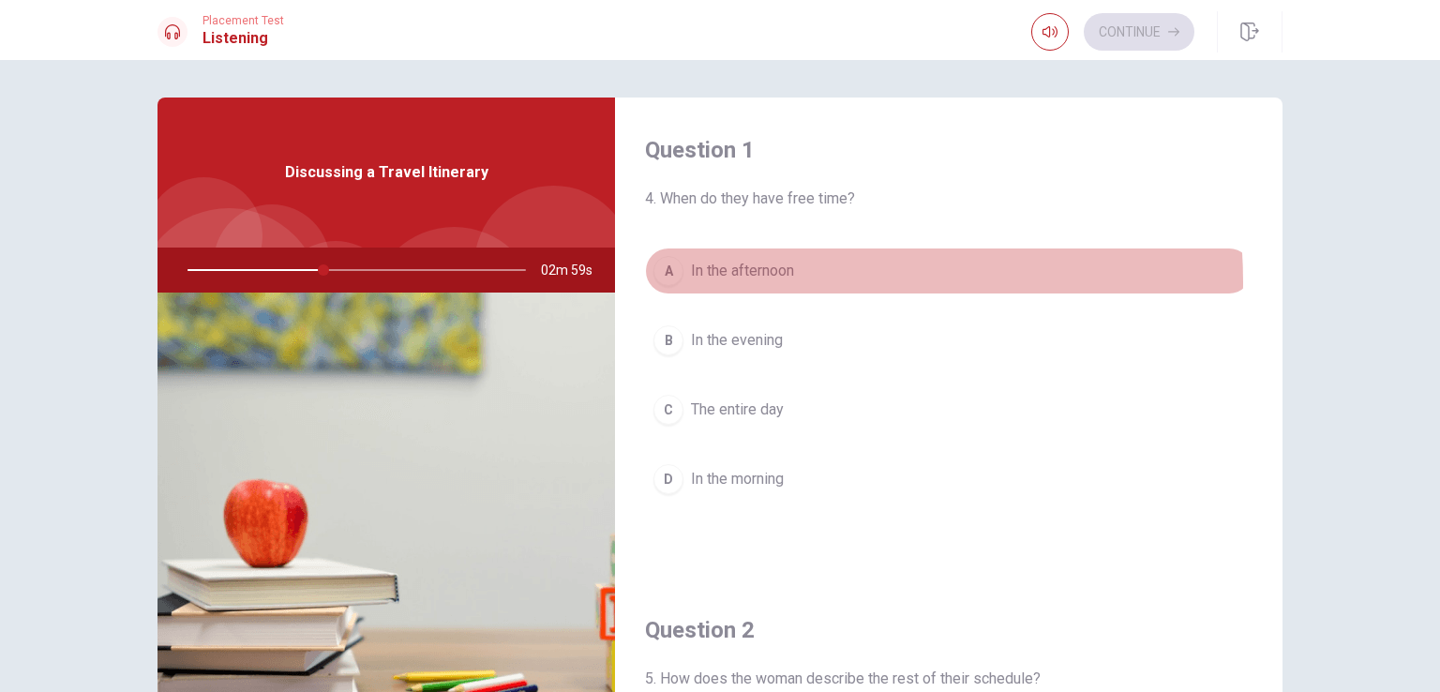
click at [750, 282] on button "A In the afternoon" at bounding box center [949, 271] width 608 height 47
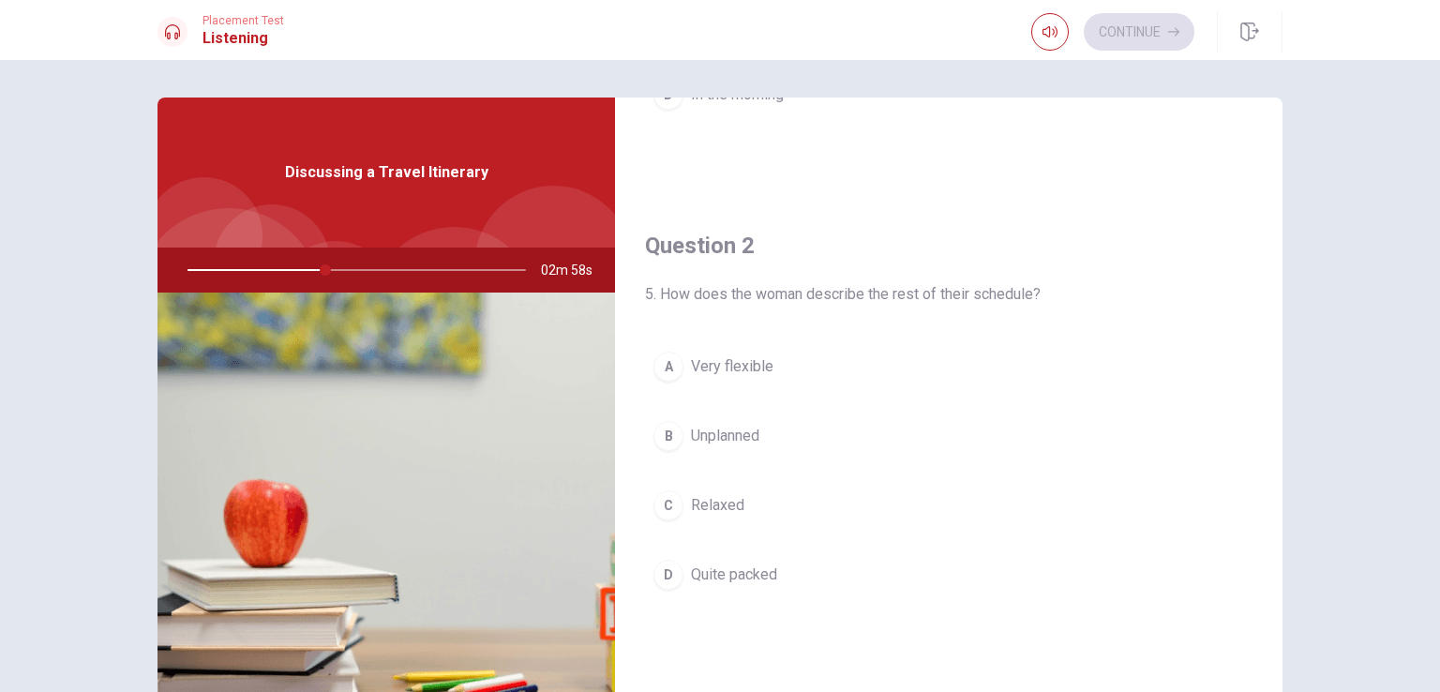
scroll to position [385, 0]
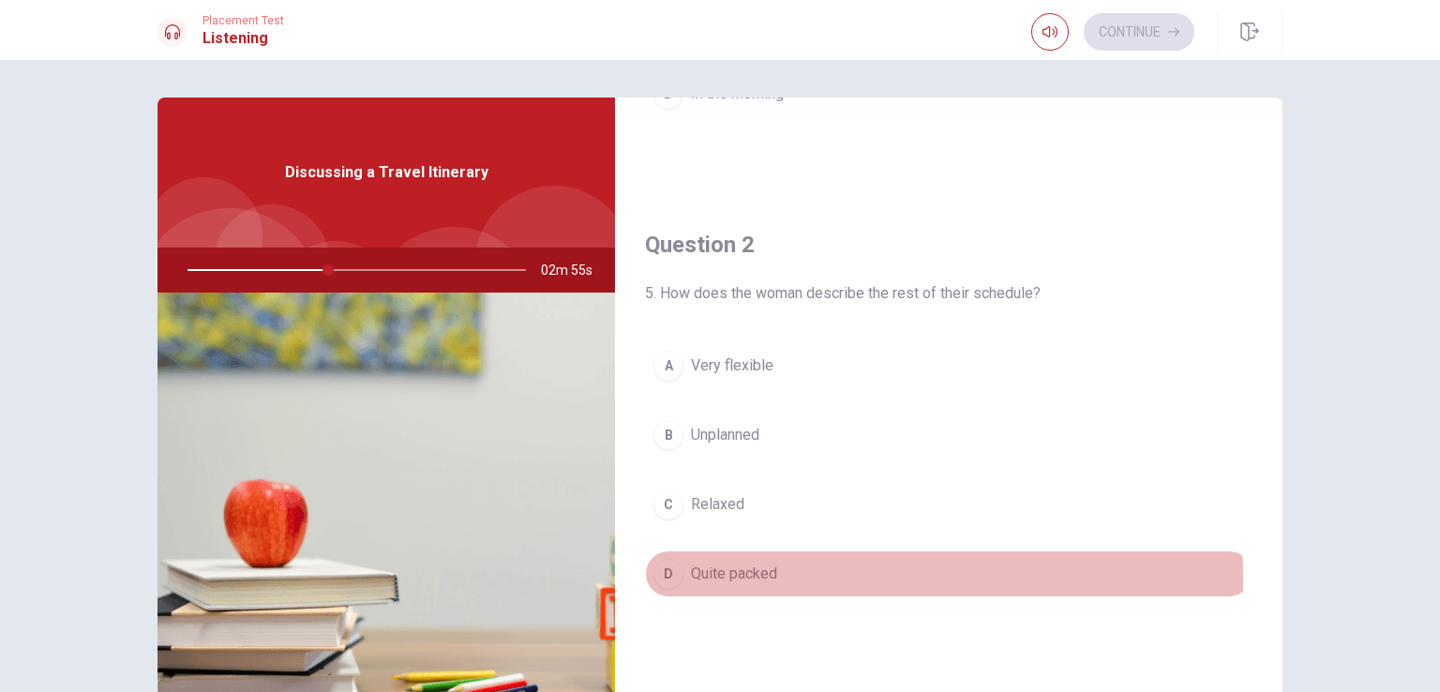
click at [720, 577] on span "Quite packed" at bounding box center [734, 574] width 86 height 23
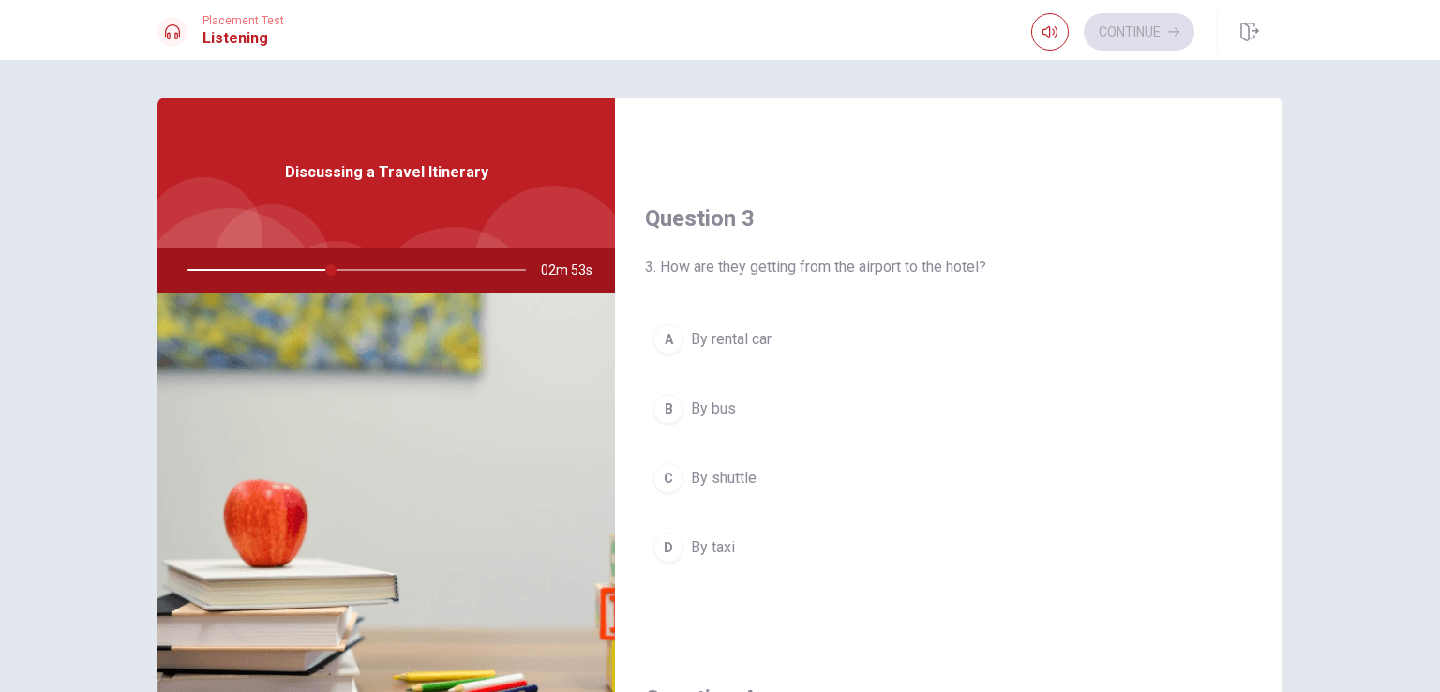
scroll to position [893, 0]
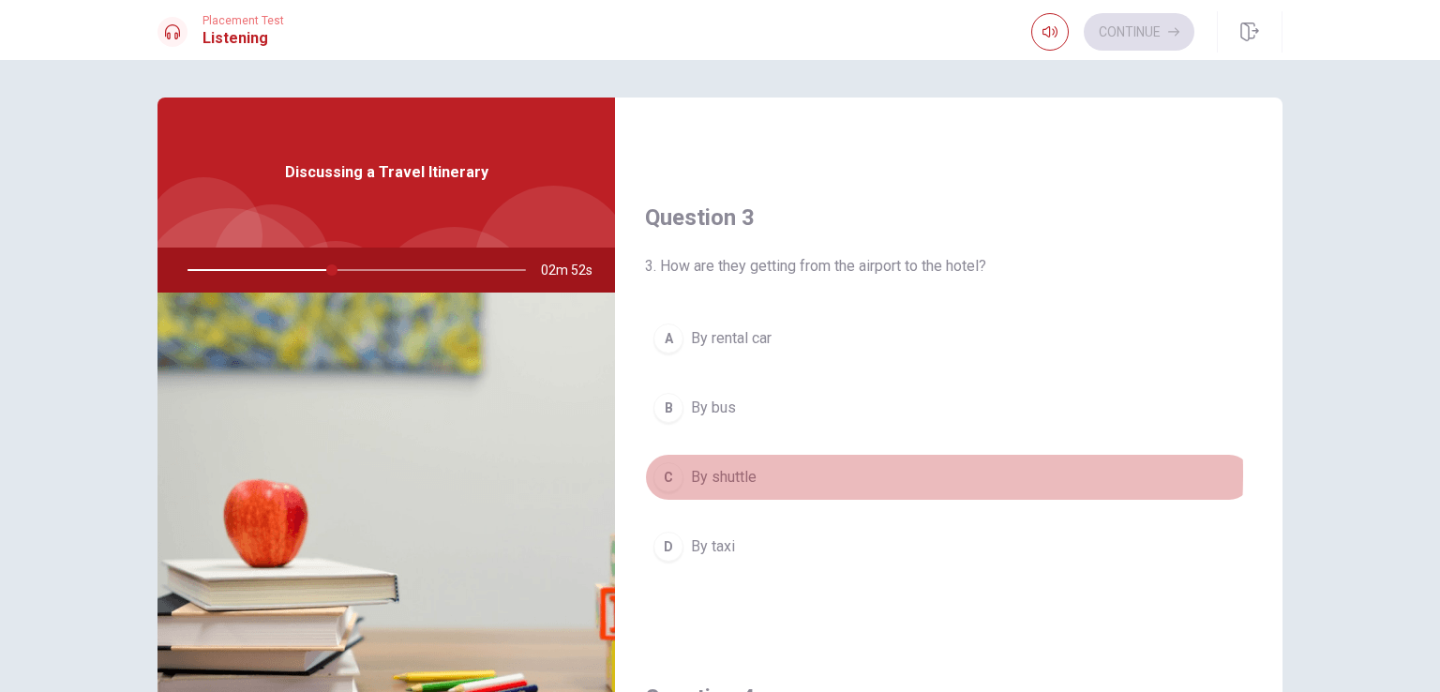
click at [712, 470] on span "By shuttle" at bounding box center [724, 477] width 66 height 23
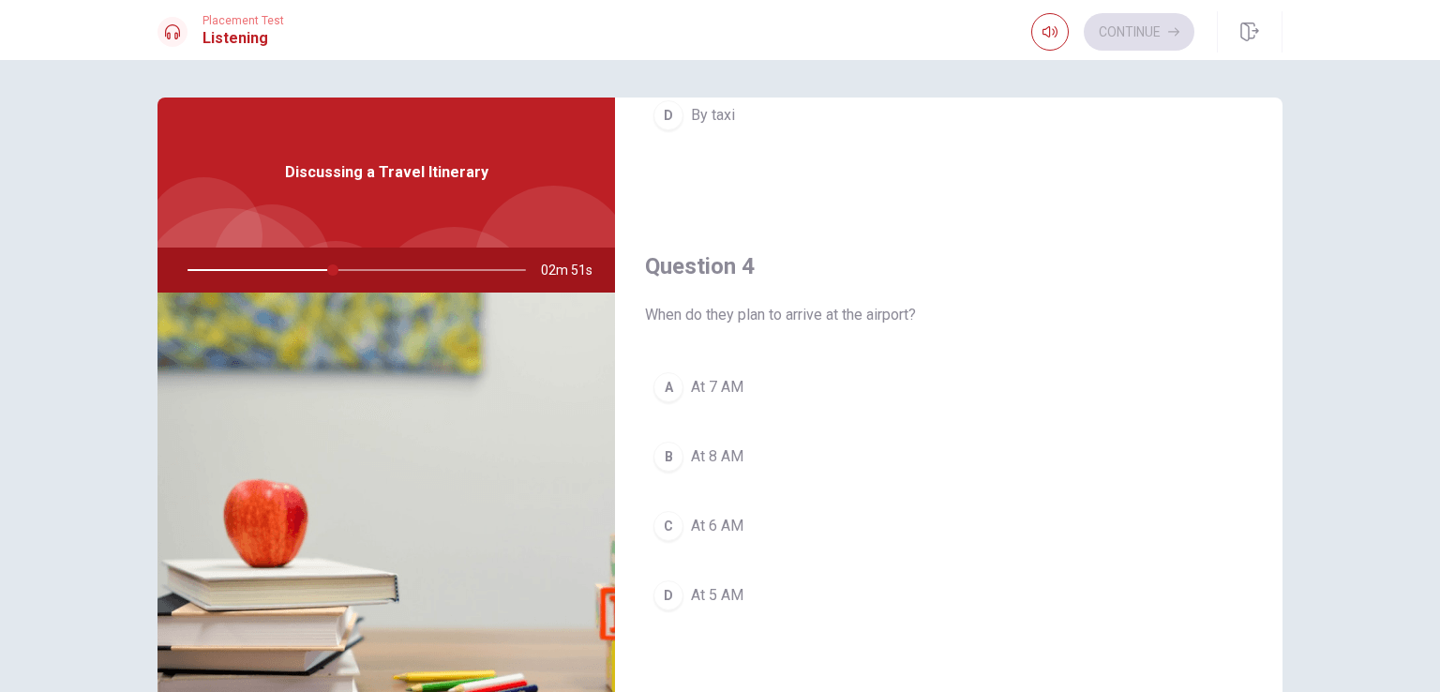
scroll to position [1326, 0]
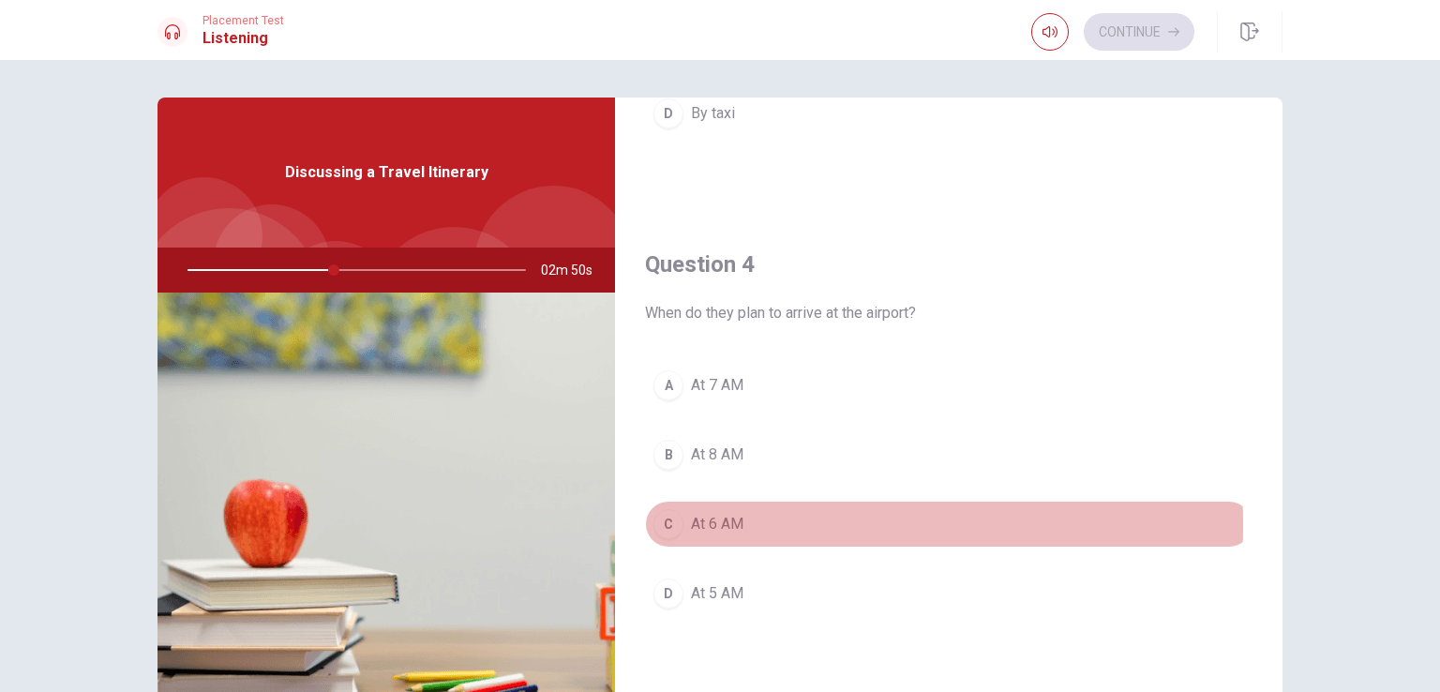
click at [715, 519] on span "At 6 AM" at bounding box center [717, 524] width 53 height 23
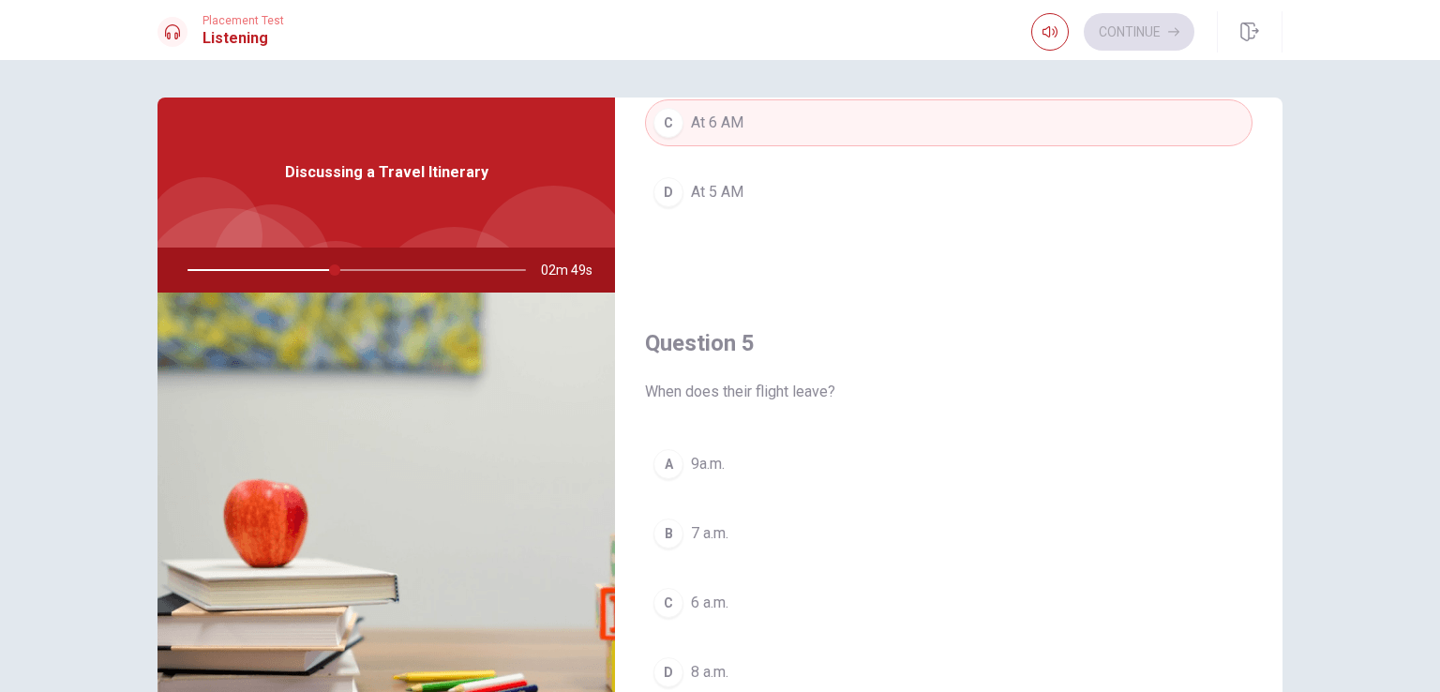
scroll to position [1740, 0]
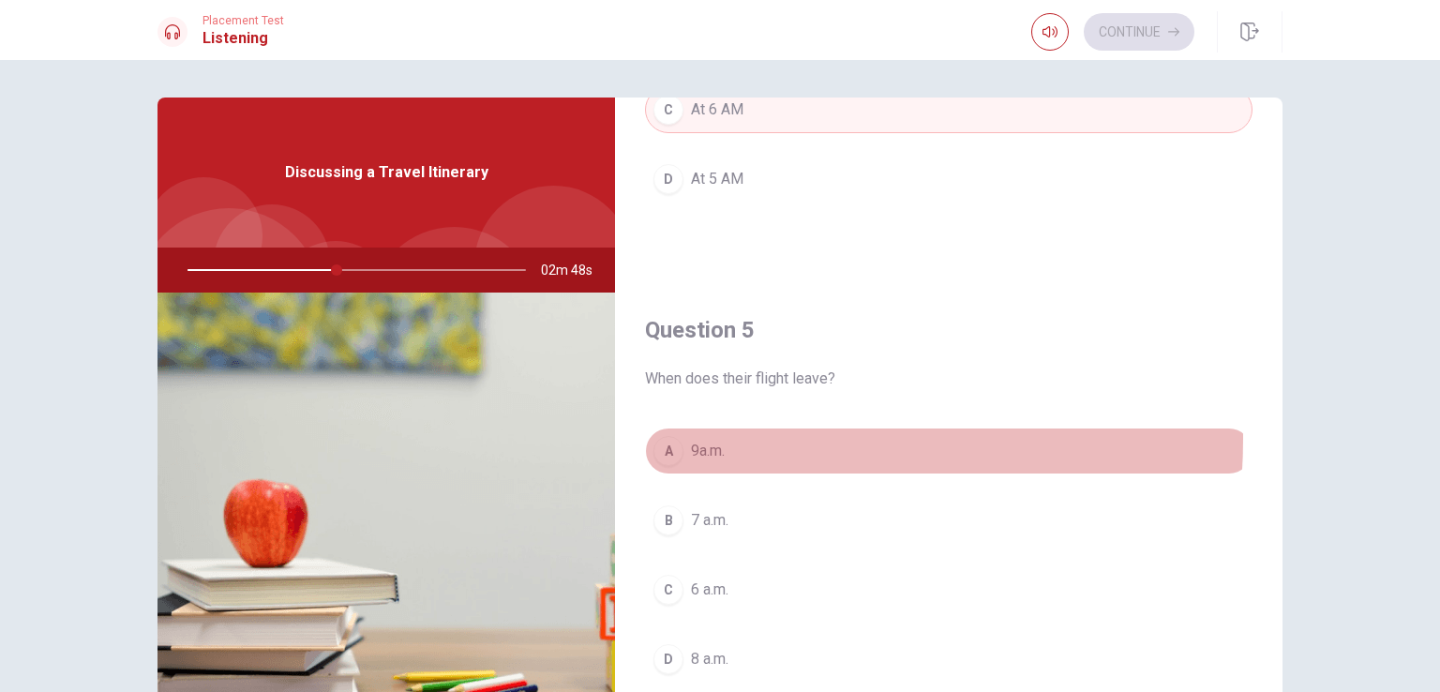
click at [716, 440] on span "9a.m." at bounding box center [708, 451] width 34 height 23
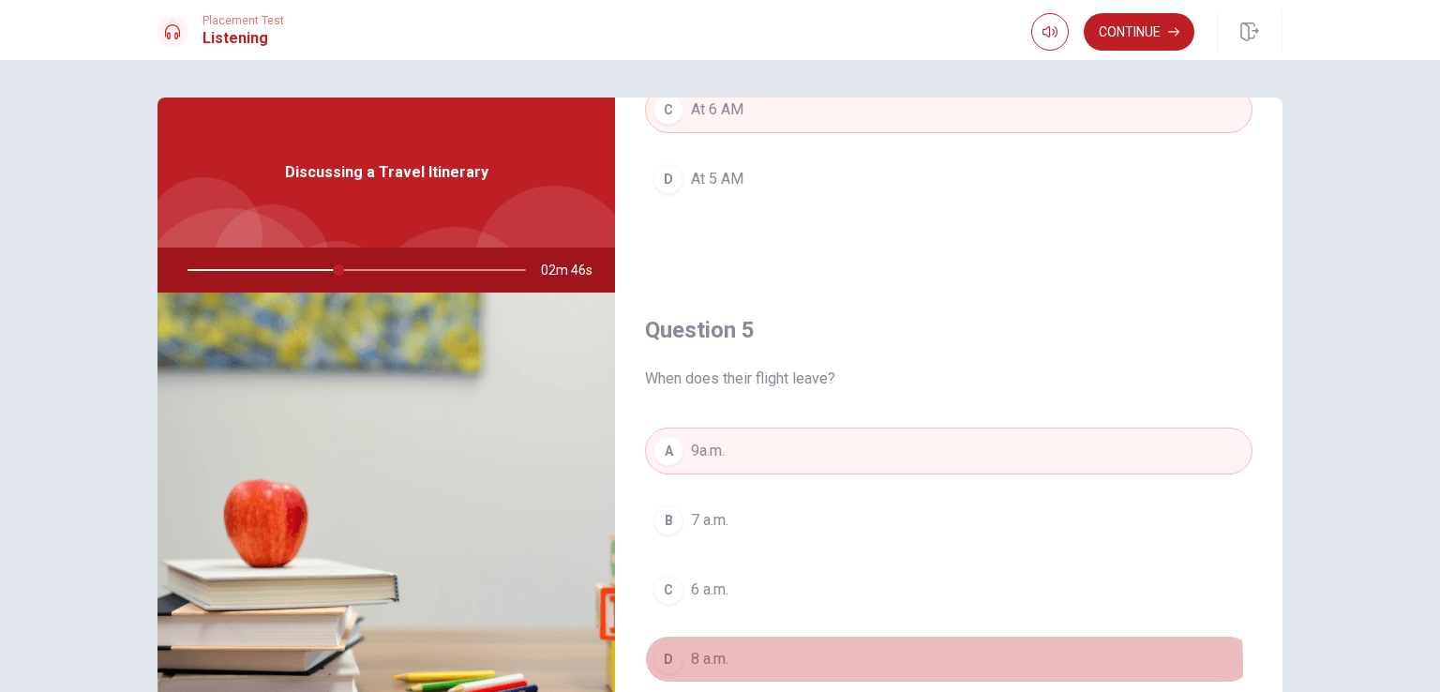
click at [705, 661] on span "8 a.m." at bounding box center [710, 659] width 38 height 23
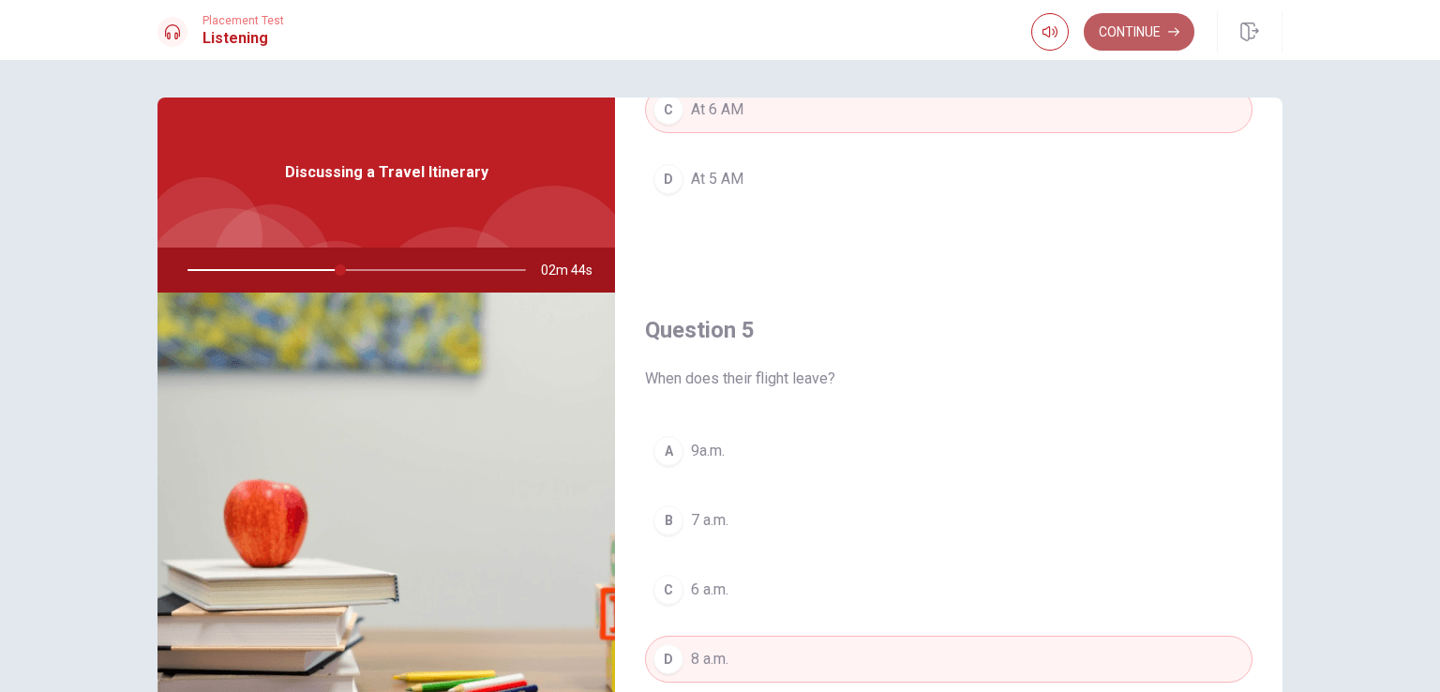
click at [1114, 24] on button "Continue" at bounding box center [1139, 32] width 111 height 38
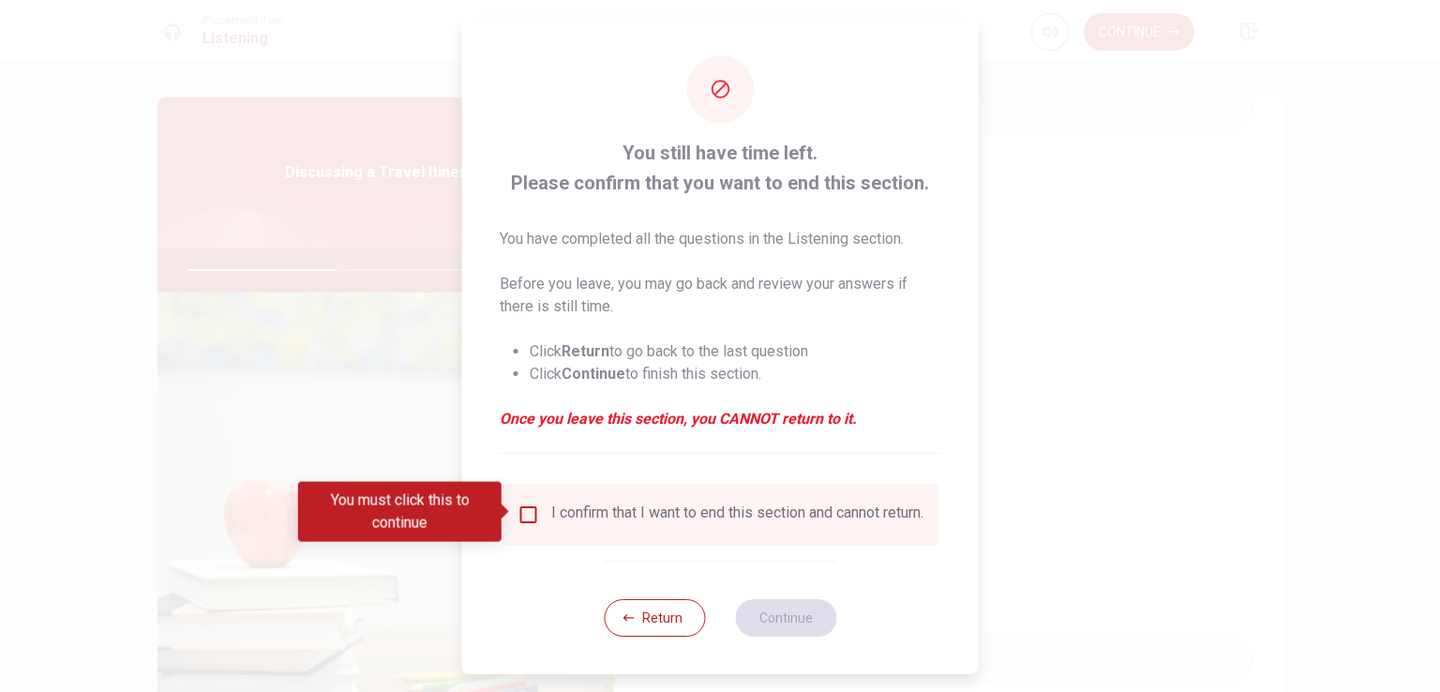
click at [681, 546] on div "I confirm that I want to end this section and cannot return." at bounding box center [721, 515] width 436 height 62
click at [530, 509] on input "You must click this to continue" at bounding box center [529, 515] width 23 height 23
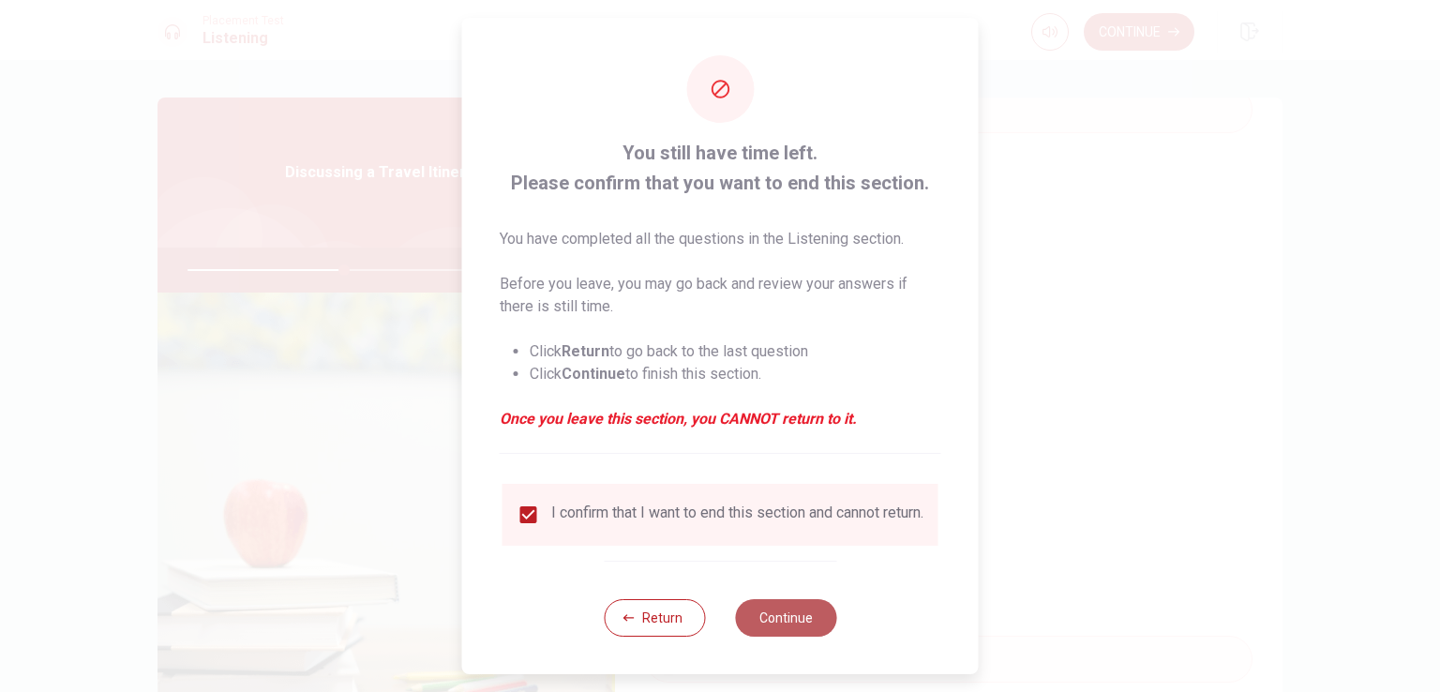
click at [762, 616] on button "Continue" at bounding box center [785, 618] width 101 height 38
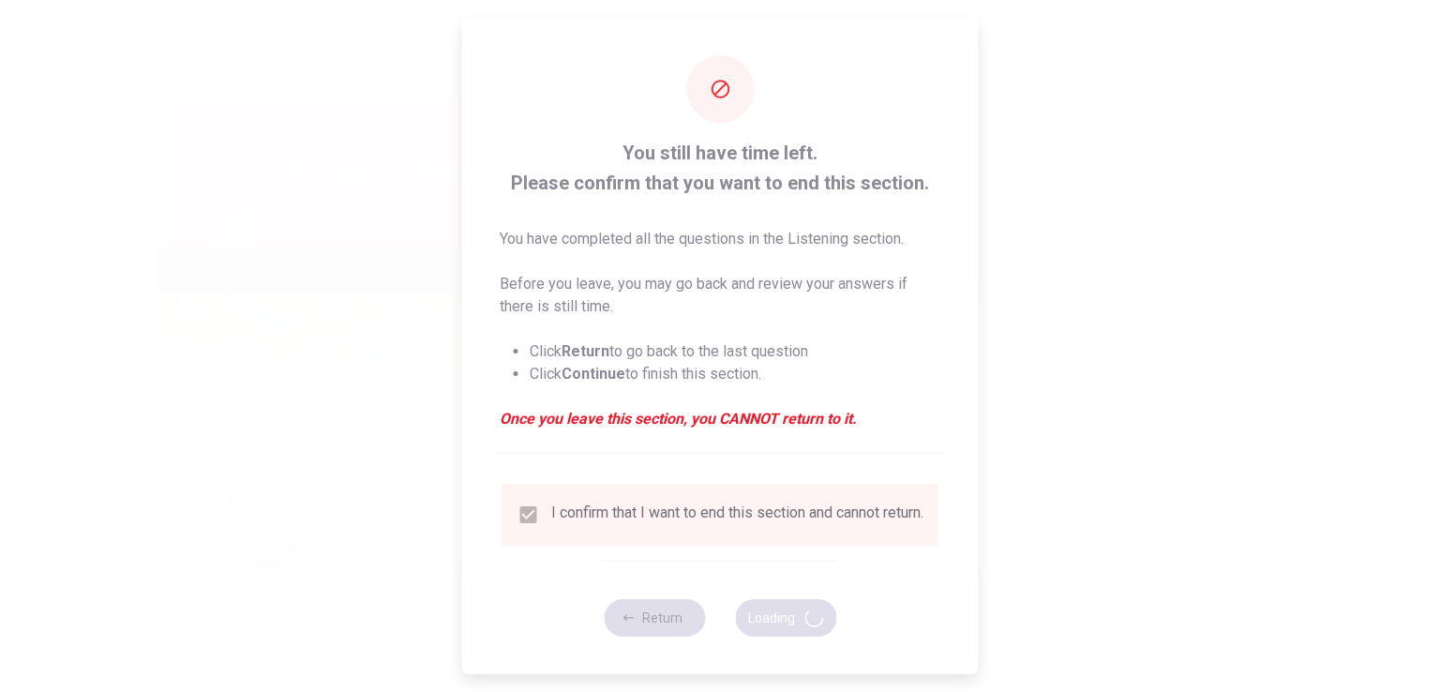
type input "47"
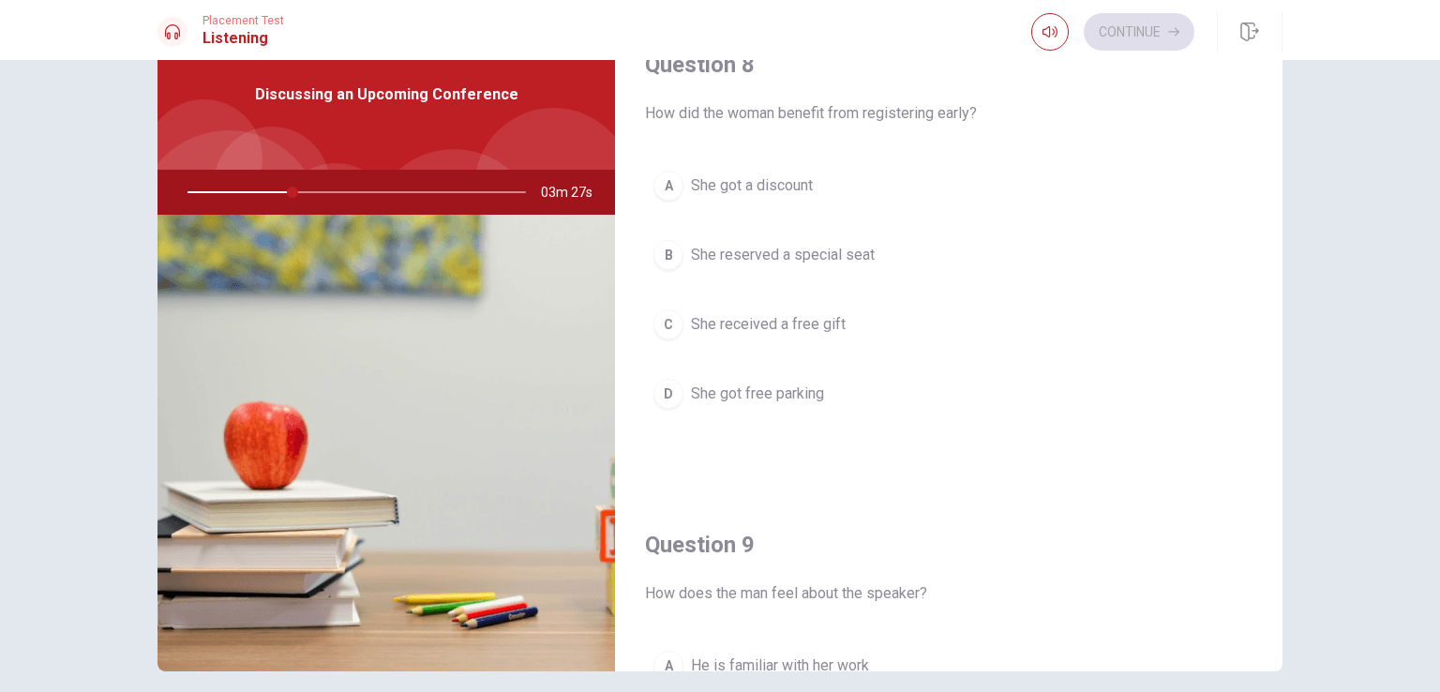
scroll to position [835, 0]
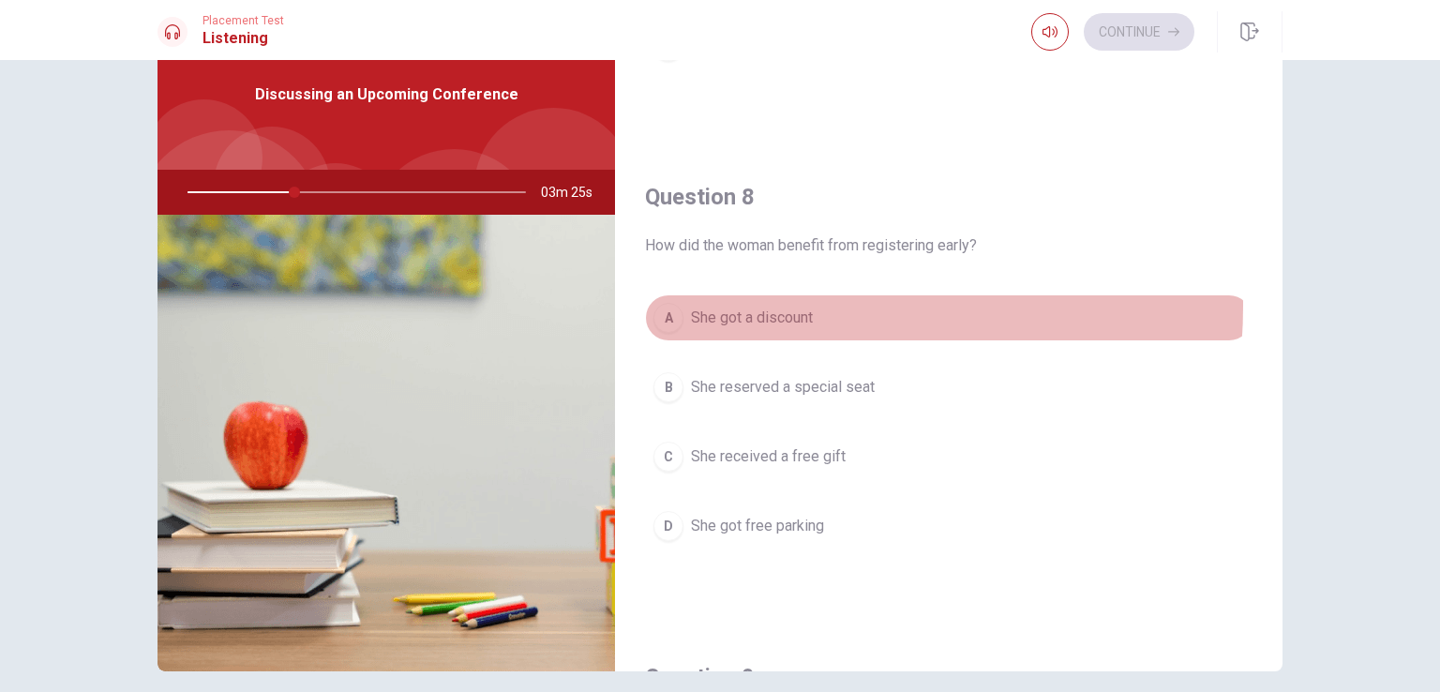
click at [744, 307] on span "She got a discount" at bounding box center [752, 318] width 122 height 23
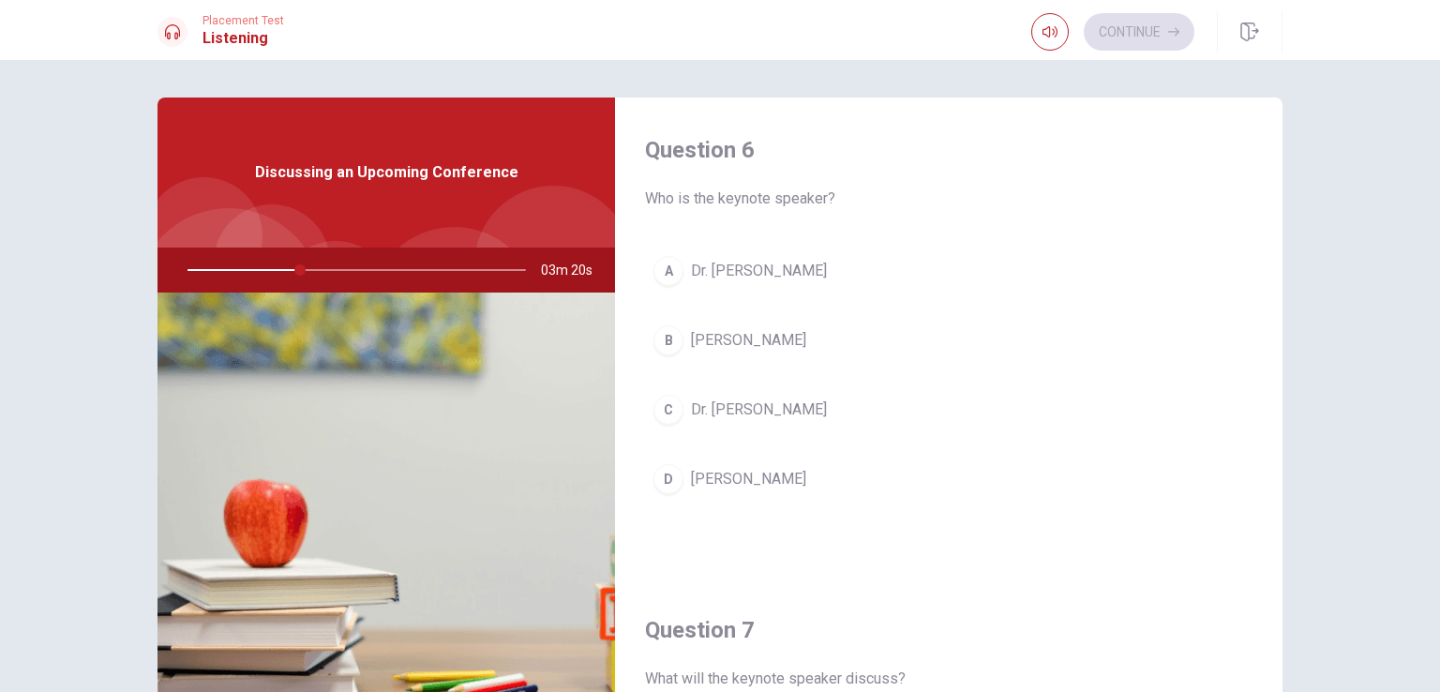
scroll to position [0, 0]
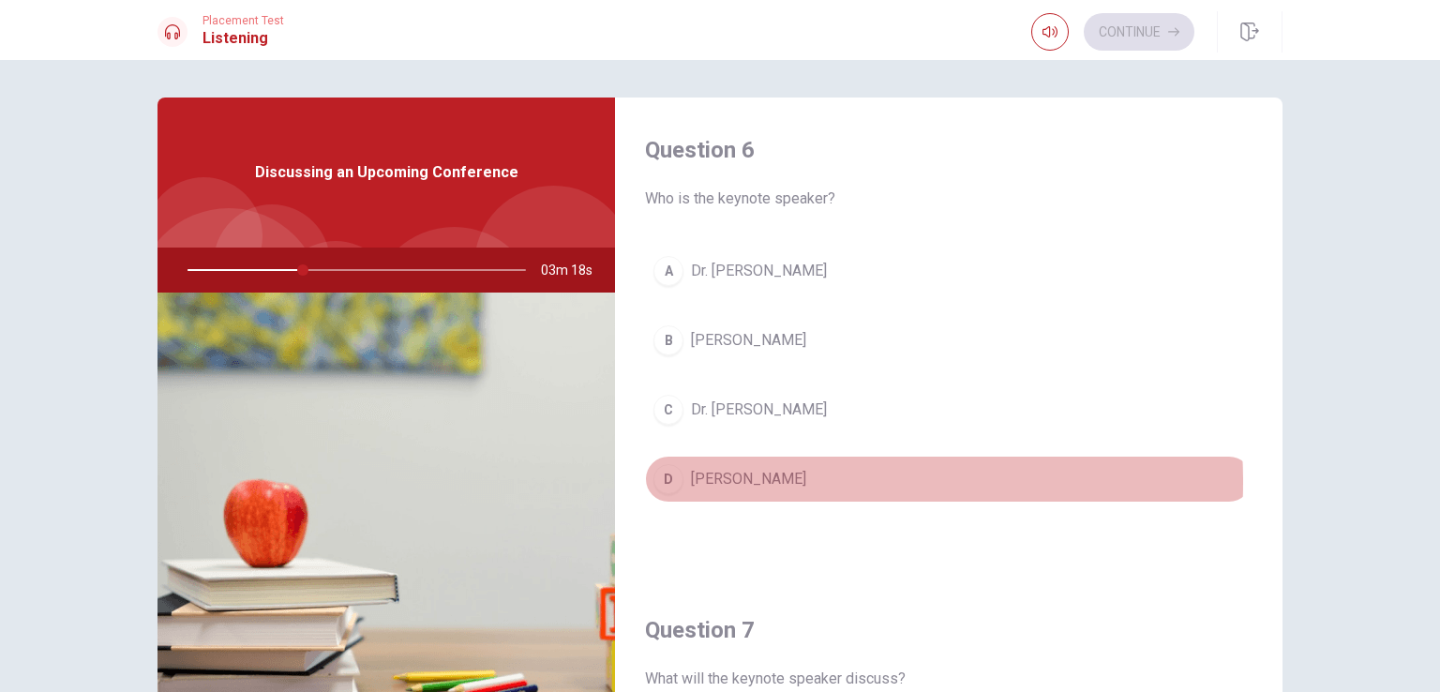
click at [755, 480] on span "[PERSON_NAME]" at bounding box center [748, 479] width 115 height 23
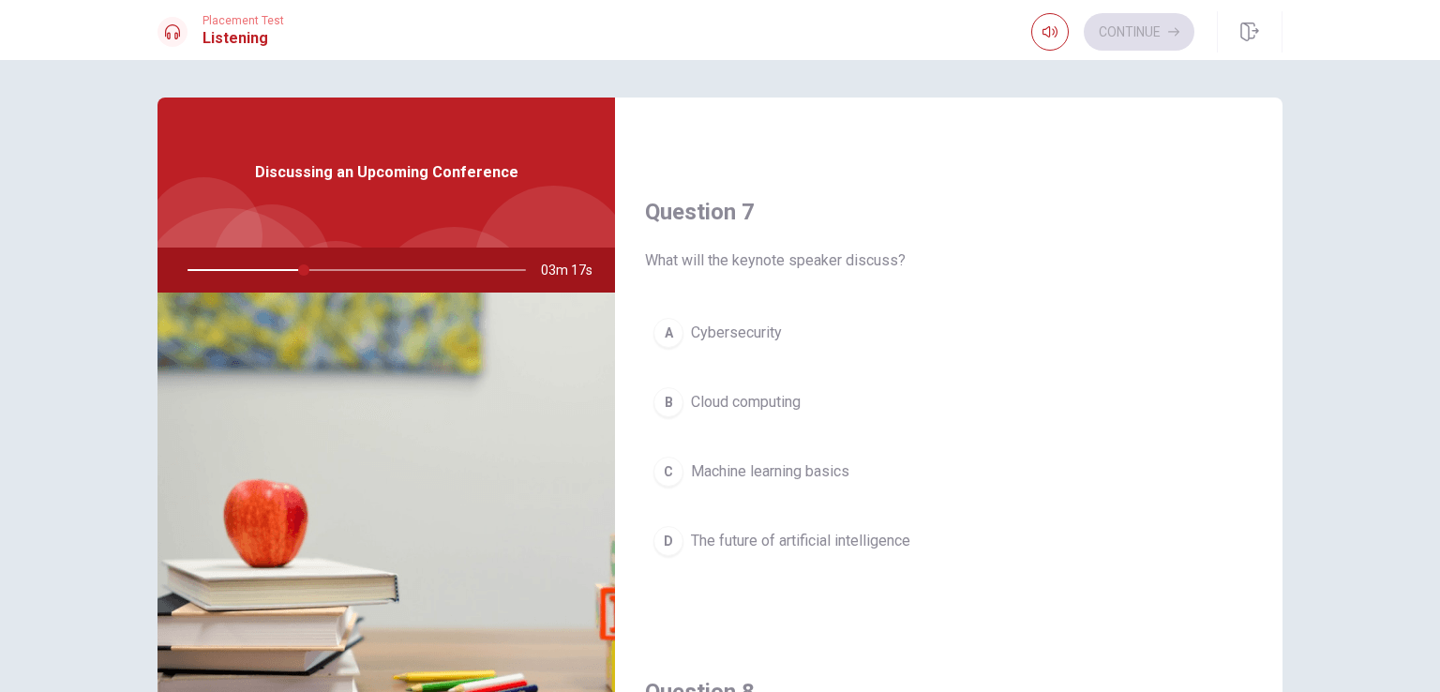
scroll to position [419, 0]
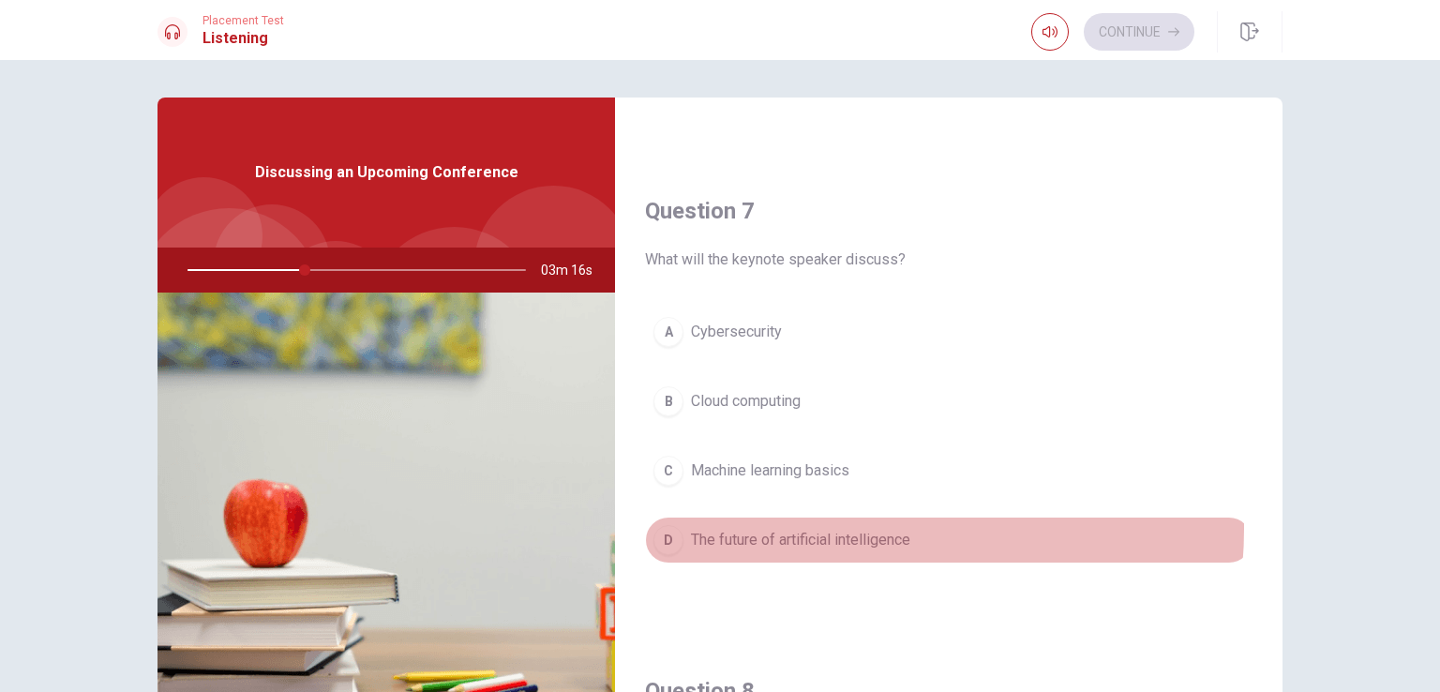
click at [814, 529] on span "The future of artificial intelligence" at bounding box center [800, 540] width 219 height 23
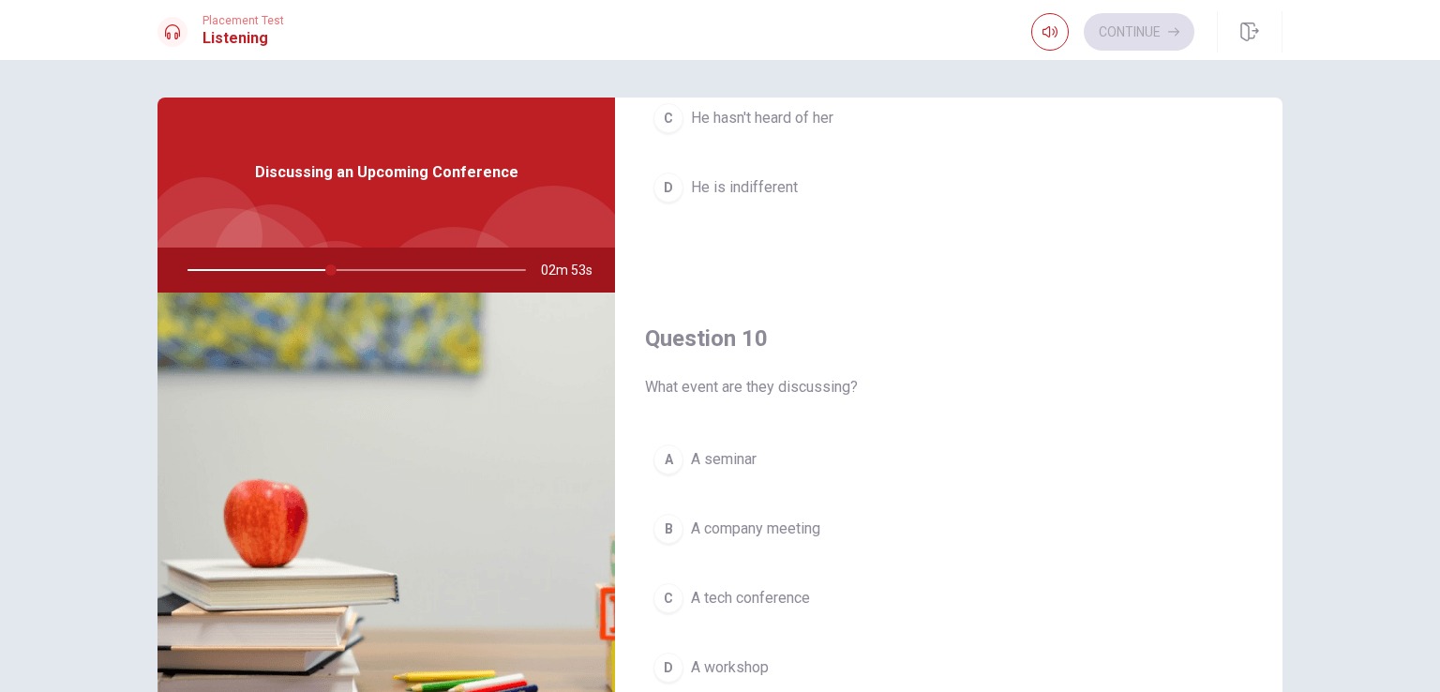
scroll to position [1733, 0]
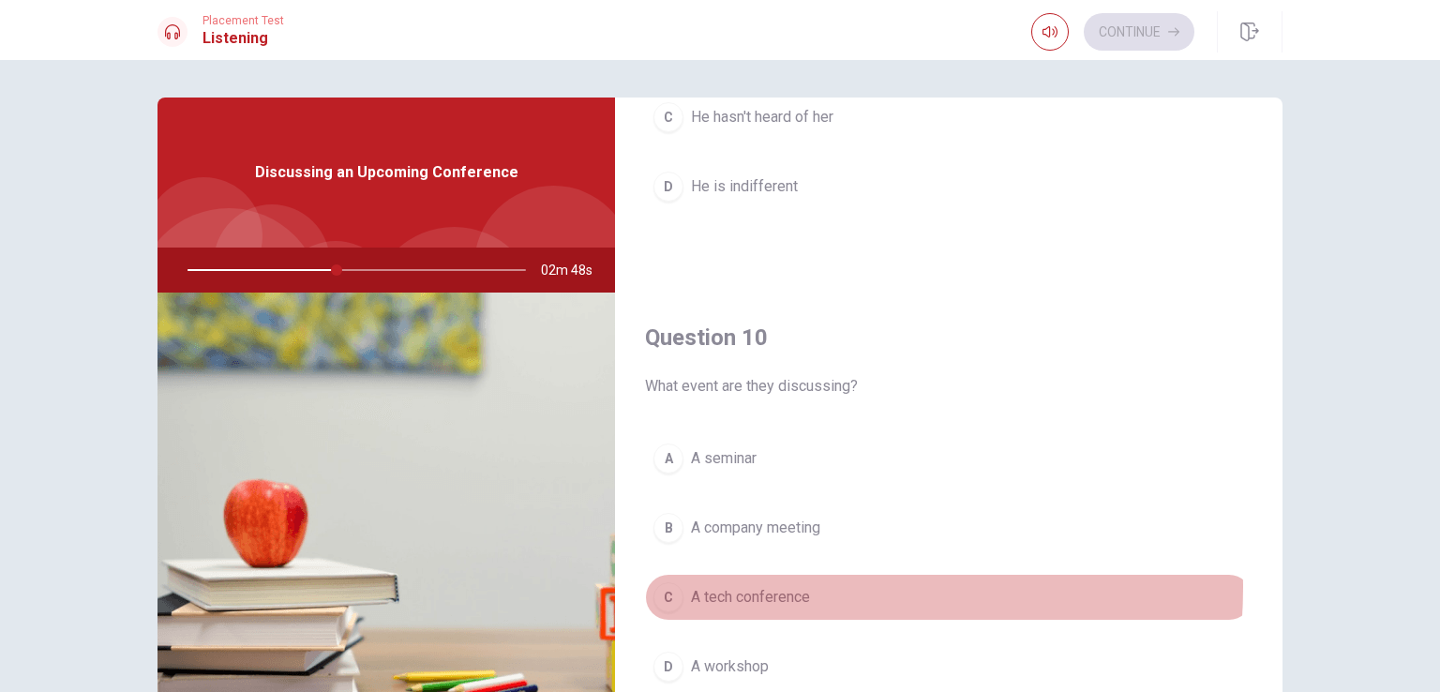
click at [758, 586] on span "A tech conference" at bounding box center [750, 597] width 119 height 23
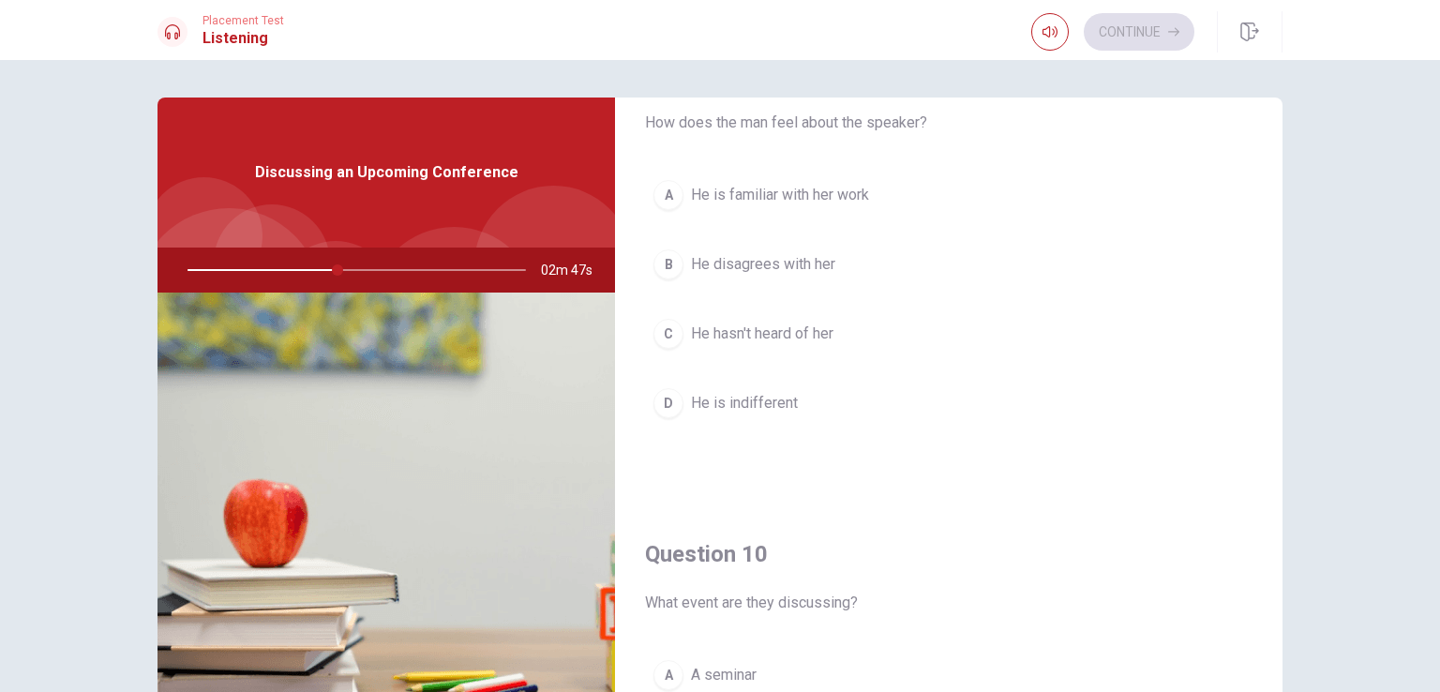
scroll to position [1440, 0]
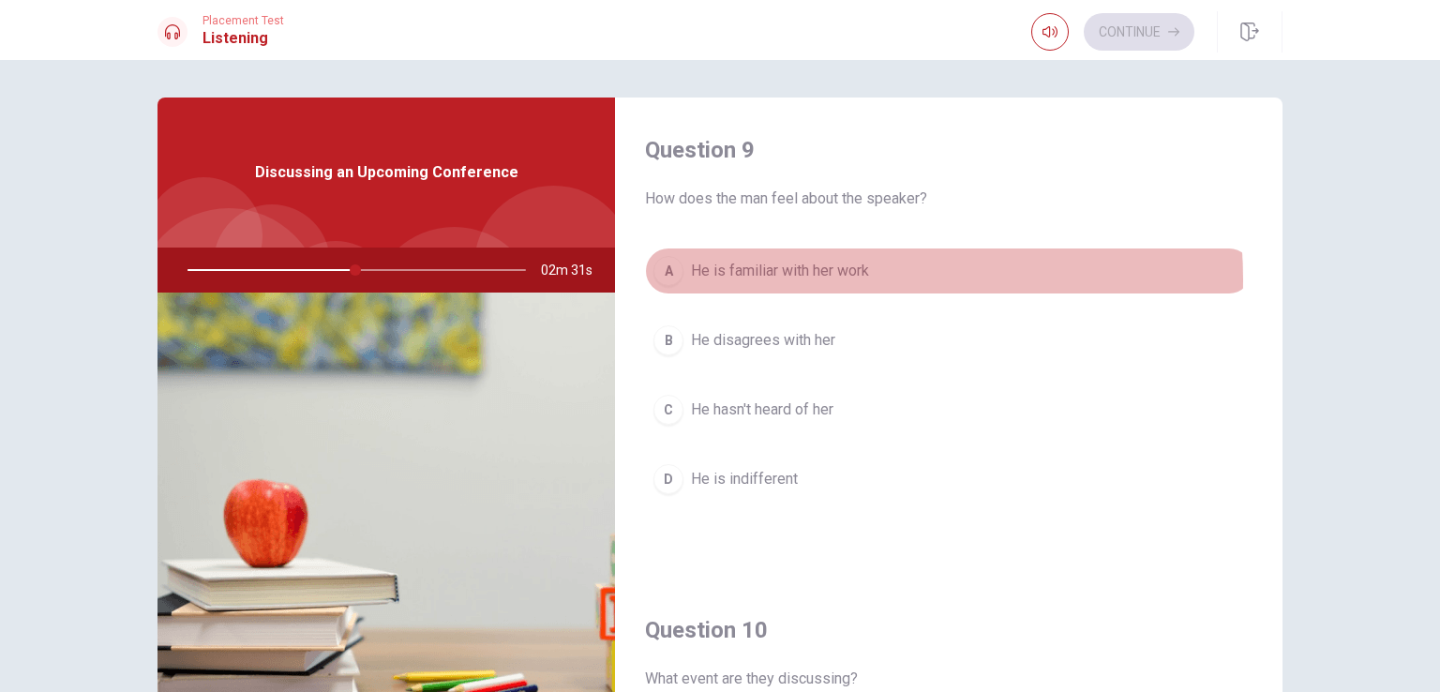
click at [814, 274] on span "He is familiar with her work" at bounding box center [780, 271] width 178 height 23
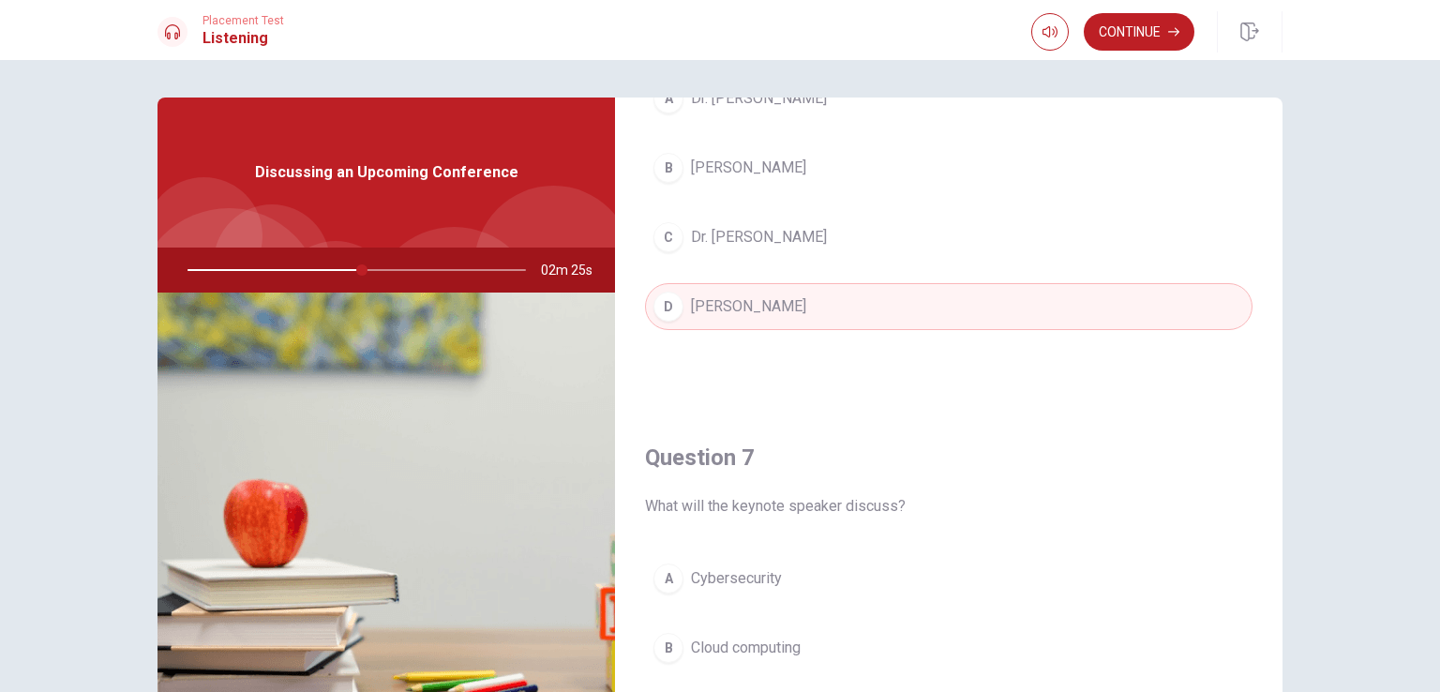
scroll to position [0, 0]
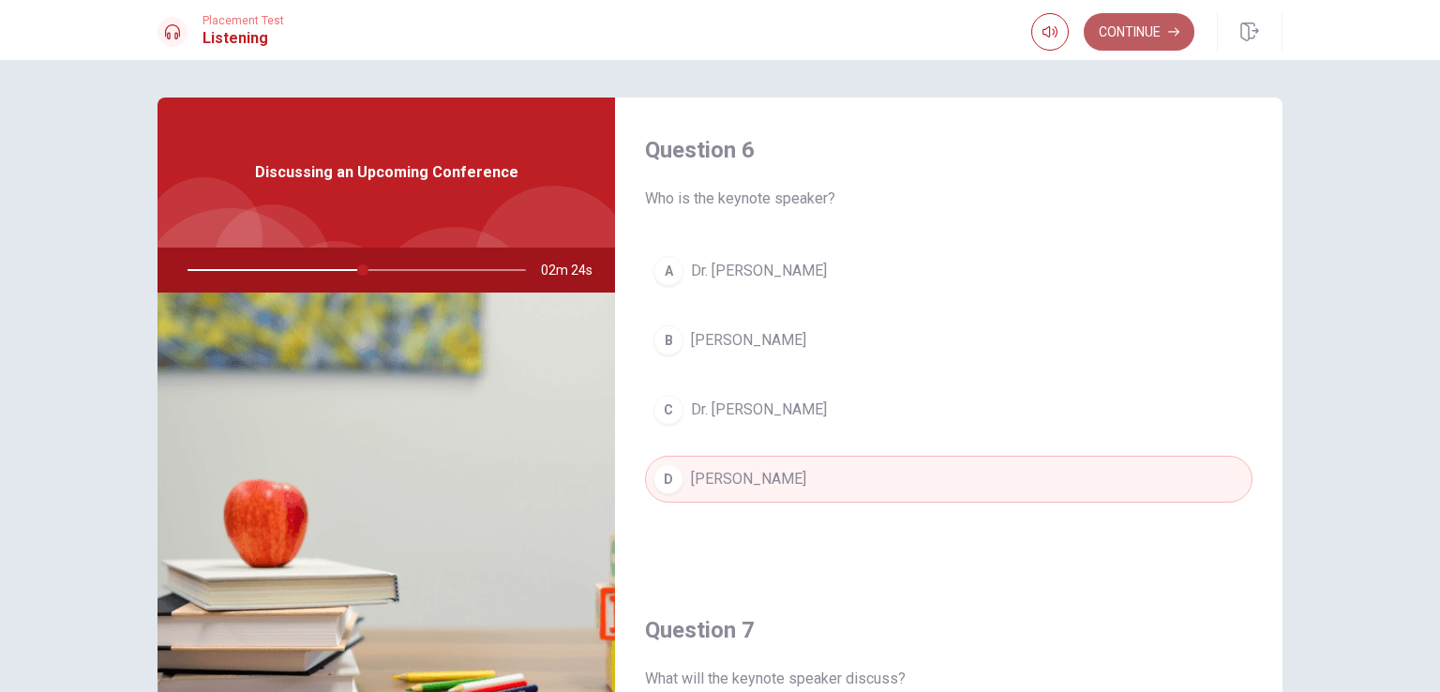
click at [1175, 34] on icon "button" at bounding box center [1173, 31] width 11 height 11
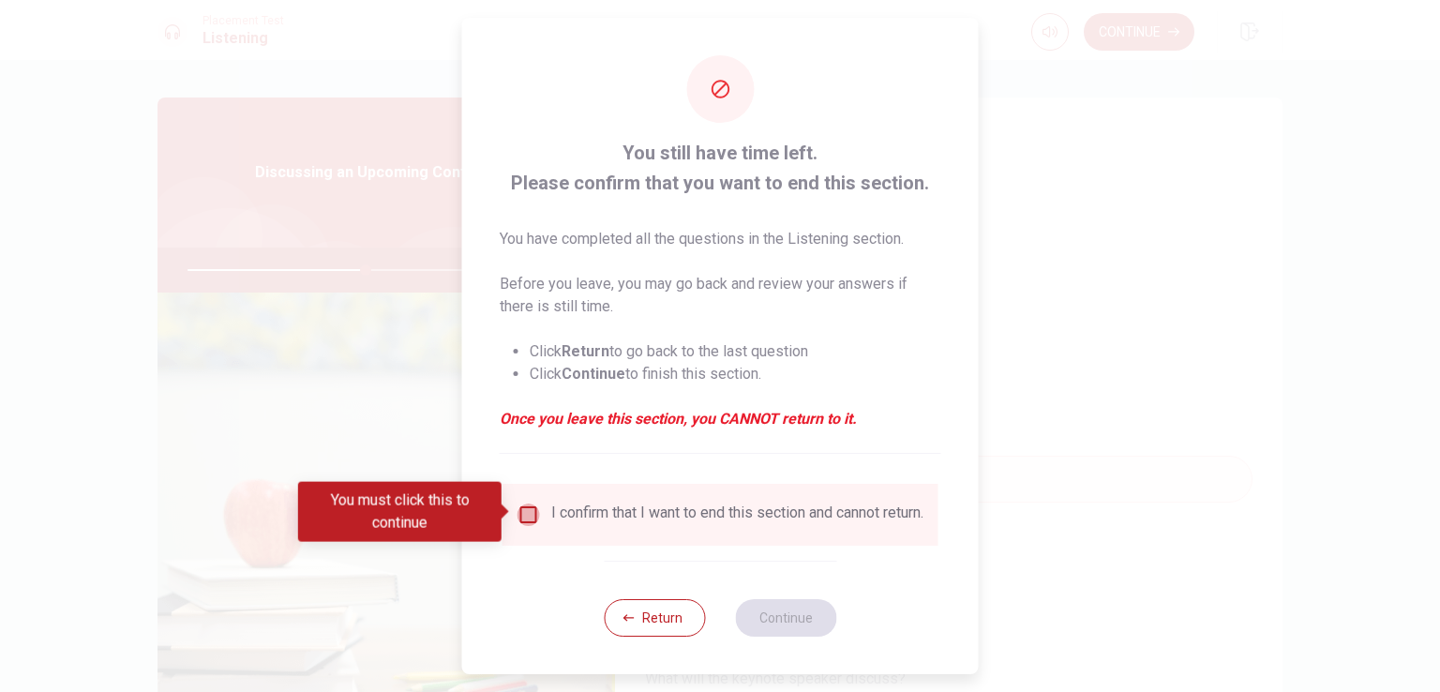
click at [525, 516] on input "You must click this to continue" at bounding box center [529, 515] width 23 height 23
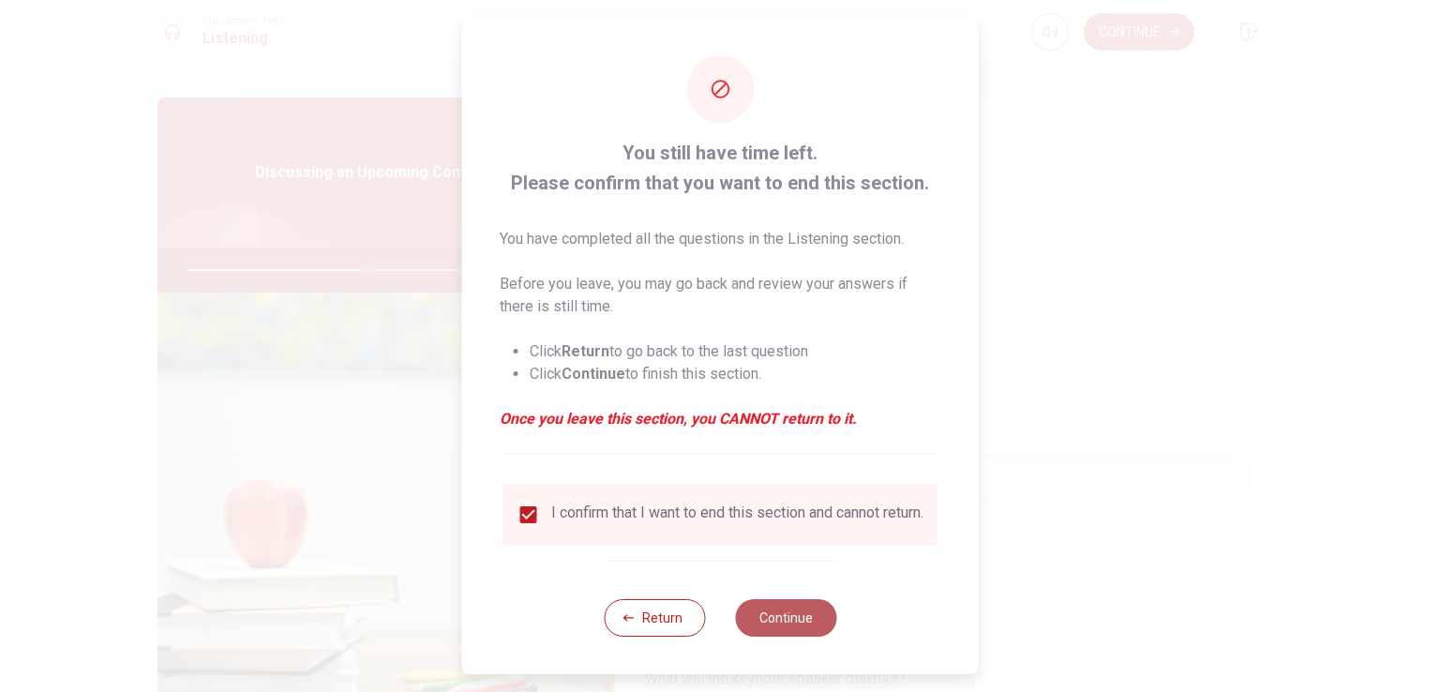
click at [742, 624] on button "Continue" at bounding box center [785, 618] width 101 height 38
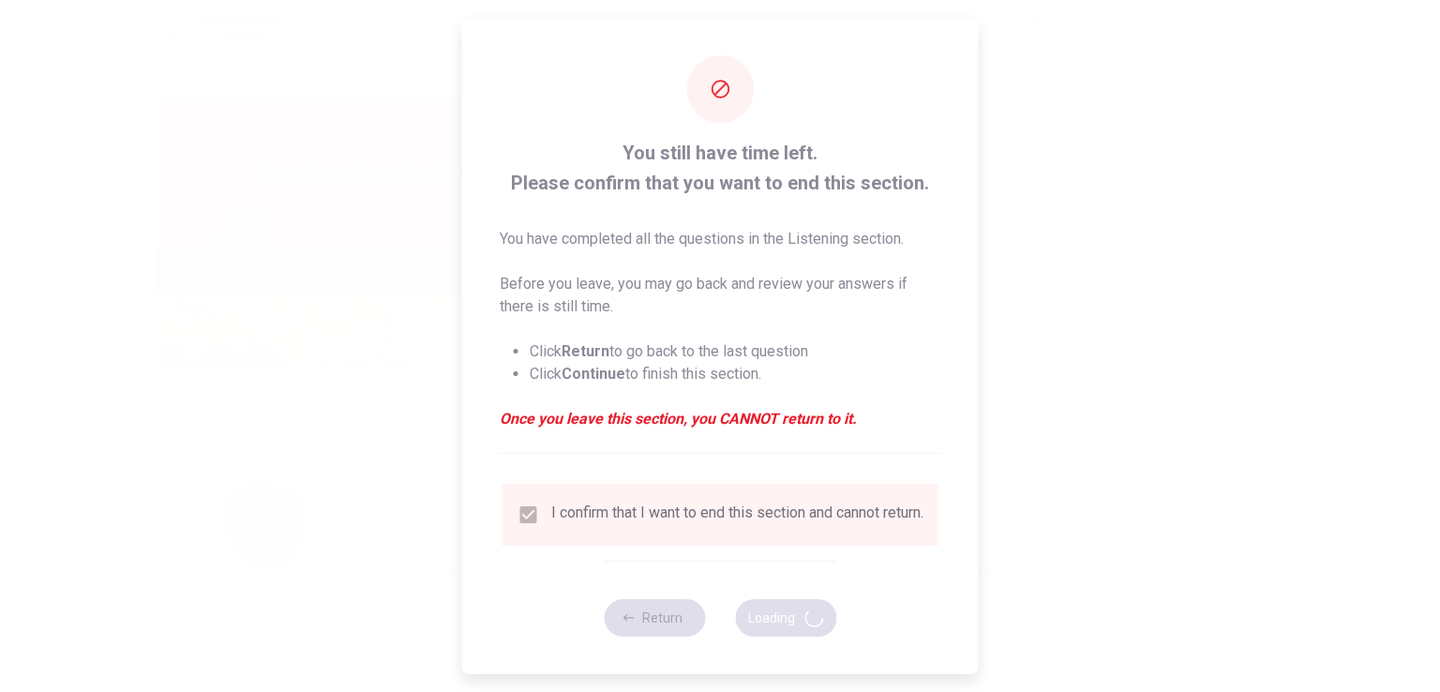
type input "55"
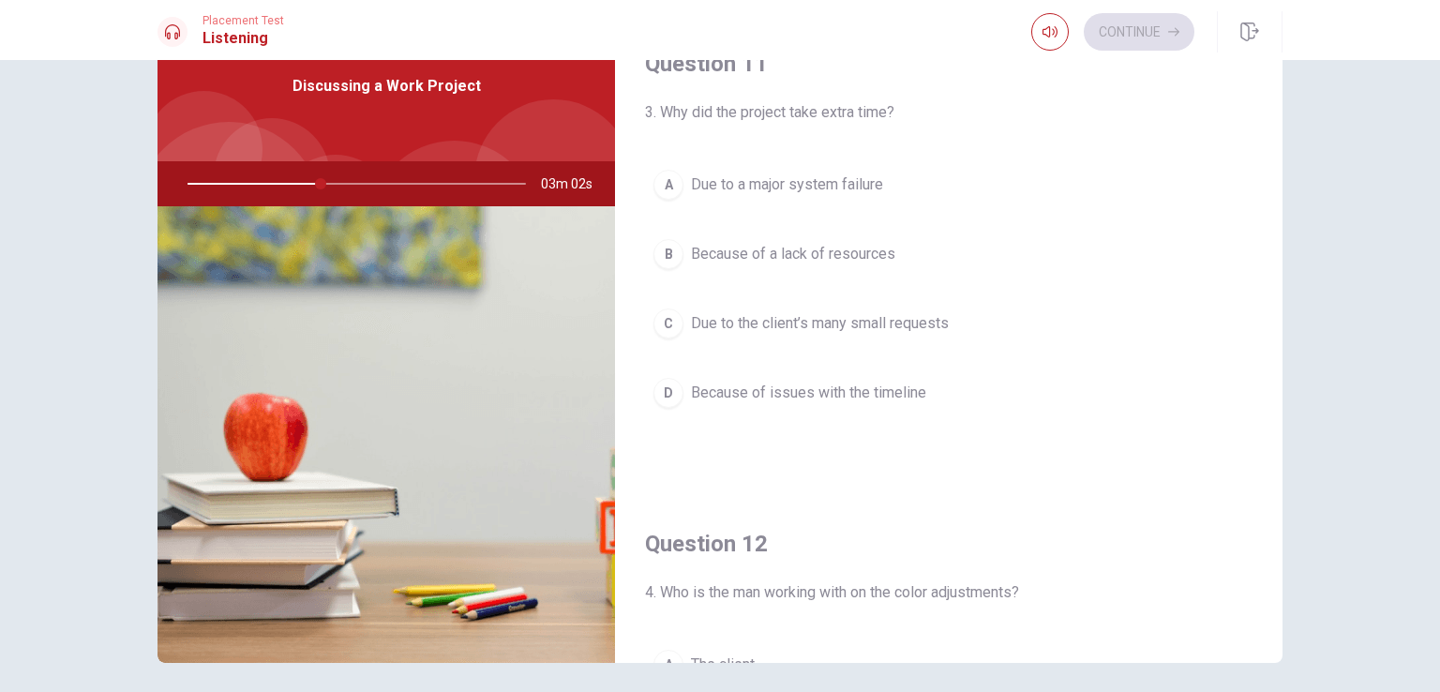
scroll to position [407, 0]
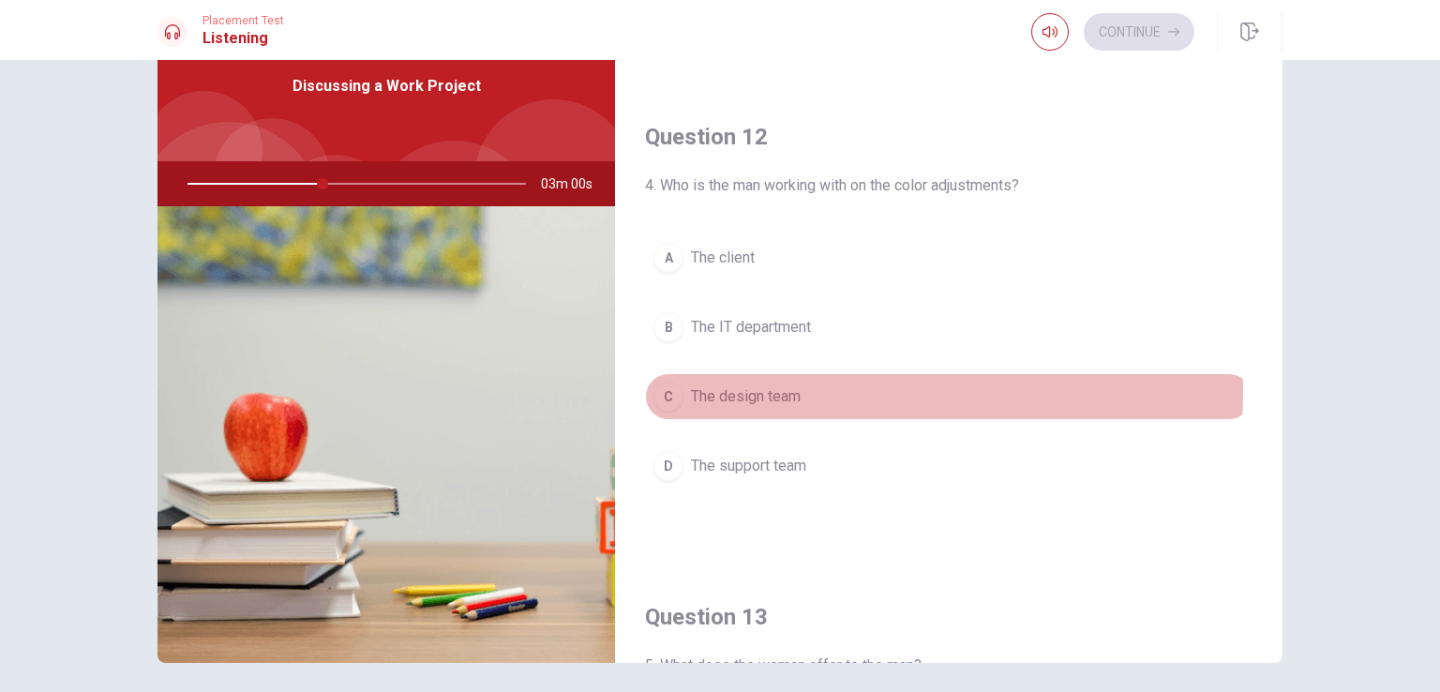
click at [767, 385] on span "The design team" at bounding box center [746, 396] width 110 height 23
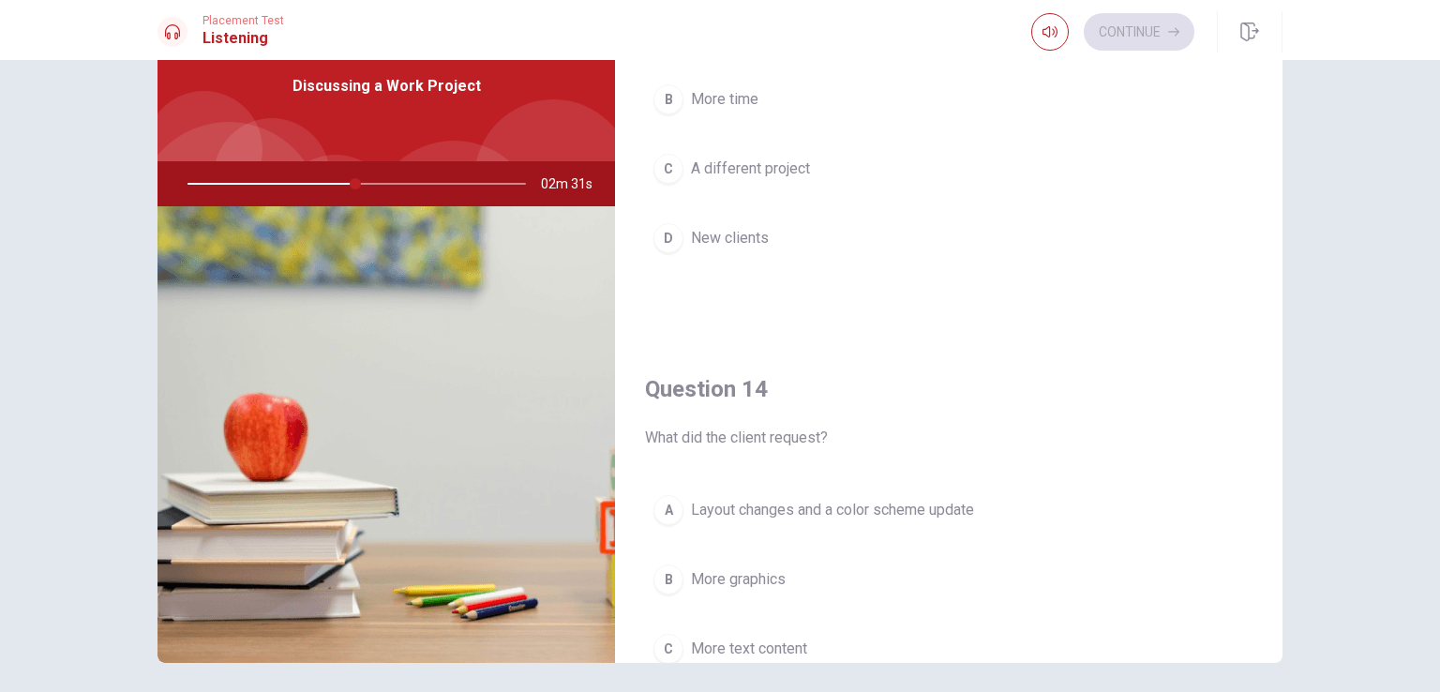
scroll to position [1287, 0]
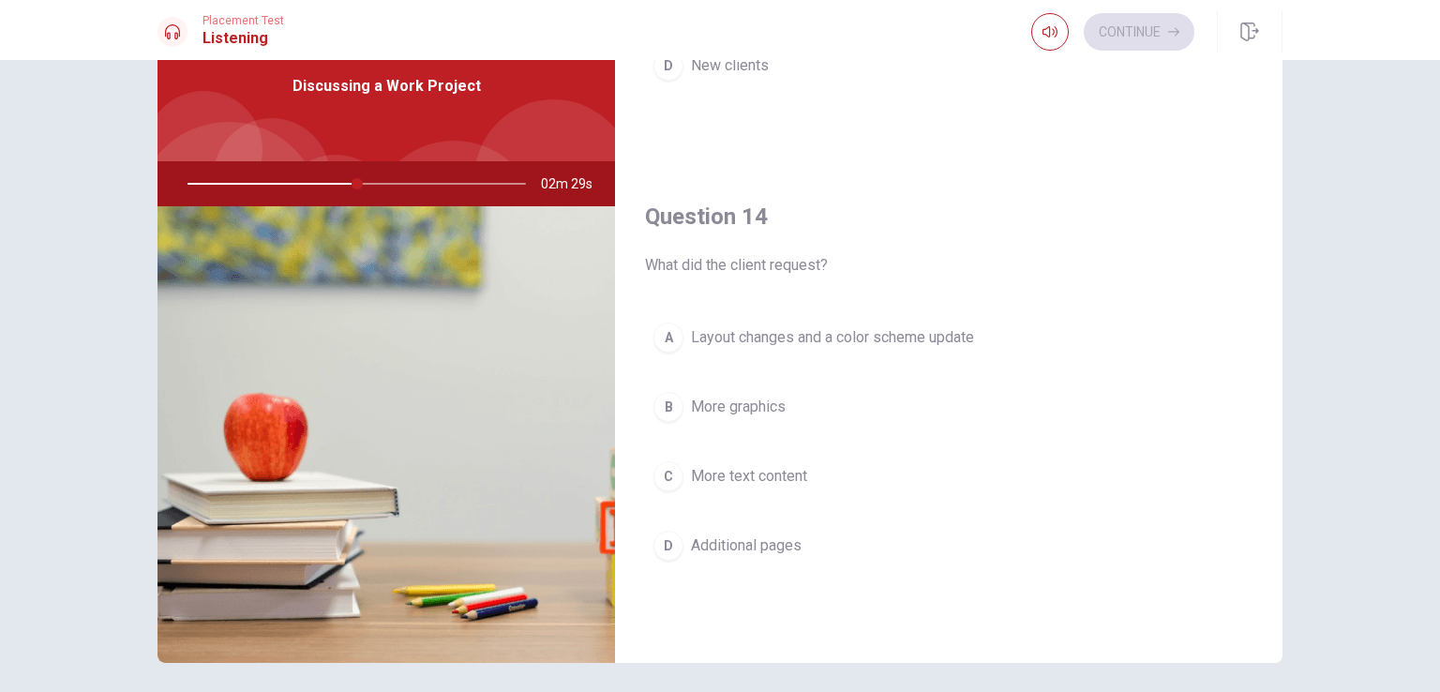
click at [829, 331] on span "Layout changes and a color scheme update" at bounding box center [832, 337] width 283 height 23
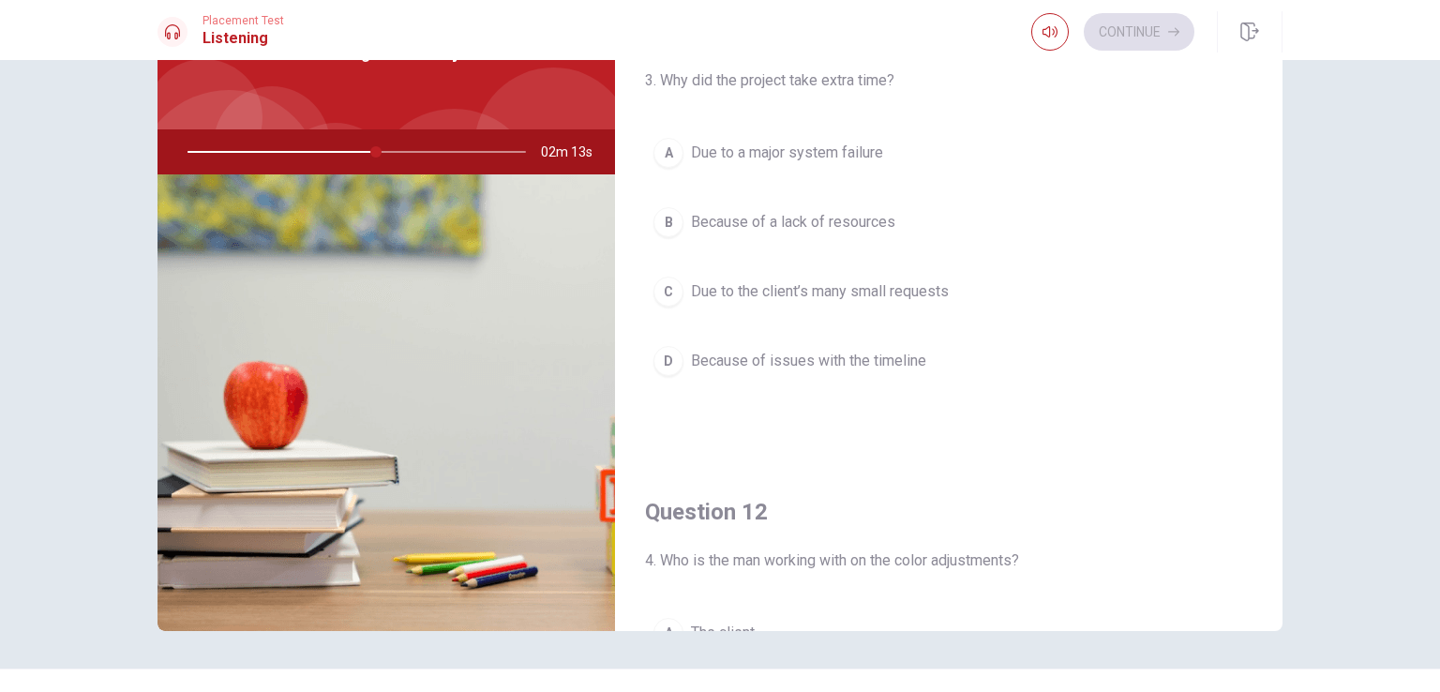
scroll to position [0, 0]
click at [810, 290] on span "Due to the client’s many small requests" at bounding box center [820, 291] width 258 height 23
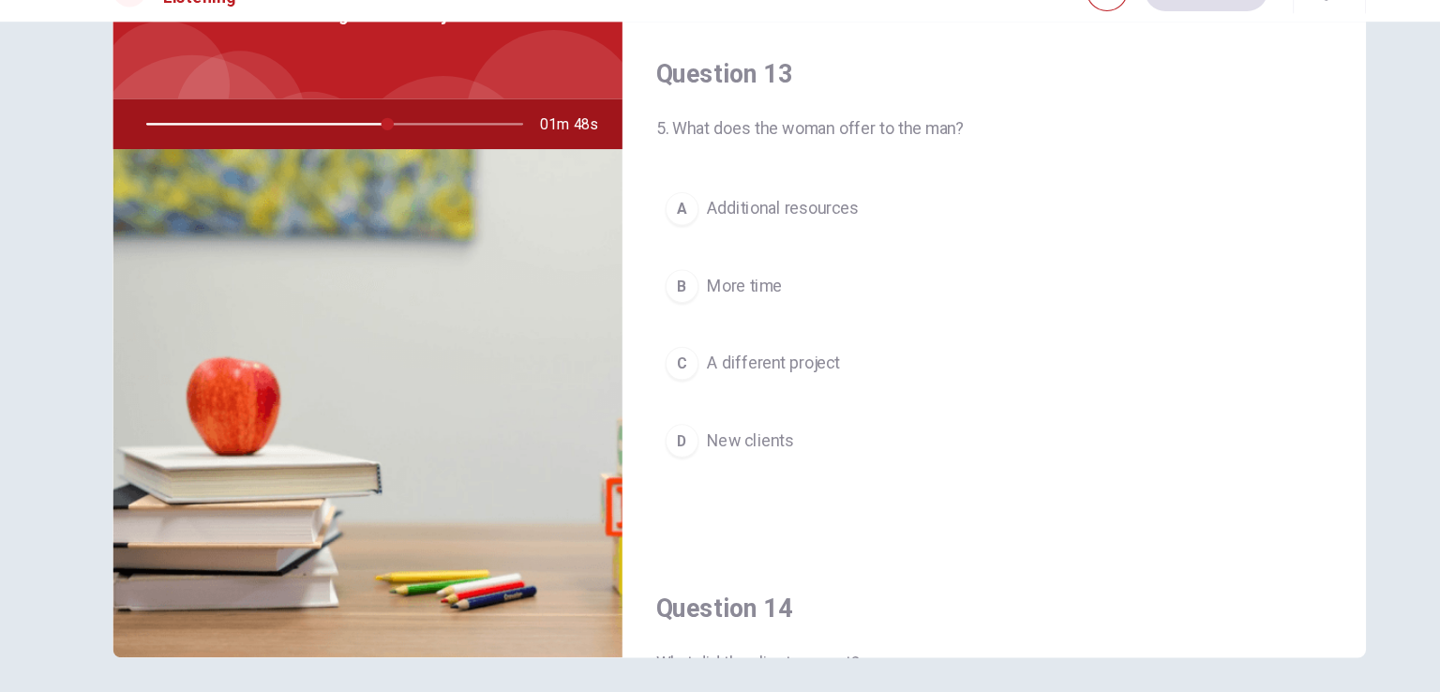
scroll to position [885, 0]
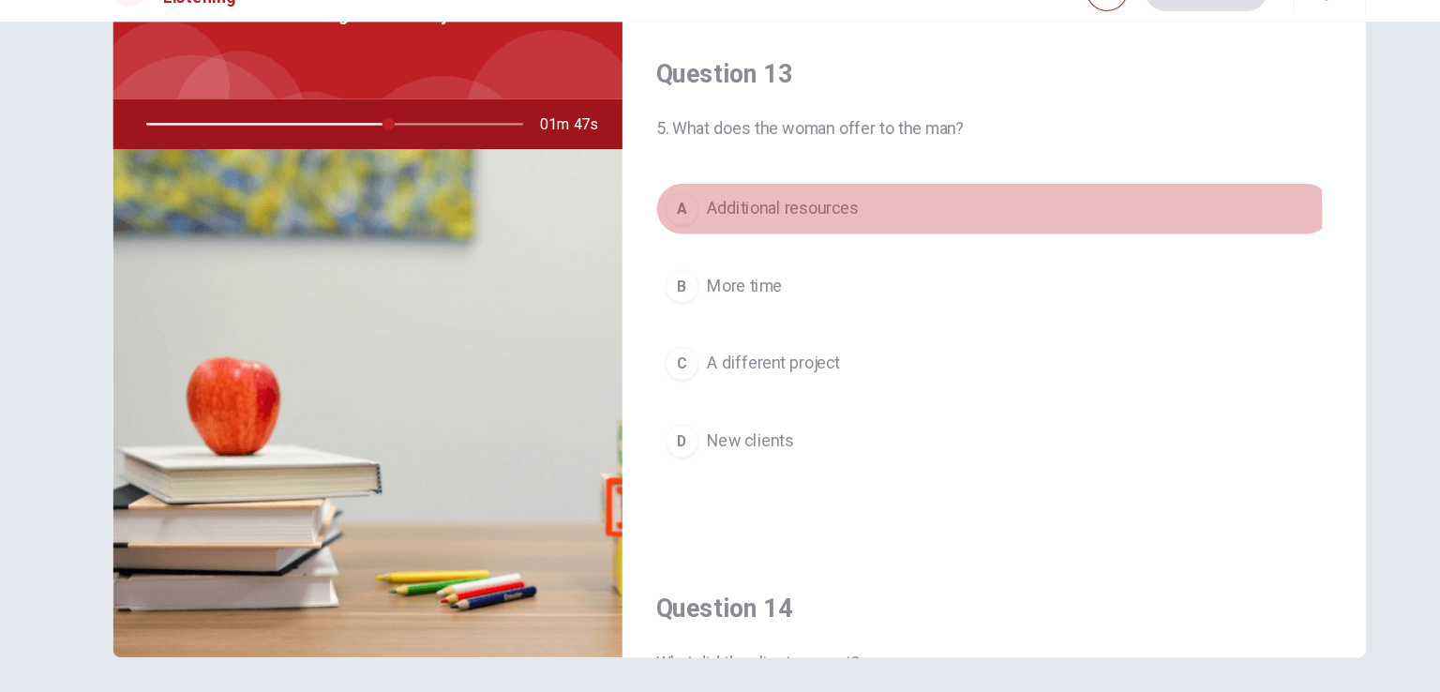
click at [798, 226] on span "Additional resources" at bounding box center [759, 228] width 136 height 23
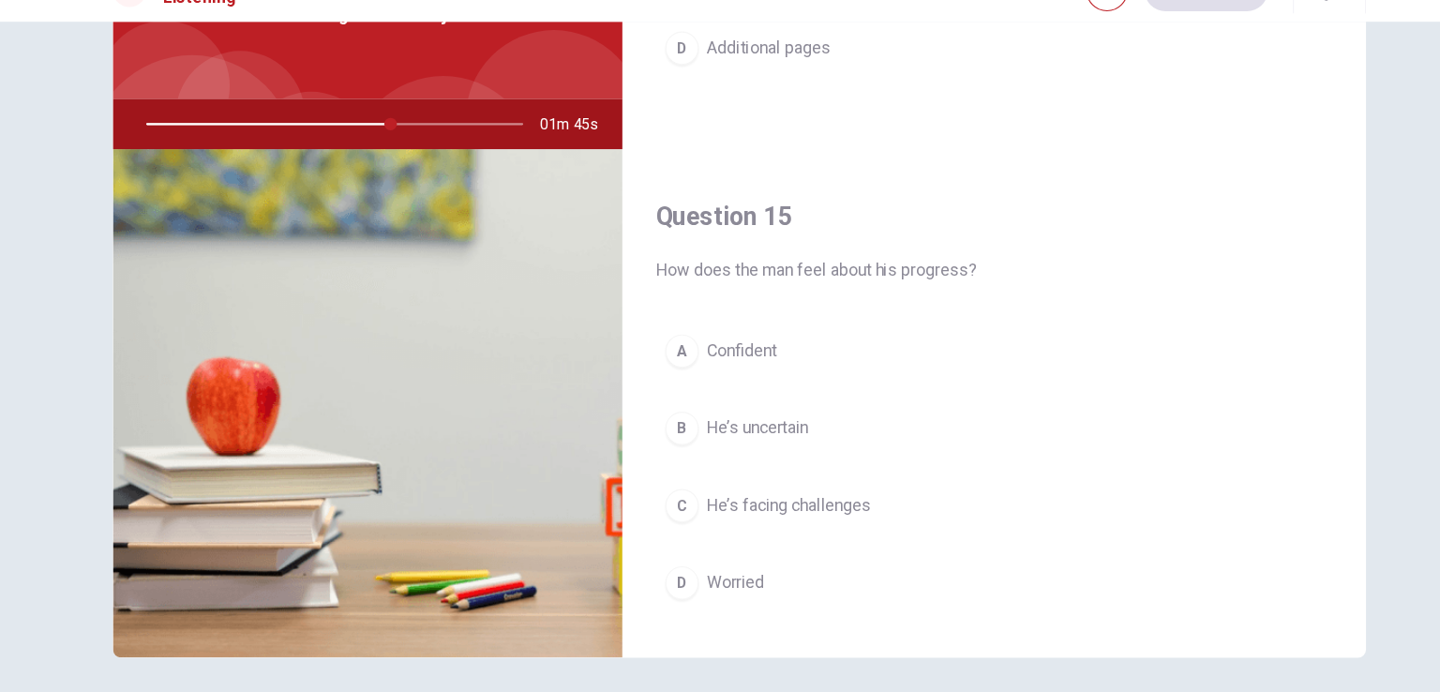
scroll to position [1740, 0]
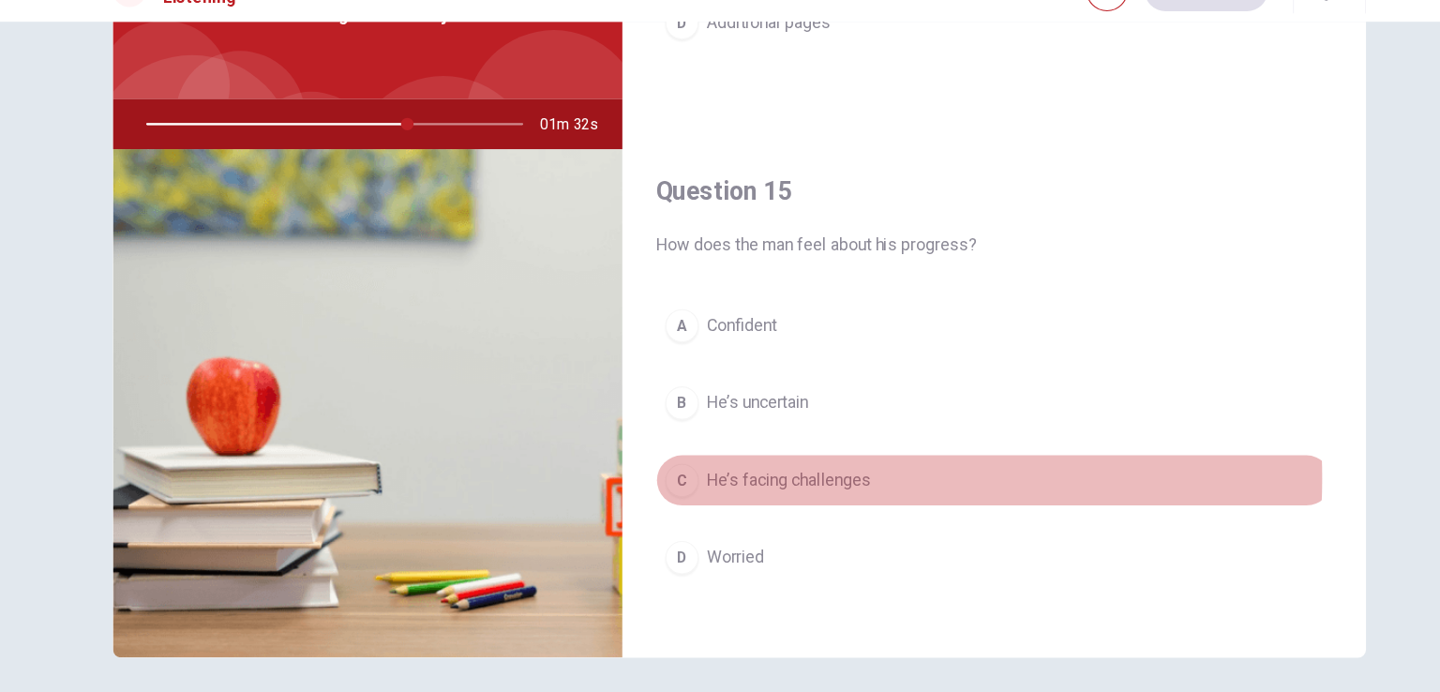
click at [725, 461] on span "He’s facing challenges" at bounding box center [764, 471] width 147 height 23
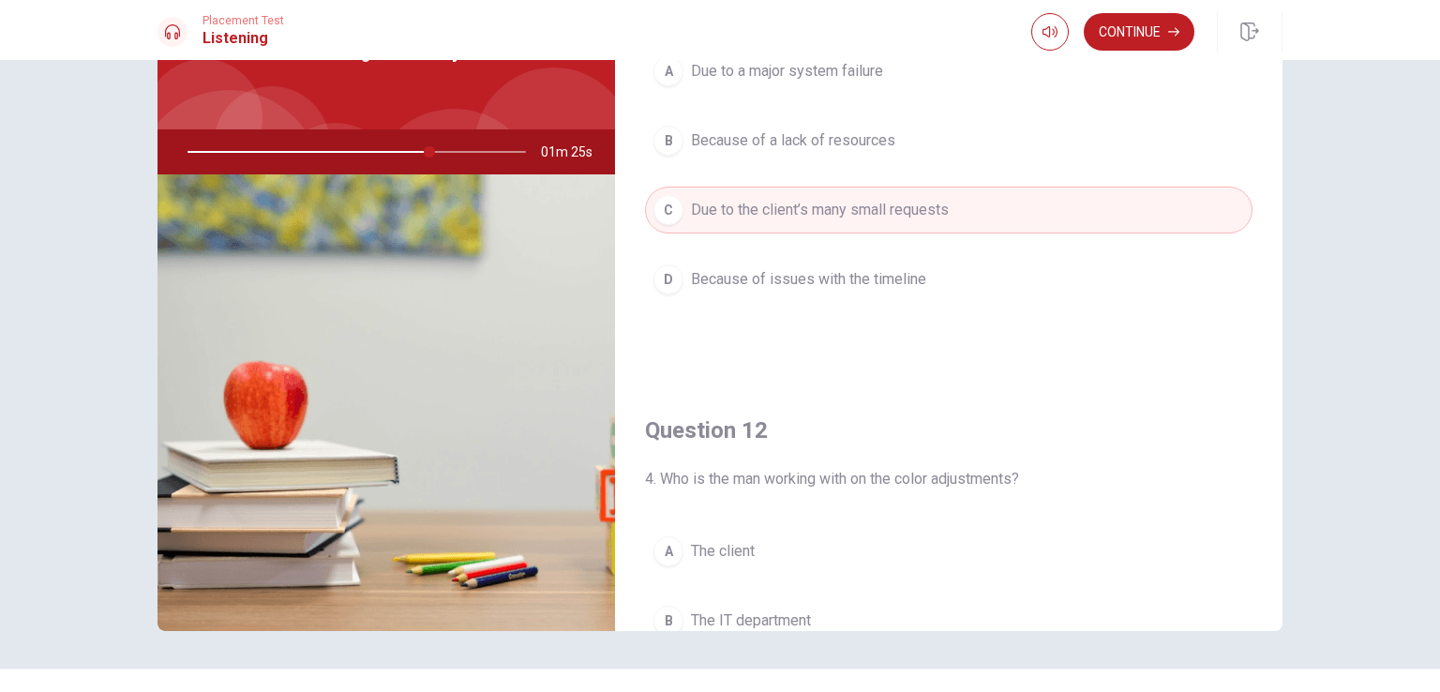
scroll to position [0, 0]
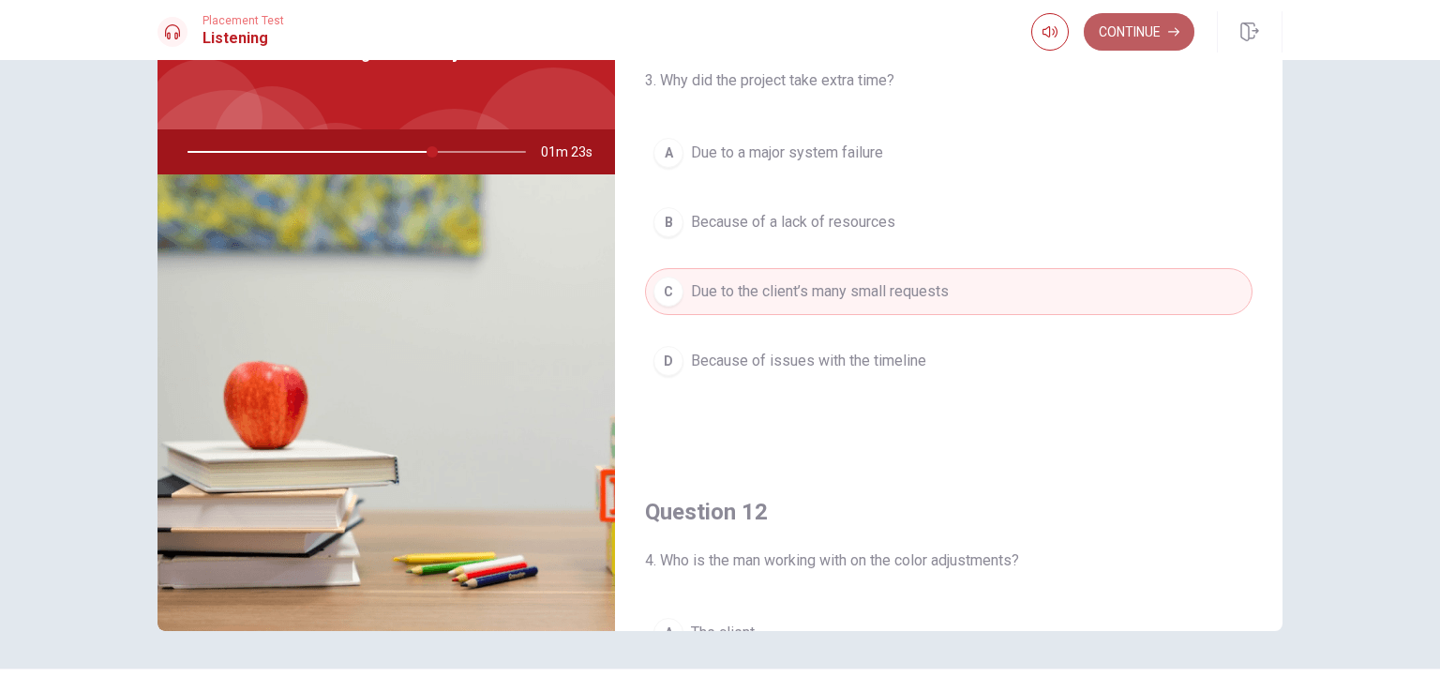
click at [1159, 18] on button "Continue" at bounding box center [1139, 32] width 111 height 38
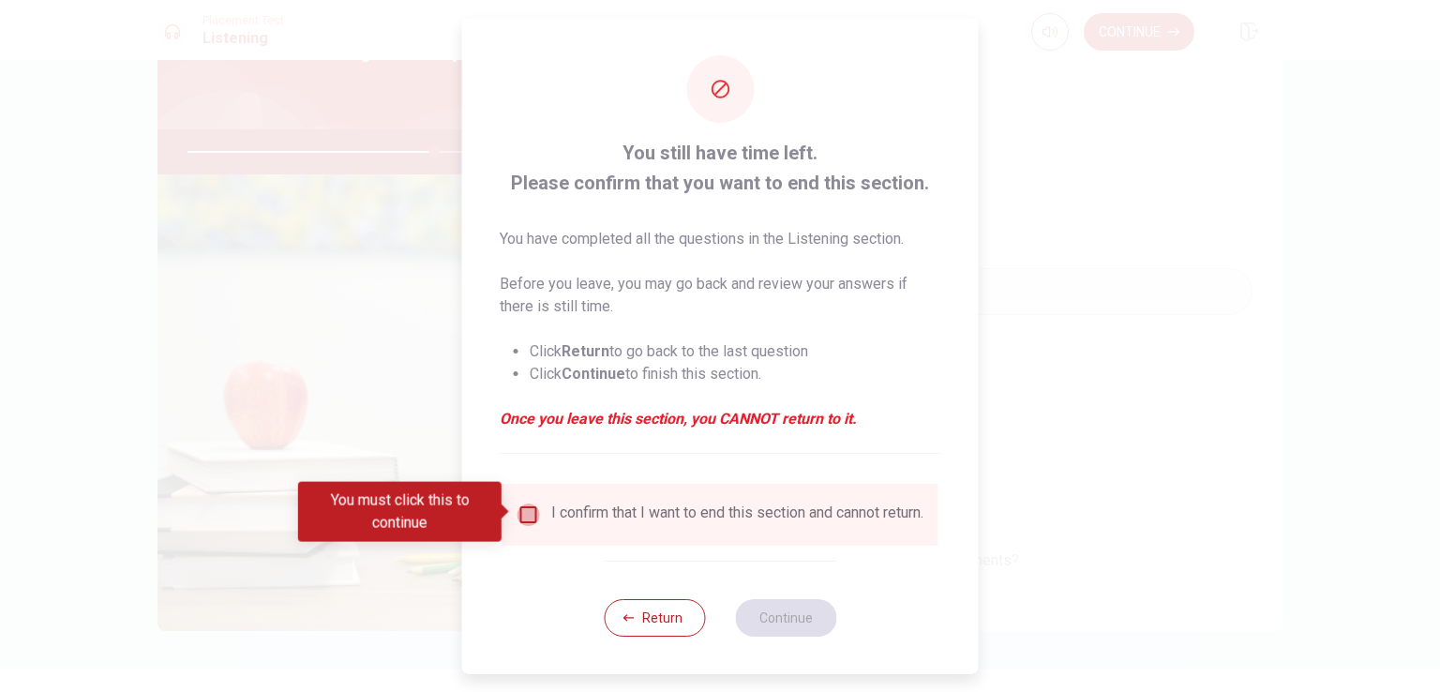
click at [519, 517] on input "You must click this to continue" at bounding box center [529, 515] width 23 height 23
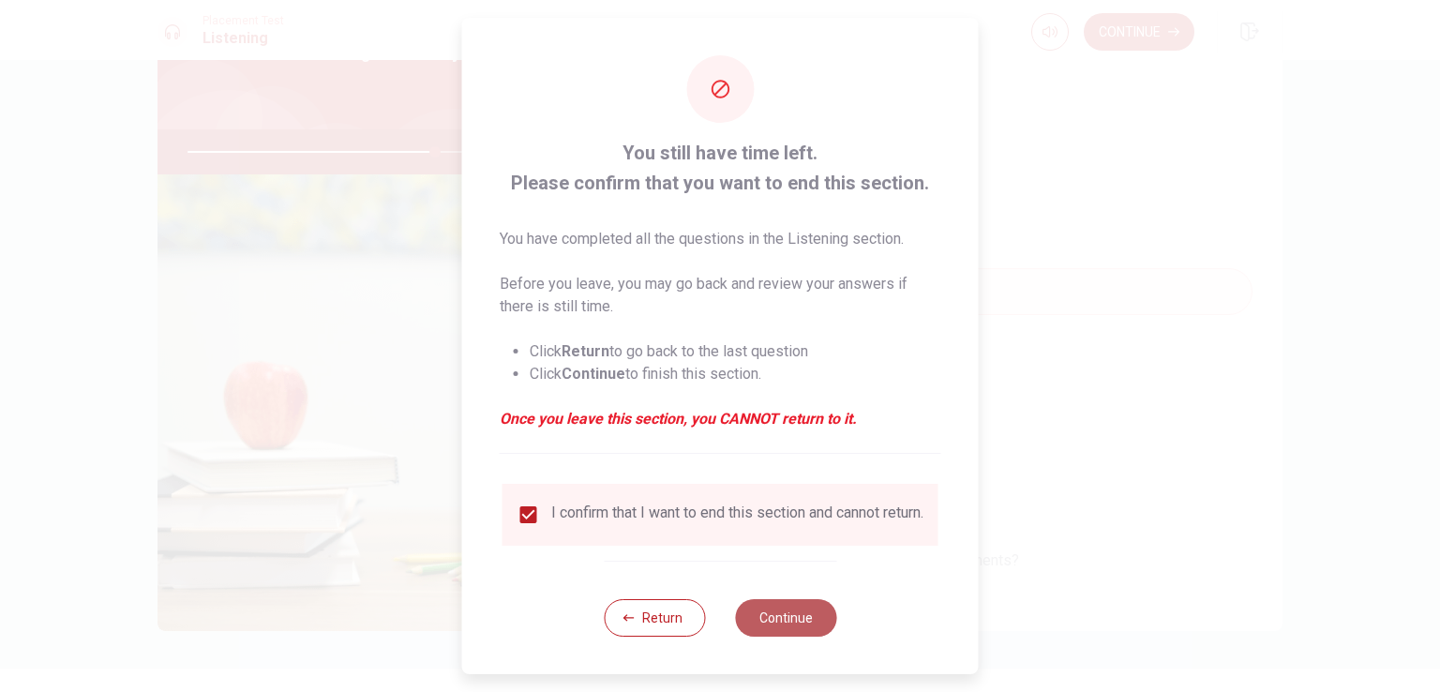
click at [744, 620] on button "Continue" at bounding box center [785, 618] width 101 height 38
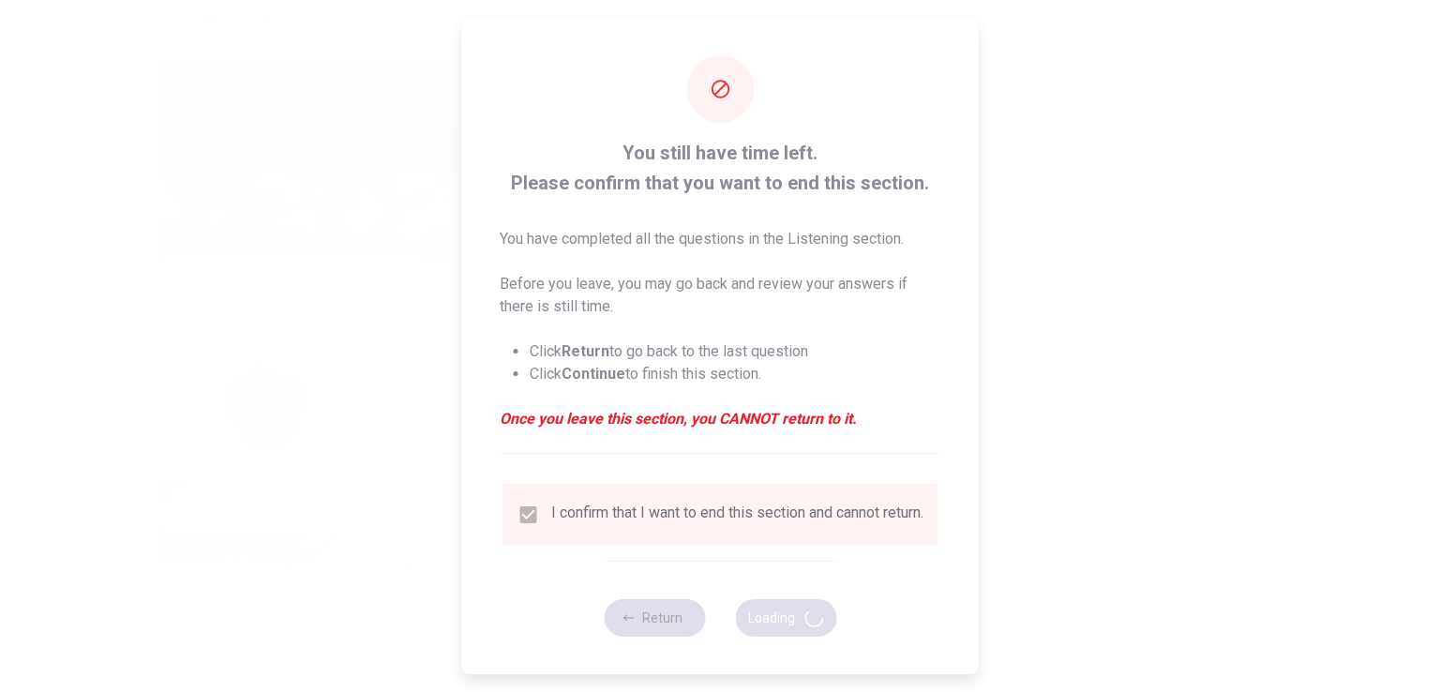
type input "75"
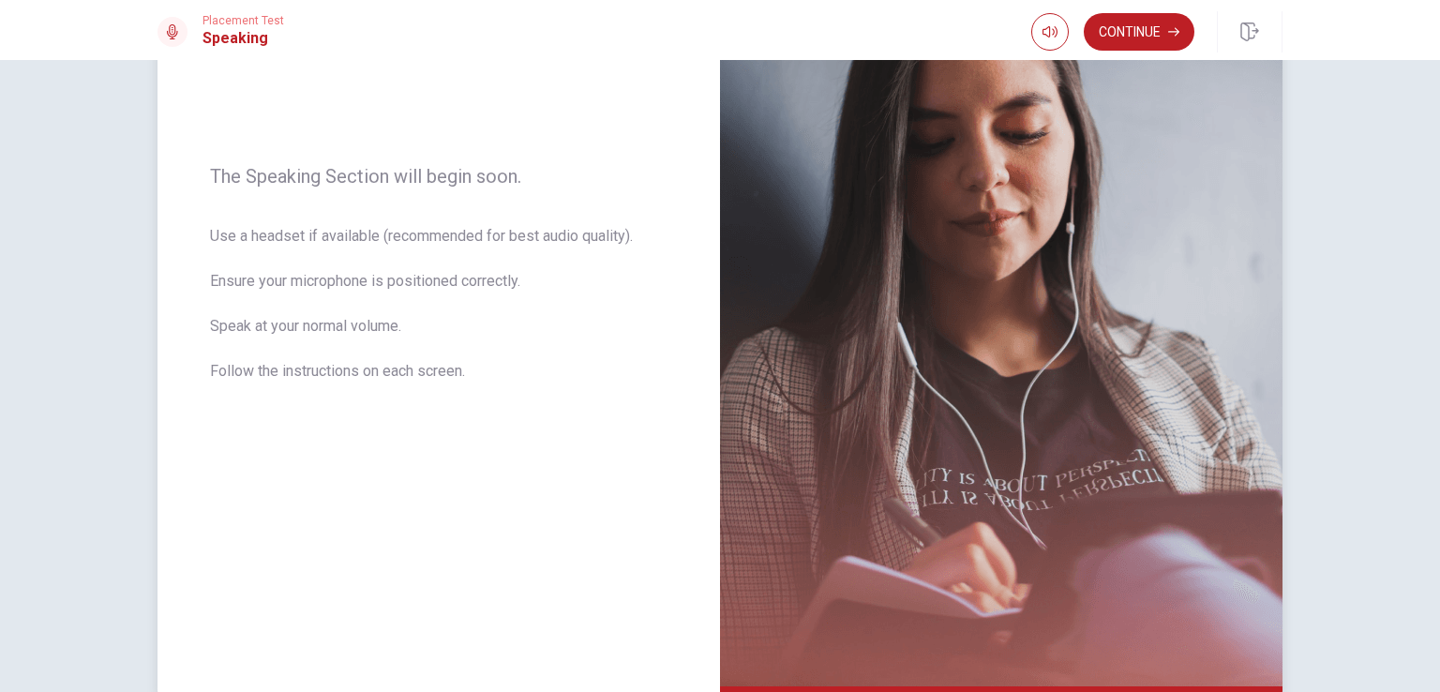
scroll to position [228, 0]
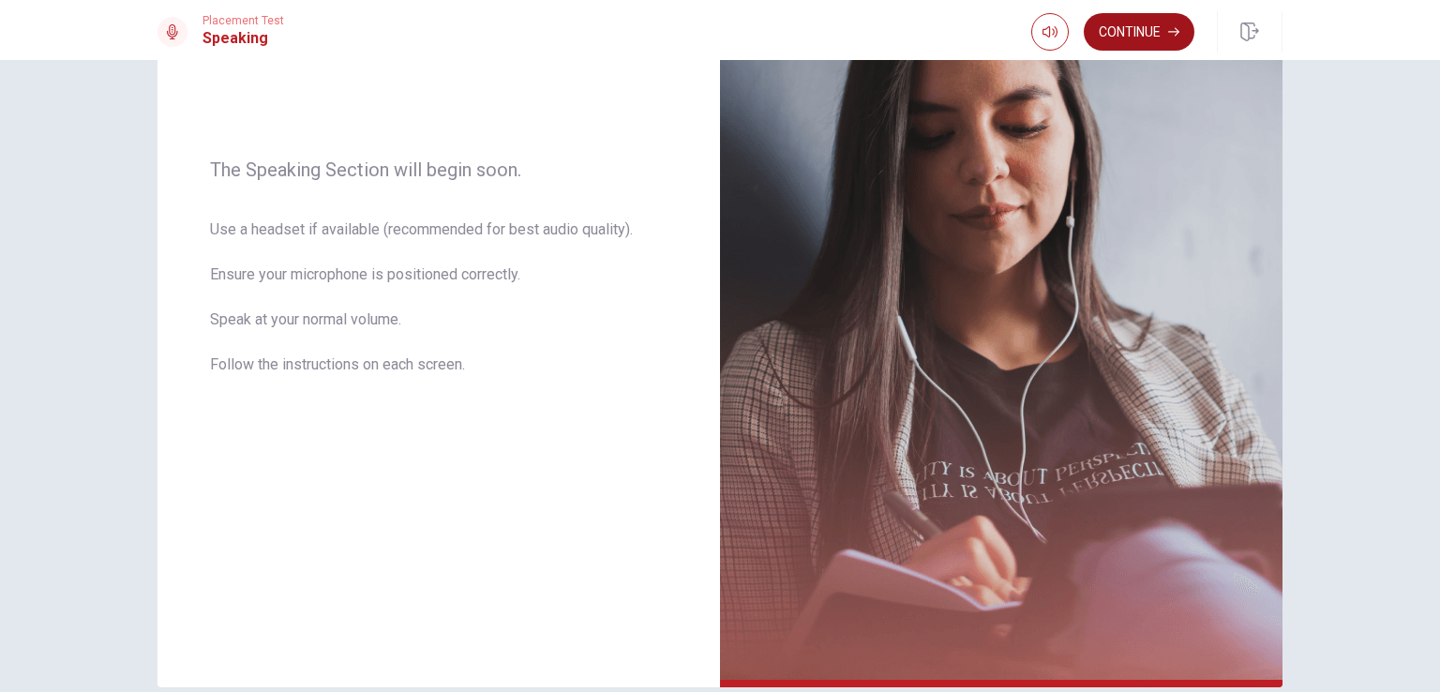
click at [1137, 50] on button "Continue" at bounding box center [1139, 32] width 111 height 38
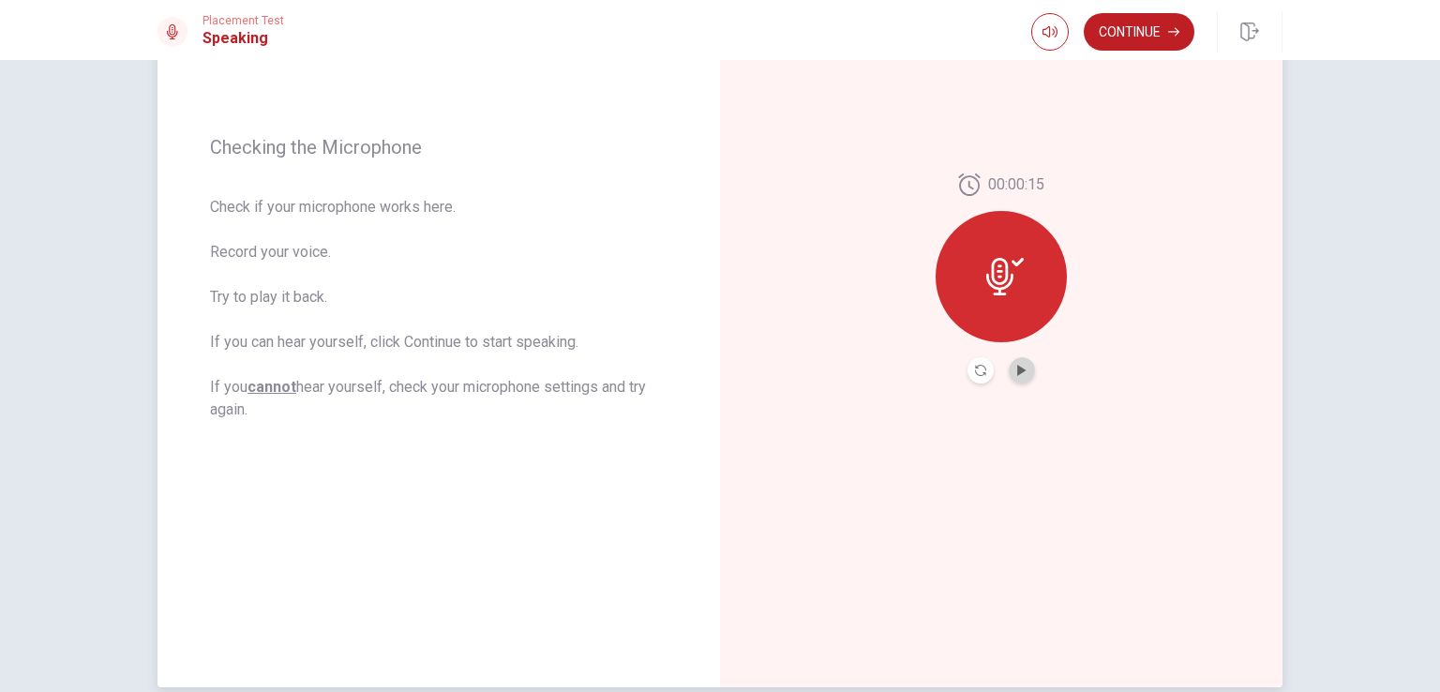
click at [1020, 378] on button "Play Audio" at bounding box center [1022, 370] width 26 height 26
click at [1020, 270] on div at bounding box center [1001, 276] width 131 height 131
click at [1155, 23] on button "Continue" at bounding box center [1139, 32] width 111 height 38
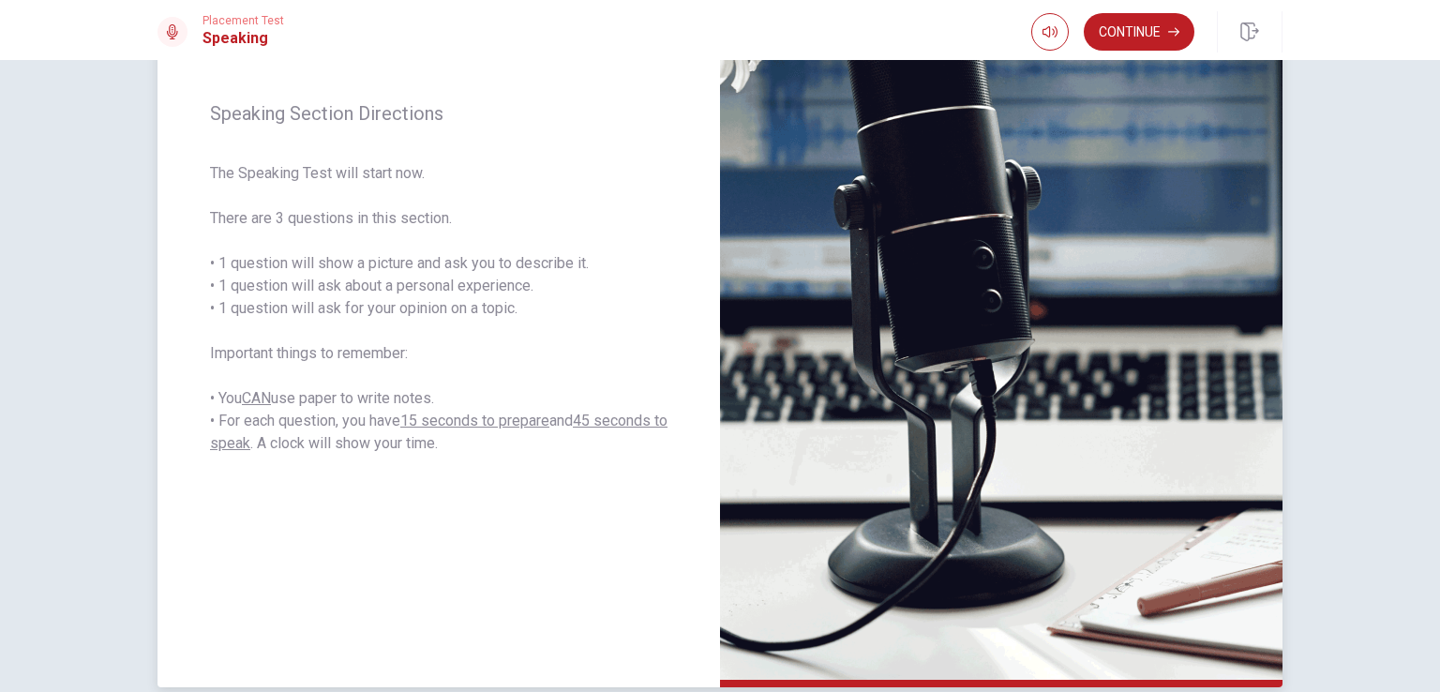
scroll to position [321, 0]
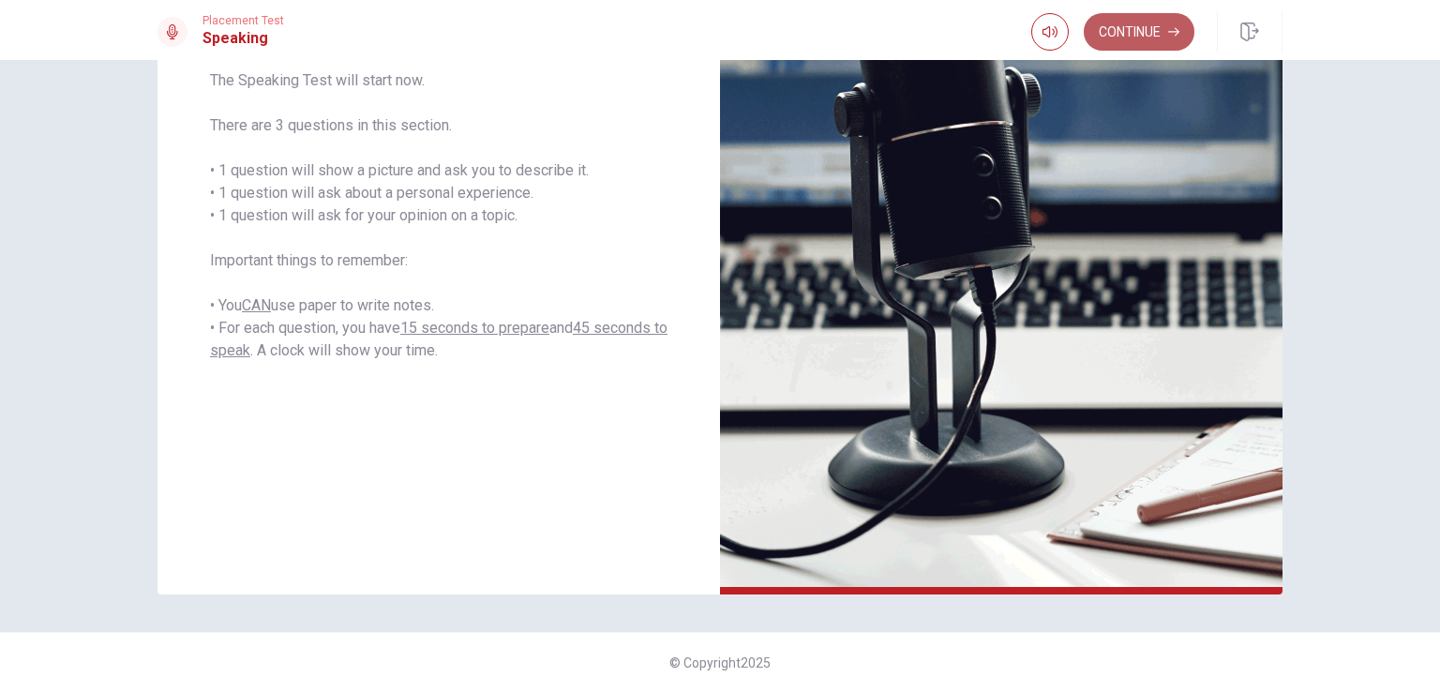
click at [1133, 40] on button "Continue" at bounding box center [1139, 32] width 111 height 38
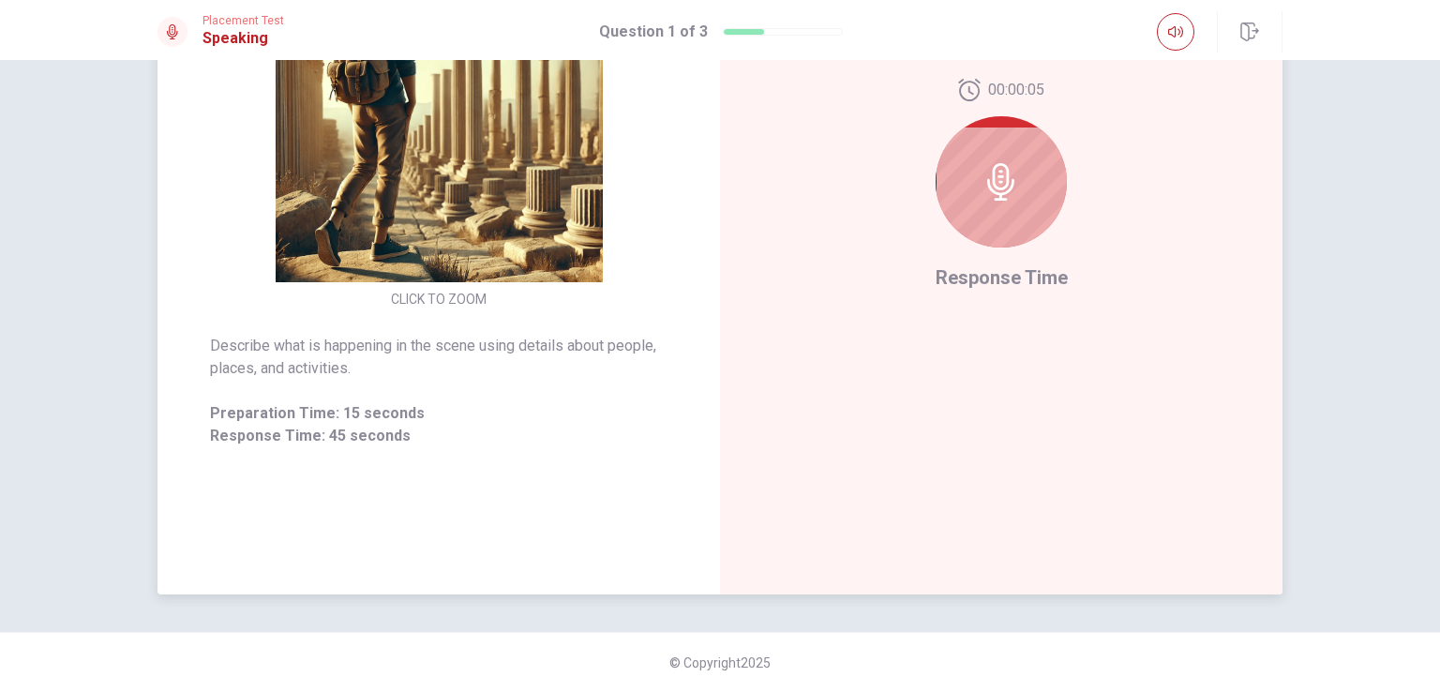
click at [983, 199] on icon at bounding box center [1002, 182] width 38 height 38
click at [997, 170] on icon at bounding box center [1000, 182] width 27 height 38
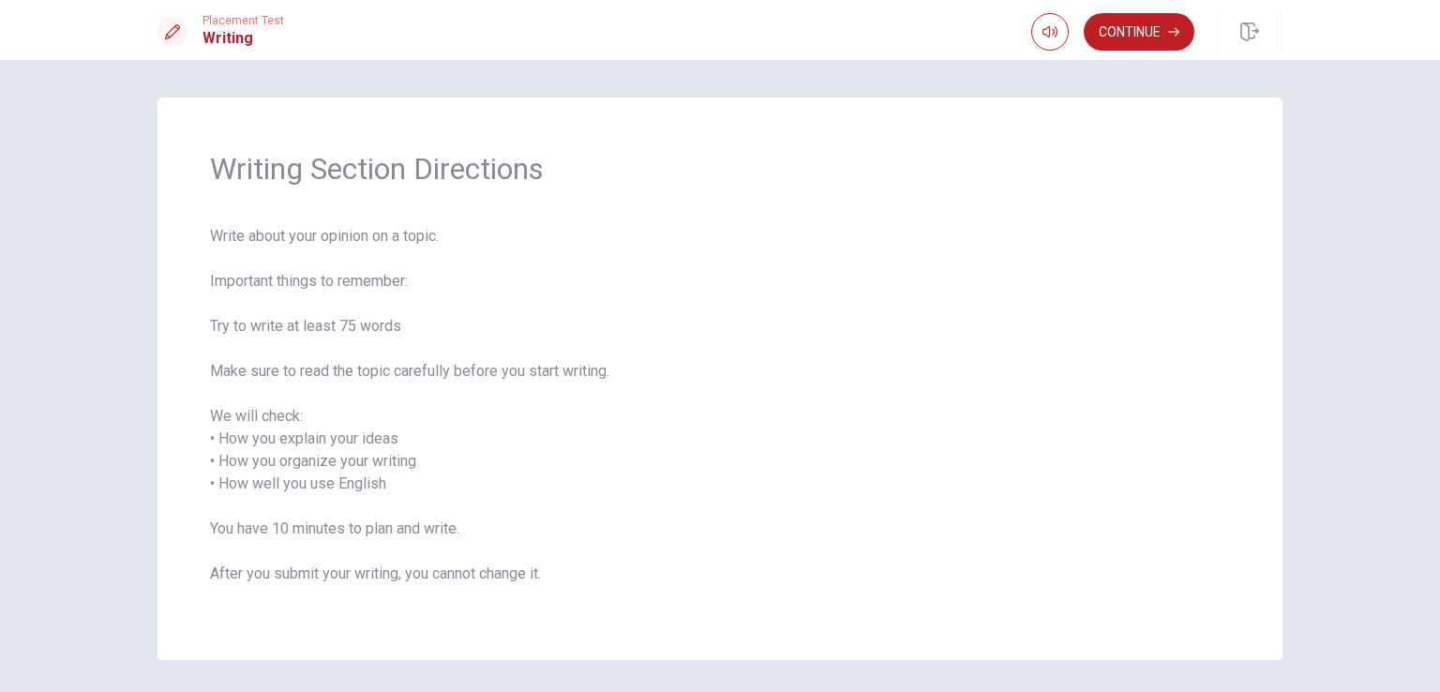
scroll to position [66, 0]
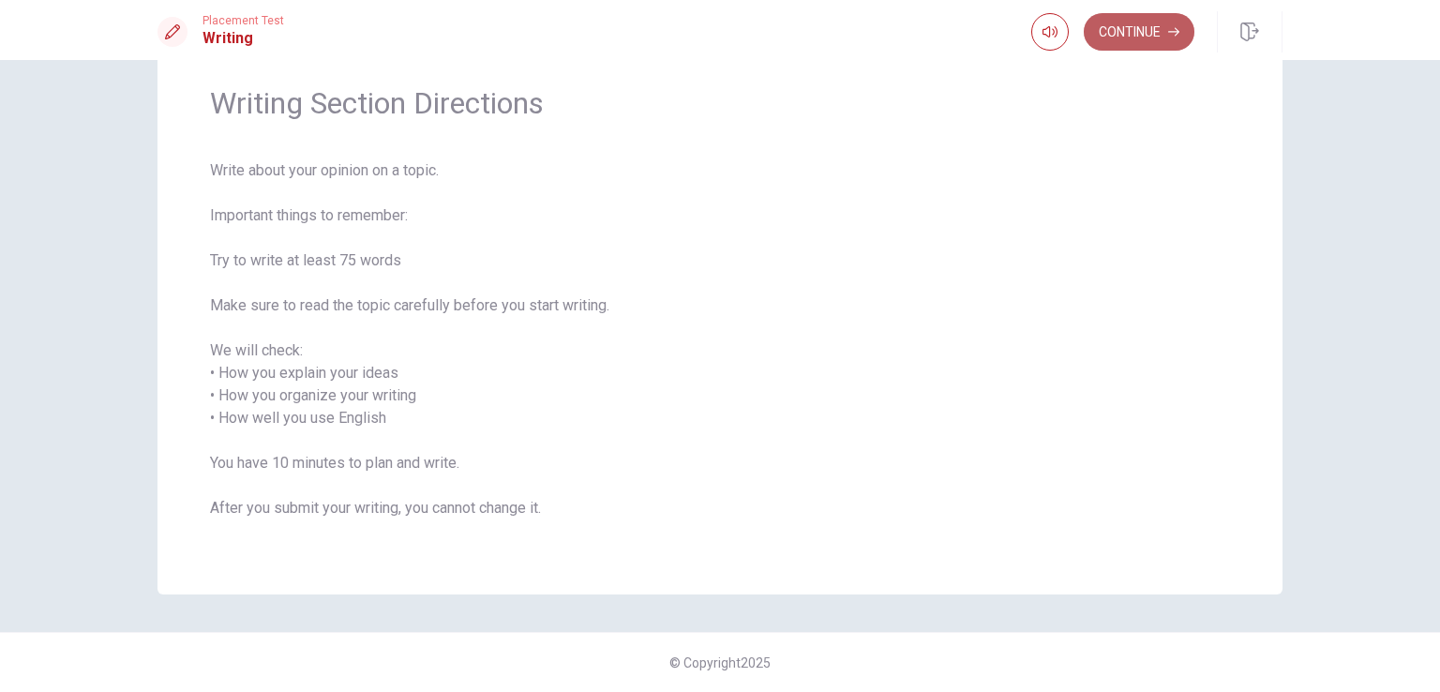
click at [1135, 33] on button "Continue" at bounding box center [1139, 32] width 111 height 38
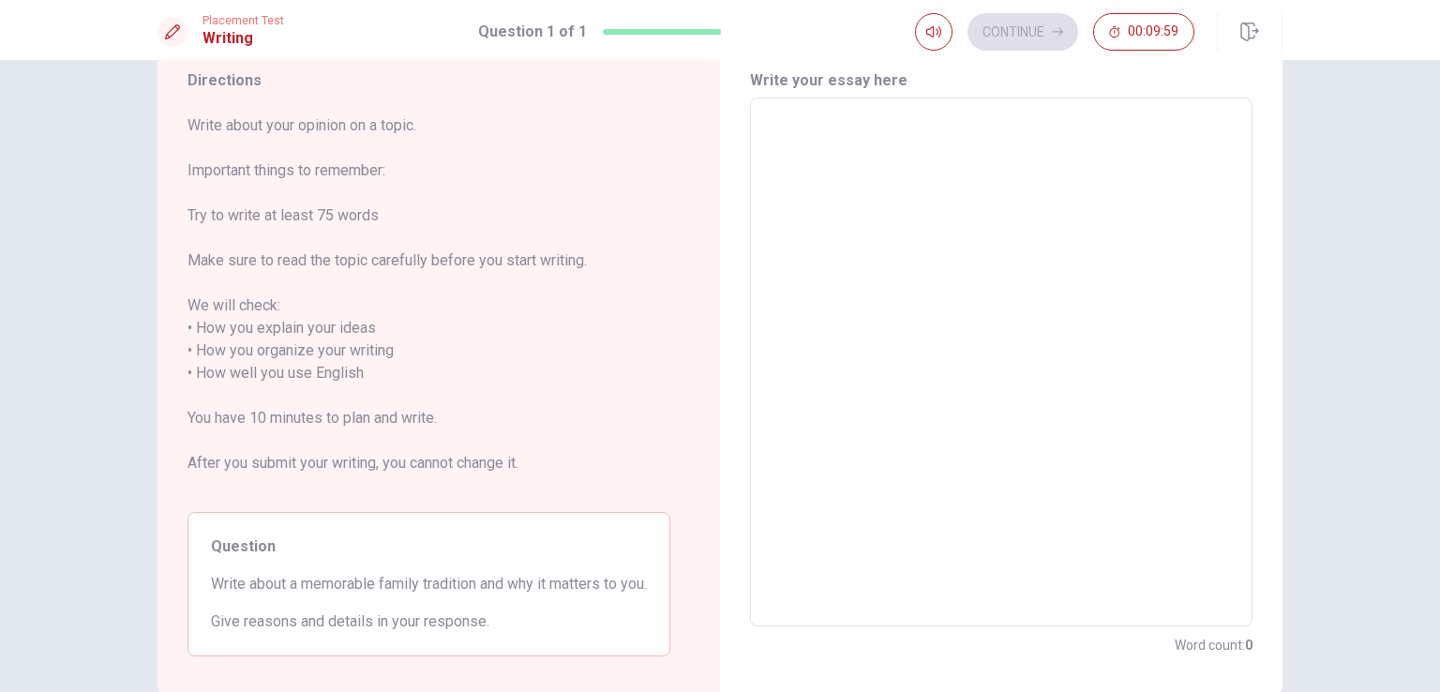
click at [844, 175] on textarea at bounding box center [1001, 362] width 476 height 498
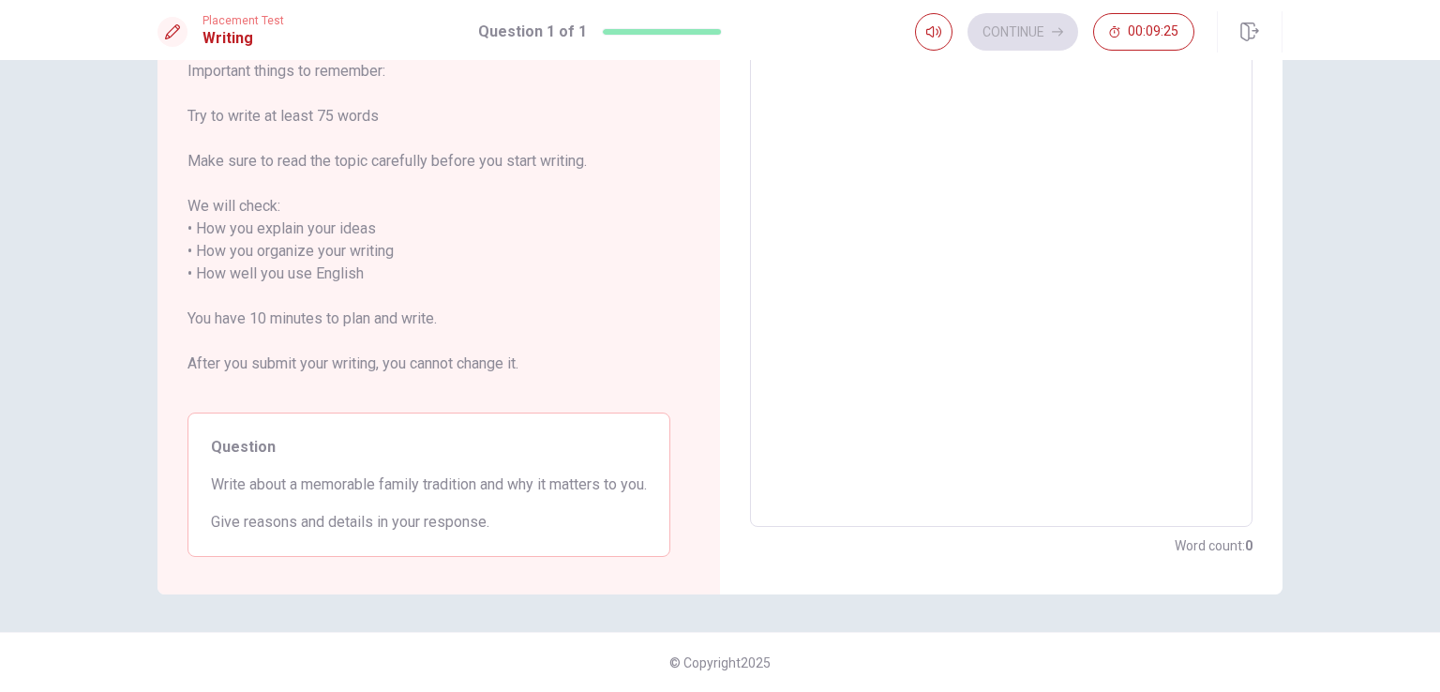
type textarea "ㅡ"
type textarea "x"
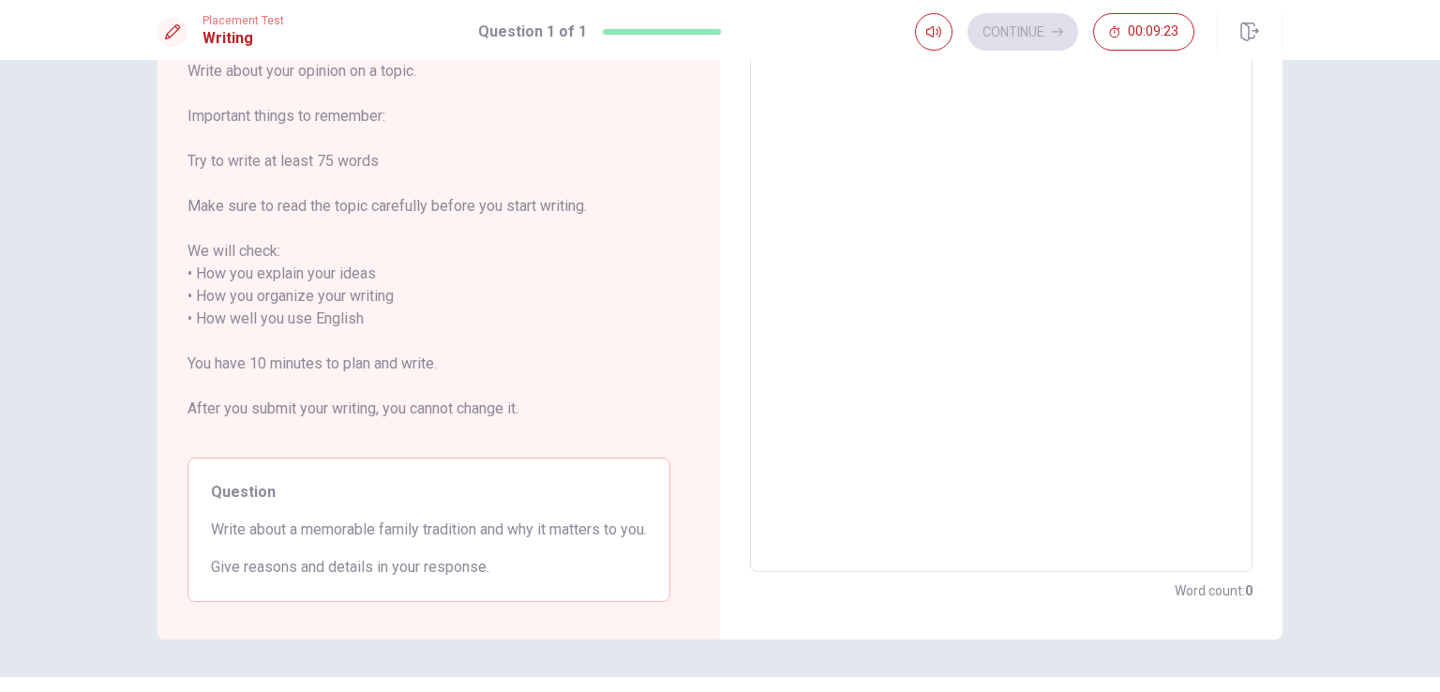
type textarea "M"
type textarea "x"
type textarea "My"
type textarea "x"
type textarea "My"
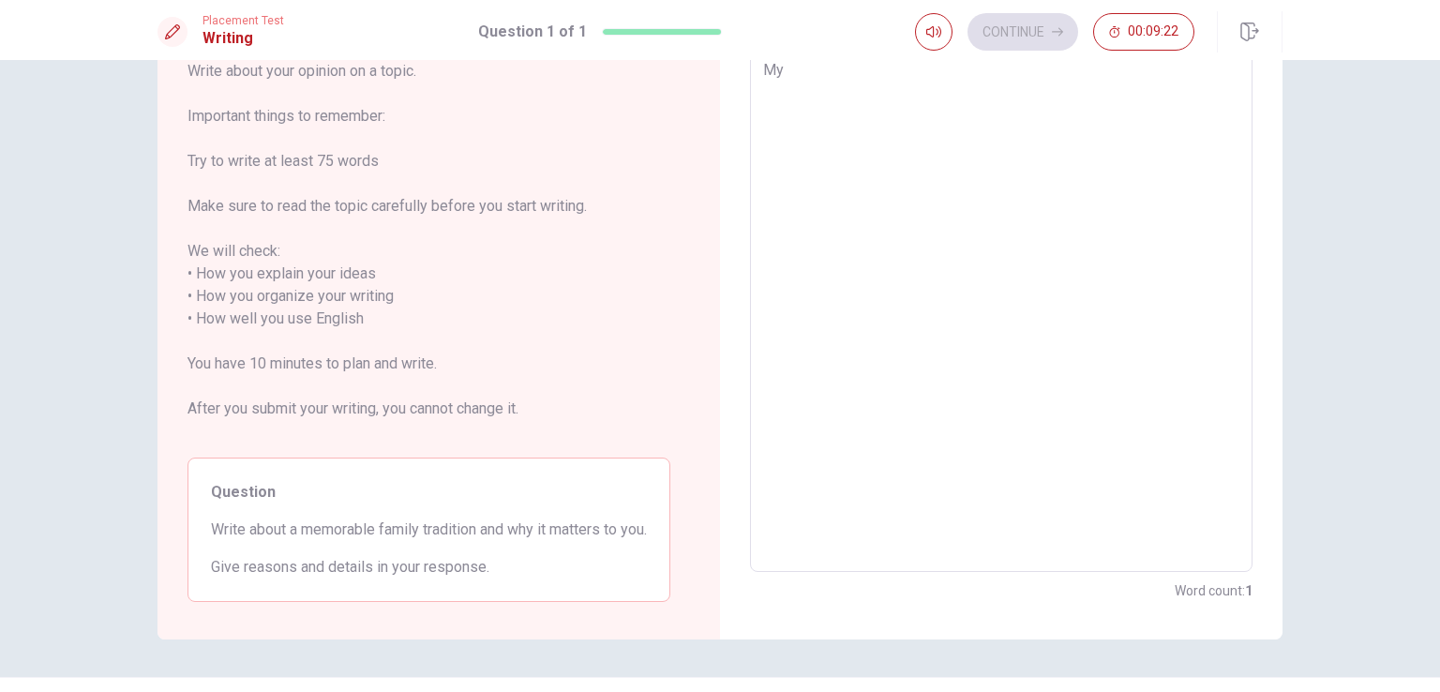
type textarea "x"
type textarea "My e"
type textarea "x"
type textarea "My"
type textarea "x"
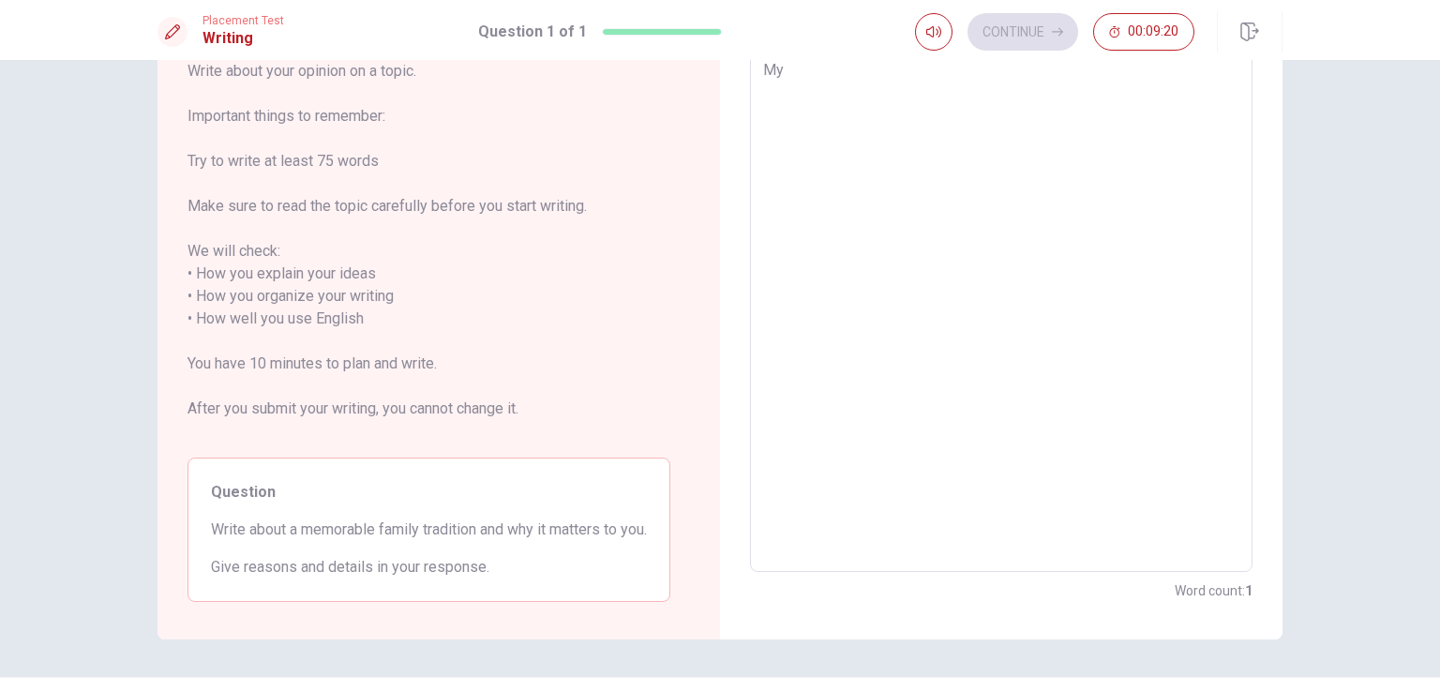
type textarea "My e"
type textarea "x"
type textarea "My"
type textarea "x"
type textarea "My m"
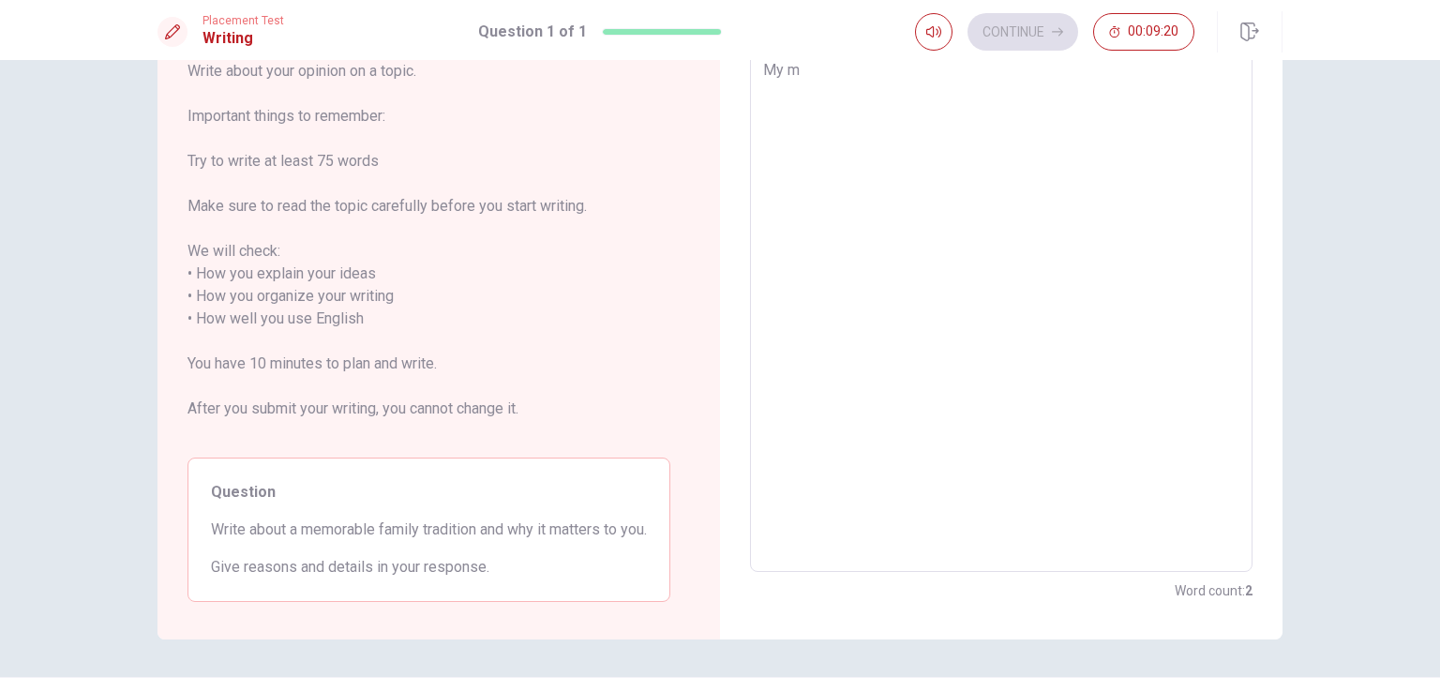
type textarea "x"
type textarea "My me"
type textarea "x"
type textarea "My mem"
type textarea "x"
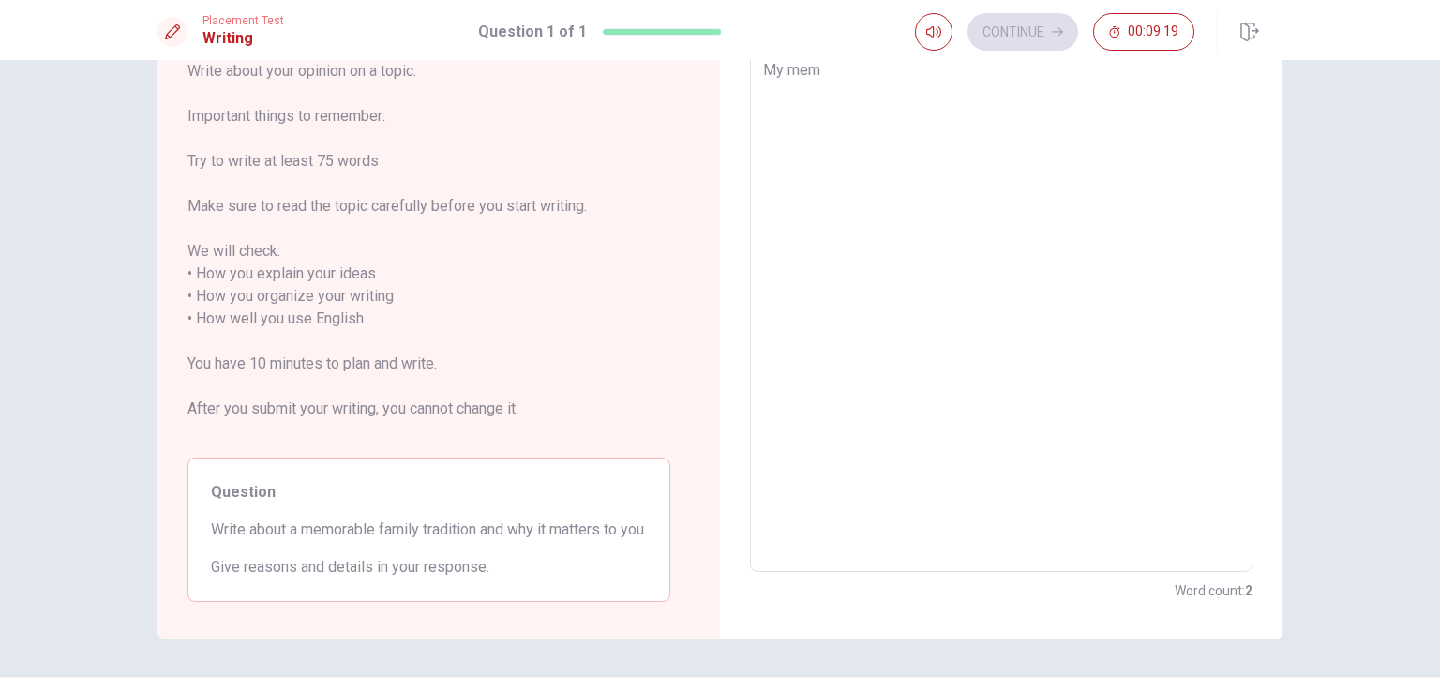
type textarea "My memo"
type textarea "x"
type textarea "My memor"
type textarea "x"
type textarea "My memora"
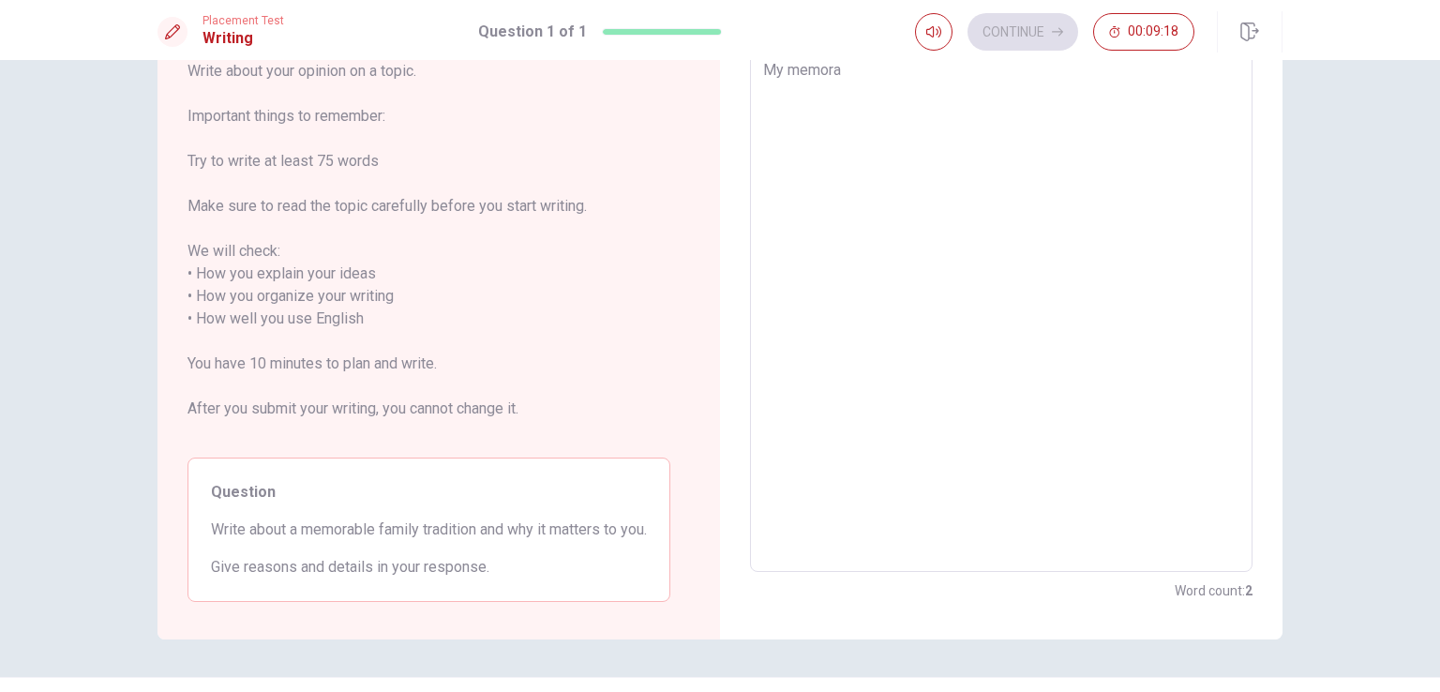
type textarea "x"
type textarea "My memorab"
type textarea "x"
type textarea "My memorabl"
type textarea "x"
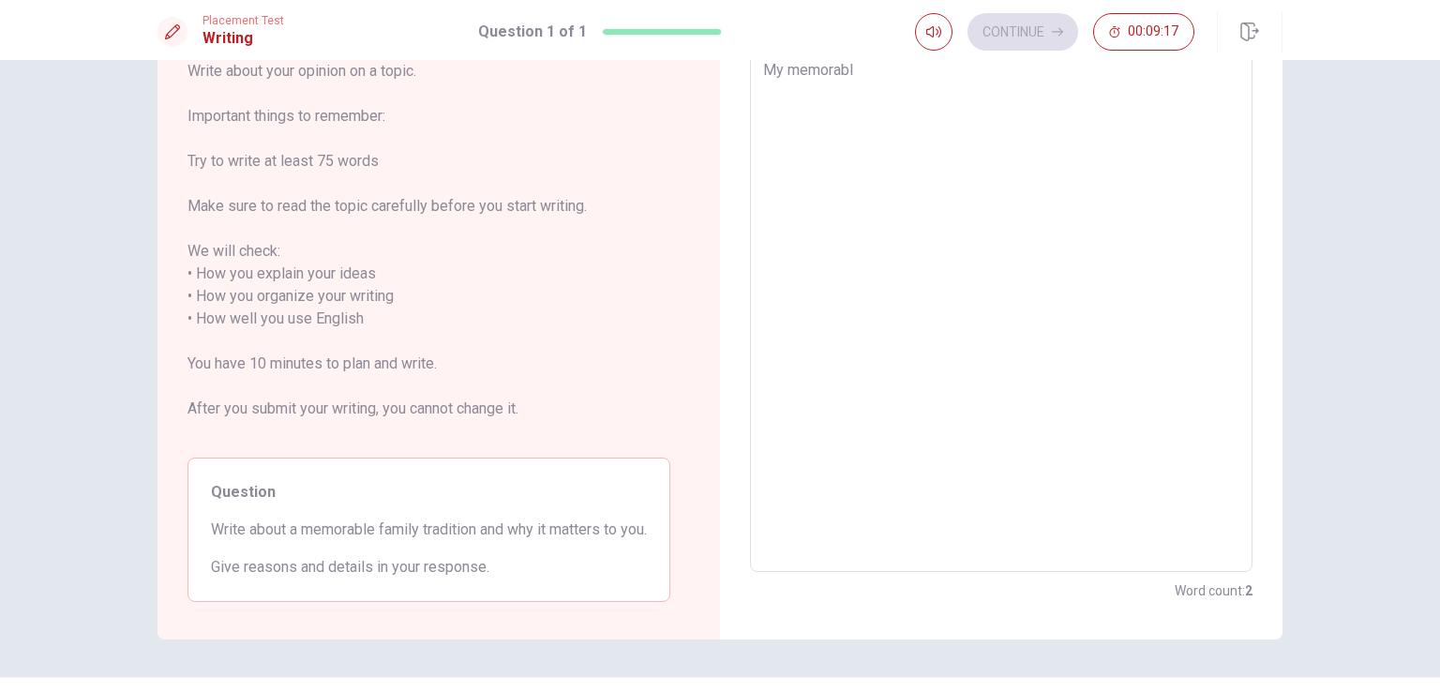
type textarea "My memorable"
type textarea "x"
type textarea "My memorable"
type textarea "x"
type textarea "My memorable f"
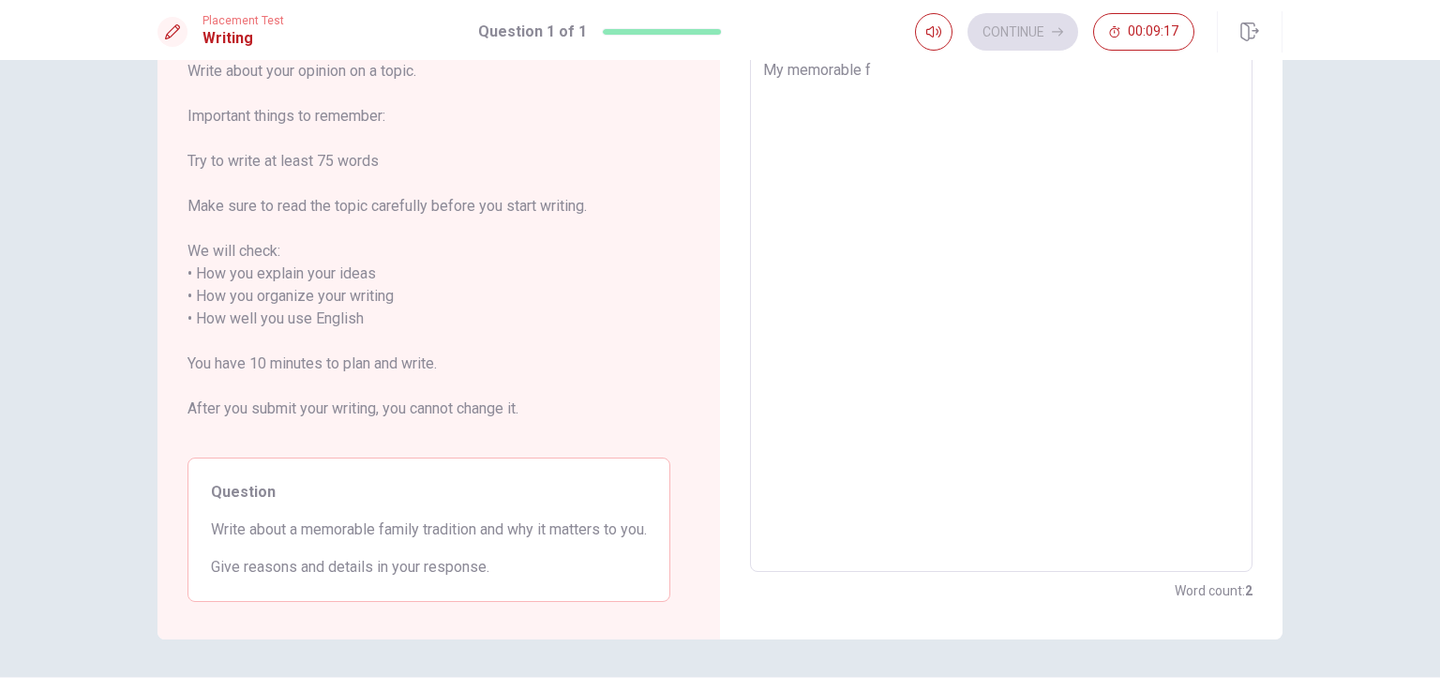
type textarea "x"
type textarea "My memorable fa"
type textarea "x"
type textarea "My memorable fam"
type textarea "x"
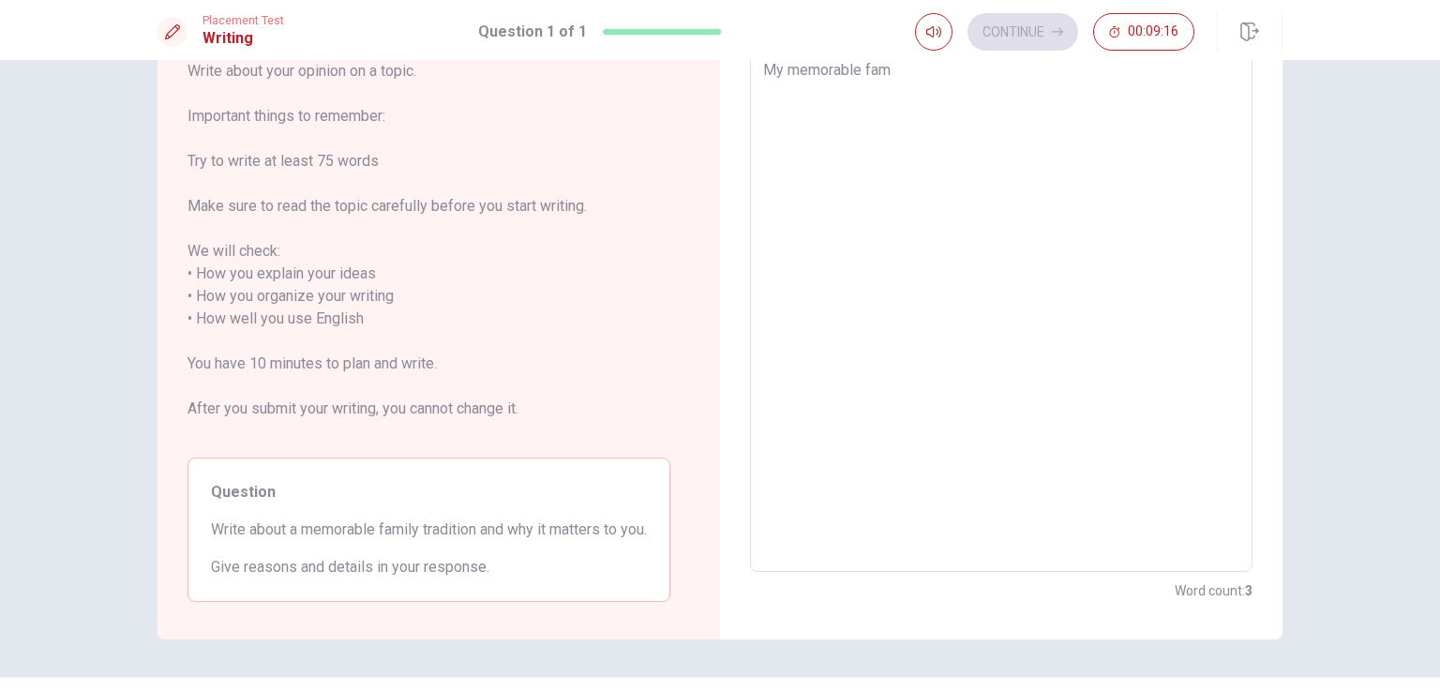
type textarea "My memorable fami"
type textarea "x"
type textarea "My memorable famil"
type textarea "x"
type textarea "My memorable family"
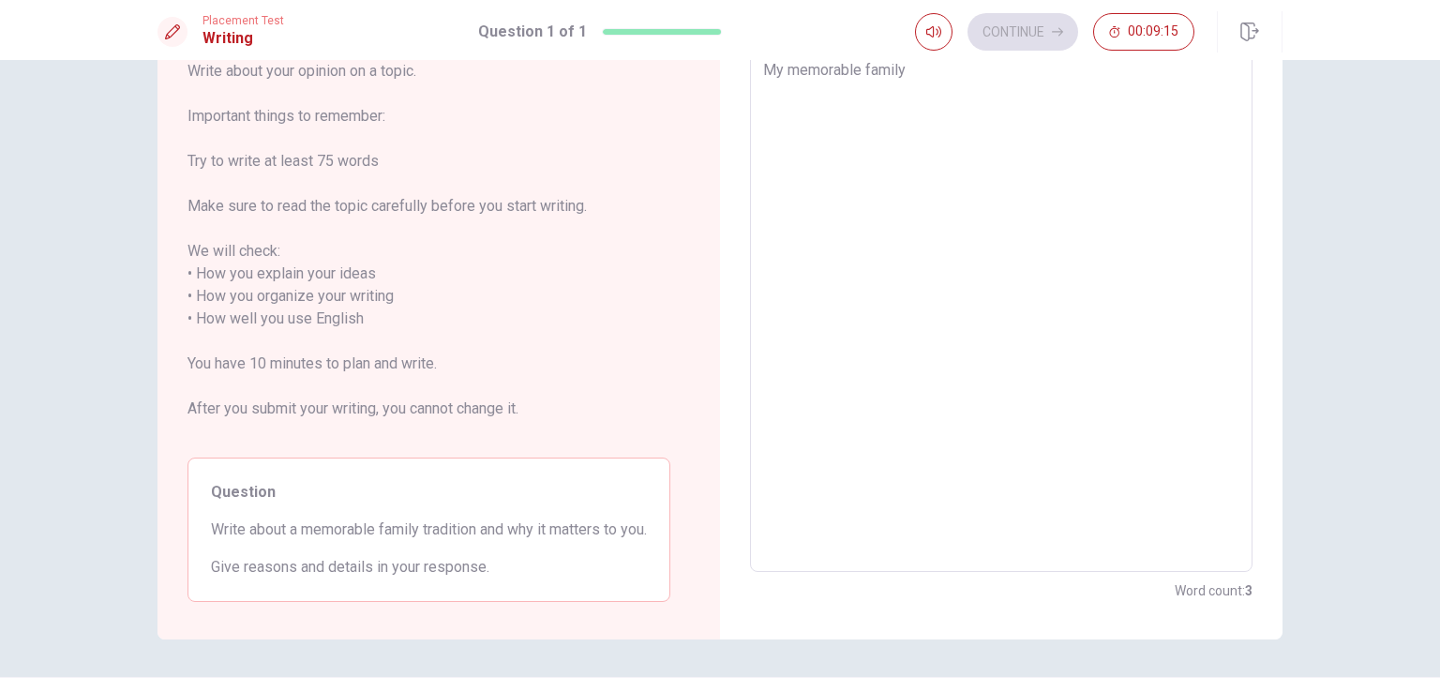
type textarea "x"
type textarea "My memorable family"
type textarea "x"
type textarea "My memorable family t"
type textarea "x"
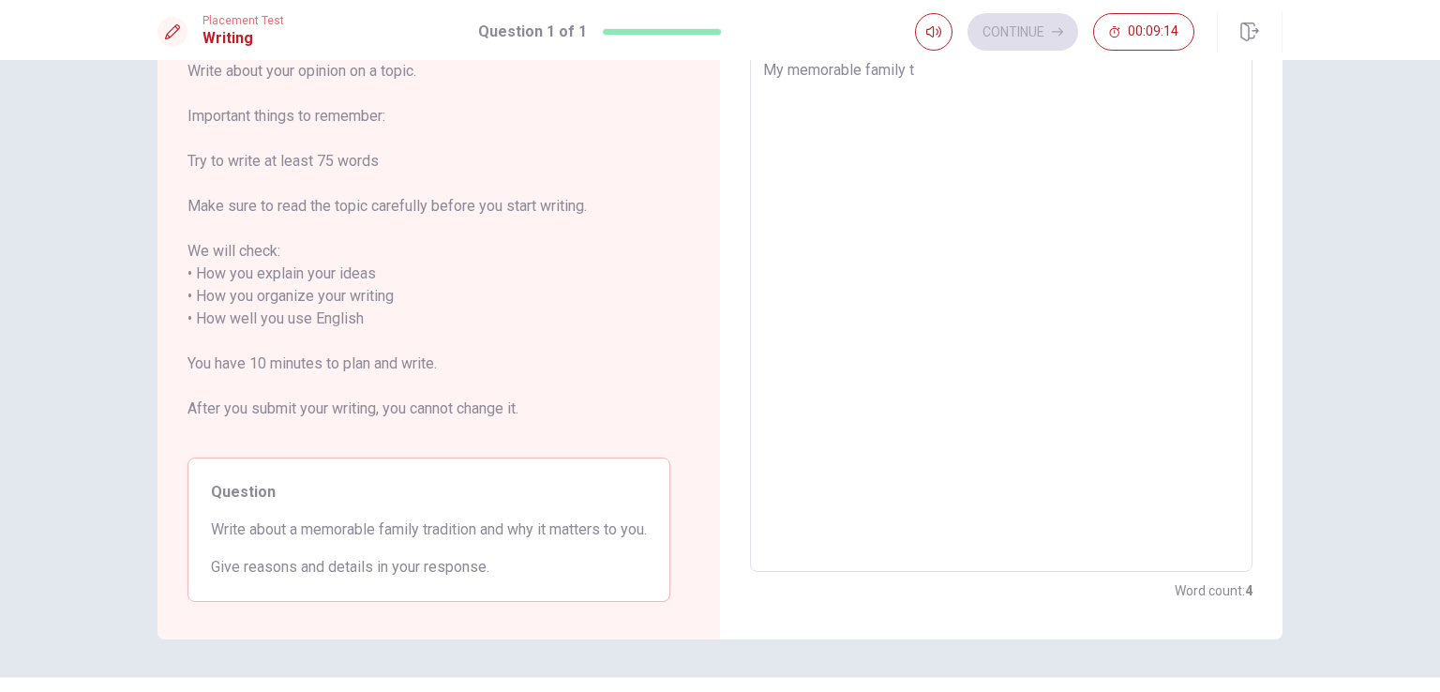
type textarea "My memorable family tr"
type textarea "x"
type textarea "My memorable family tra"
type textarea "x"
type textarea "My memorable family trad"
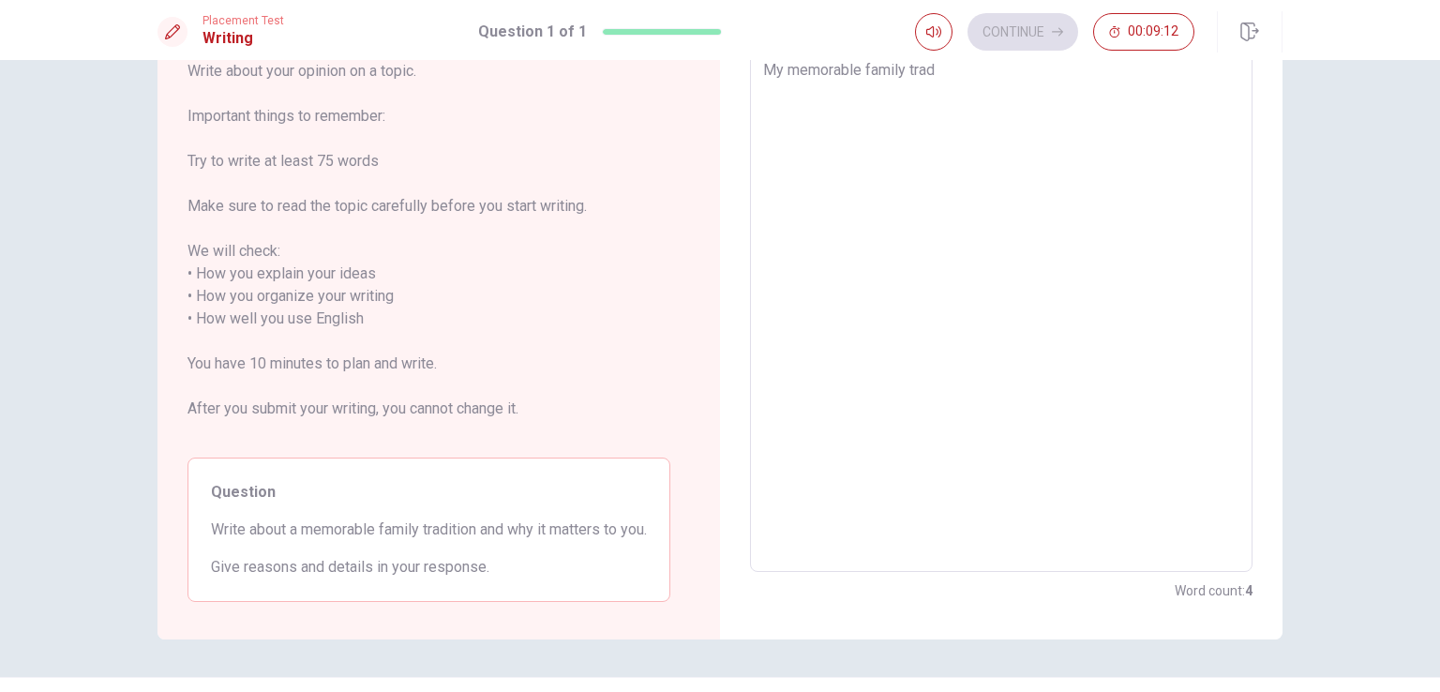
type textarea "x"
type textarea "My memorable family tradi"
type textarea "x"
type textarea "My memorable family tradit"
type textarea "x"
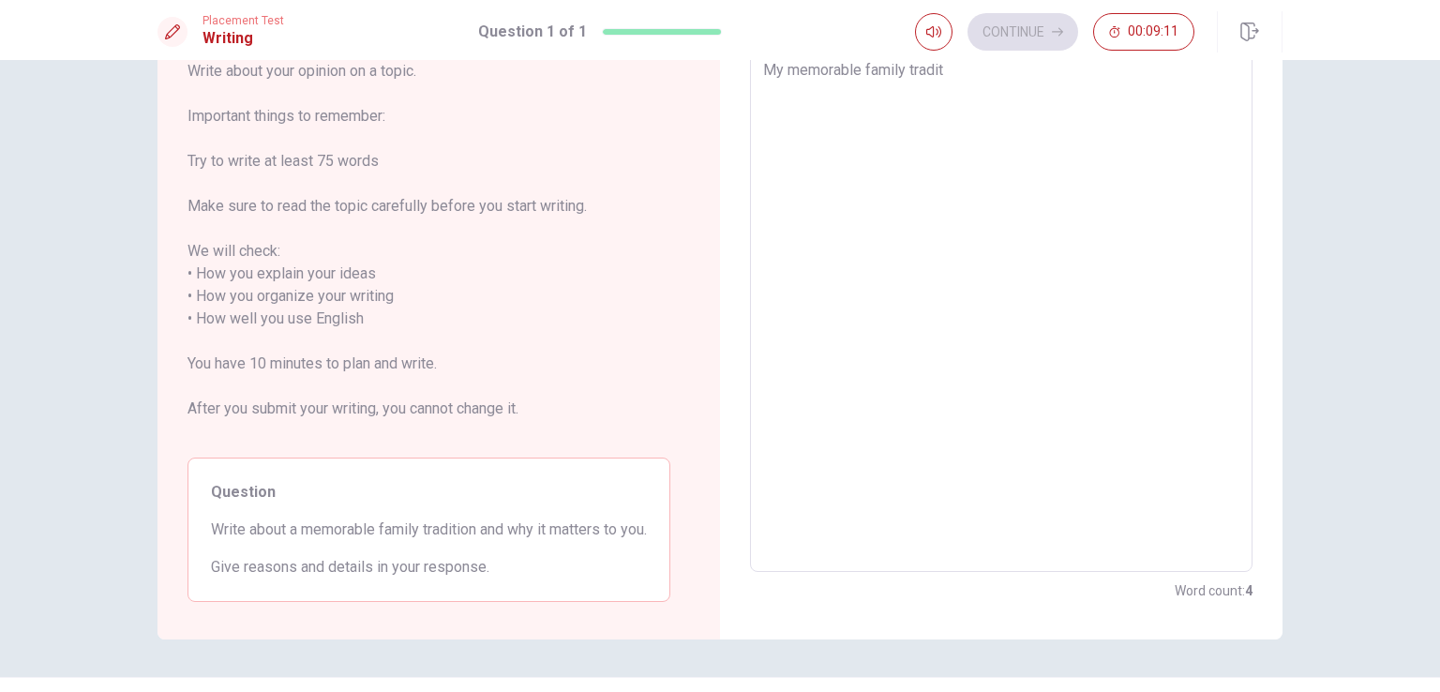
type textarea "My memorable family traditi"
type textarea "x"
type textarea "My memorable family traditio"
type textarea "x"
type textarea "My memorable family tradition"
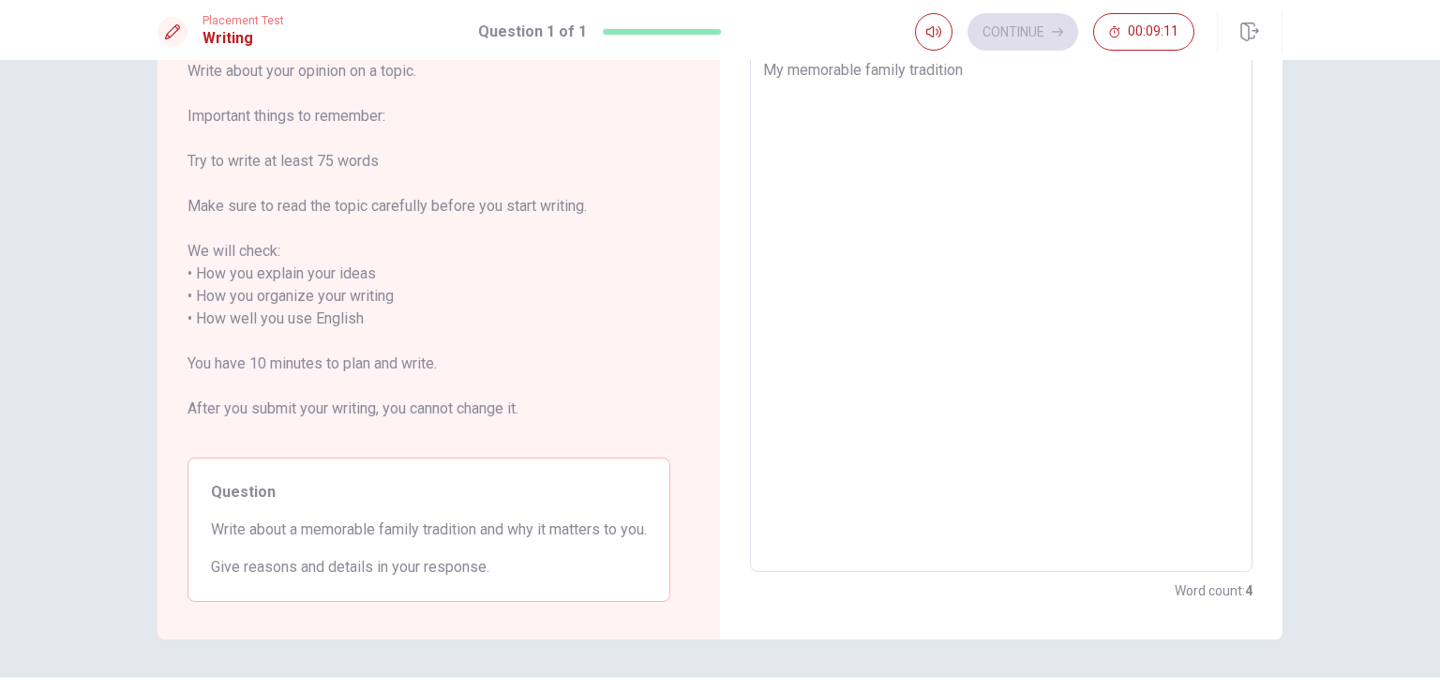
type textarea "x"
type textarea "My memorable family tradition"
type textarea "x"
type textarea "My memorable family tradition t"
type textarea "x"
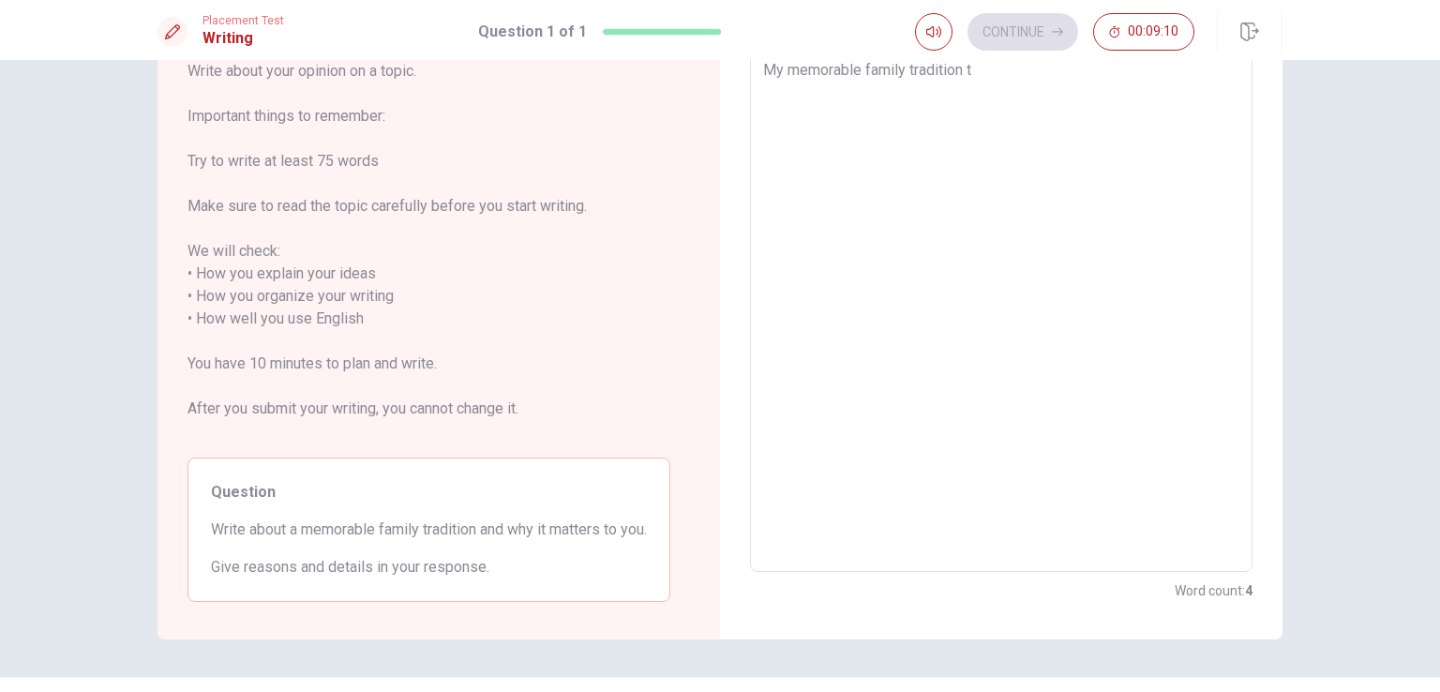
type textarea "My memorable family tradition th"
type textarea "x"
type textarea "My memorable family tradition tha"
type textarea "x"
type textarea "My memorable family tradition that"
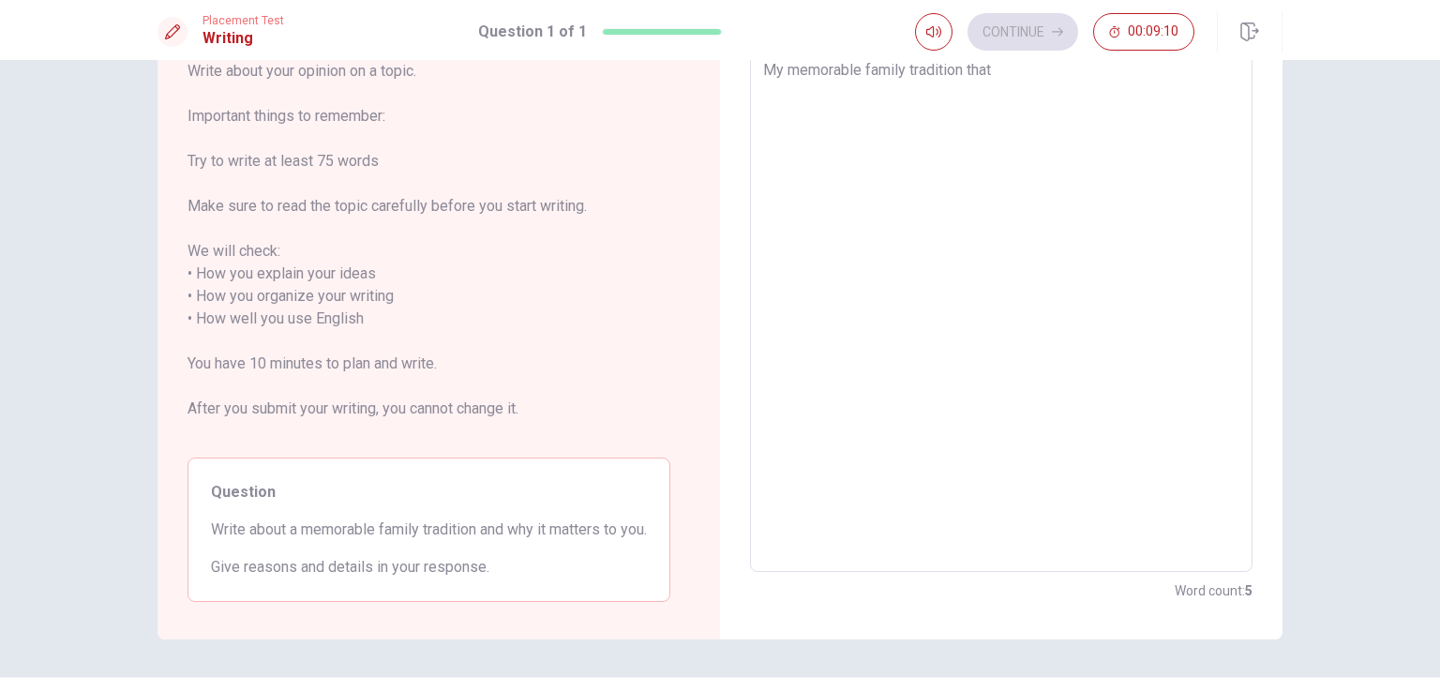
type textarea "x"
type textarea "My memorable family tradition that"
type textarea "x"
type textarea "My memorable family tradition that i"
type textarea "x"
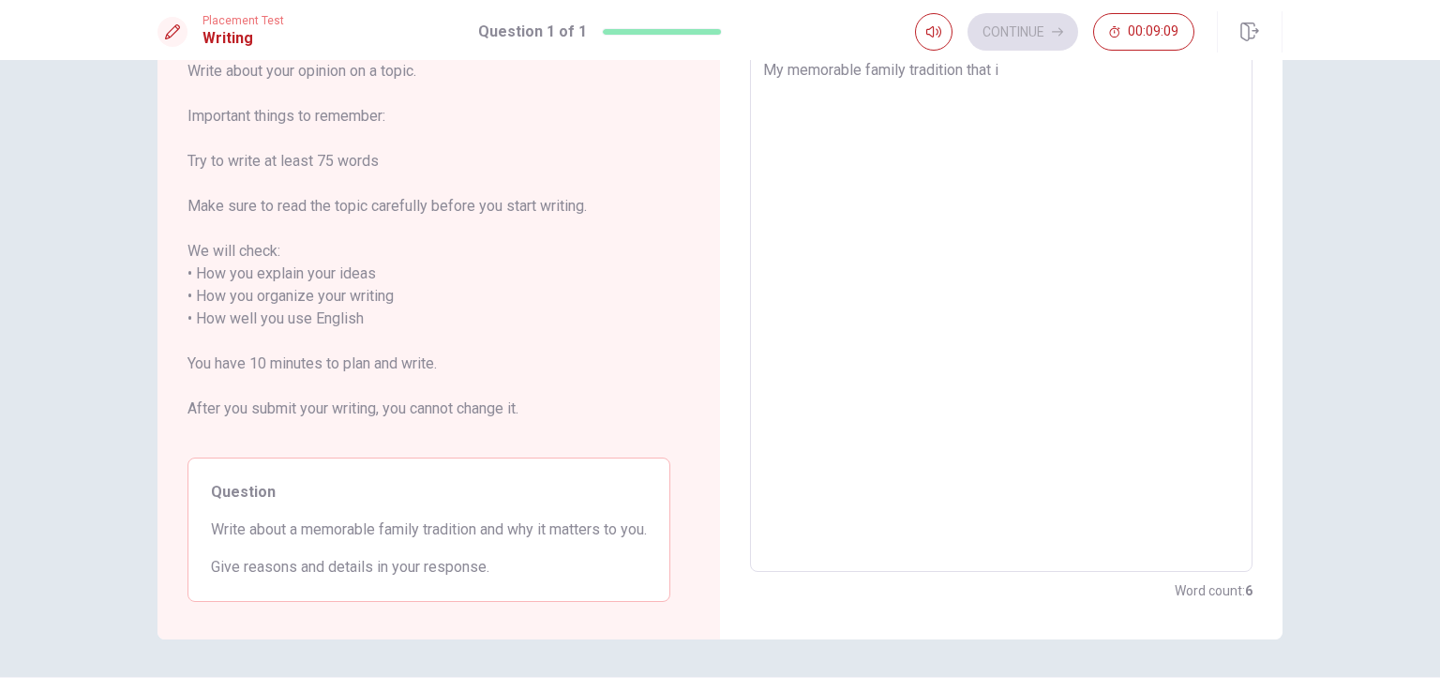
type textarea "My memorable family tradition that it"
type textarea "x"
type textarea "My memorable family tradition that it"
type textarea "x"
type textarea "My memorable family tradition that it m"
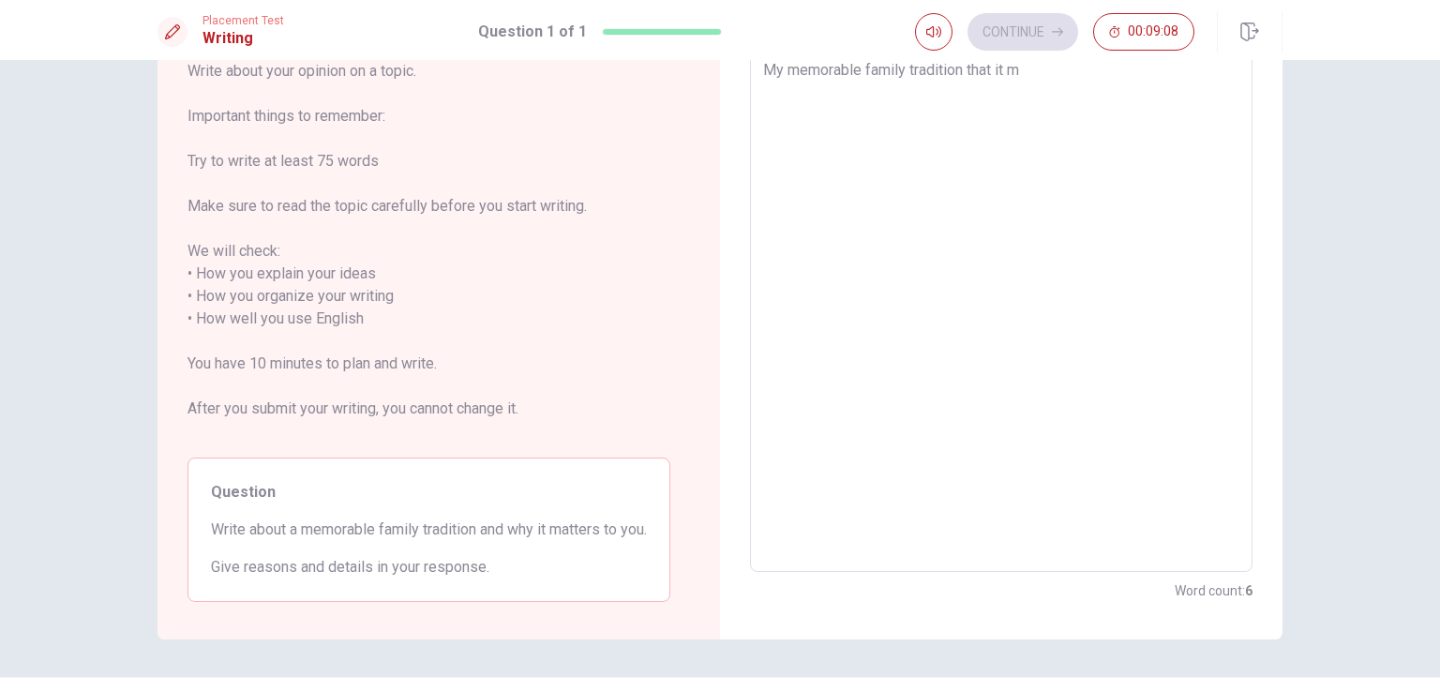
type textarea "x"
type textarea "My memorable family tradition that it ma"
type textarea "x"
type textarea "My memorable family tradition that it mat"
type textarea "x"
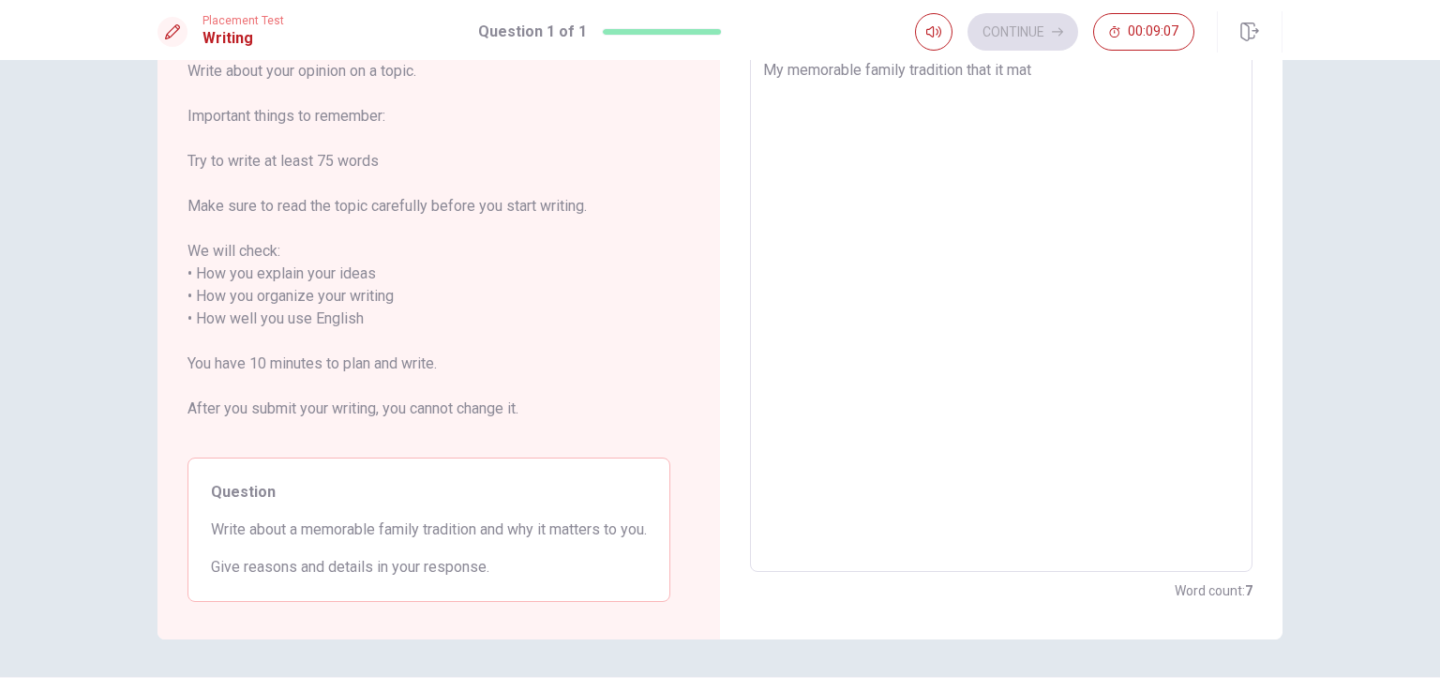
type textarea "My memorable family tradition that it [PERSON_NAME]"
type textarea "x"
type textarea "My memorable family tradition that it matte"
type textarea "x"
type textarea "My memorable family tradition that it matter"
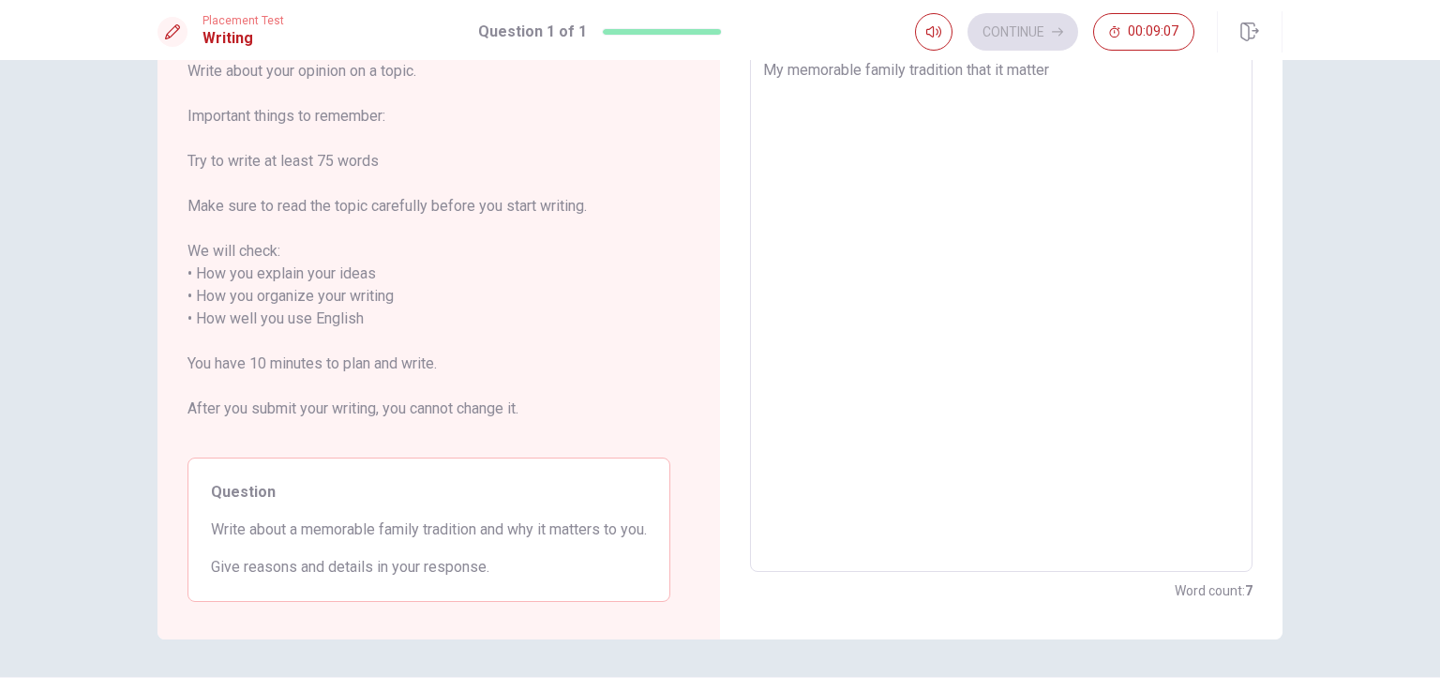
type textarea "x"
type textarea "My memorable family tradition that it matters"
type textarea "x"
type textarea "My memorable family tradition that it matters"
type textarea "x"
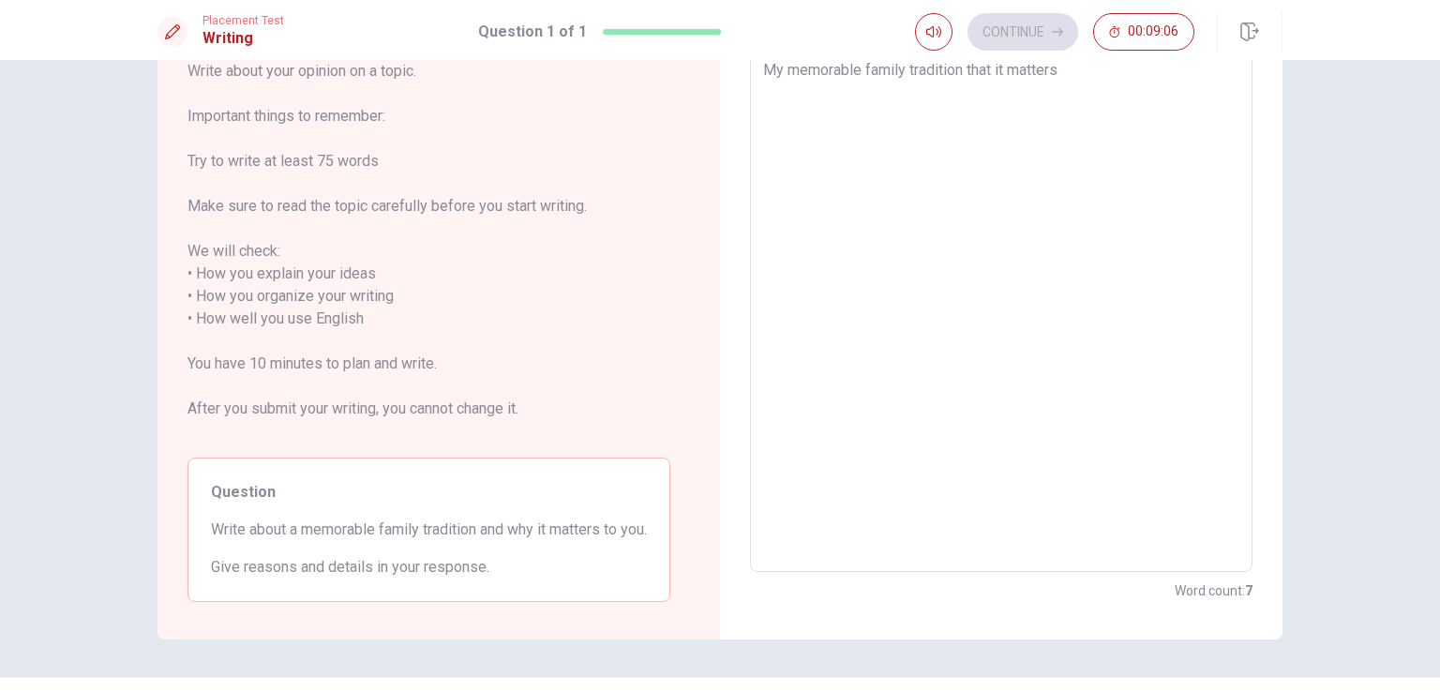
type textarea "My memorable family tradition that it matters t"
type textarea "x"
type textarea "My memorable family tradition that it matters to"
type textarea "x"
type textarea "My memorable family tradition that it matters t"
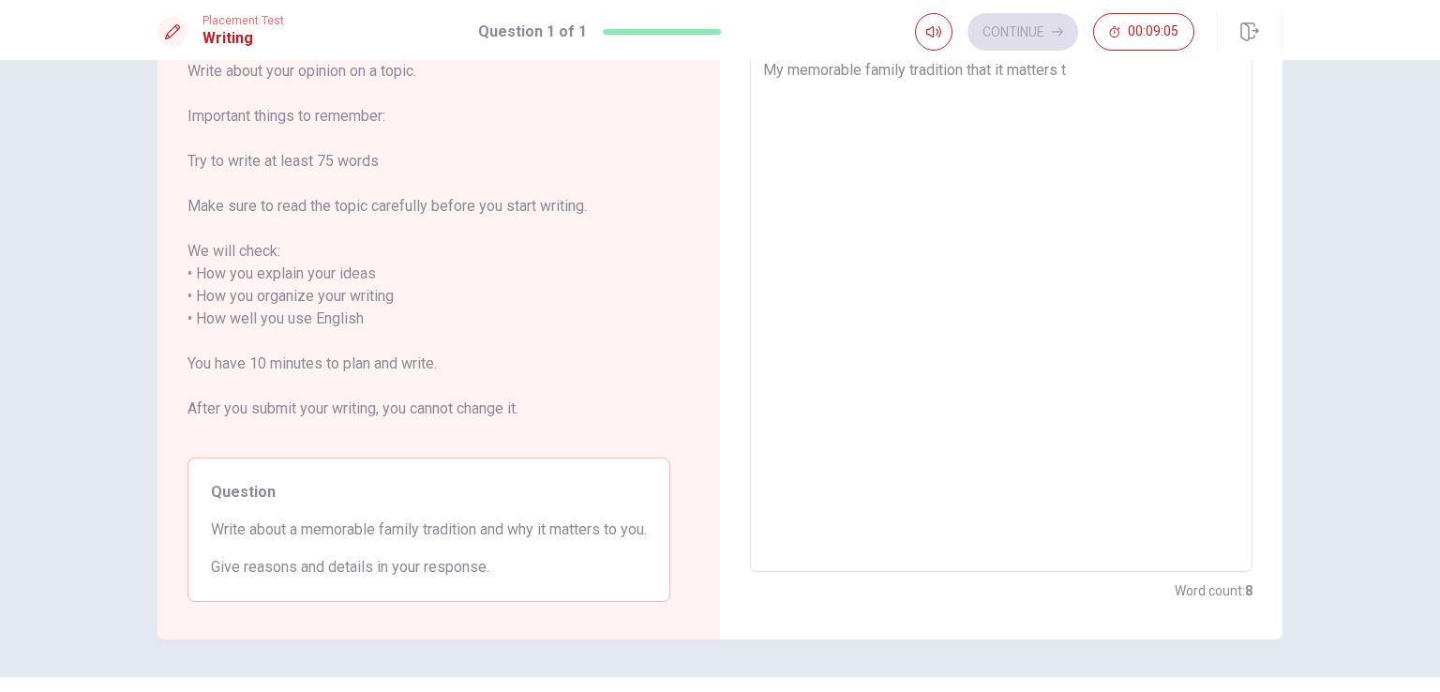
type textarea "x"
type textarea "My memorable family tradition that it matters"
type textarea "x"
type textarea "My memorable family tradition that it matters"
type textarea "x"
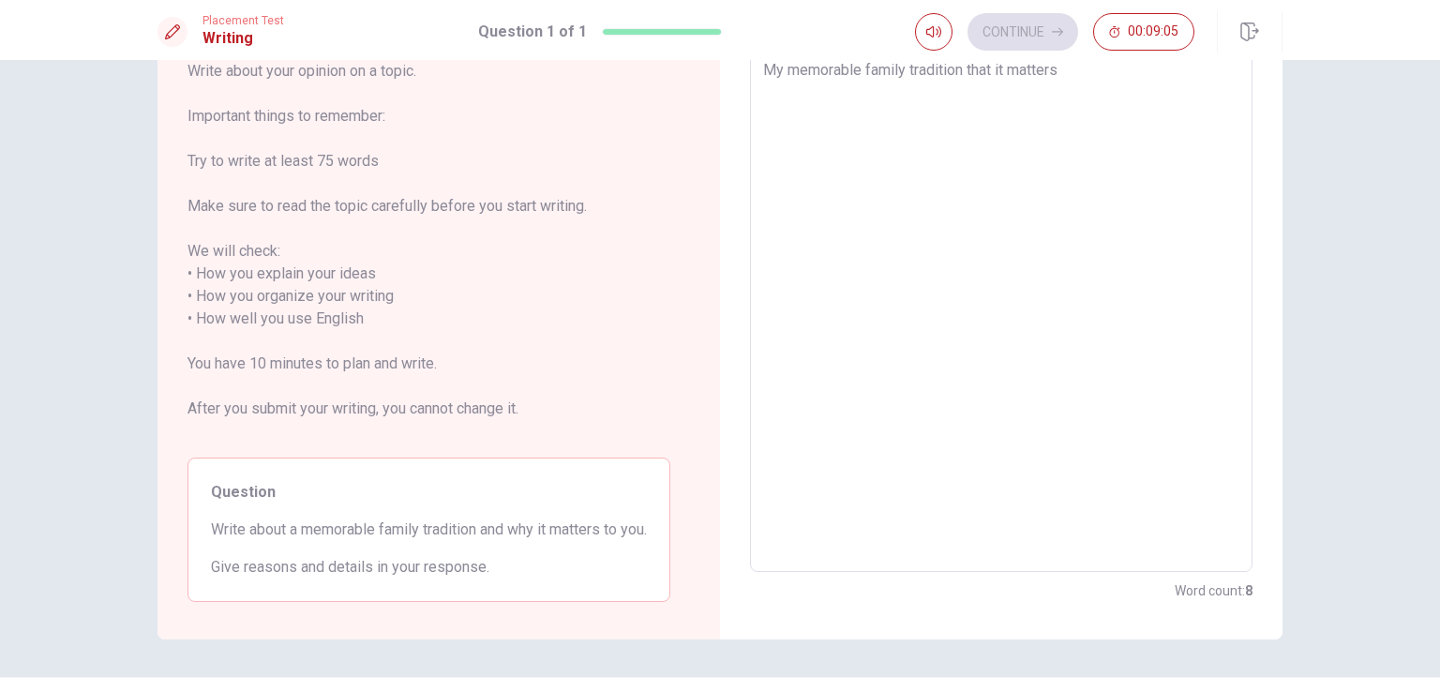
type textarea "My memorable family tradition that it matter"
type textarea "x"
type textarea "My memorable family tradition that it matte"
type textarea "x"
type textarea "My memorable family tradition that it [PERSON_NAME]"
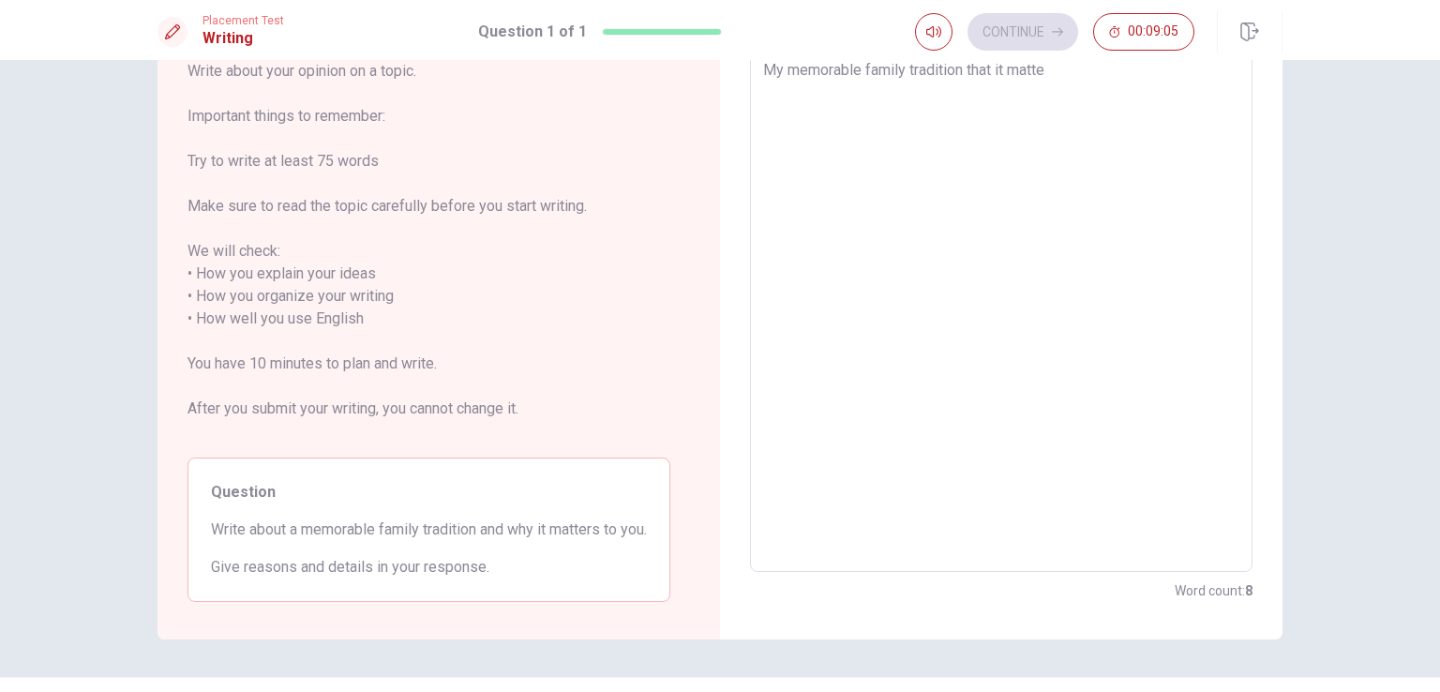
type textarea "x"
type textarea "My memorable family tradition that it mat"
type textarea "x"
type textarea "My memorable family tradition that it ma"
type textarea "x"
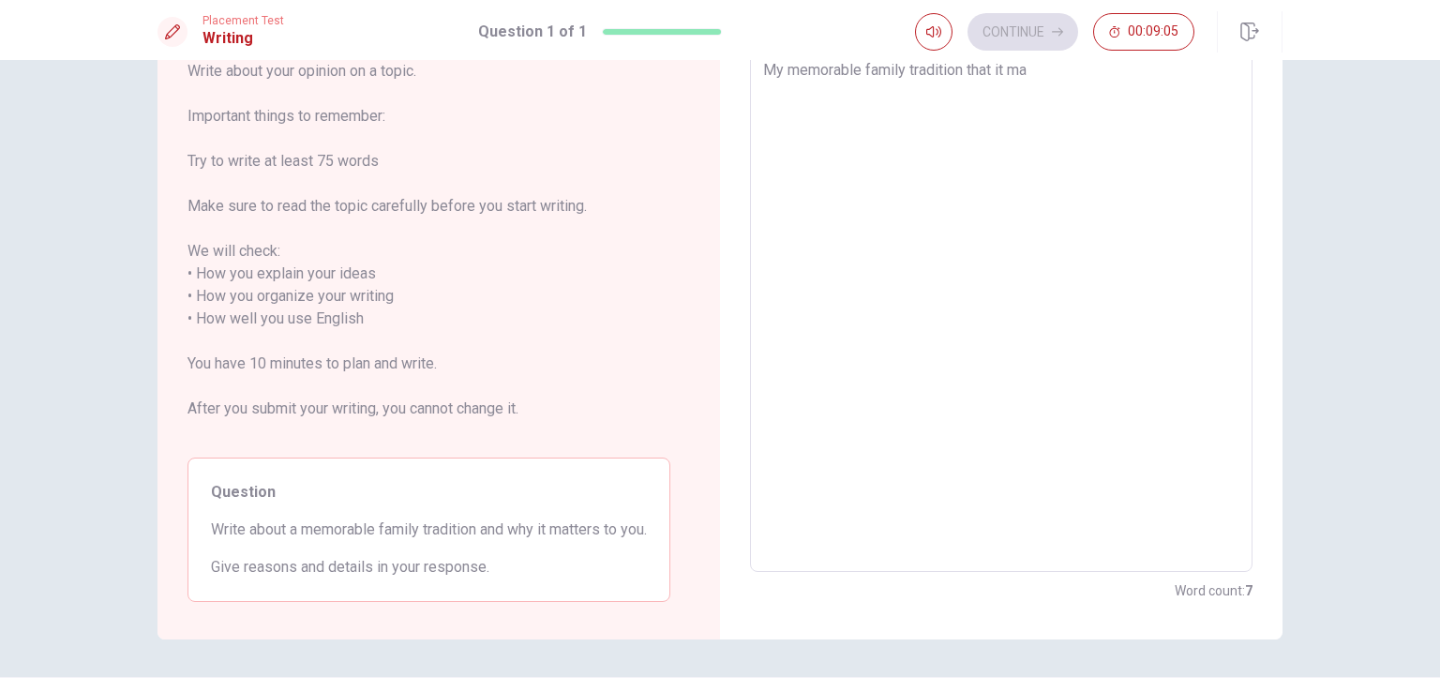
type textarea "My memorable family tradition that it m"
type textarea "x"
type textarea "My memorable family tradition that it"
type textarea "x"
type textarea "My memorable family tradition that it"
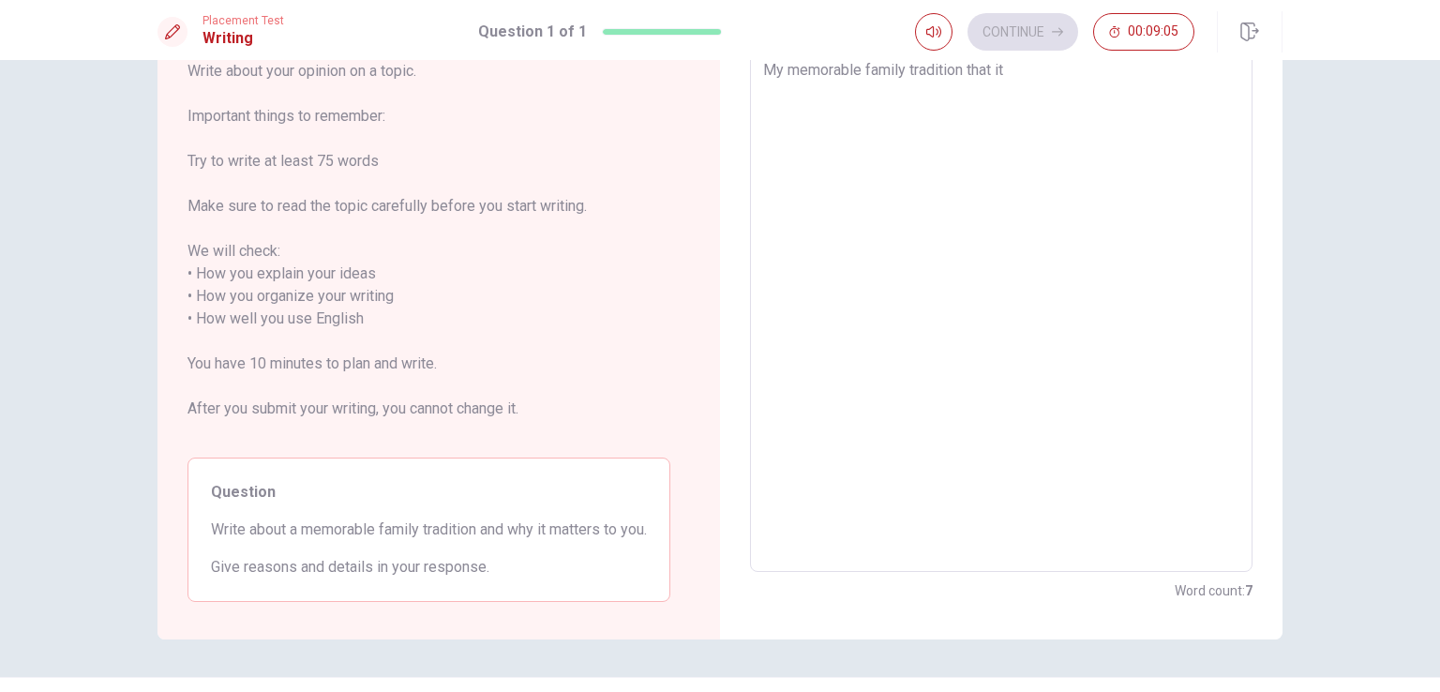
type textarea "x"
type textarea "My memorable family tradition that i"
type textarea "x"
type textarea "My memorable family tradition that"
type textarea "x"
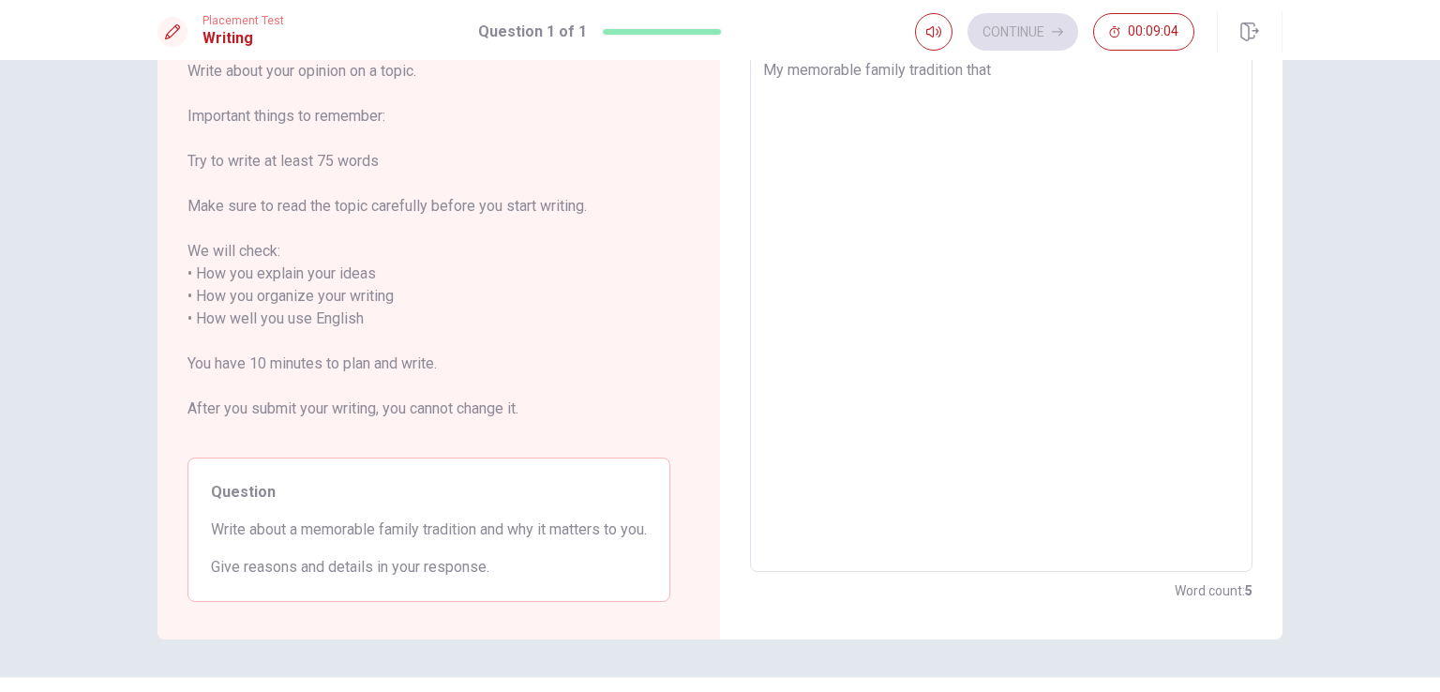
type textarea "My memorable family tradition that"
type textarea "x"
type textarea "My memorable family tradition tha"
type textarea "x"
type textarea "My memorable family tradition th"
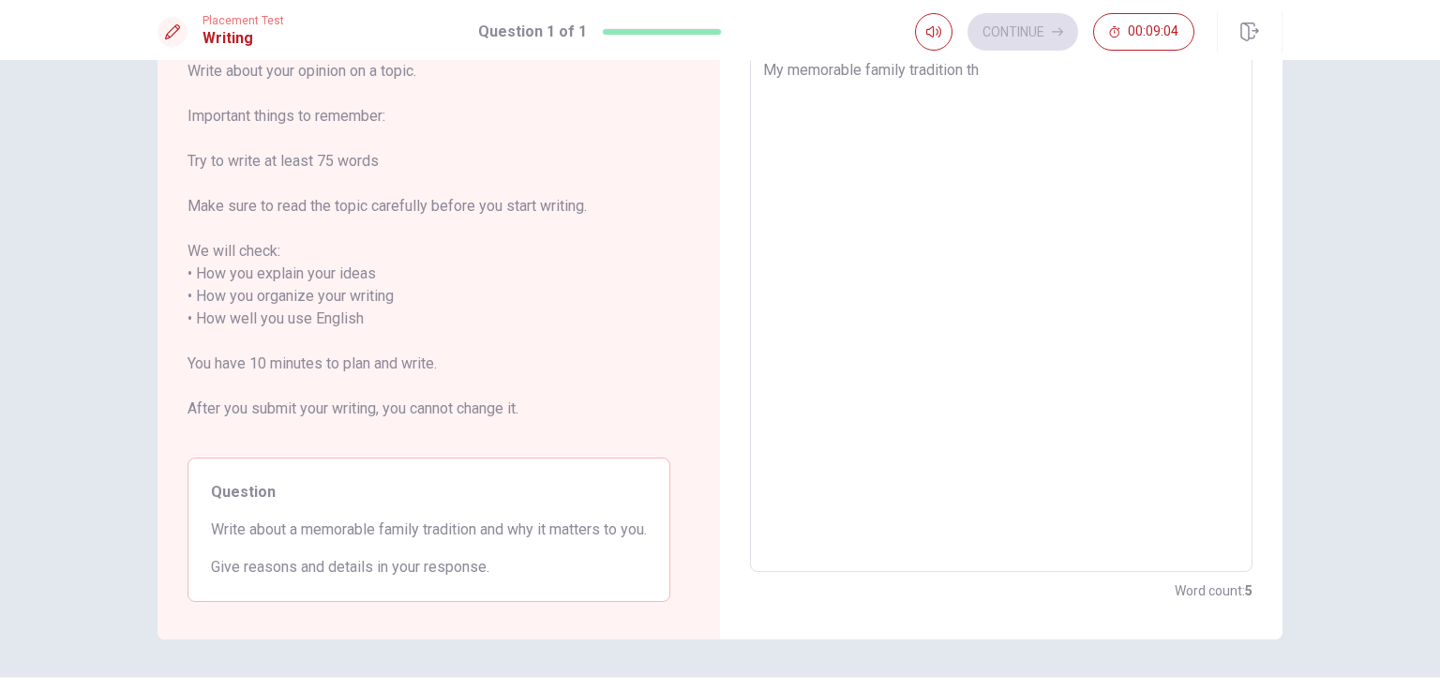
type textarea "x"
type textarea "My memorable family tradition t"
type textarea "x"
type textarea "My memorable family tradition"
type textarea "x"
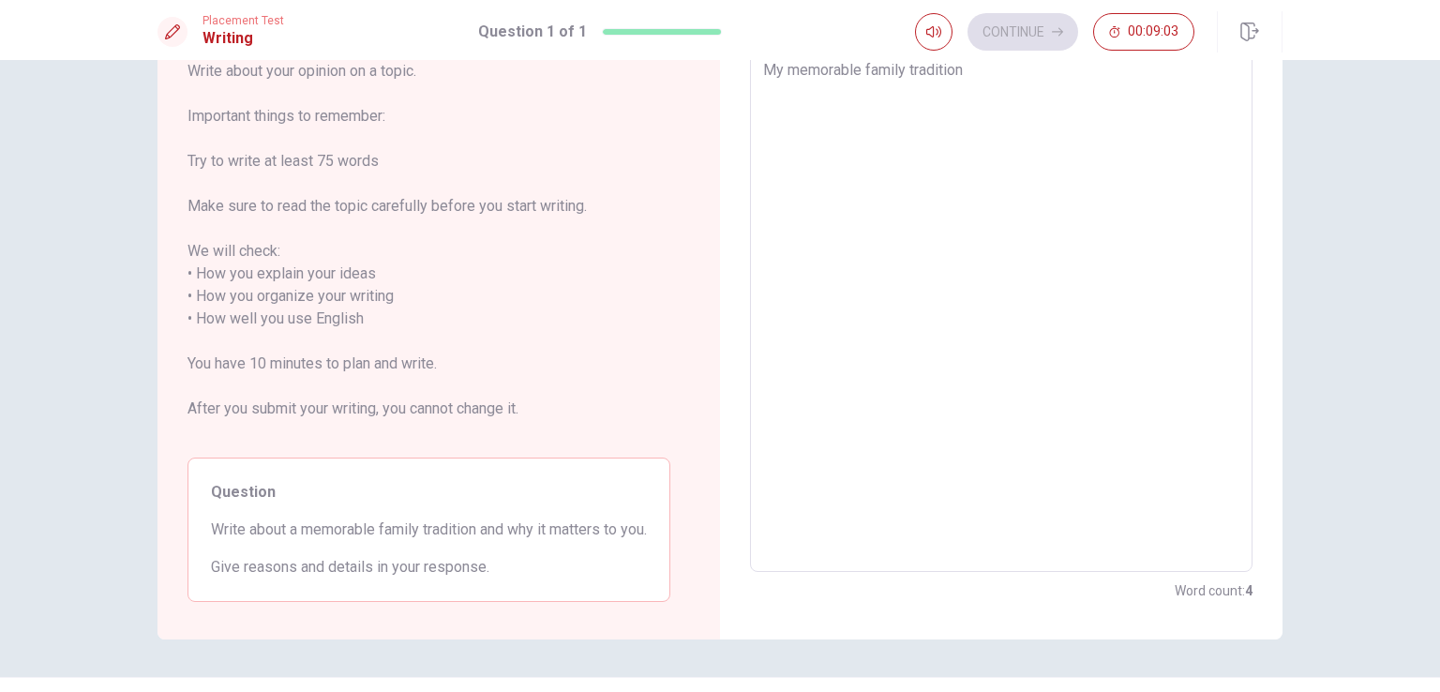
type textarea "My memorable family tradition i"
type textarea "x"
type textarea "My memorable family tradition is"
type textarea "x"
type textarea "My memorable family tradition is"
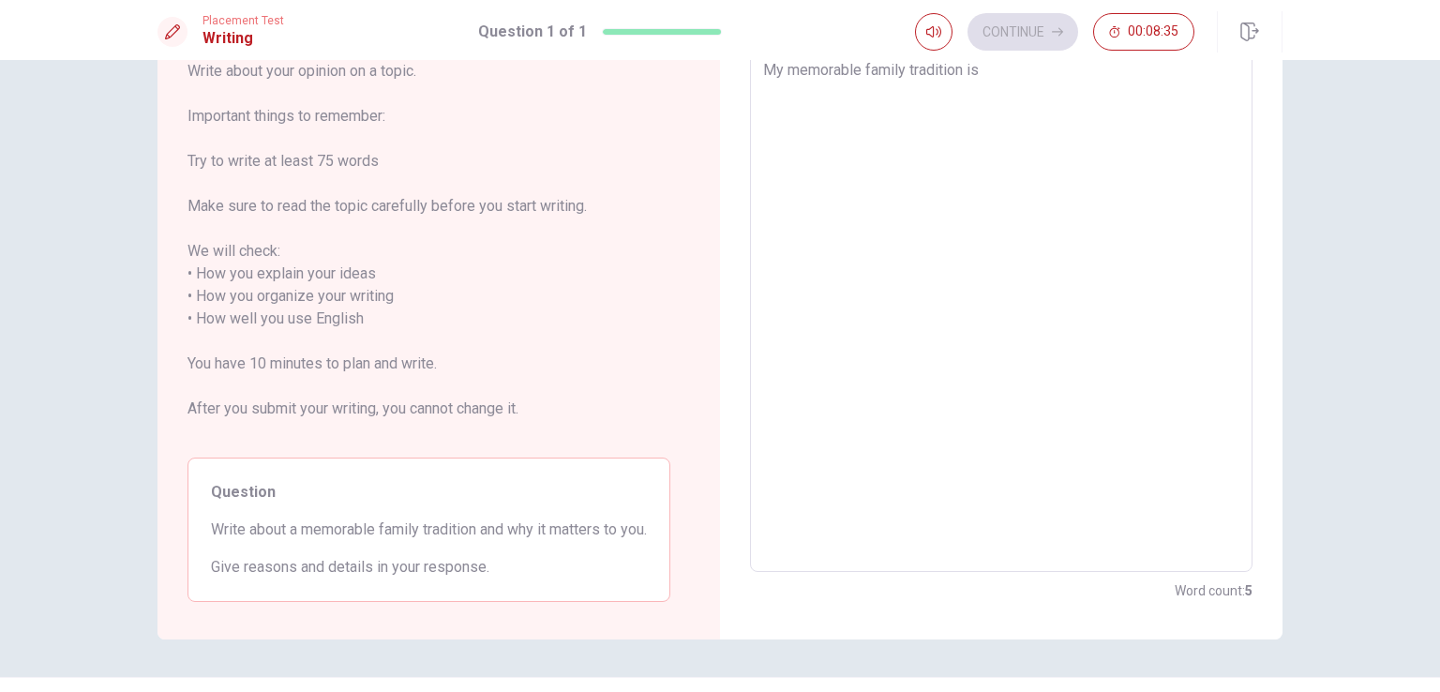
type textarea "x"
type textarea "My memorable family tradition is w"
type textarea "x"
type textarea "My memorable family tradition is wh"
type textarea "x"
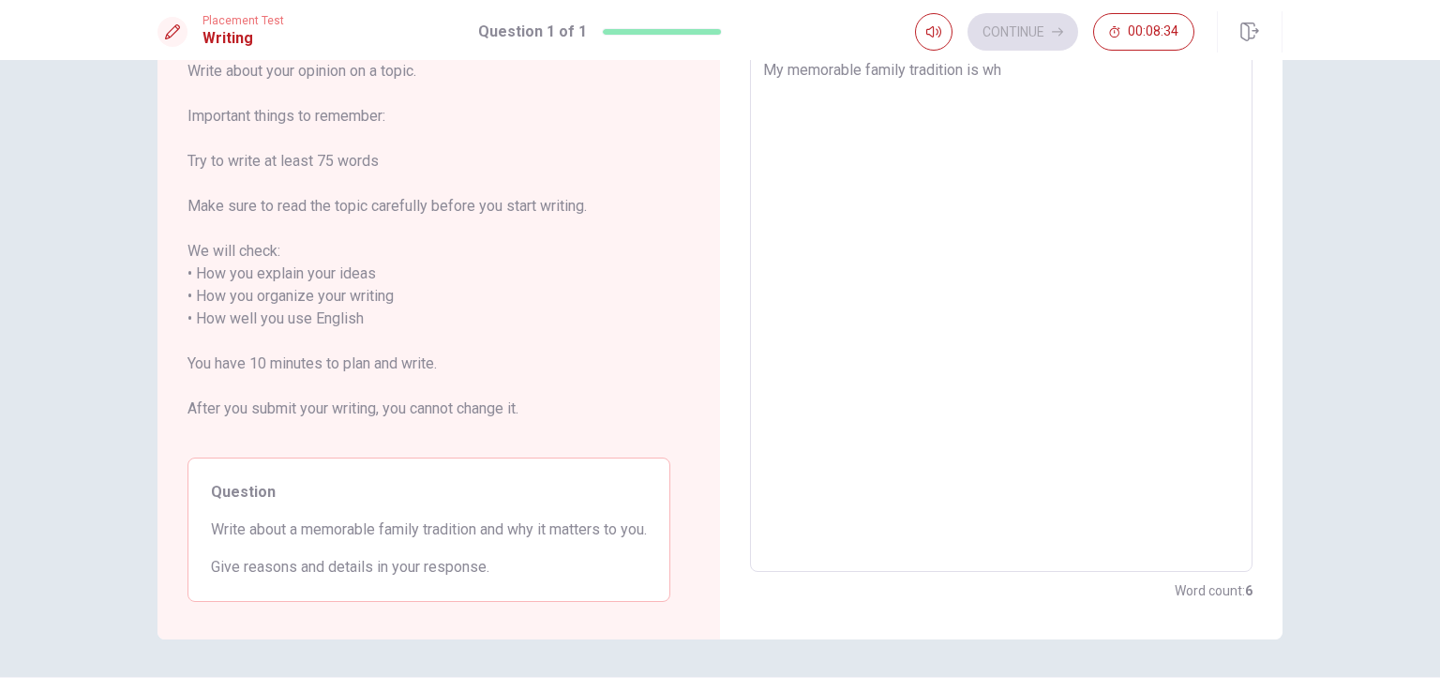
type textarea "My memorable family tradition is whe"
type textarea "x"
type textarea "My memorable family tradition is when"
type textarea "x"
type textarea "My memorable family tradition is when"
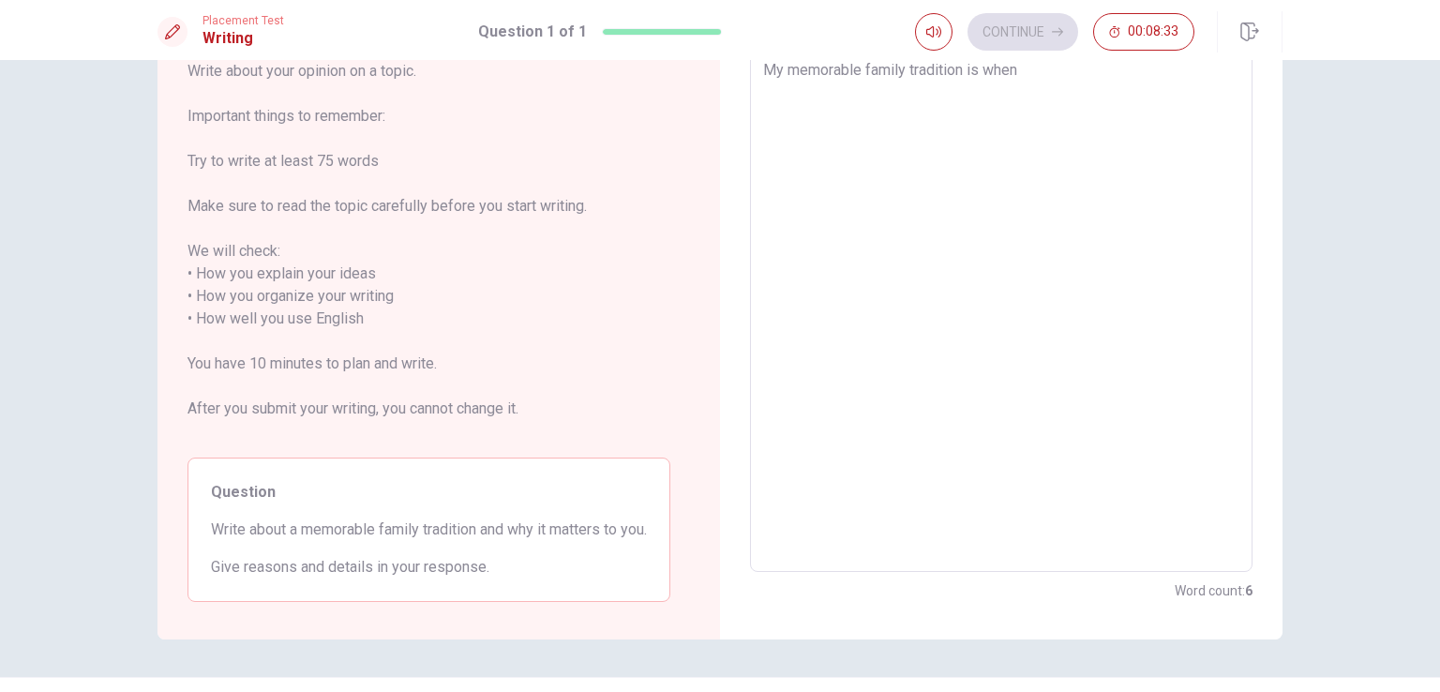
type textarea "x"
type textarea "My memorable family tradition is when"
type textarea "x"
type textarea "My memorable family tradition is whe"
type textarea "x"
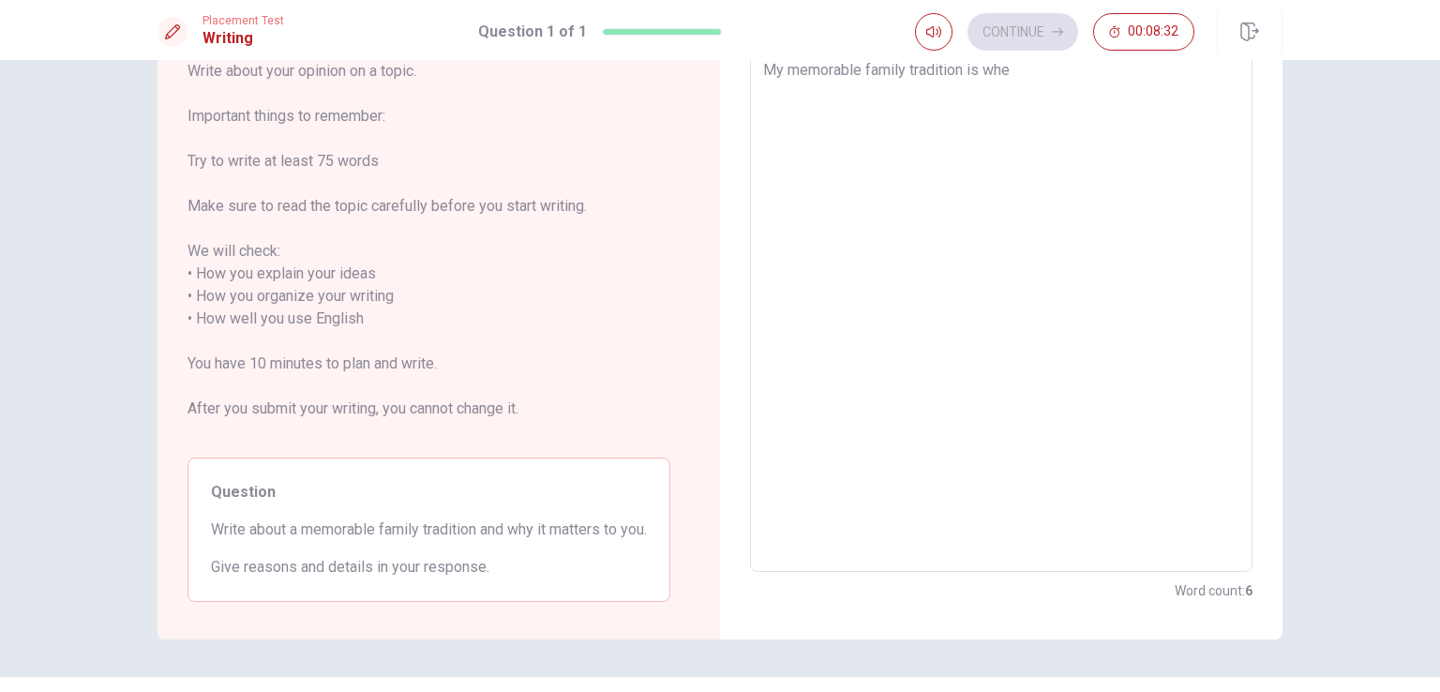
type textarea "My memorable family tradition is wh"
type textarea "x"
type textarea "My memorable family tradition is w"
type textarea "x"
type textarea "My memorable family tradition is"
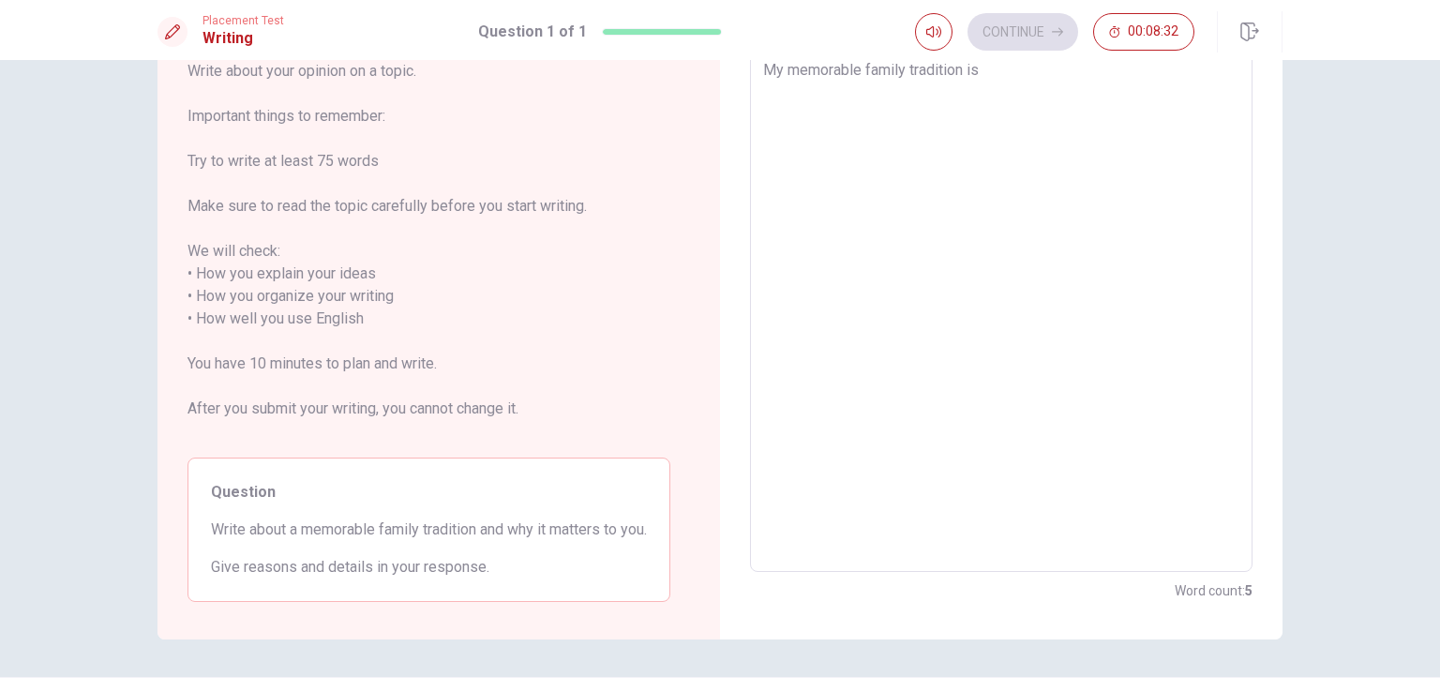
type textarea "x"
type textarea "My memorable family tradition is"
type textarea "x"
type textarea "My memorable family tradition i"
type textarea "x"
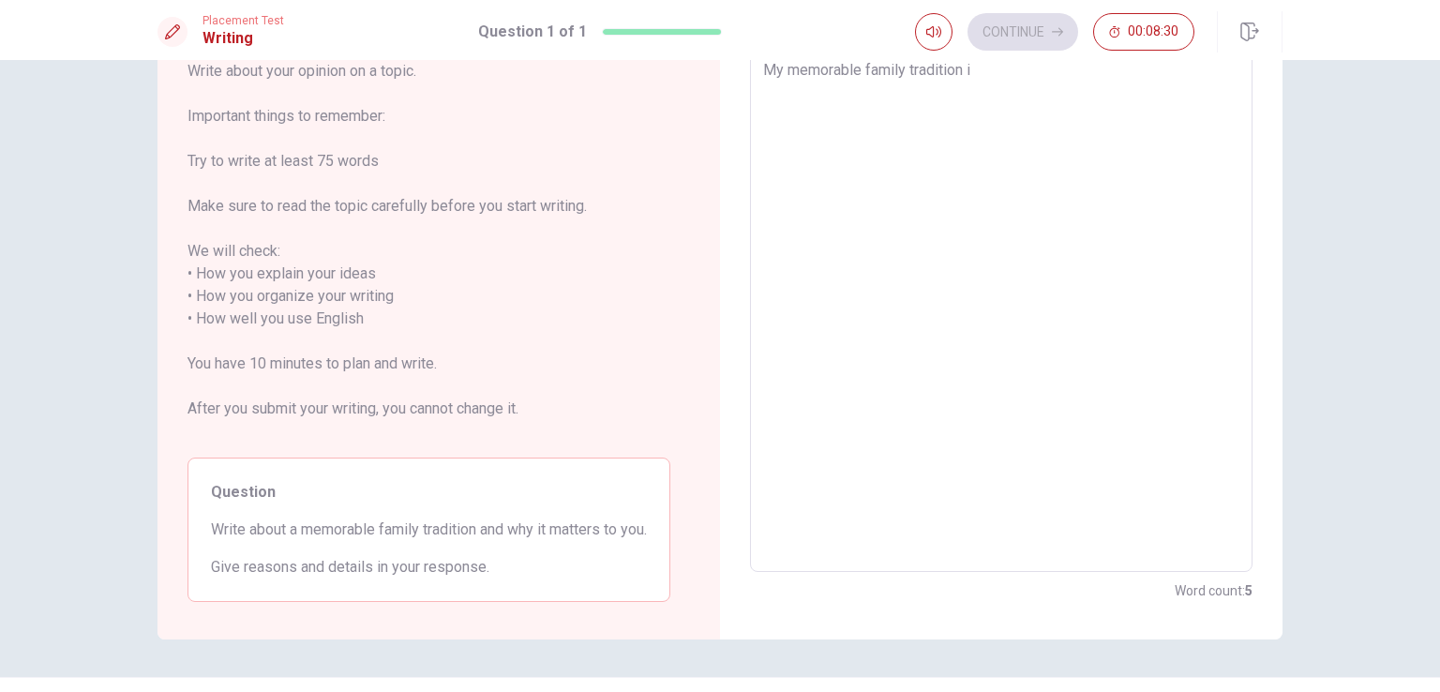
type textarea "My memorable family tradition"
type textarea "x"
type textarea "My memorable family tradition"
type textarea "x"
type textarea "My memorable family traditio"
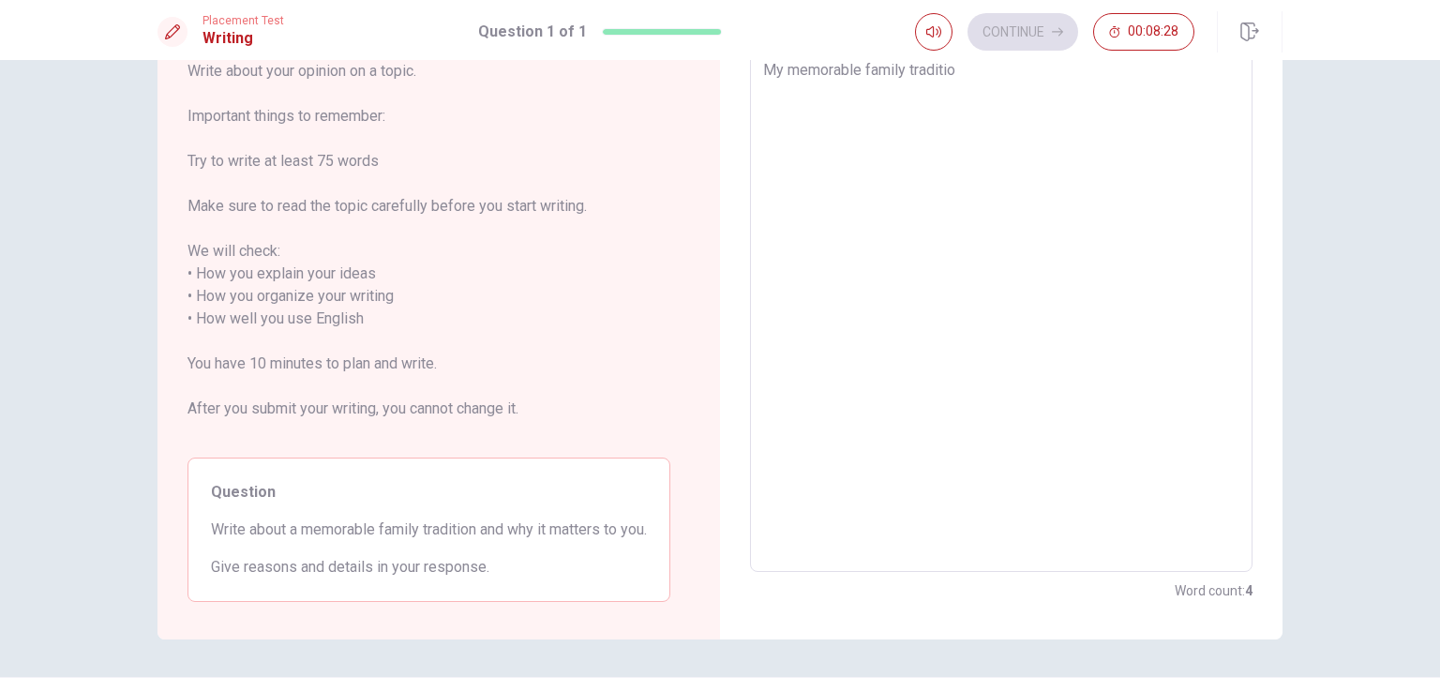
type textarea "x"
type textarea "My memorable family traditi"
type textarea "x"
type textarea "My memorable family tradit"
type textarea "x"
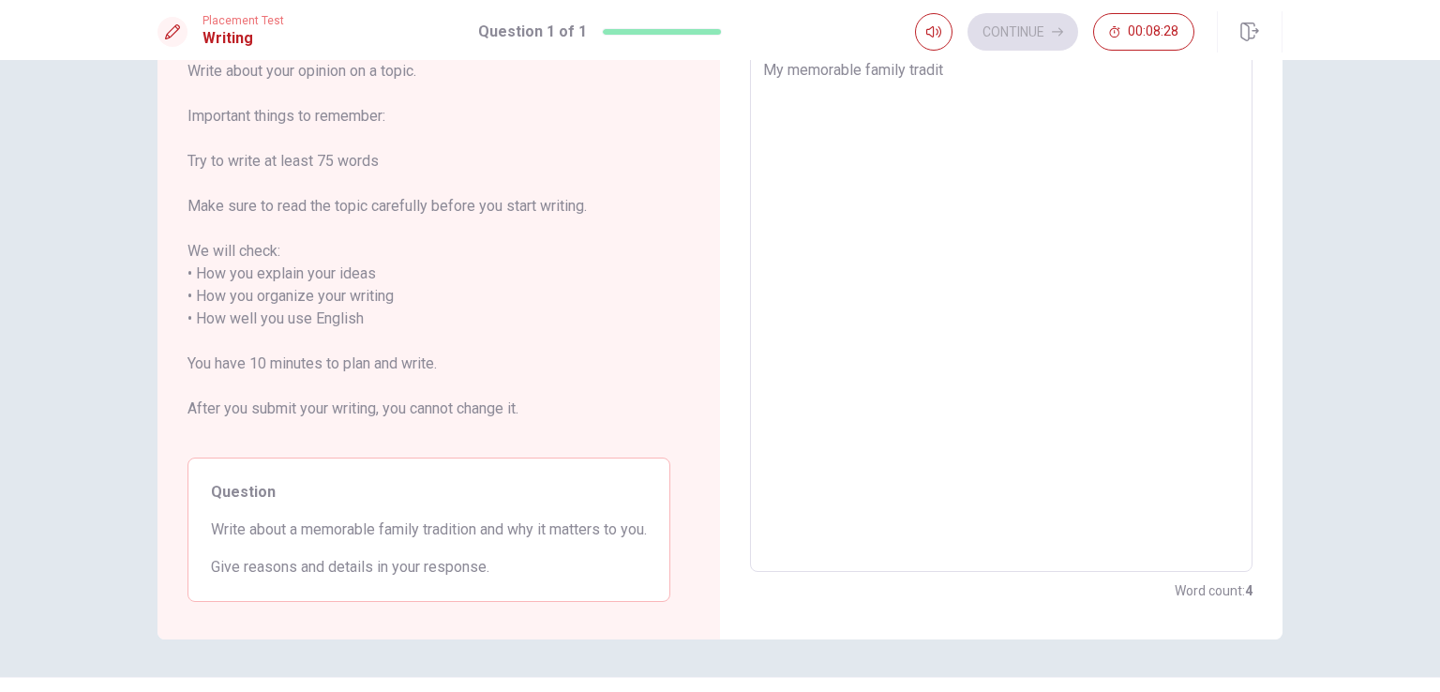
type textarea "My memorable family tradi"
type textarea "x"
type textarea "My memorable family trad"
type textarea "x"
type textarea "My memorable family tra"
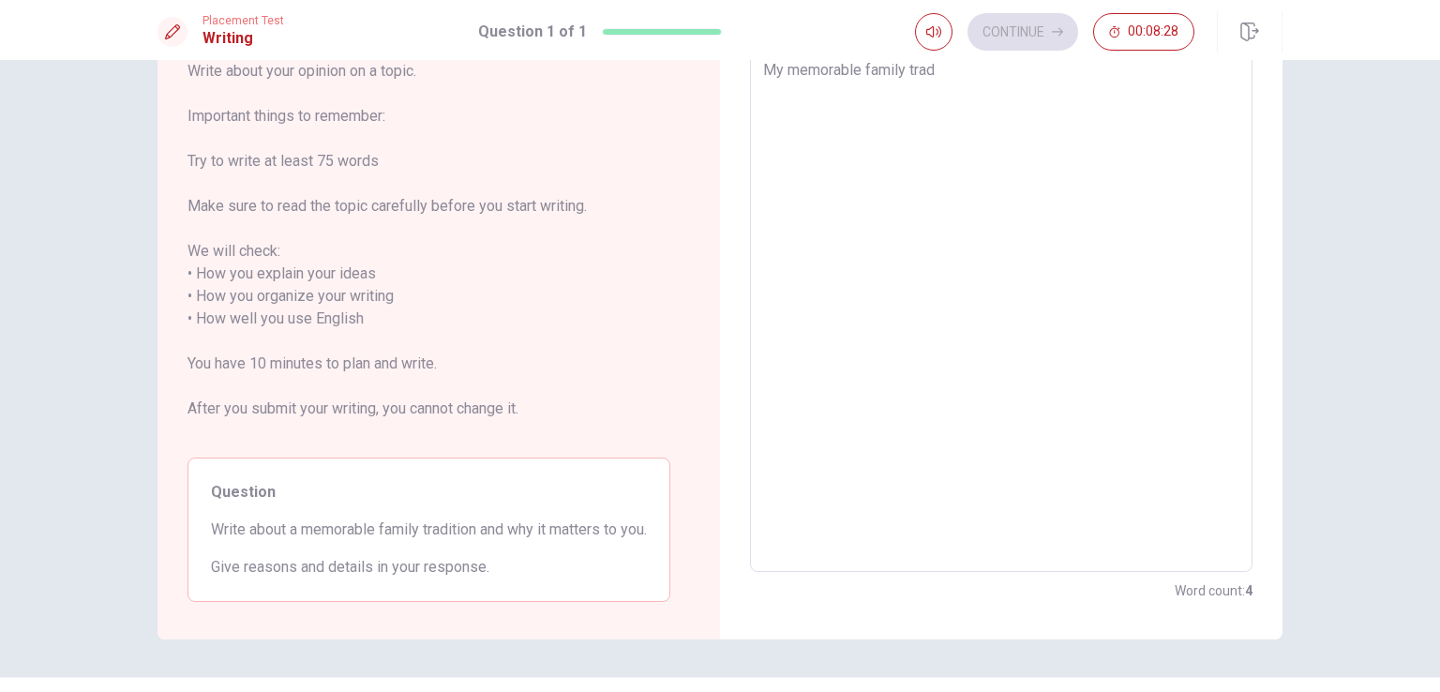
type textarea "x"
type textarea "My memorable family tr"
type textarea "x"
type textarea "My memorable family t"
type textarea "x"
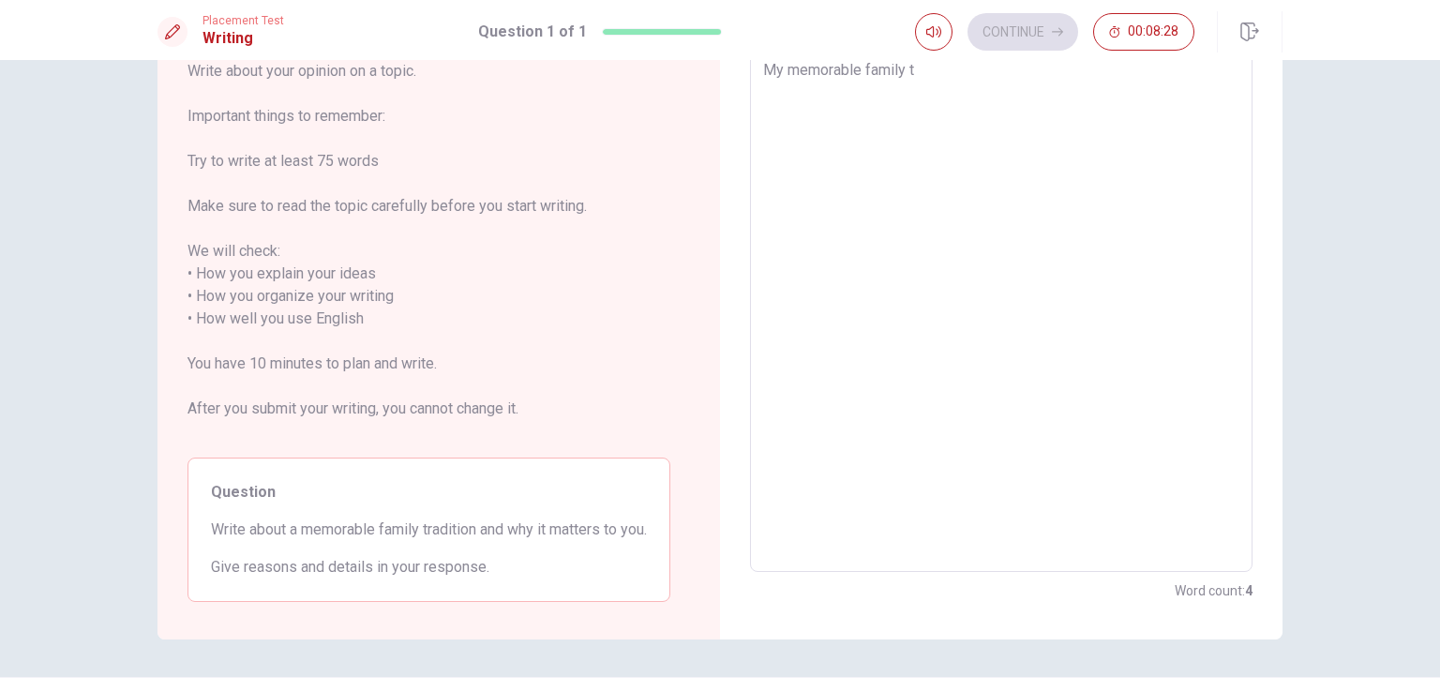
type textarea "My memorable family"
type textarea "x"
type textarea "My memorable family"
type textarea "x"
type textarea "My memorable famil"
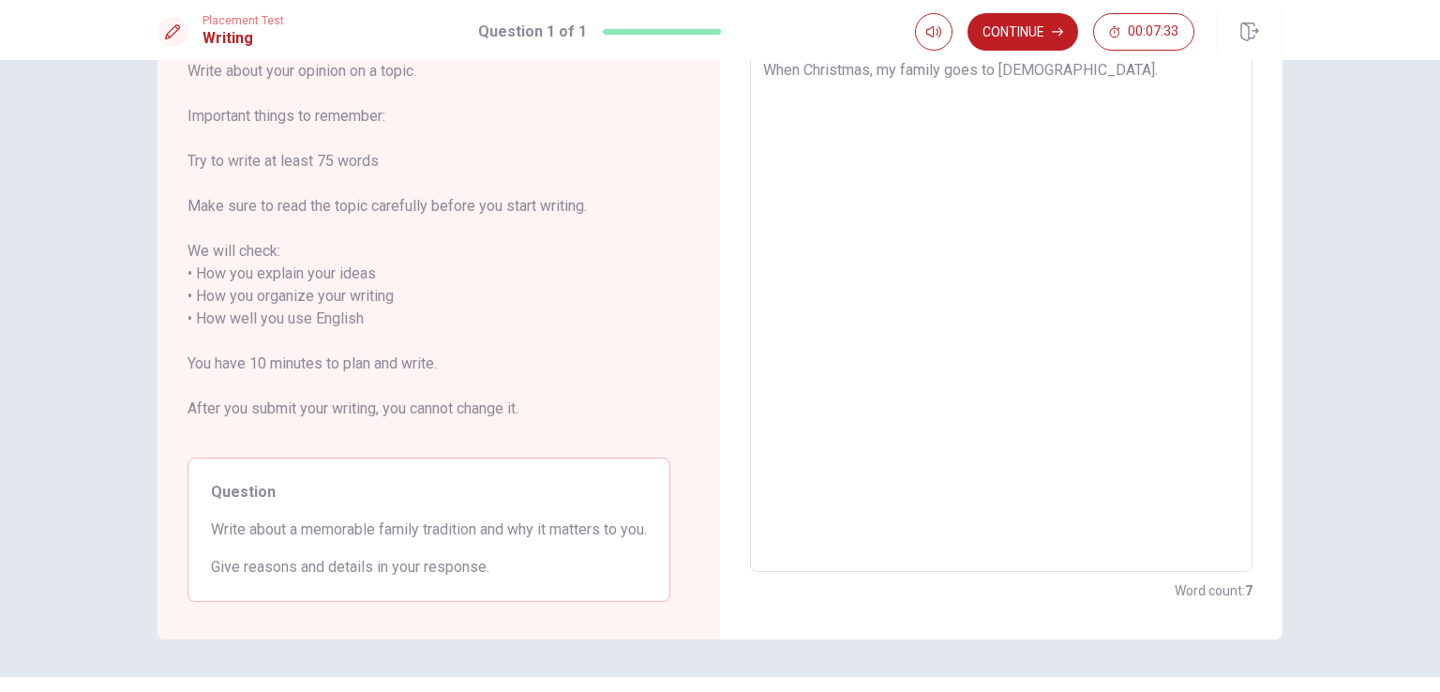
click at [763, 67] on textarea "When Christmas, my family goes to [DEMOGRAPHIC_DATA]." at bounding box center [1001, 308] width 476 height 498
click at [1095, 97] on textarea "When Christmas, my family goes to [DEMOGRAPHIC_DATA]." at bounding box center [1001, 308] width 476 height 498
click at [877, 70] on textarea "When Christmas, my family goes to [DEMOGRAPHIC_DATA]." at bounding box center [1001, 308] width 476 height 498
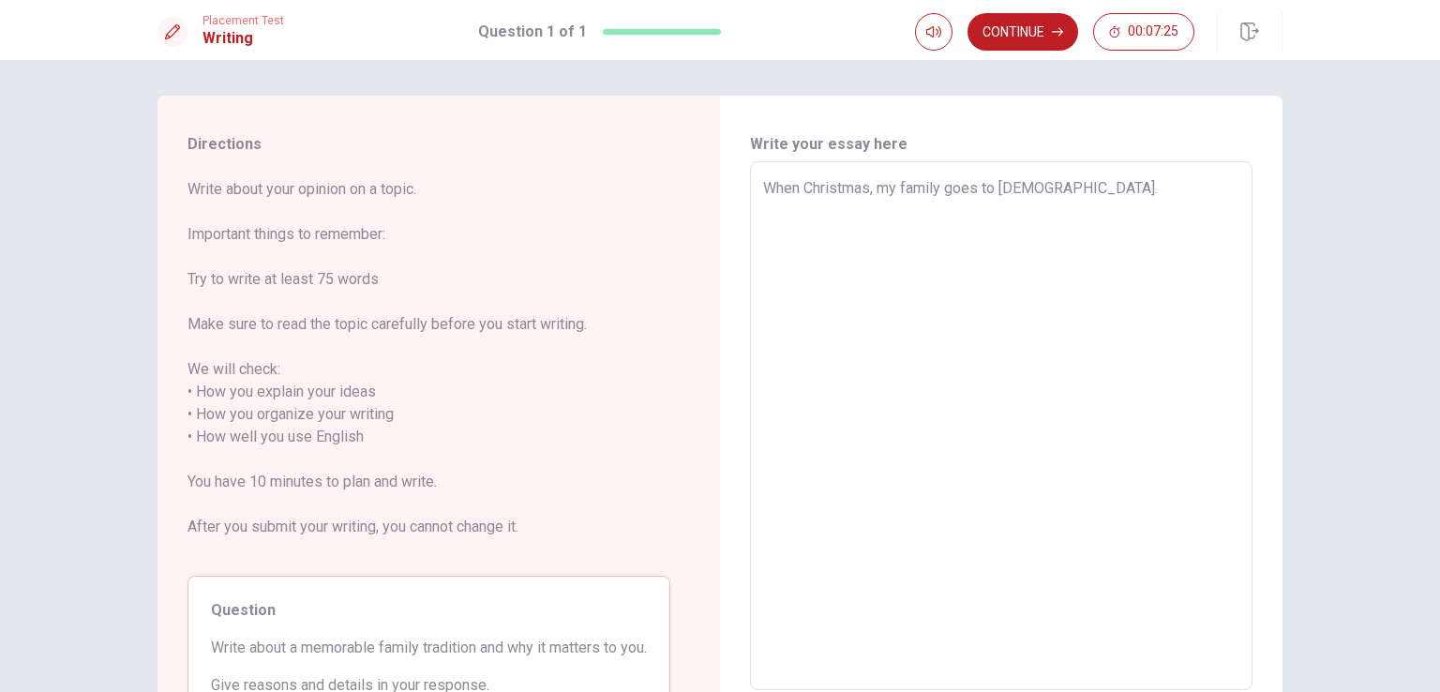
scroll to position [0, 0]
drag, startPoint x: 1065, startPoint y: 83, endPoint x: 668, endPoint y: 141, distance: 401.6
click at [668, 141] on div "Directions Write about your opinion on a topic. Important things to remember: T…" at bounding box center [720, 429] width 1125 height 662
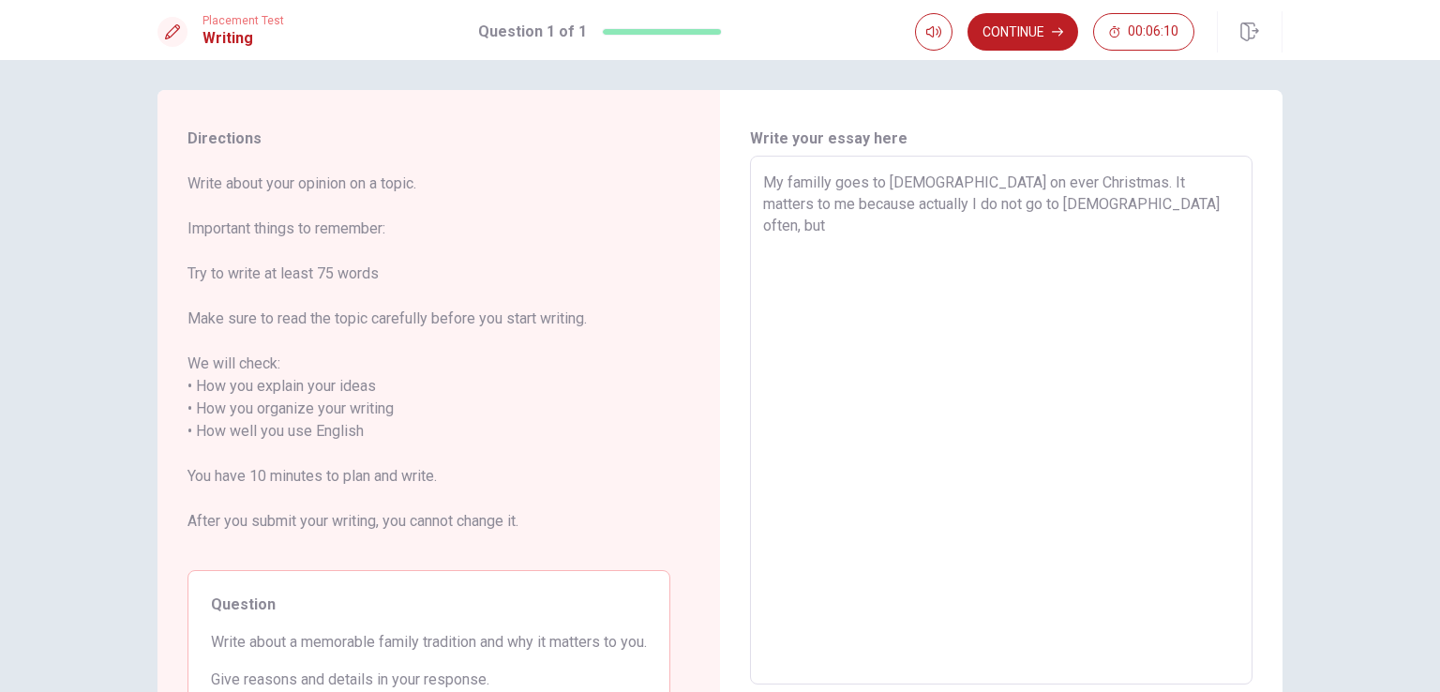
click at [874, 205] on textarea "My familly goes to [DEMOGRAPHIC_DATA] on ever Christmas. It matters to me becau…" at bounding box center [1001, 421] width 476 height 498
click at [1058, 206] on textarea "My familly goes to [DEMOGRAPHIC_DATA] on ever Christmas. It matters to me becau…" at bounding box center [1001, 421] width 476 height 498
drag, startPoint x: 757, startPoint y: 181, endPoint x: 1062, endPoint y: 270, distance: 318.4
click at [1062, 270] on div "My familly goes to [DEMOGRAPHIC_DATA] on ever Christmas. It matters to me becau…" at bounding box center [1001, 420] width 503 height 529
drag, startPoint x: 751, startPoint y: 175, endPoint x: 1001, endPoint y: 272, distance: 268.3
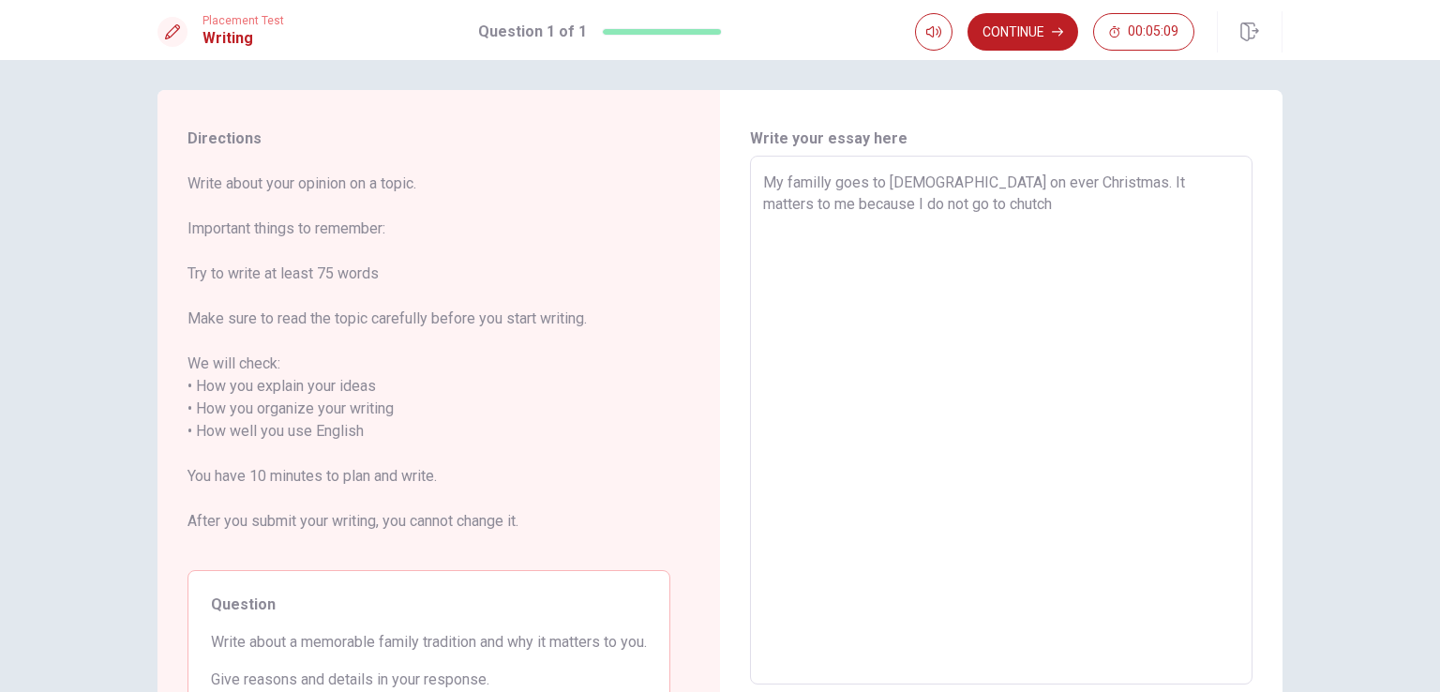
click at [1001, 272] on div "My familly goes to [DEMOGRAPHIC_DATA] on ever Christmas. It matters to me becau…" at bounding box center [1001, 420] width 503 height 529
drag, startPoint x: 981, startPoint y: 207, endPoint x: 729, endPoint y: 142, distance: 259.7
click at [729, 142] on div "Write your essay here My familly goes to [DEMOGRAPHIC_DATA] on ever Christmas. …" at bounding box center [1001, 421] width 563 height 662
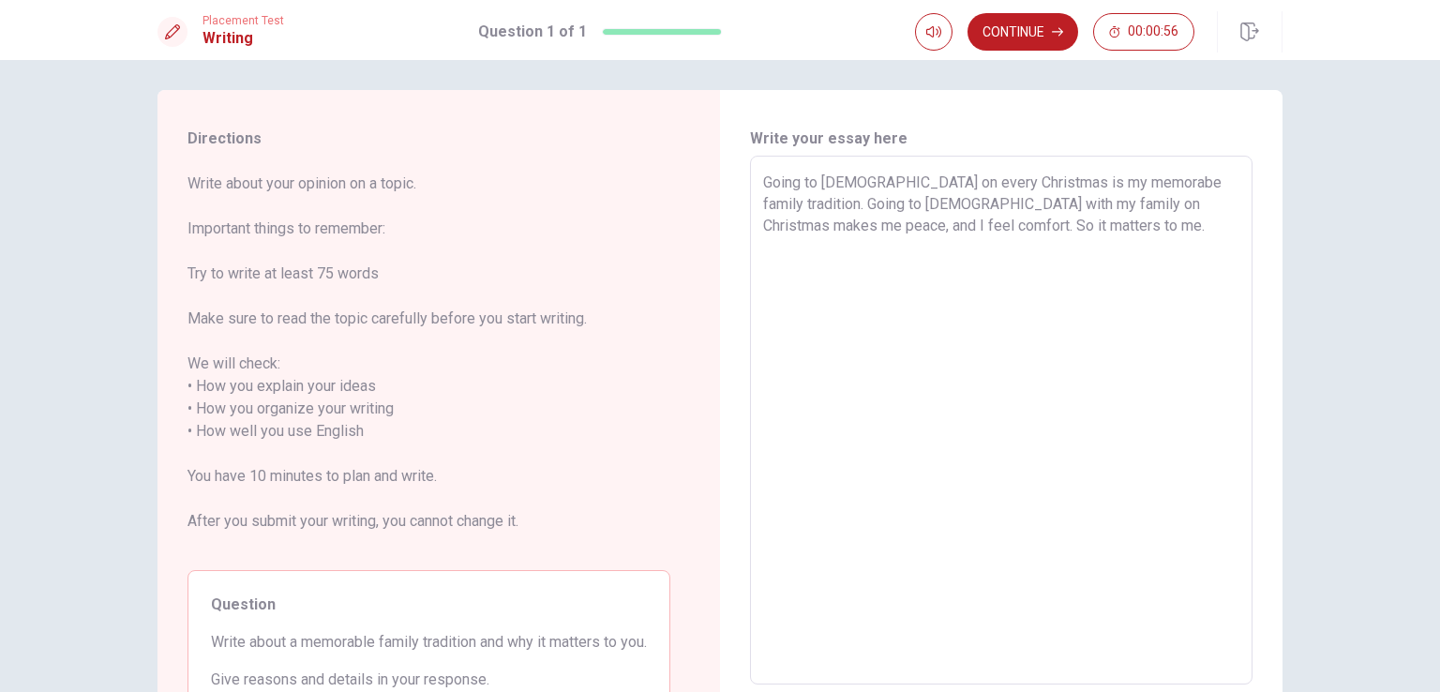
drag, startPoint x: 754, startPoint y: 174, endPoint x: 851, endPoint y: 182, distance: 97.8
click at [851, 182] on div "Going to [DEMOGRAPHIC_DATA] on every Christmas is my memorabe family tradition.…" at bounding box center [1001, 420] width 503 height 529
drag, startPoint x: 821, startPoint y: 185, endPoint x: 851, endPoint y: 181, distance: 30.2
click at [851, 181] on textarea "Going to [DEMOGRAPHIC_DATA] on every Christmas is my memorabe family tradition.…" at bounding box center [1001, 421] width 476 height 498
click at [961, 241] on textarea "Going to [DEMOGRAPHIC_DATA] on every Christmas is my memorabe family tradition.…" at bounding box center [1001, 421] width 476 height 498
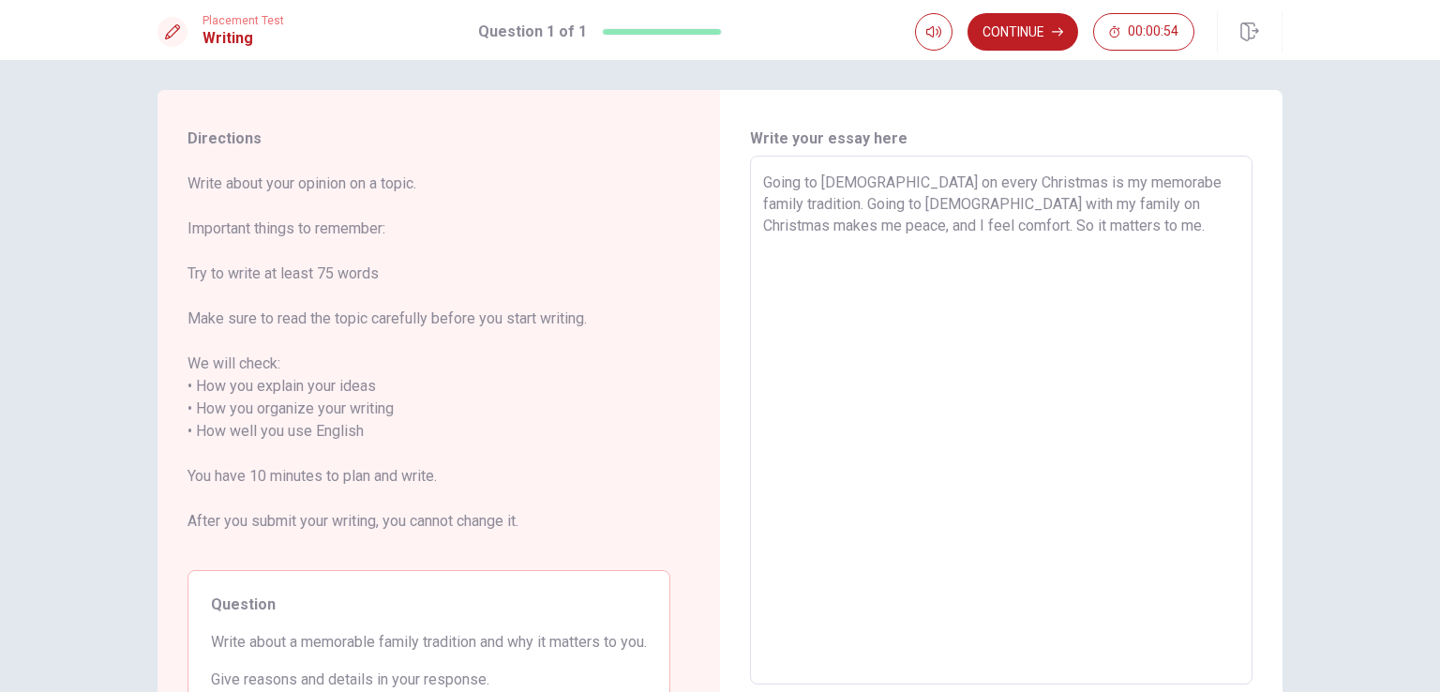
click at [1005, 237] on textarea "Going to [DEMOGRAPHIC_DATA] on every Christmas is my memorabe family tradition.…" at bounding box center [1001, 421] width 476 height 498
click at [1213, 207] on textarea "Going to [DEMOGRAPHIC_DATA] on every Christmas is my memorabe family tradition.…" at bounding box center [1001, 421] width 476 height 498
click at [1210, 206] on textarea "Going to [DEMOGRAPHIC_DATA] on every Christmas is my memorabe family tradition.…" at bounding box center [1001, 421] width 476 height 498
click at [1023, 236] on textarea "Going to [DEMOGRAPHIC_DATA] on every Christmas is my memorabe family tradition.…" at bounding box center [1001, 421] width 476 height 498
click at [1180, 206] on textarea "Going to [DEMOGRAPHIC_DATA] on every Christmas is my memorabe family tradition.…" at bounding box center [1001, 421] width 476 height 498
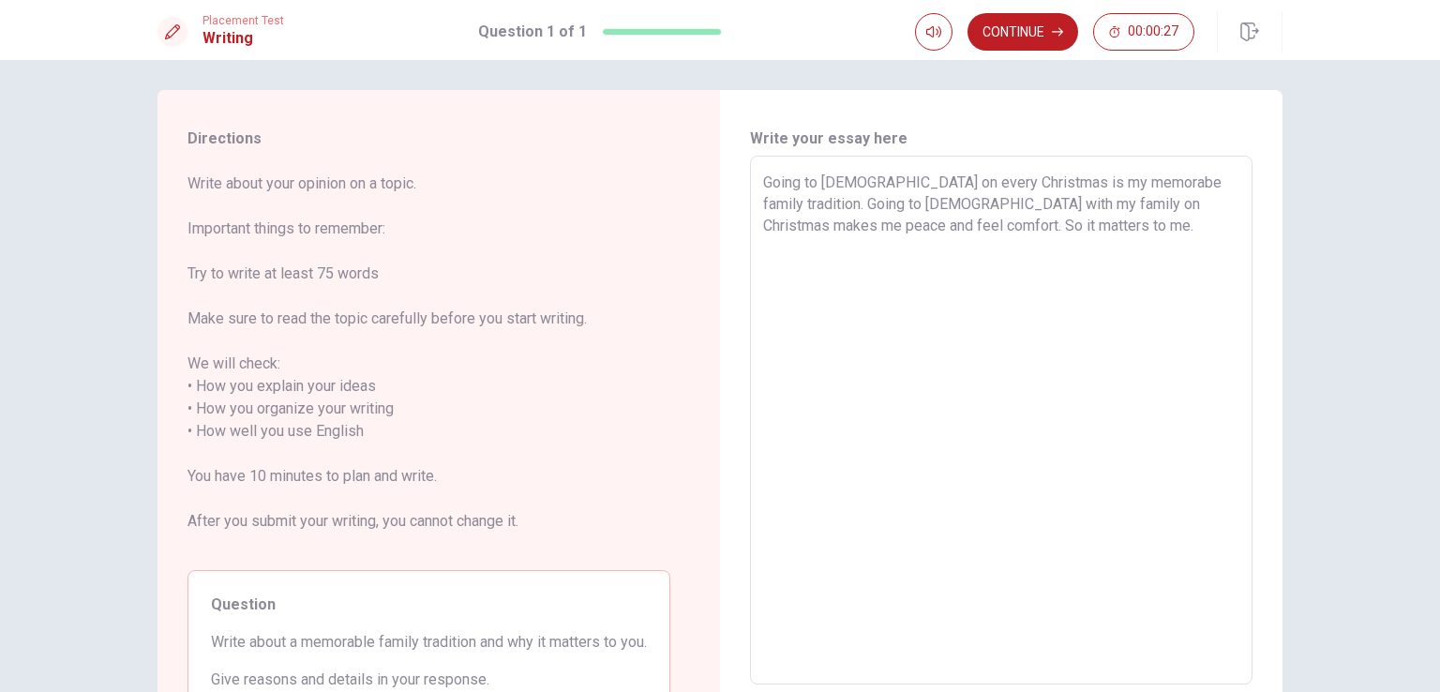
click at [1129, 252] on textarea "Going to [DEMOGRAPHIC_DATA] on every Christmas is my memorabe family tradition.…" at bounding box center [1001, 421] width 476 height 498
click at [1047, 41] on button "Continue" at bounding box center [1023, 32] width 111 height 38
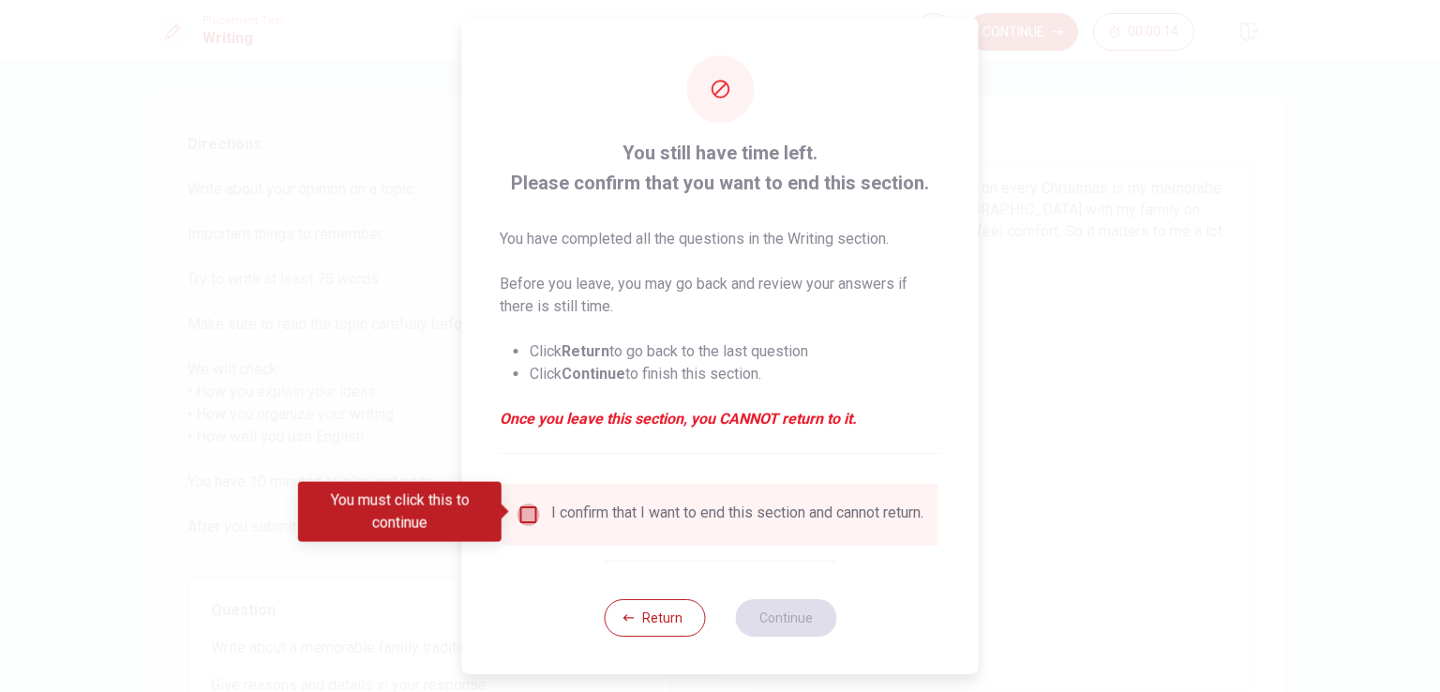
click at [529, 504] on input "You must click this to continue" at bounding box center [529, 515] width 23 height 23
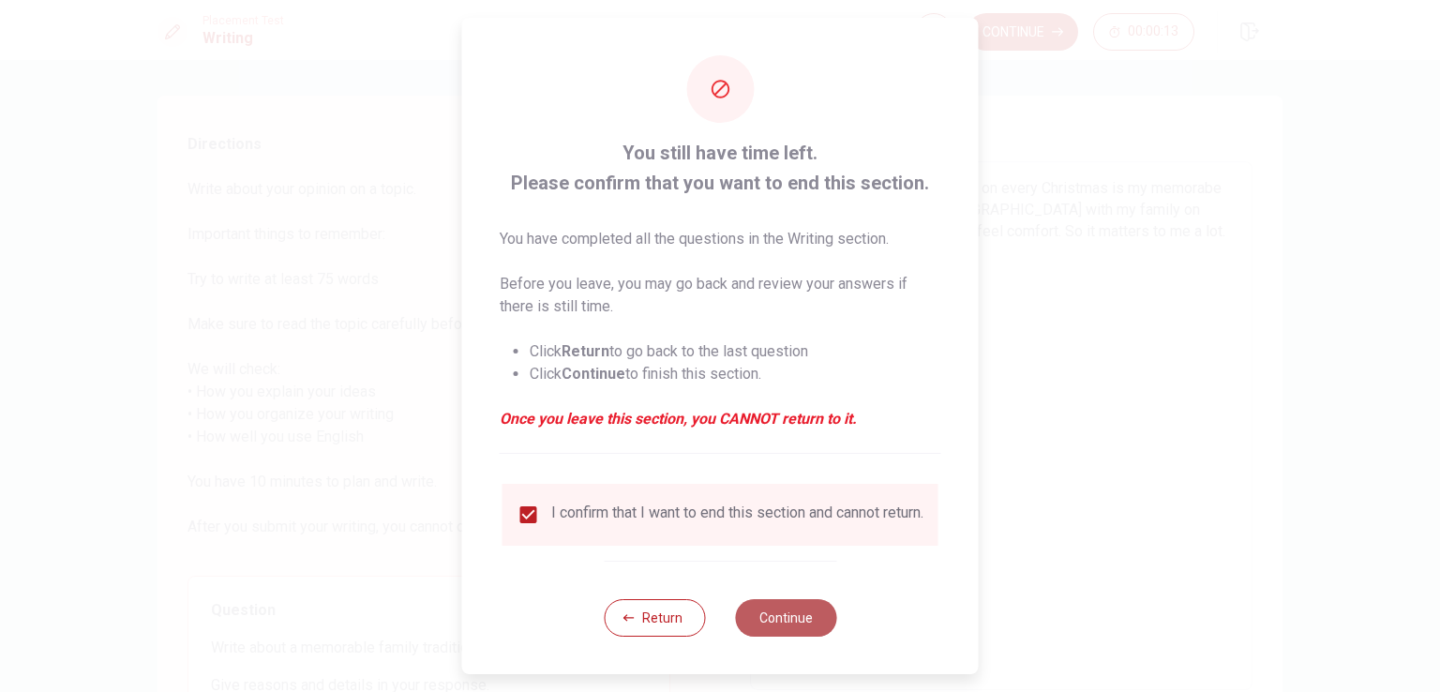
click at [761, 630] on button "Continue" at bounding box center [785, 618] width 101 height 38
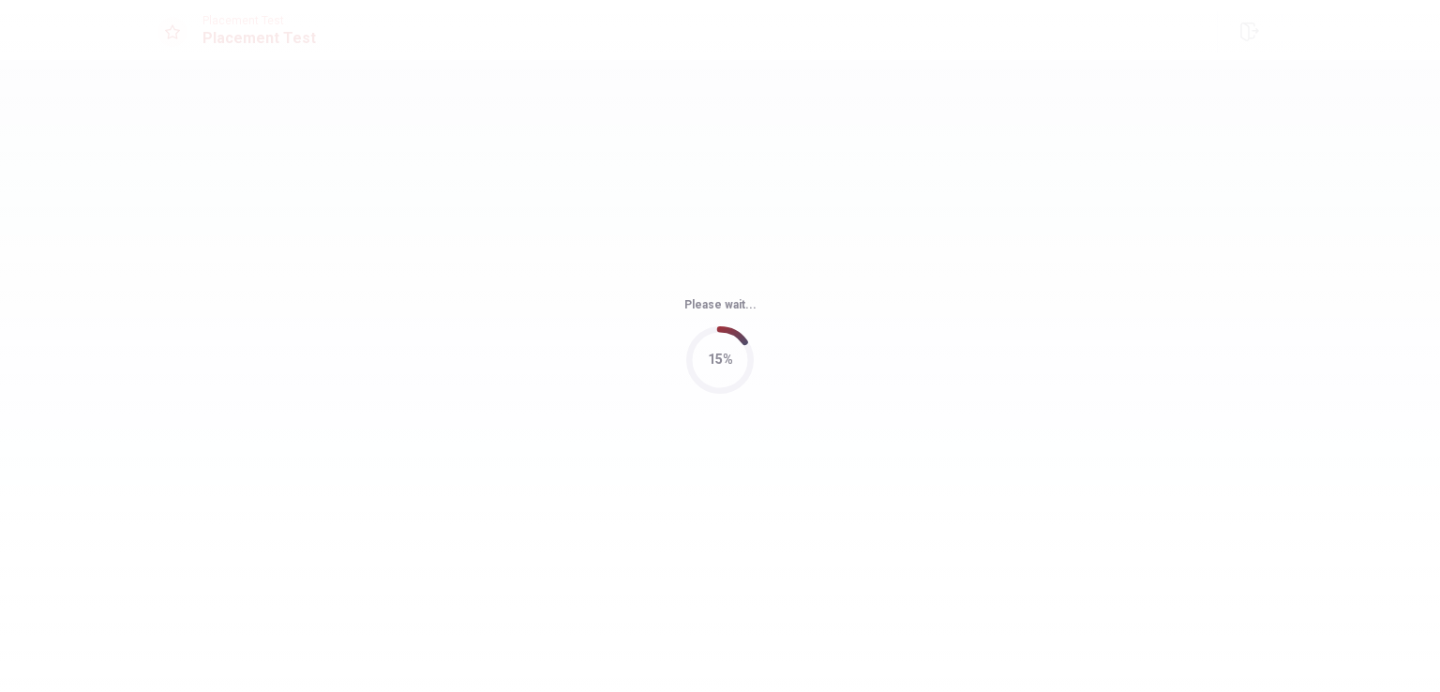
scroll to position [0, 0]
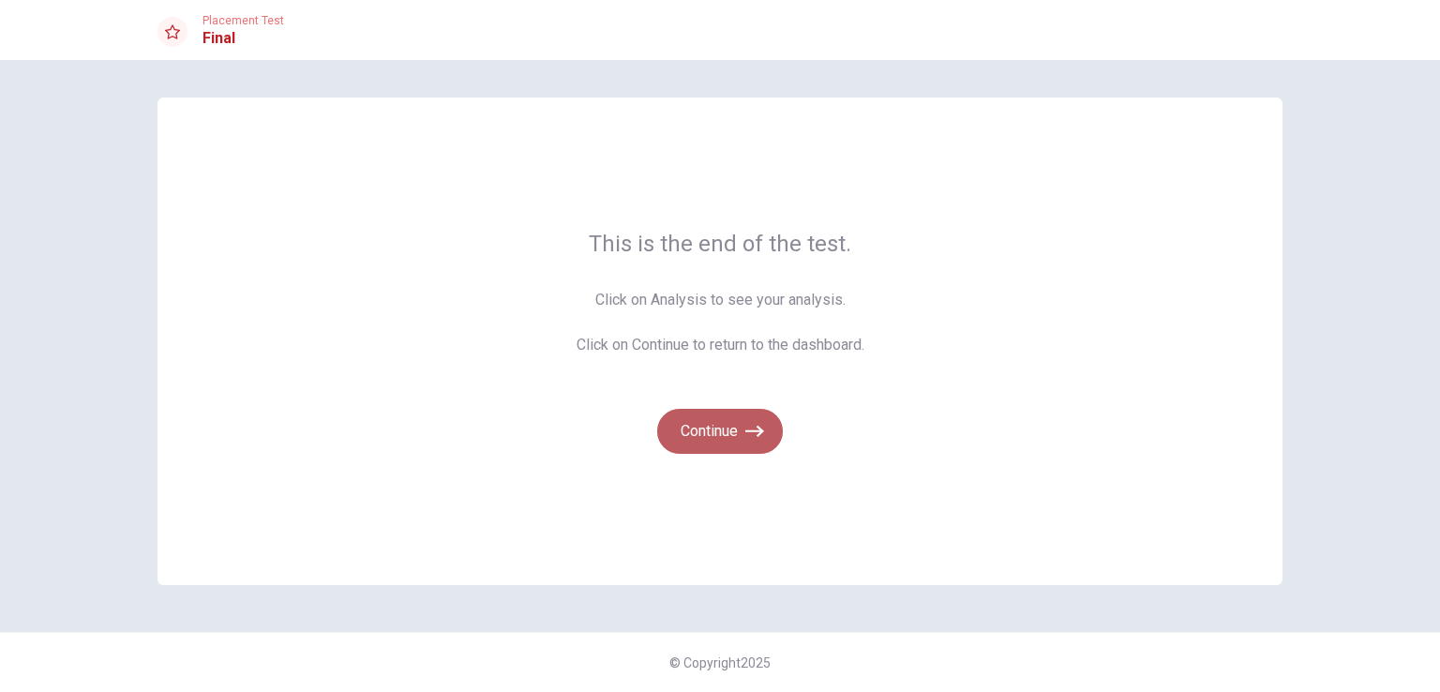
click at [734, 432] on button "Continue" at bounding box center [720, 431] width 126 height 45
